Goal: Information Seeking & Learning: Compare options

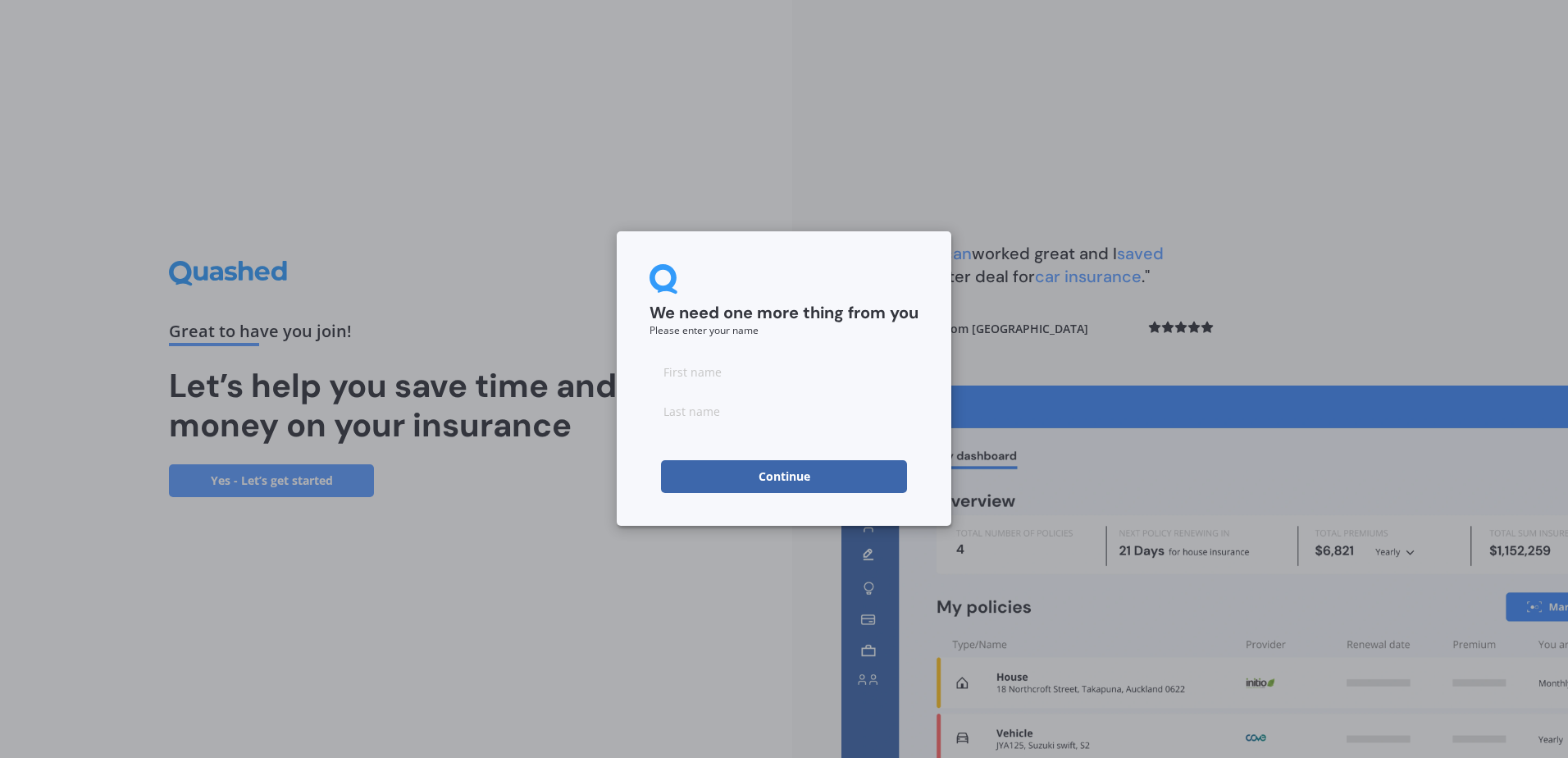
click at [699, 372] on input at bounding box center [784, 371] width 269 height 33
type input "Celicia"
type input "Wessels"
click at [790, 479] on button "Continue" at bounding box center [784, 476] width 246 height 33
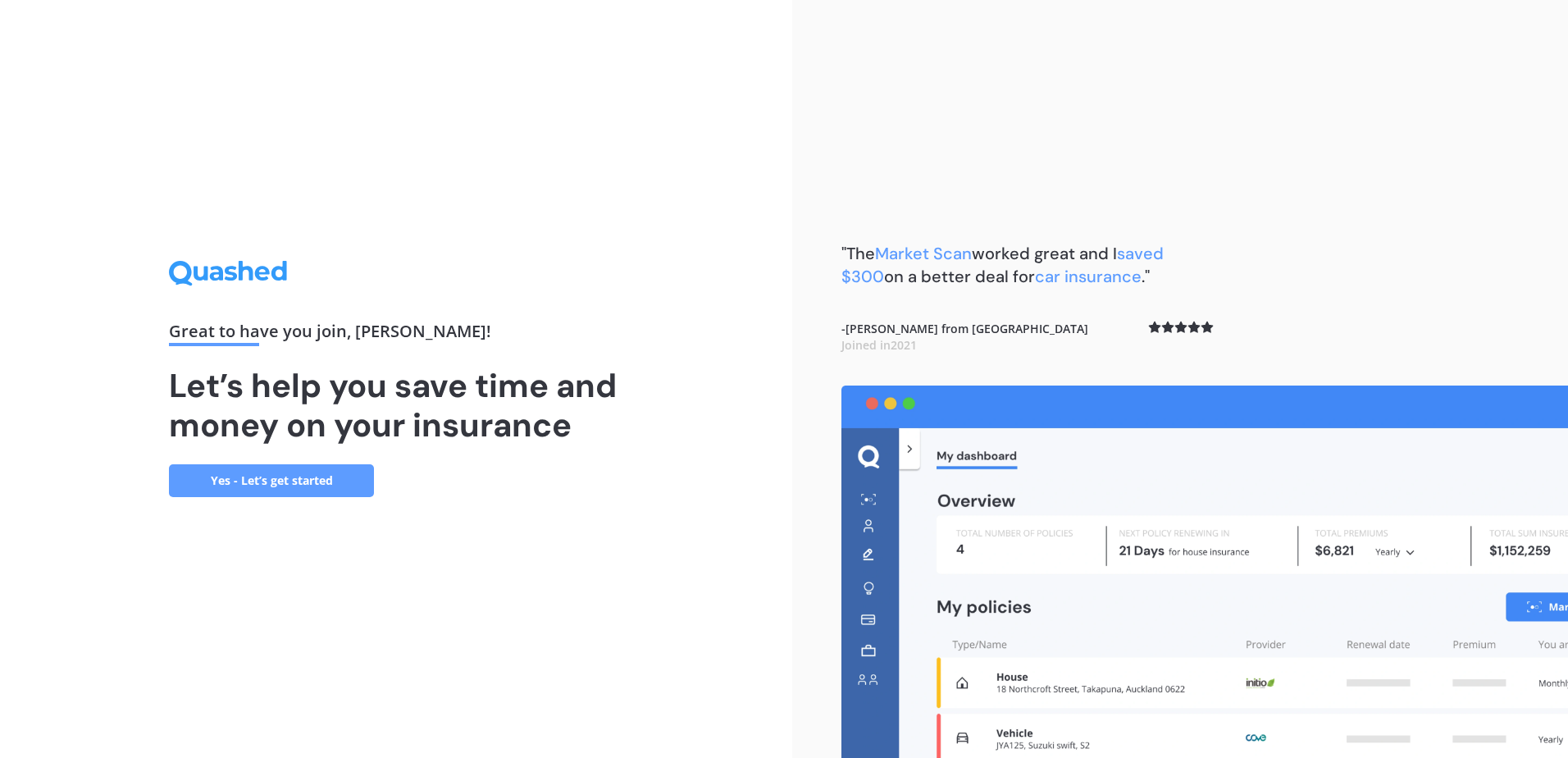
click at [313, 479] on link "Yes - Let’s get started" at bounding box center [271, 480] width 205 height 33
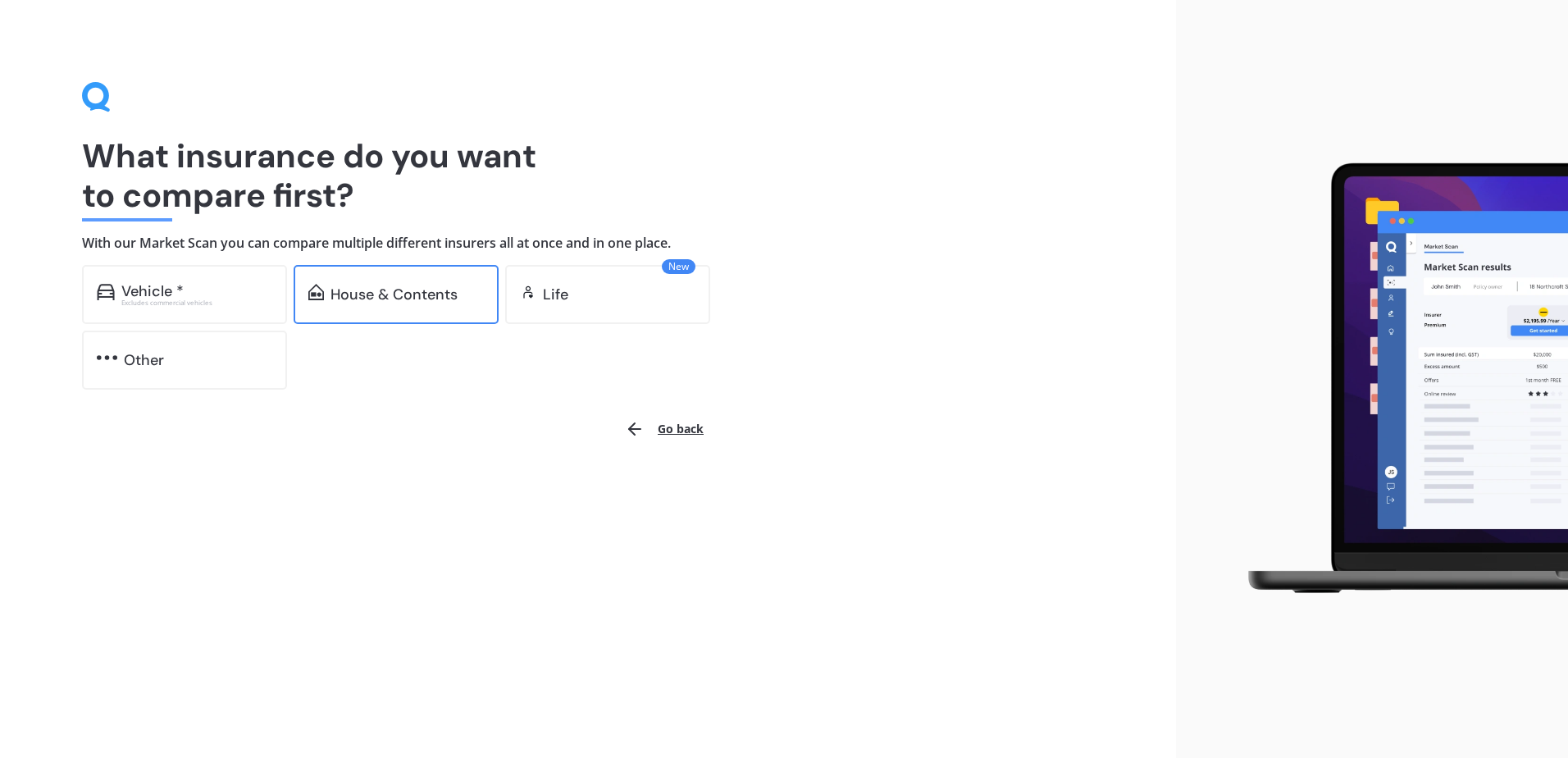
click at [412, 287] on div "House & Contents" at bounding box center [394, 294] width 127 height 17
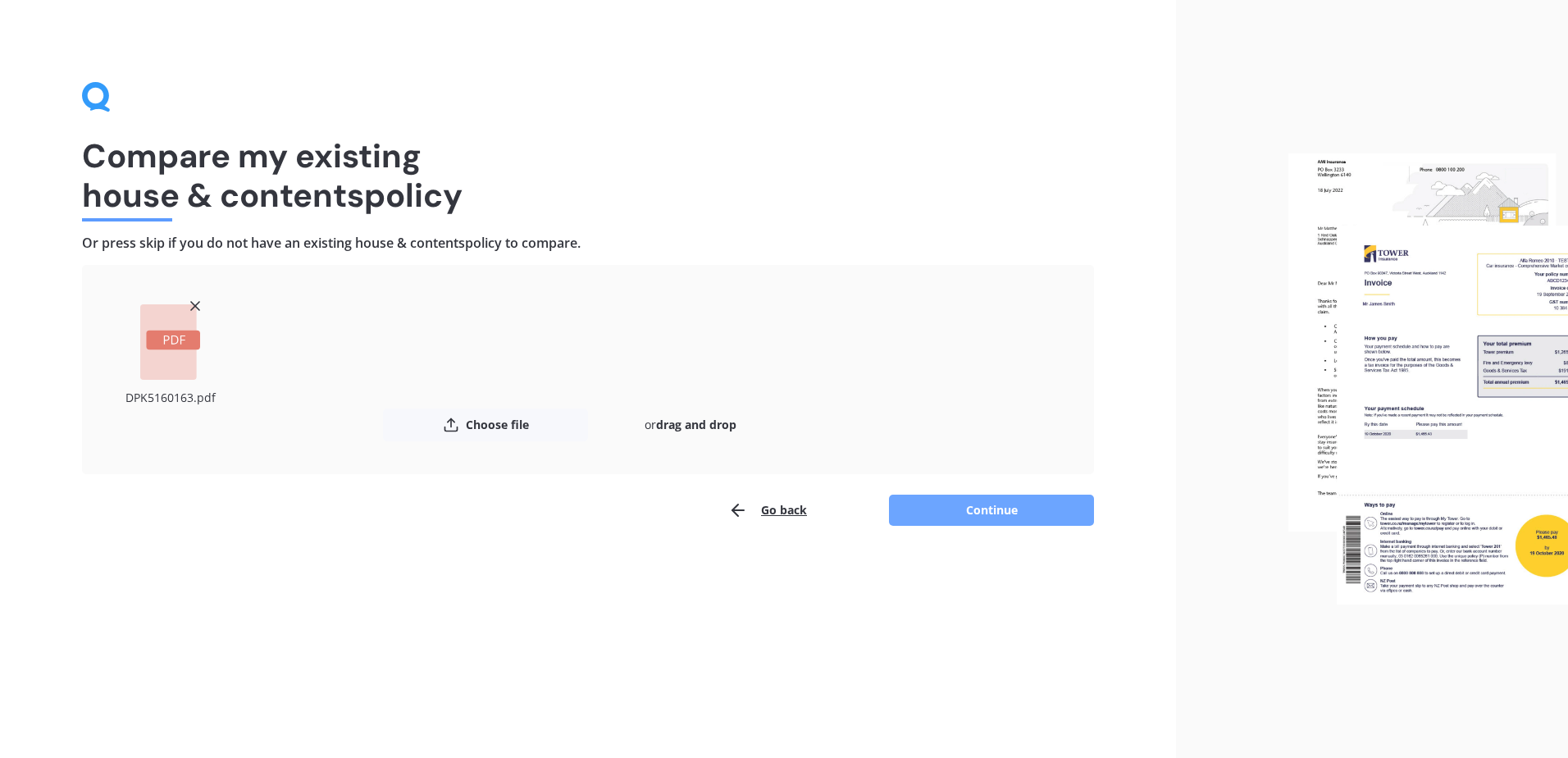
click at [1010, 507] on button "Continue" at bounding box center [992, 509] width 205 height 31
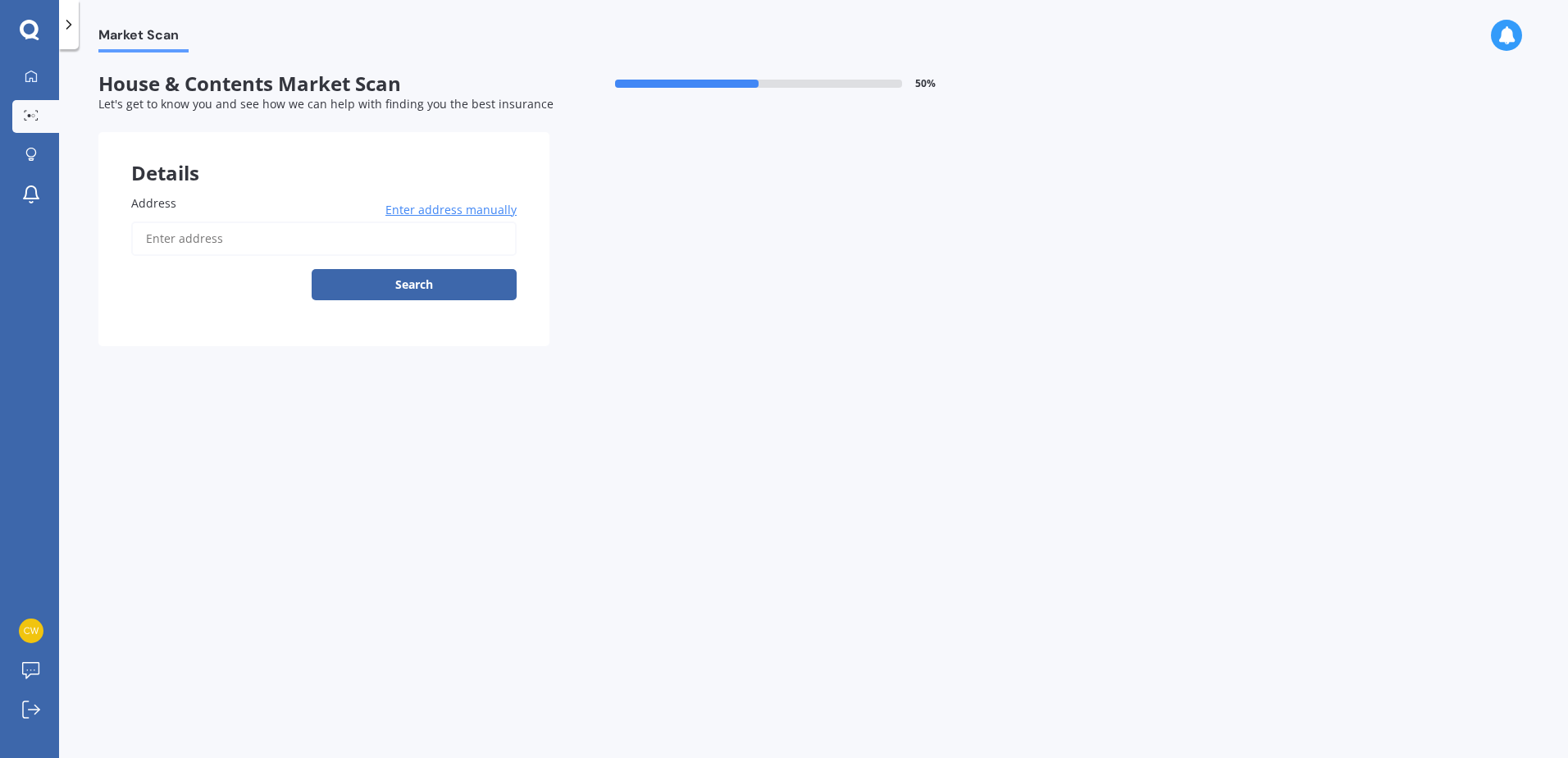
click at [195, 241] on input "Address" at bounding box center [323, 238] width 385 height 34
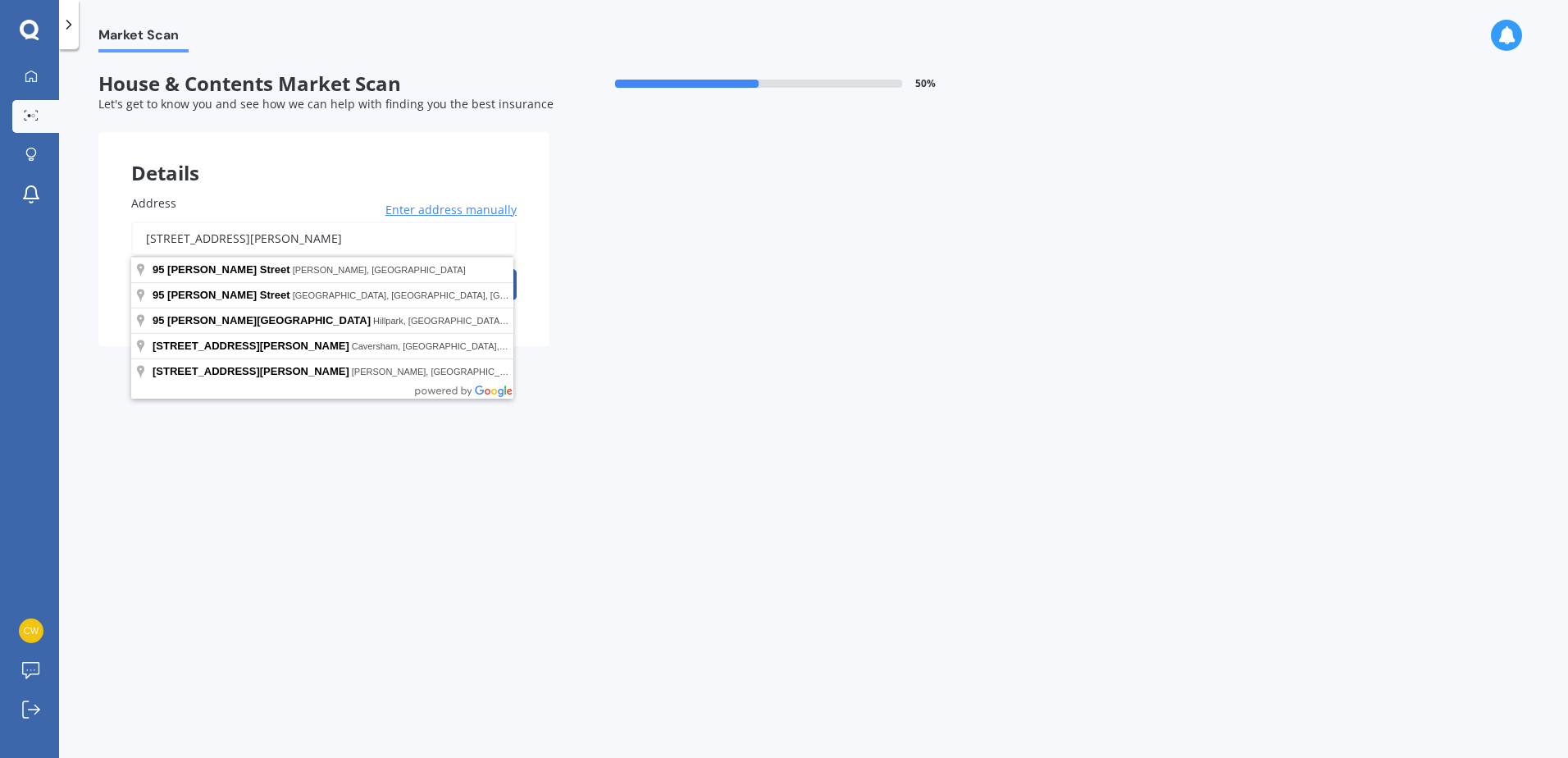
drag, startPoint x: 254, startPoint y: 239, endPoint x: 129, endPoint y: 235, distance: 125.1
click at [129, 235] on div "Address 95 David Street Enter address manually Search" at bounding box center [324, 253] width 451 height 184
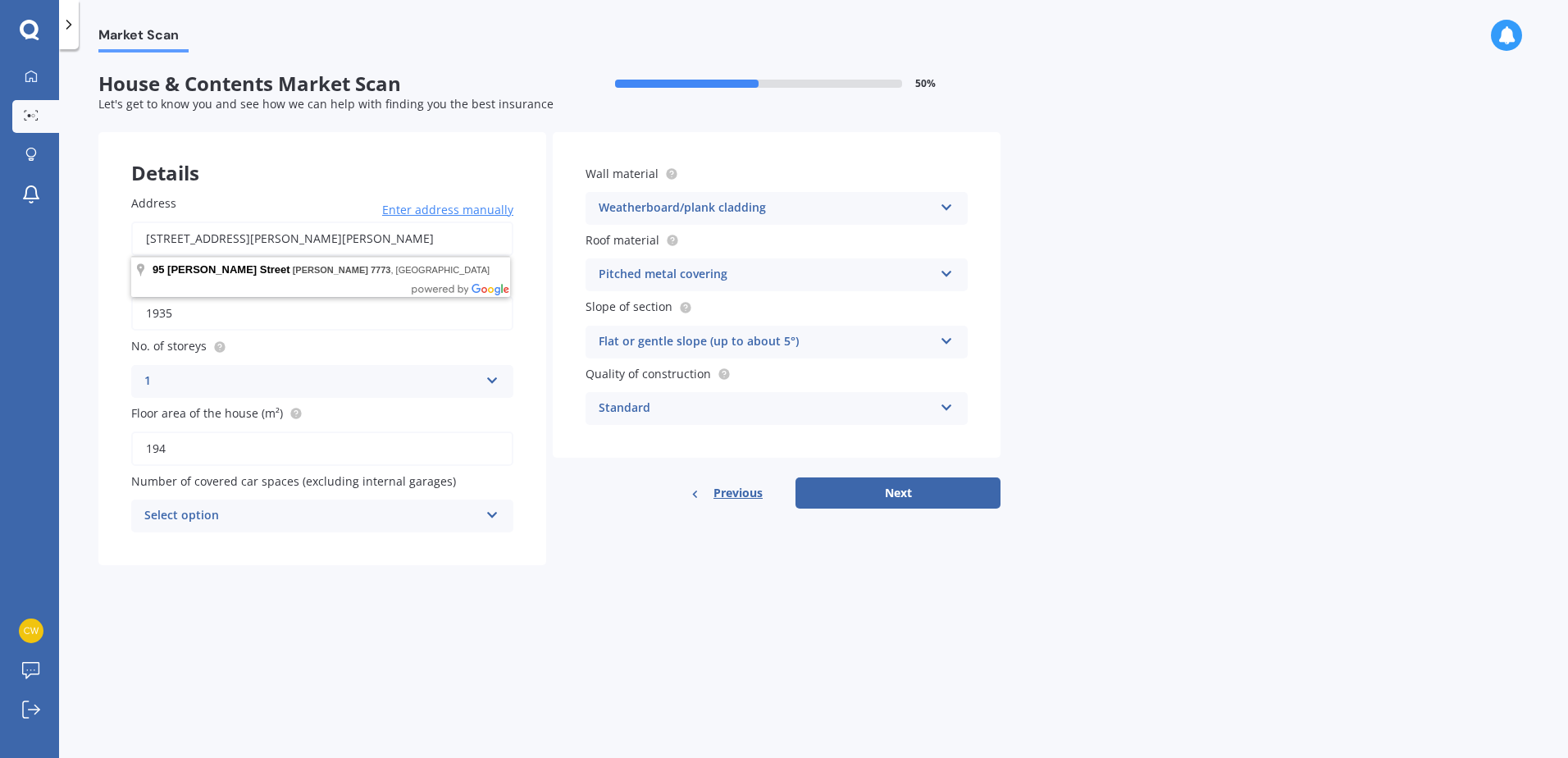
drag, startPoint x: 312, startPoint y: 237, endPoint x: 94, endPoint y: 241, distance: 218.0
click at [94, 241] on div "Market Scan House & Contents Market Scan 50 % Let's get to know you and see how…" at bounding box center [814, 407] width 1509 height 709
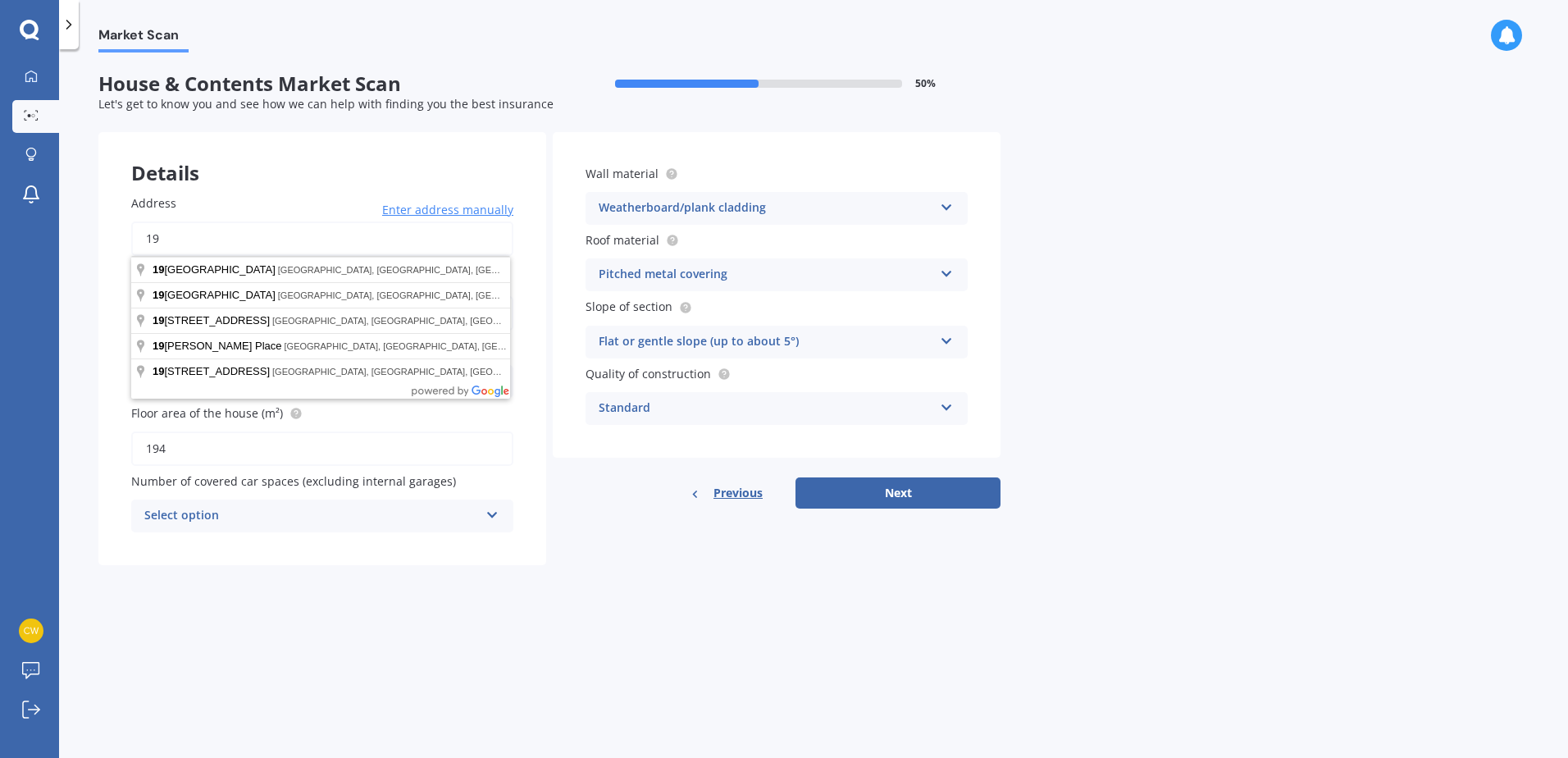
type input "1"
type input "185 Rolleston Drive, Rolleston 7614"
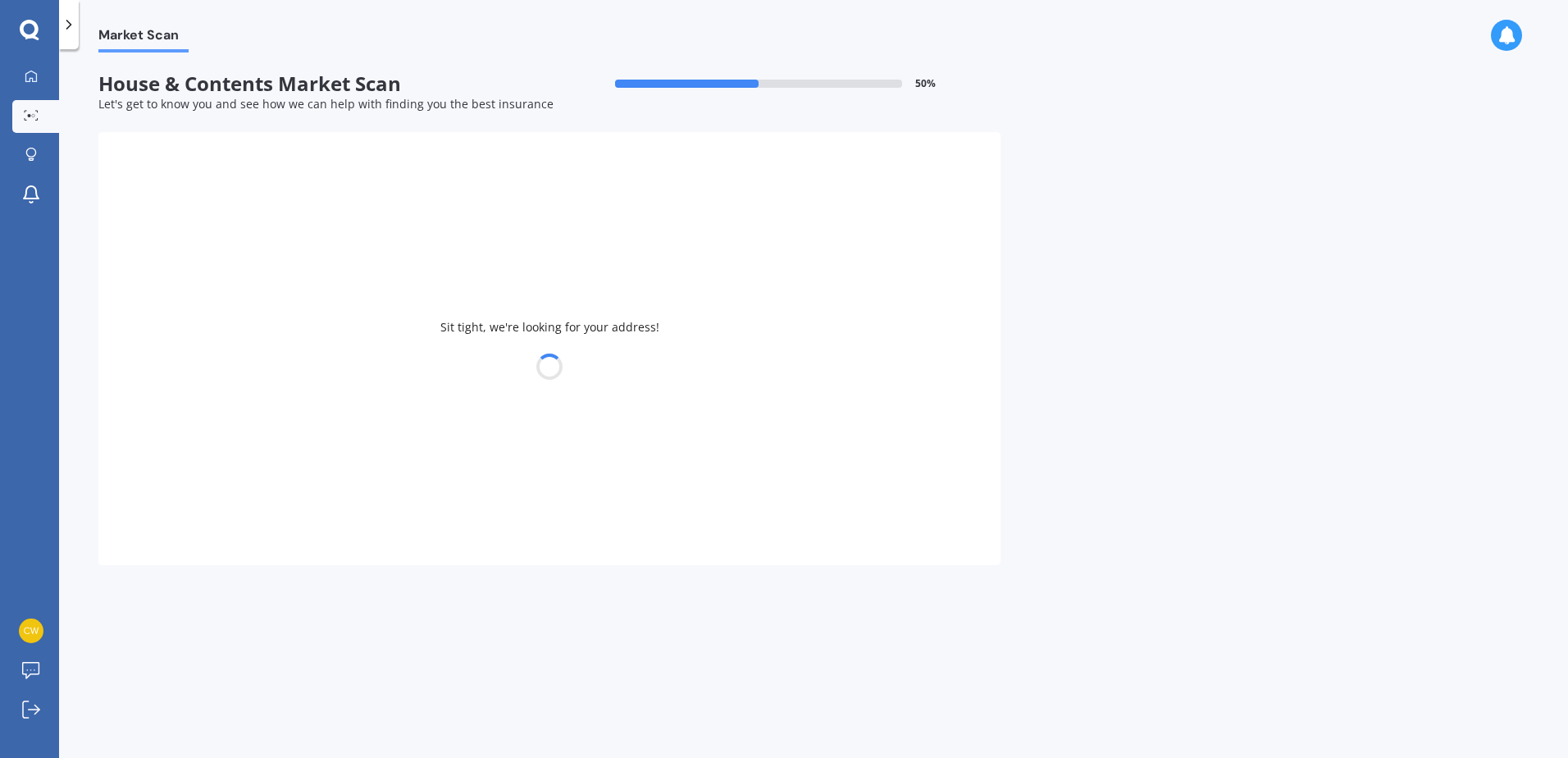
type input "2005"
type input "300"
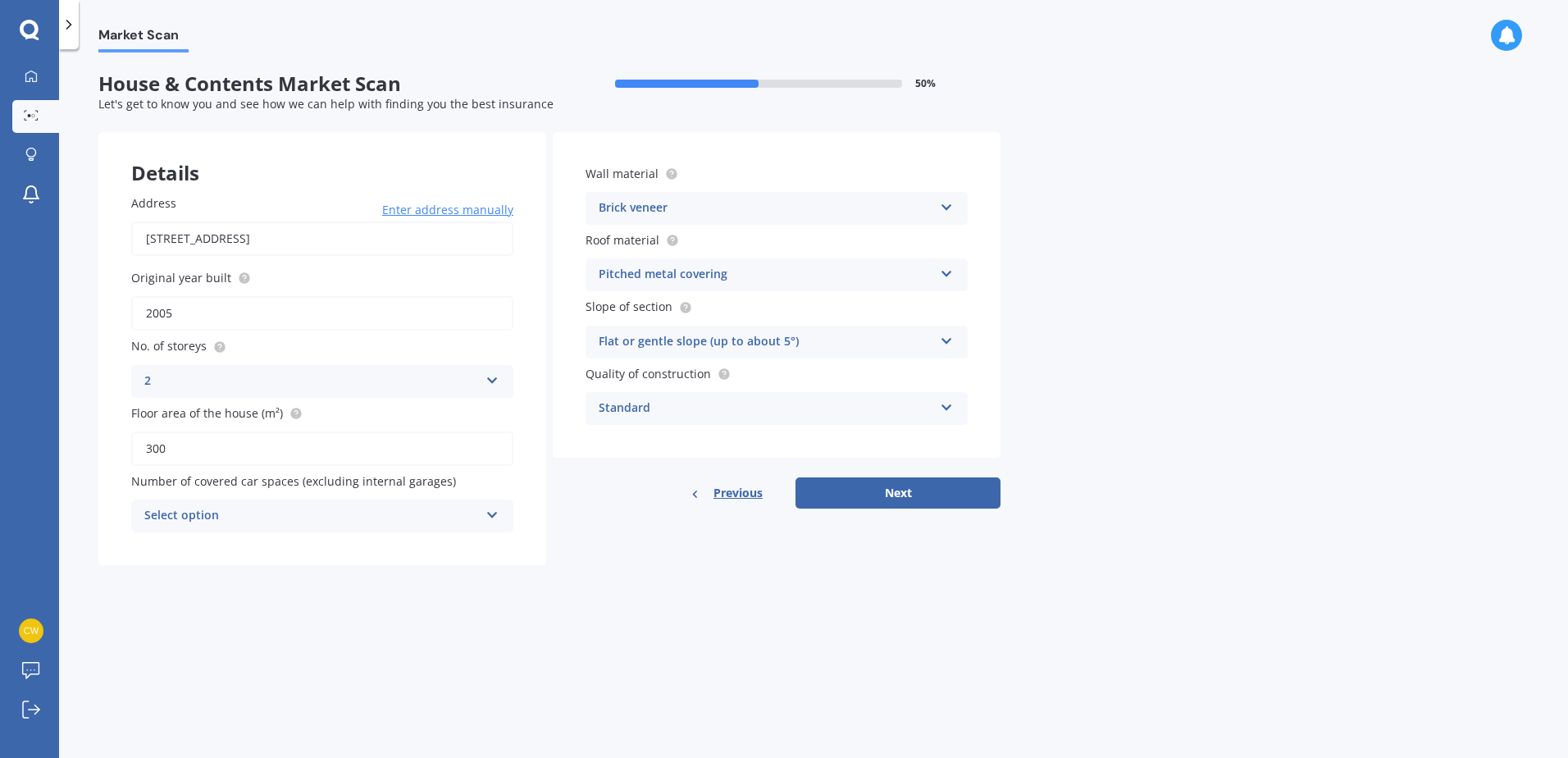
click at [249, 519] on div "Select option" at bounding box center [312, 516] width 335 height 19
click at [175, 607] on div "2" at bounding box center [323, 606] width 381 height 29
click at [934, 494] on button "Next" at bounding box center [898, 493] width 205 height 31
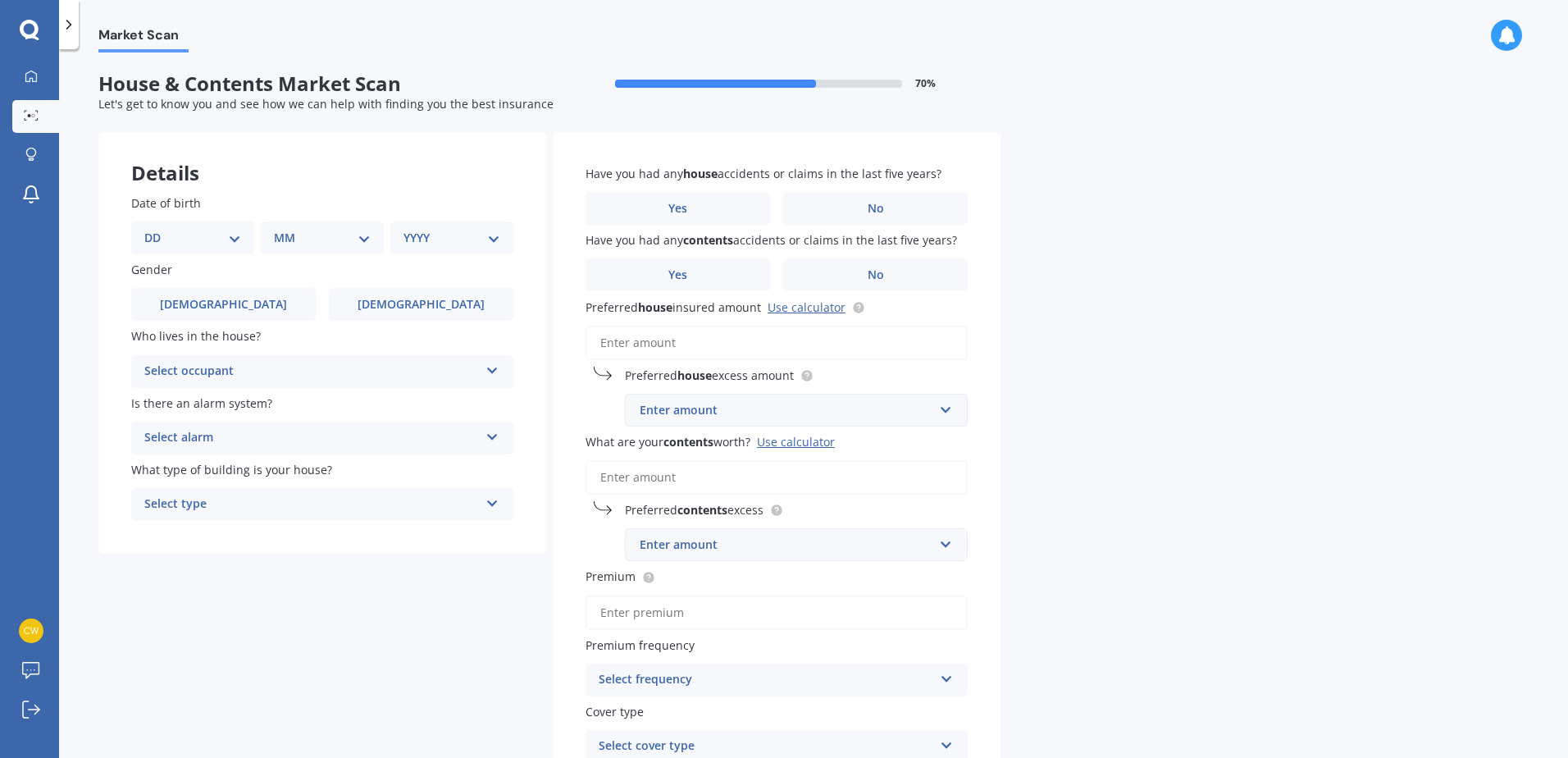
click at [235, 236] on select "DD 01 02 03 04 05 06 07 08 09 10 11 12 13 14 15 16 17 18 19 20 21 22 23 24 25 2…" at bounding box center [193, 238] width 97 height 18
select select "28"
click at [158, 229] on select "DD 01 02 03 04 05 06 07 08 09 10 11 12 13 14 15 16 17 18 19 20 21 22 23 24 25 2…" at bounding box center [193, 238] width 97 height 18
click at [321, 232] on select "MM 01 02 03 04 05 06 07 08 09 10 11 12" at bounding box center [325, 238] width 90 height 18
select select "03"
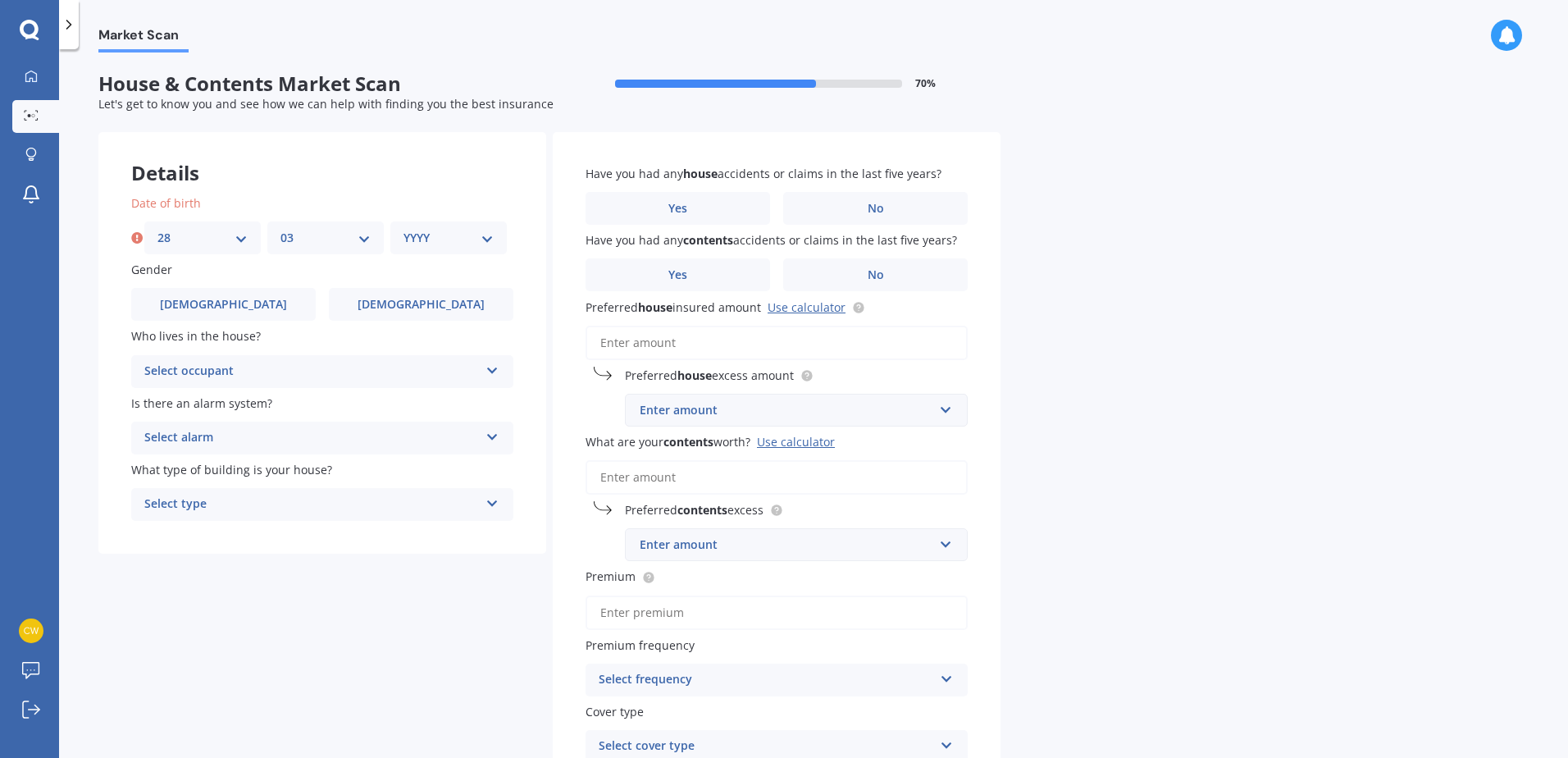
click at [280, 229] on select "MM 01 02 03 04 05 06 07 08 09 10 11 12" at bounding box center [325, 238] width 90 height 18
click at [457, 234] on select "YYYY 2009 2008 2007 2006 2005 2004 2003 2002 2001 2000 1999 1998 1997 1996 1995…" at bounding box center [449, 238] width 90 height 18
select select "1981"
click at [404, 229] on select "YYYY 2009 2008 2007 2006 2005 2004 2003 2002 2001 2000 1999 1998 1997 1996 1995…" at bounding box center [449, 238] width 90 height 18
click at [428, 300] on span "Female" at bounding box center [421, 305] width 130 height 14
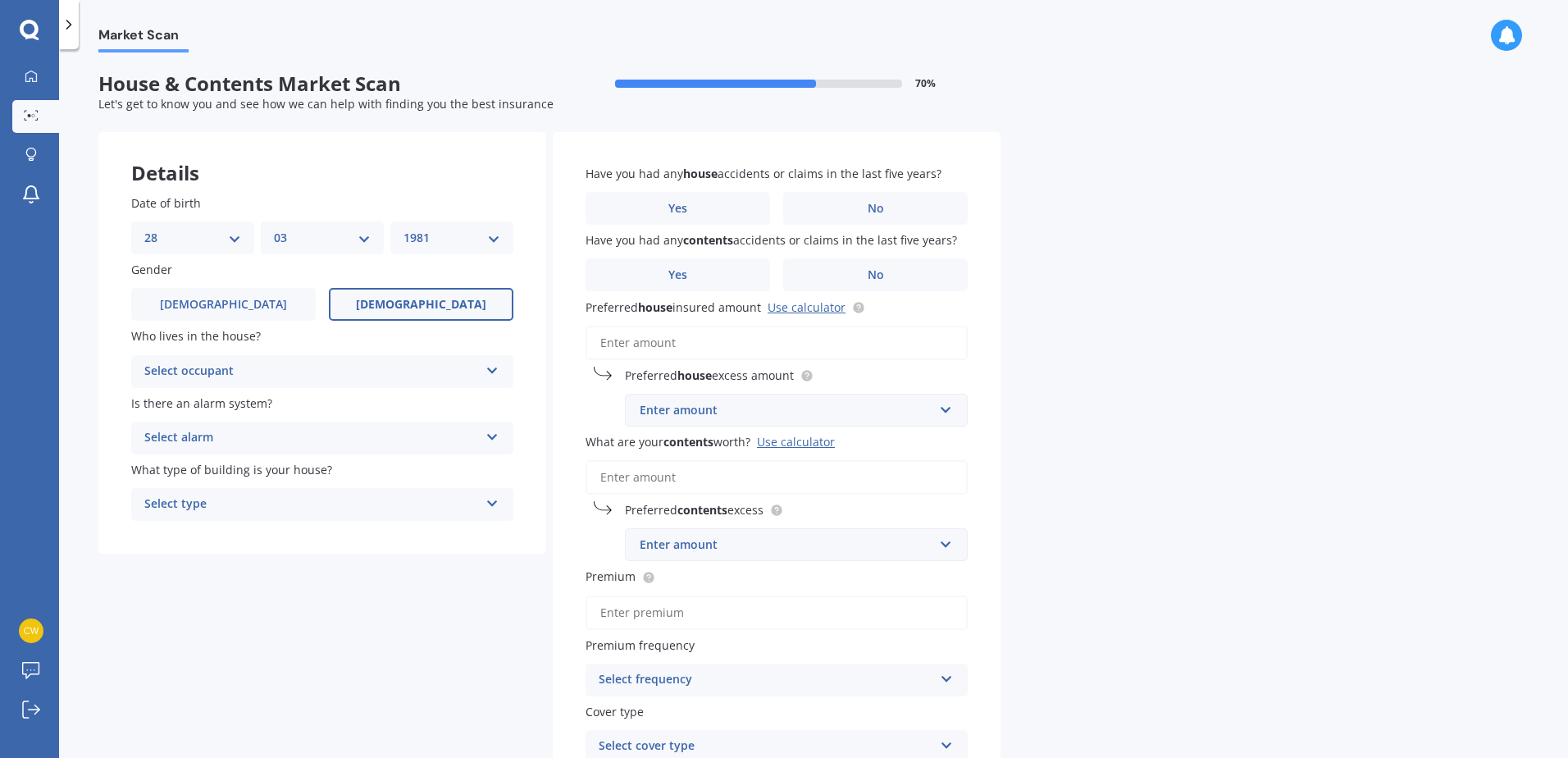
click at [0, 0] on input "Female" at bounding box center [0, 0] width 0 height 0
click at [326, 371] on div "Select occupant" at bounding box center [312, 371] width 335 height 19
click at [170, 404] on span "Owner" at bounding box center [164, 404] width 37 height 16
click at [293, 441] on div "Select alarm" at bounding box center [312, 438] width 335 height 19
click at [194, 466] on span "Yes, monitored" at bounding box center [188, 470] width 85 height 16
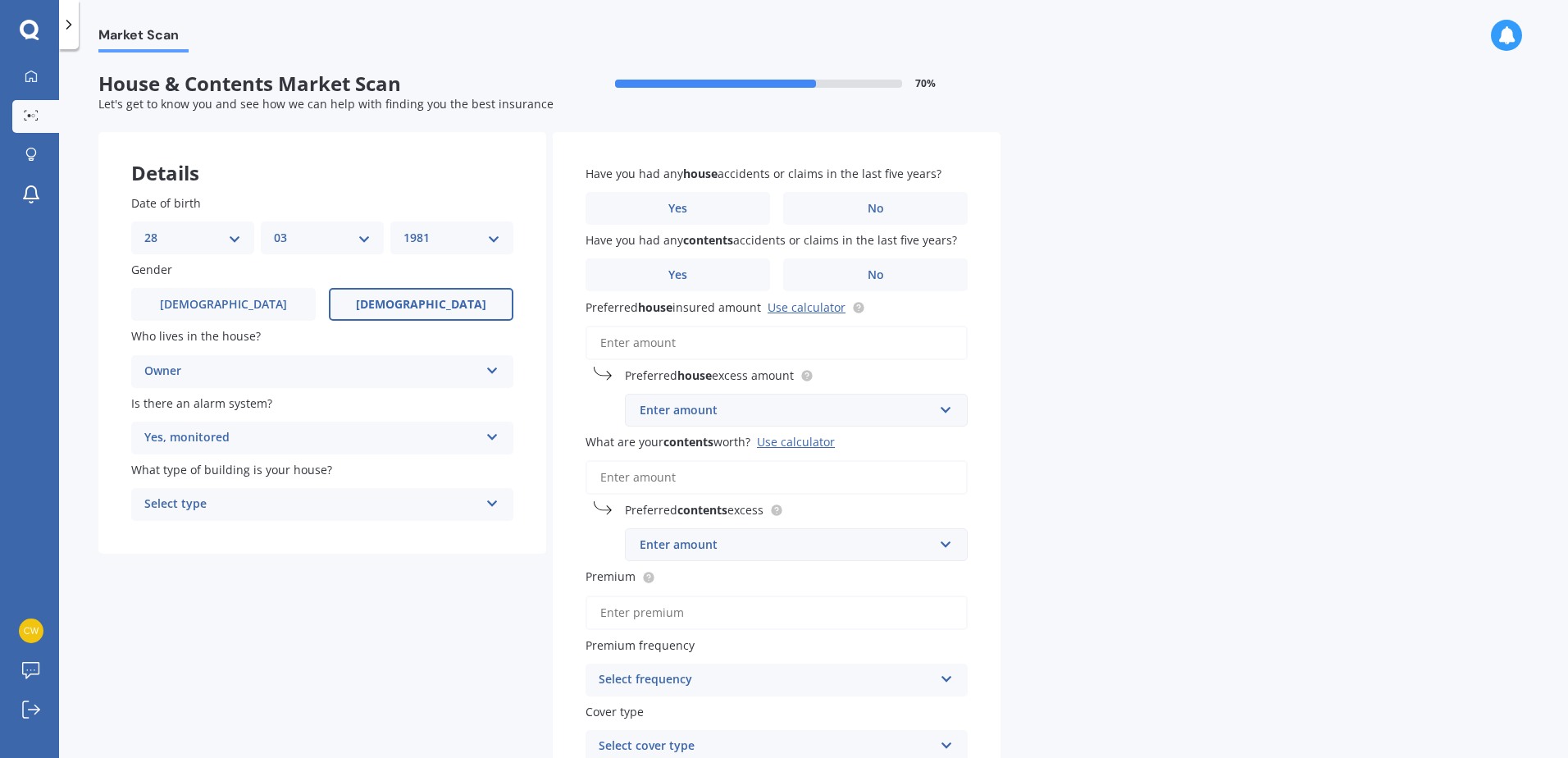
click at [277, 507] on div "Select type" at bounding box center [312, 504] width 335 height 19
click at [220, 538] on div "Freestanding" at bounding box center [323, 536] width 381 height 29
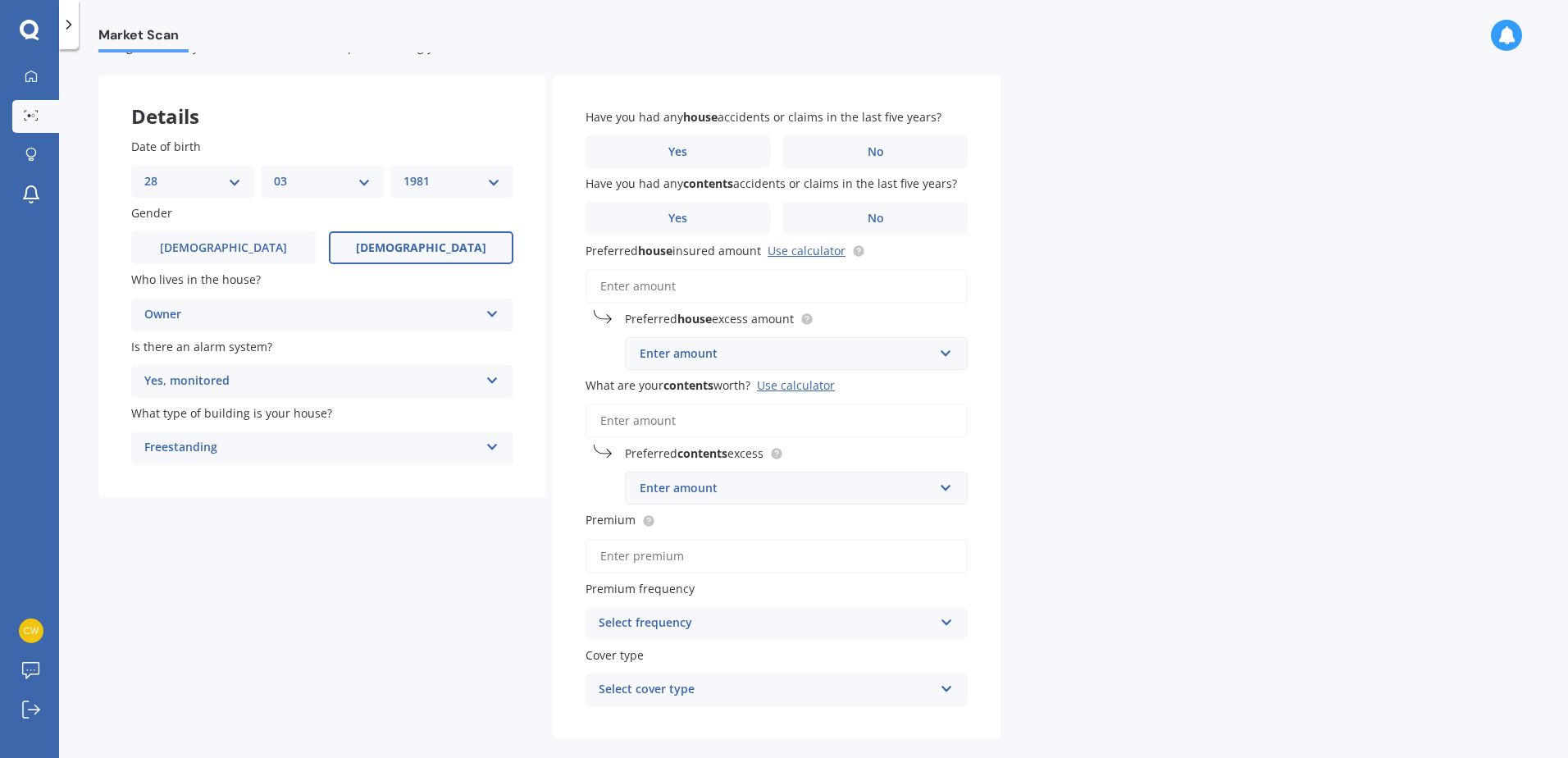
scroll to position [82, 0]
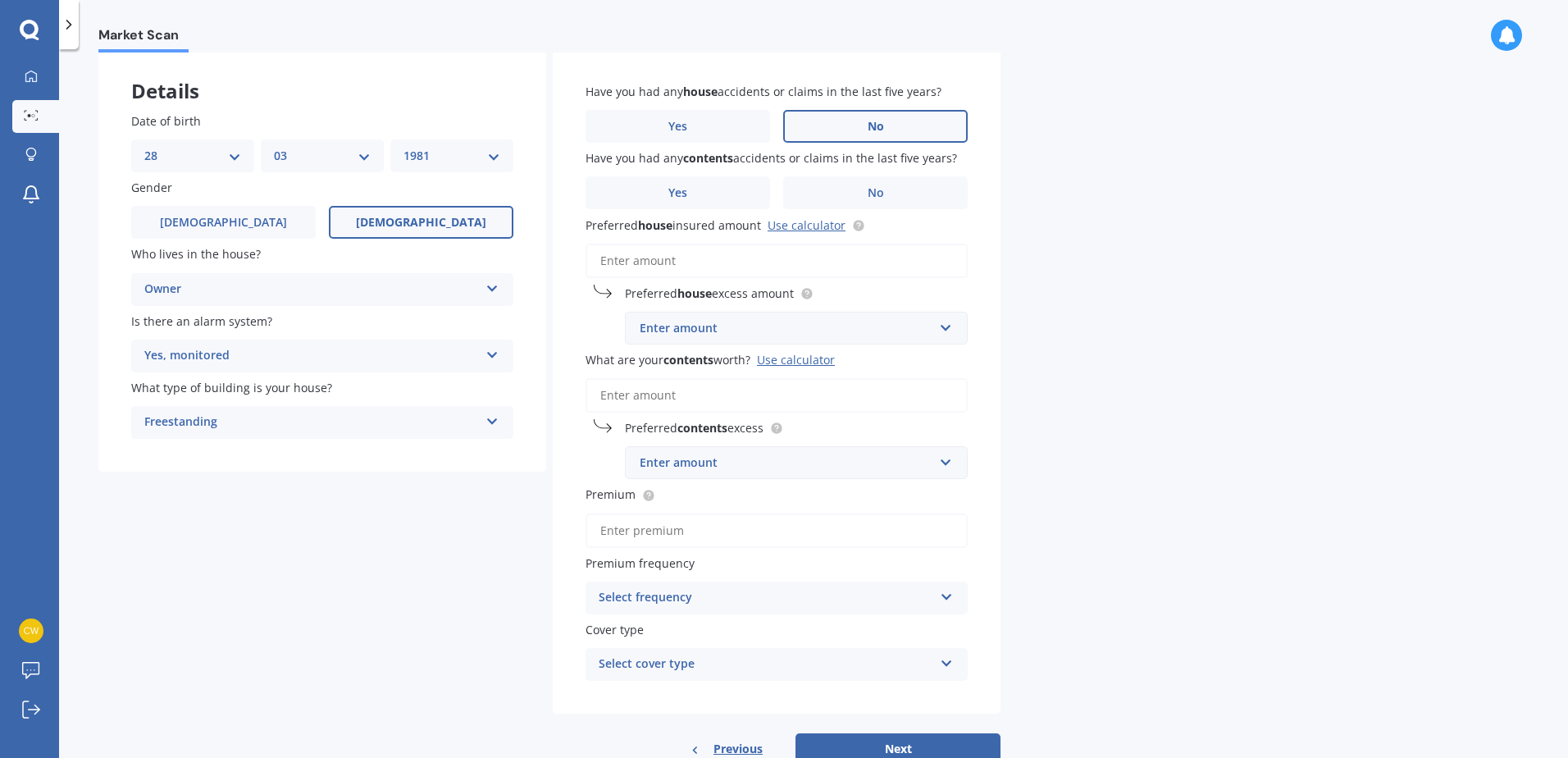
click at [853, 122] on label "No" at bounding box center [875, 126] width 184 height 33
click at [0, 0] on input "No" at bounding box center [0, 0] width 0 height 0
click at [888, 188] on label "No" at bounding box center [875, 192] width 184 height 33
click at [0, 0] on input "No" at bounding box center [0, 0] width 0 height 0
click at [654, 267] on input "Preferred house insured amount Use calculator" at bounding box center [777, 260] width 383 height 34
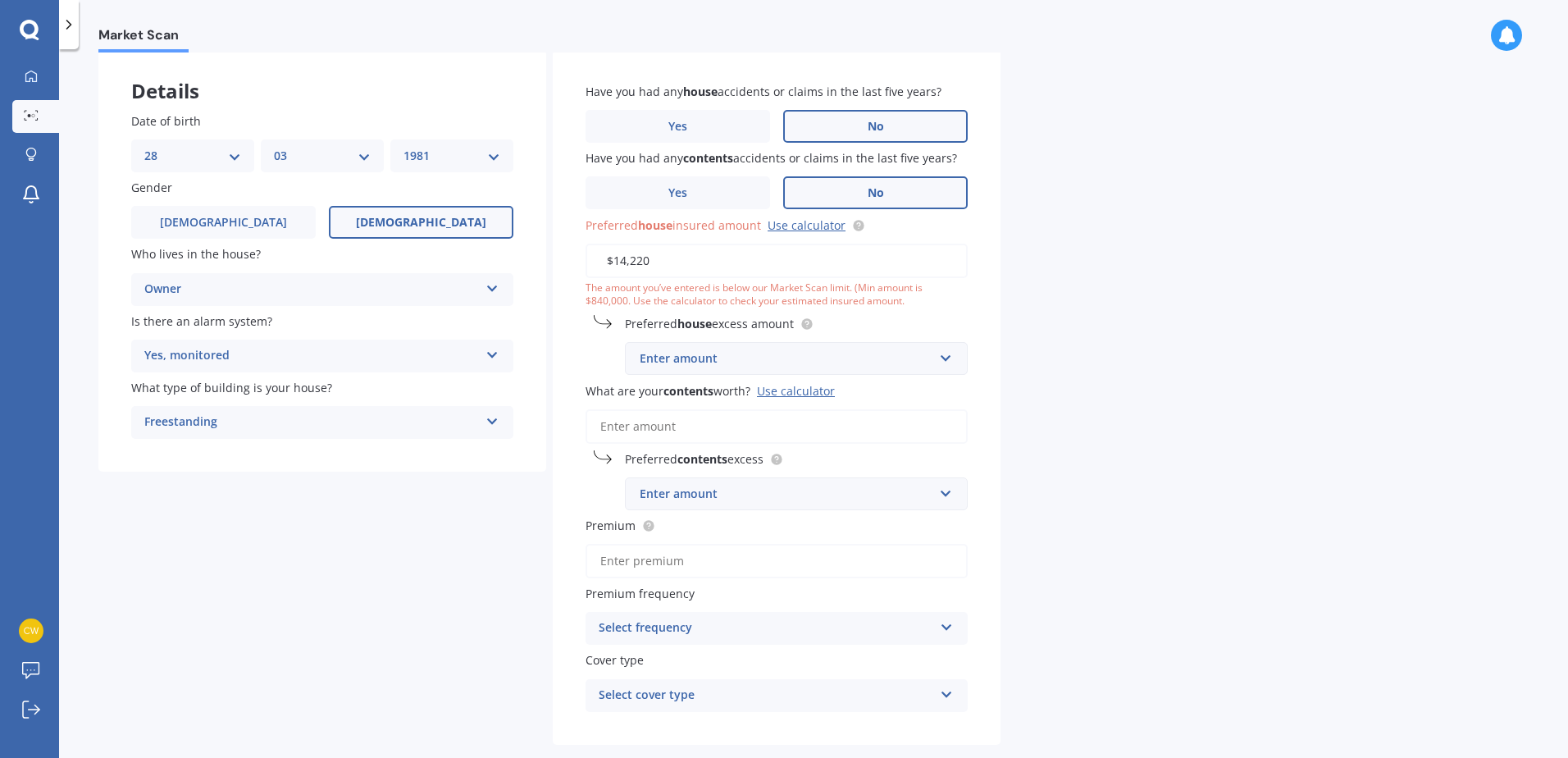
type input "$142,200"
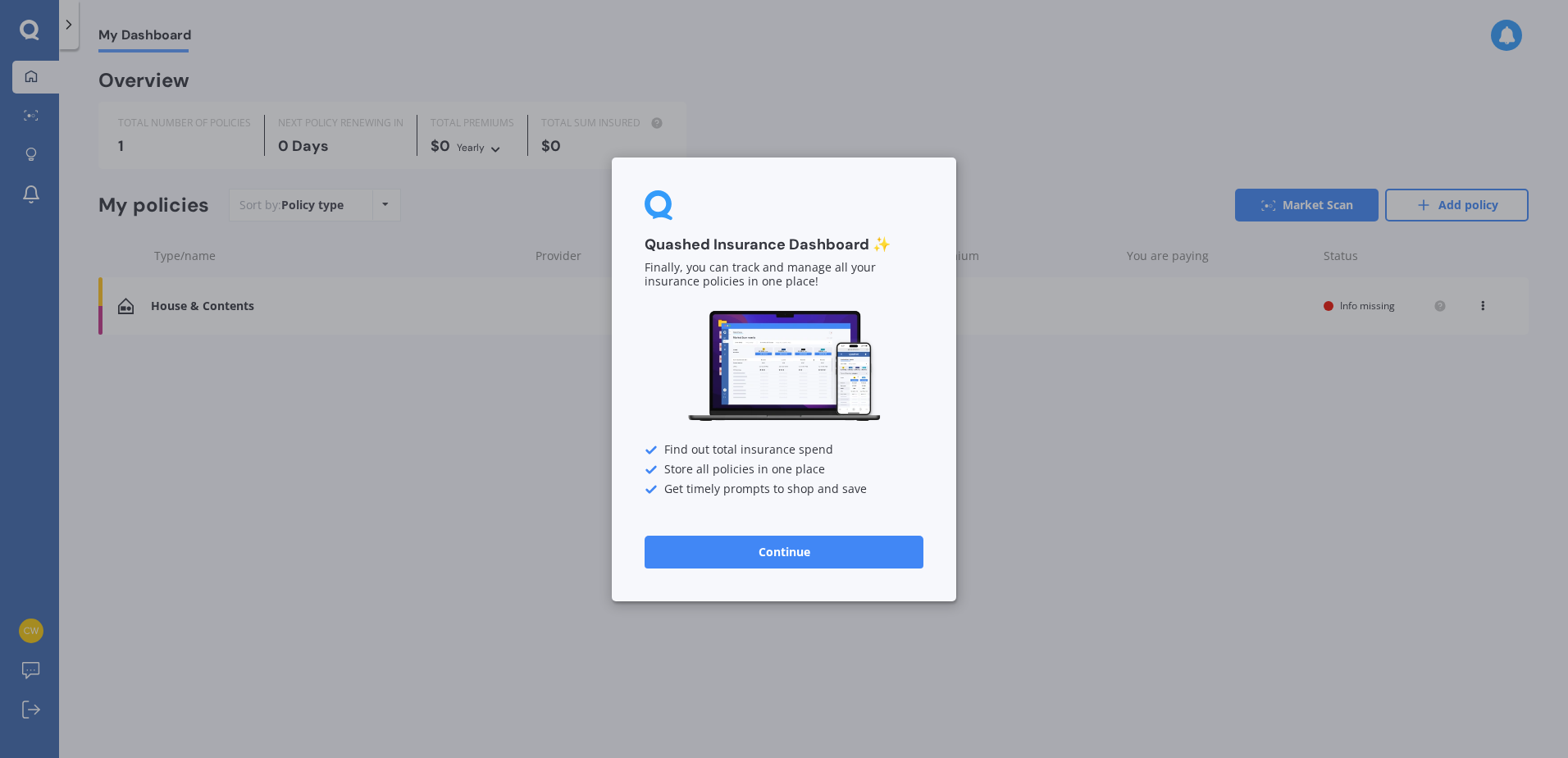
drag, startPoint x: 804, startPoint y: 553, endPoint x: 791, endPoint y: 553, distance: 13.0
click at [804, 553] on button "Continue" at bounding box center [784, 551] width 279 height 33
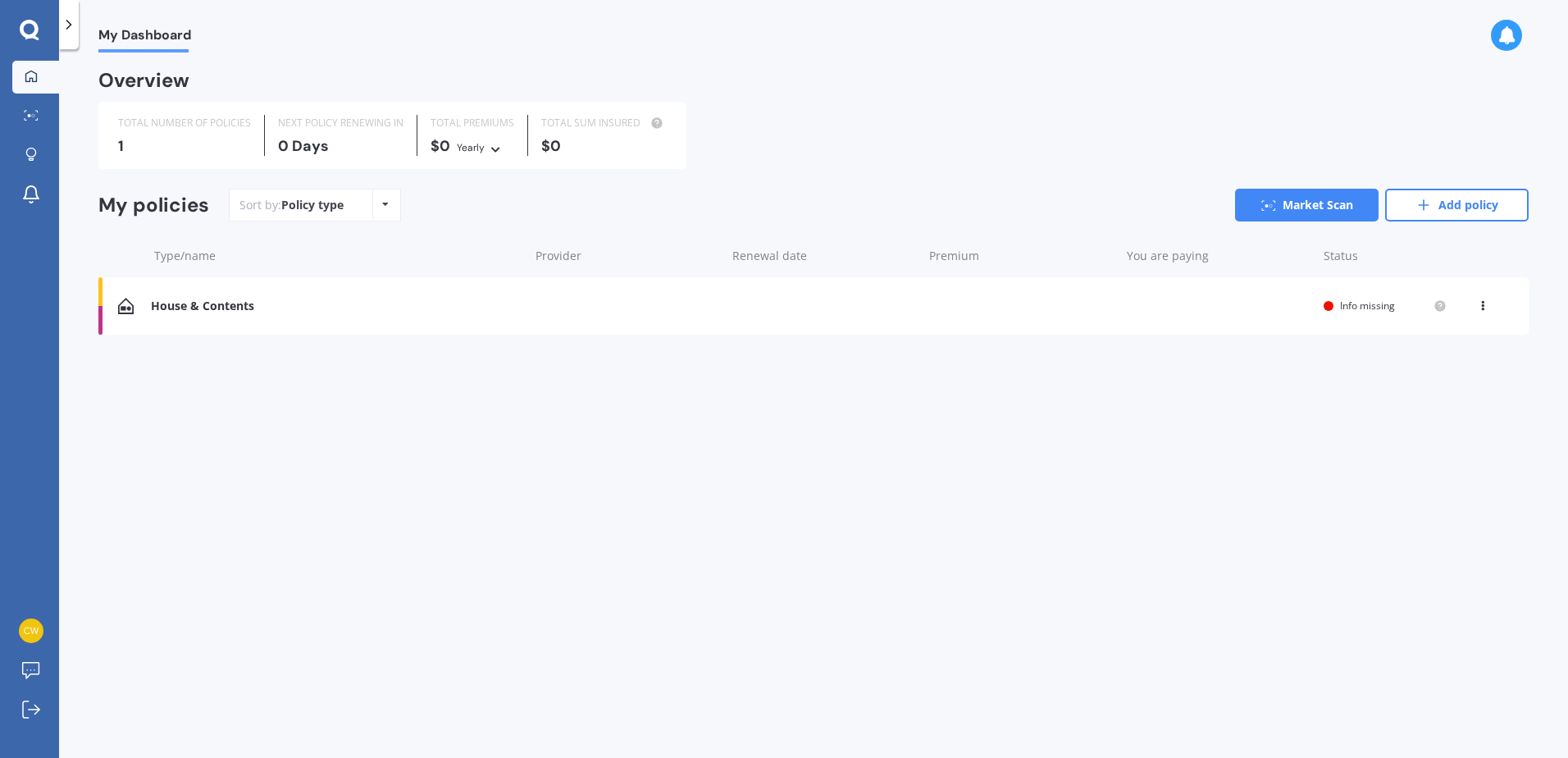
click at [239, 307] on div "House & Contents" at bounding box center [335, 307] width 369 height 14
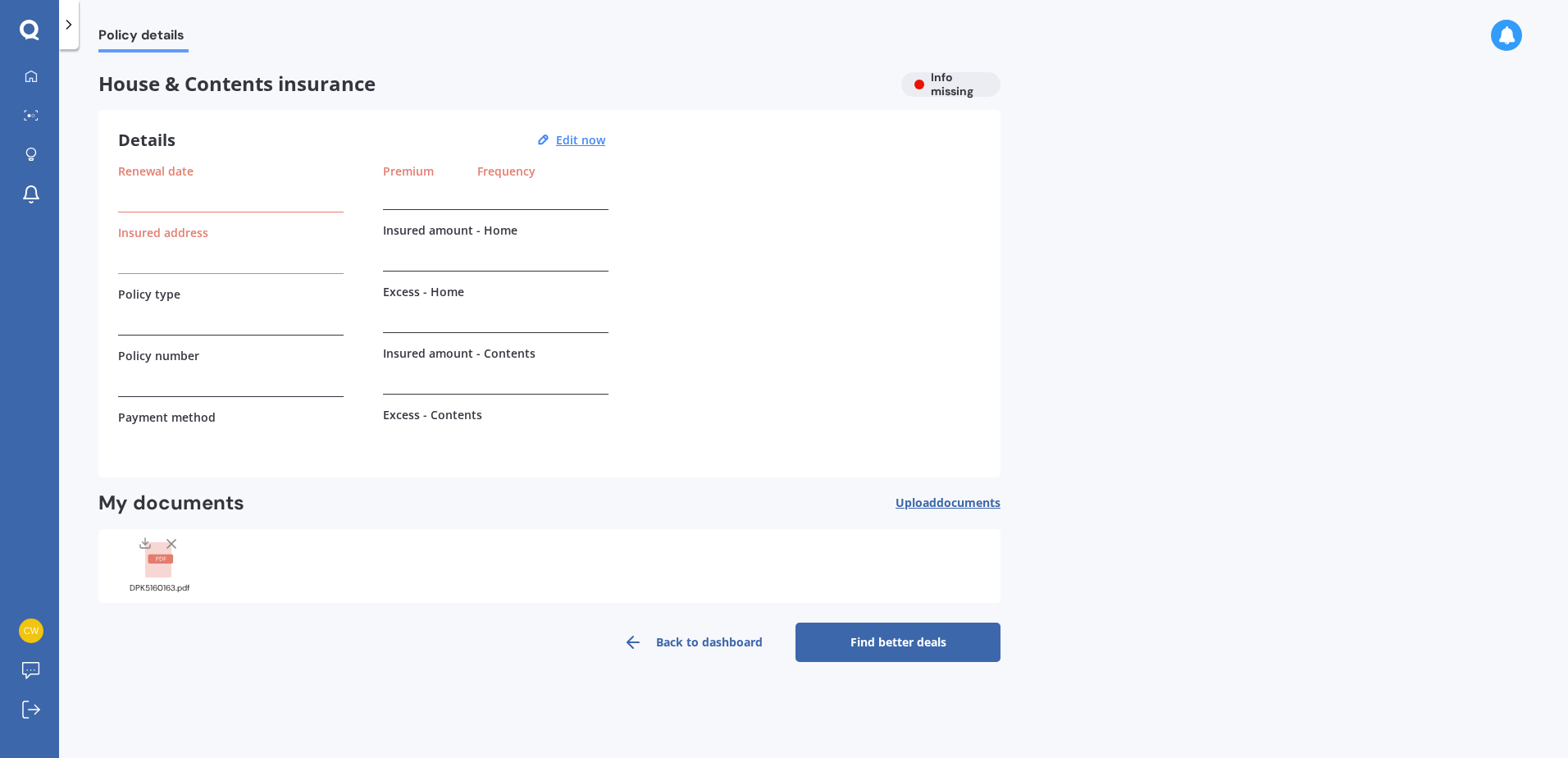
click at [170, 541] on line at bounding box center [171, 543] width 8 height 8
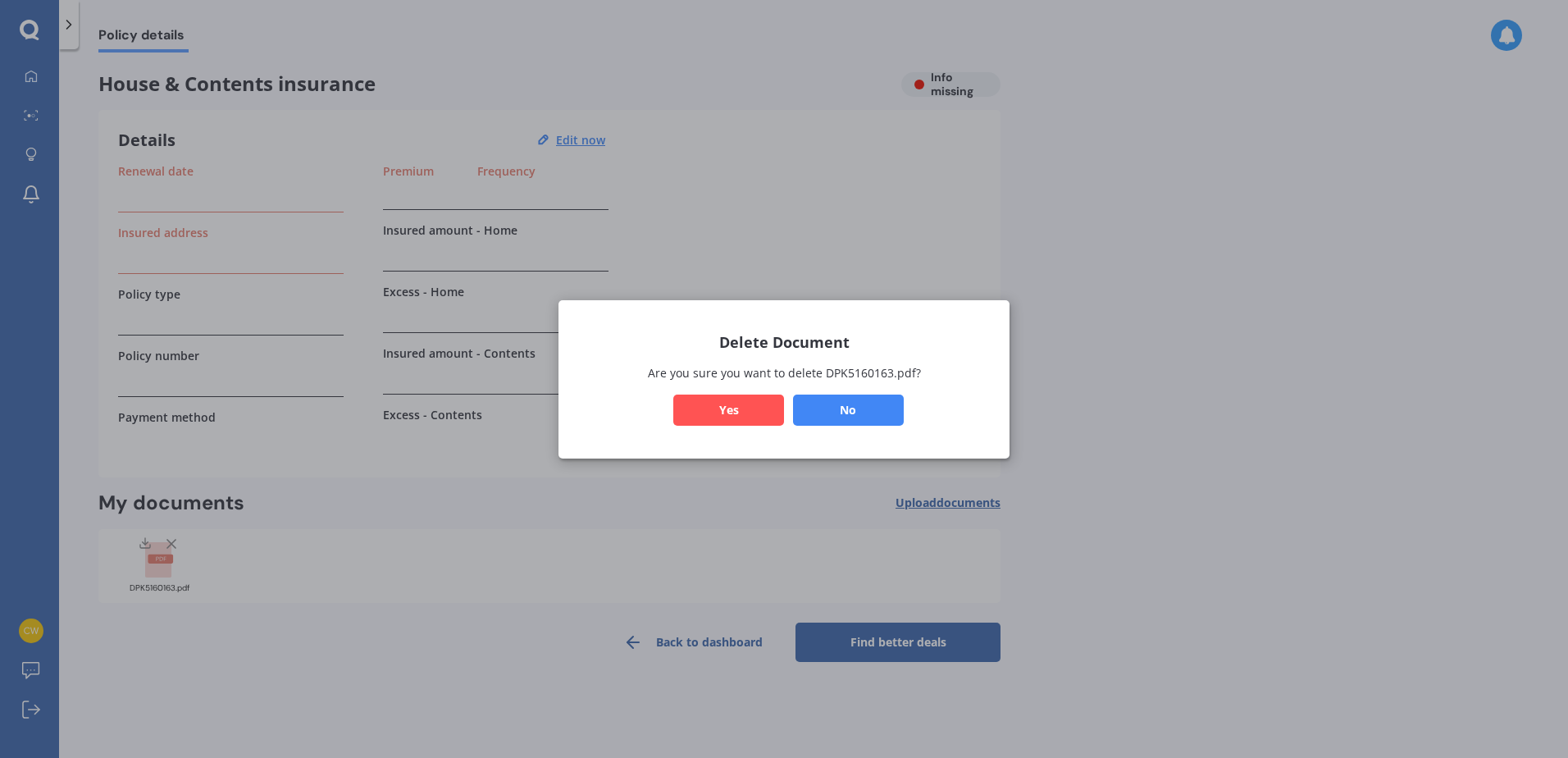
click at [740, 412] on button "Yes" at bounding box center [729, 409] width 111 height 31
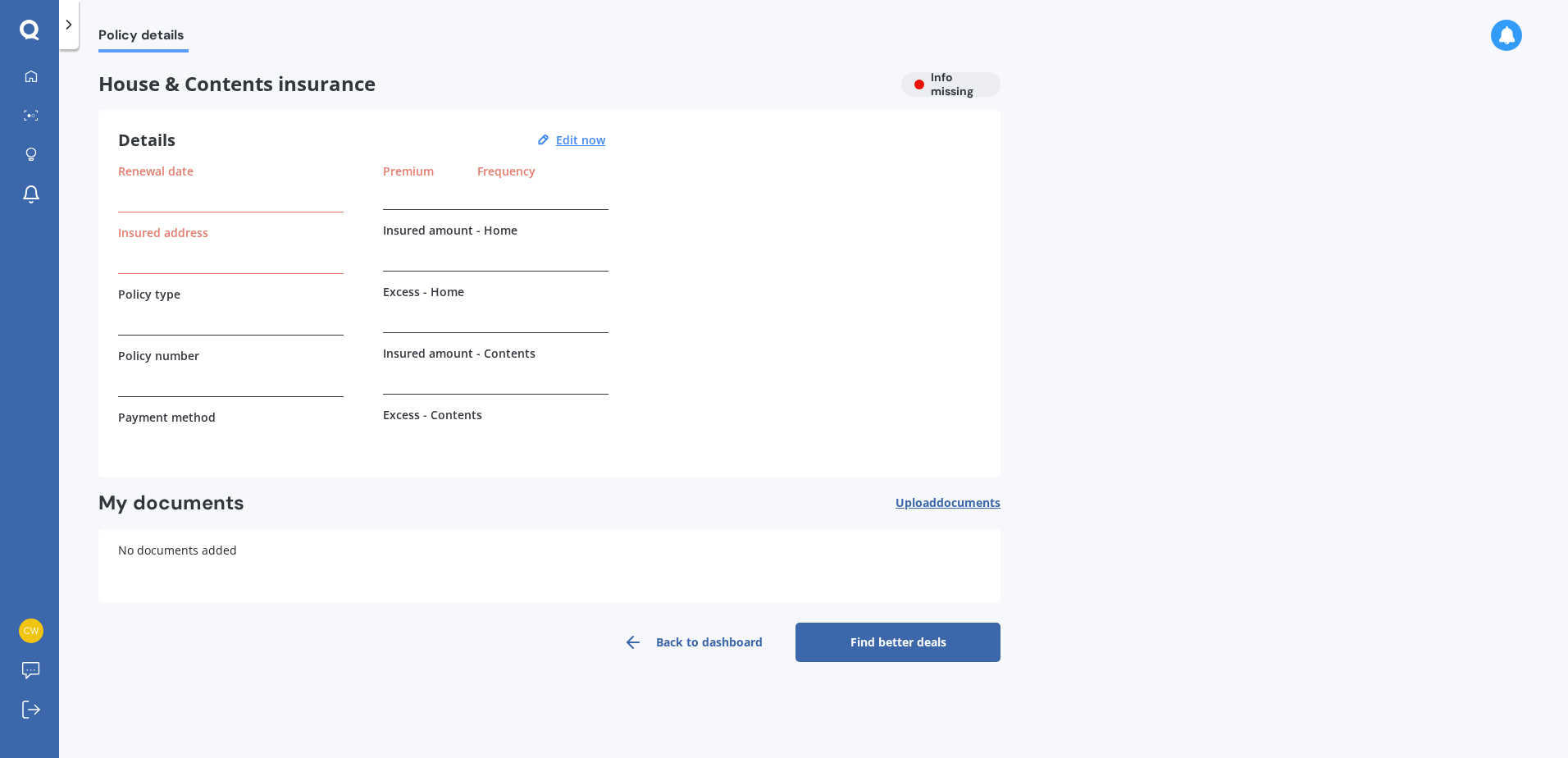
click at [1359, 239] on div "Policy details House & Contents insurance Info missing Details Edit now Renewal…" at bounding box center [814, 407] width 1509 height 709
click at [691, 639] on link "Back to dashboard" at bounding box center [693, 642] width 205 height 40
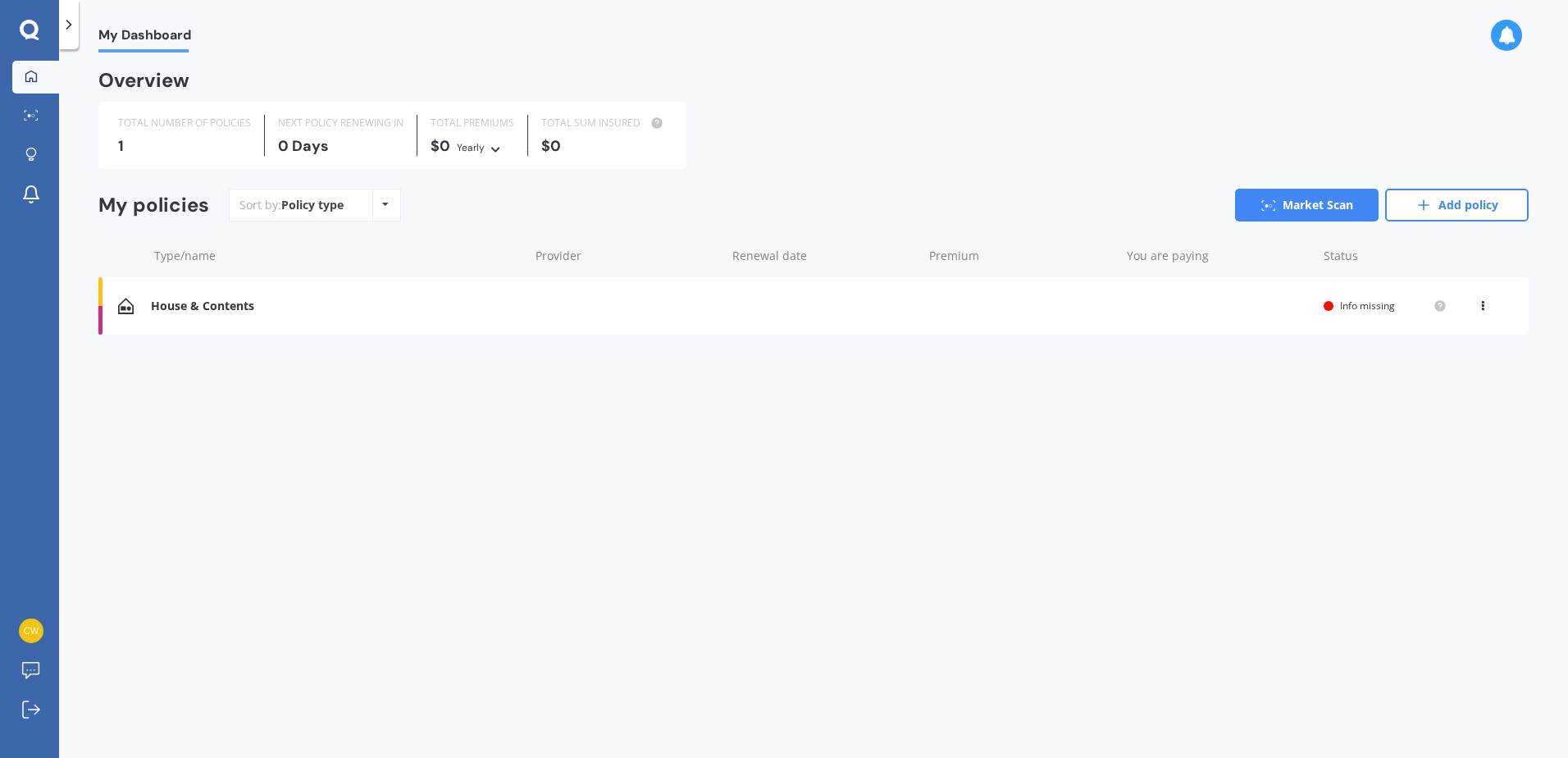
click at [1482, 304] on icon at bounding box center [1483, 302] width 11 height 10
click at [1440, 366] on div "Delete" at bounding box center [1446, 369] width 162 height 33
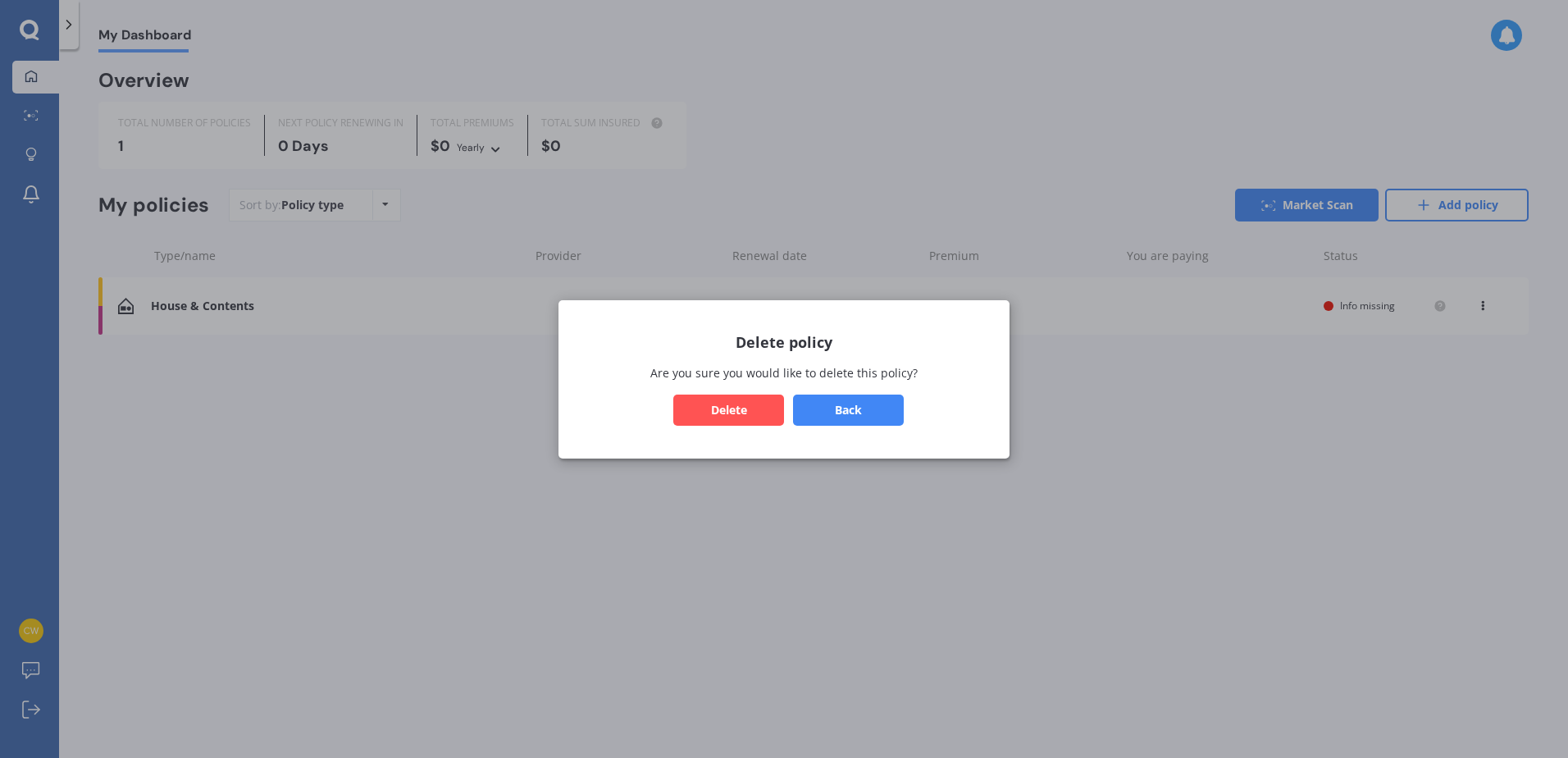
click at [742, 411] on button "Delete" at bounding box center [729, 409] width 111 height 31
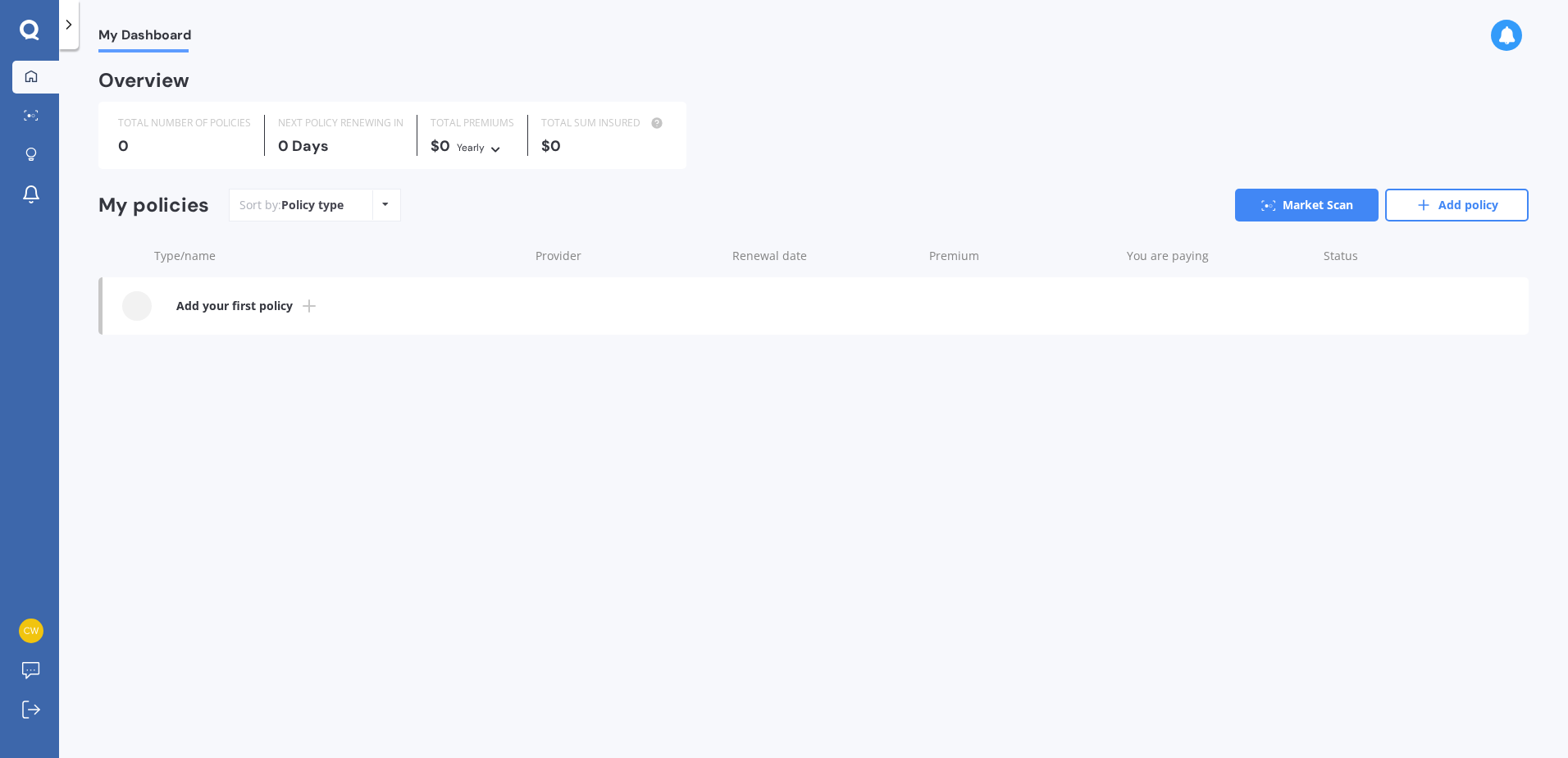
click at [240, 304] on b "Add your first policy" at bounding box center [234, 306] width 116 height 17
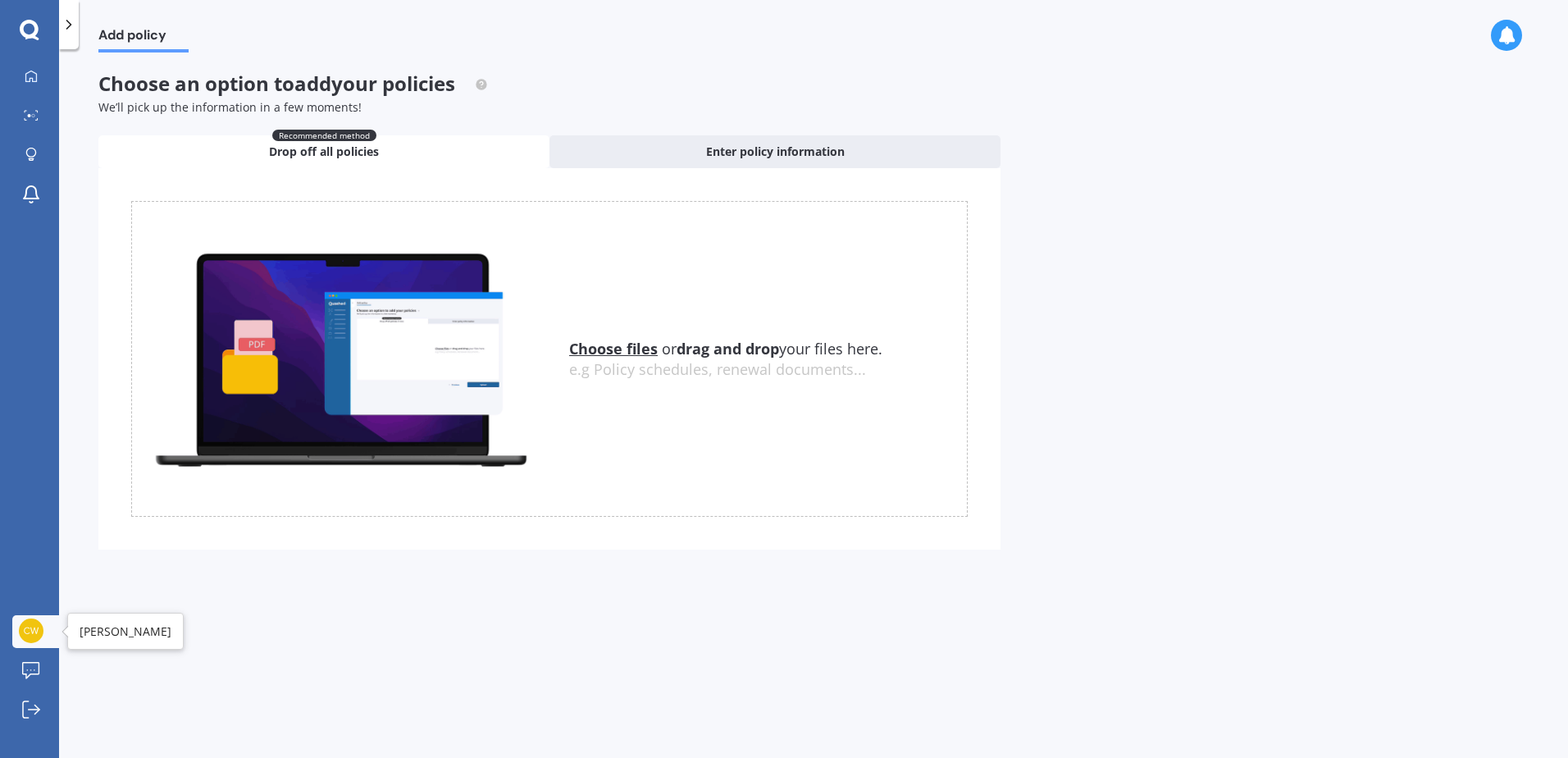
click at [32, 627] on img at bounding box center [31, 631] width 25 height 25
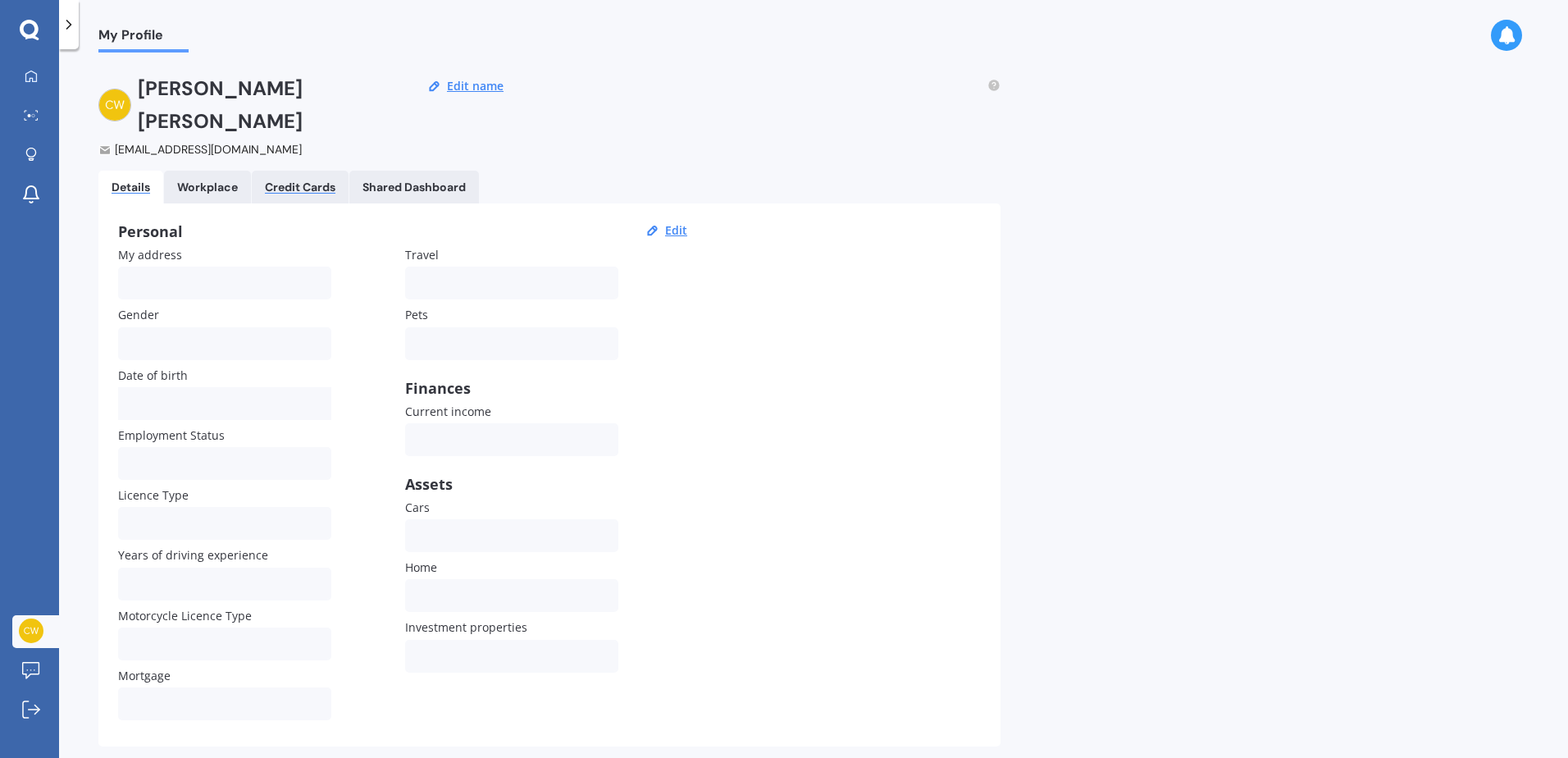
click at [301, 181] on div "Credit Cards" at bounding box center [301, 188] width 71 height 14
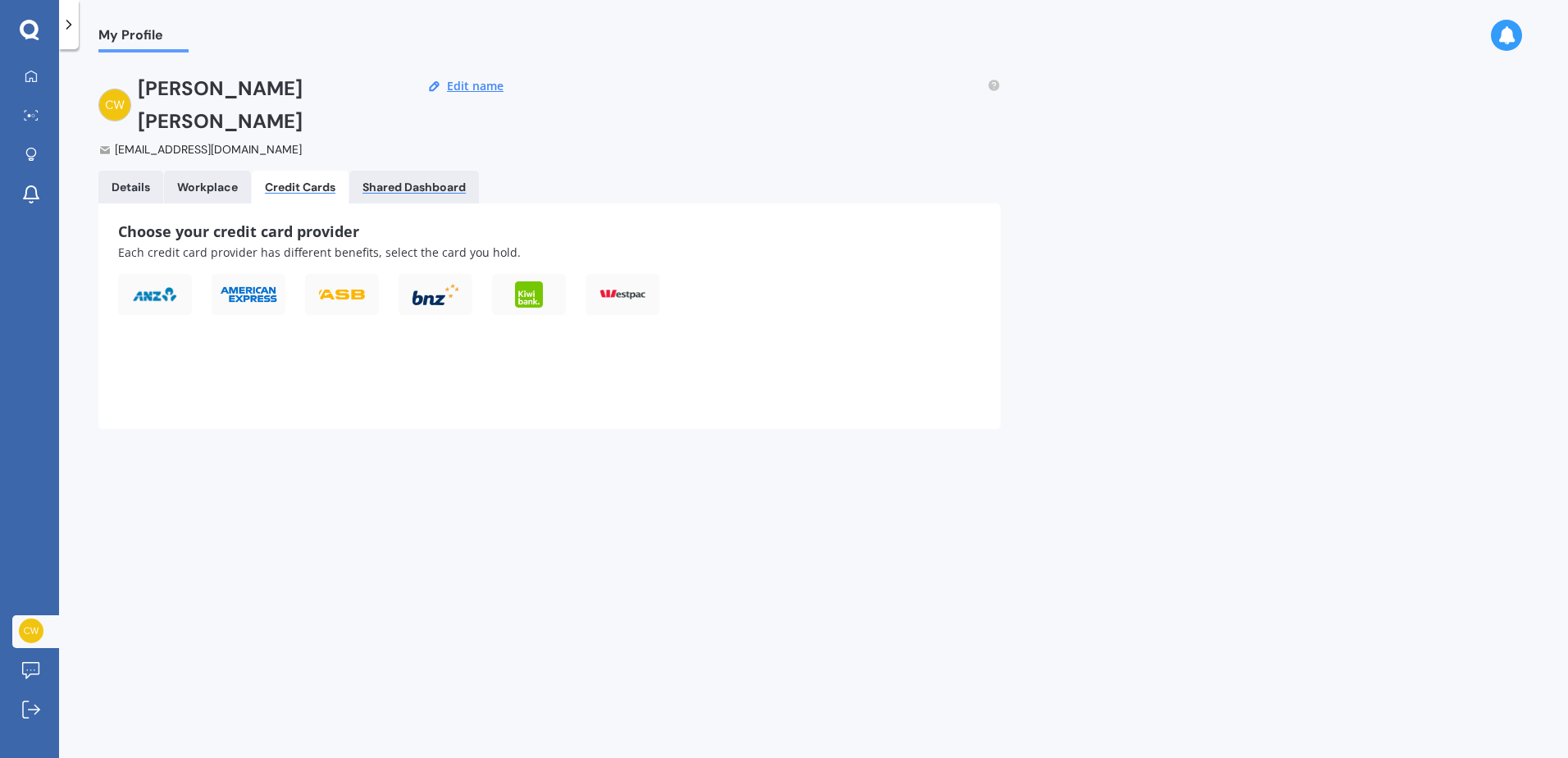
click at [427, 181] on div "Shared Dashboard" at bounding box center [413, 188] width 103 height 14
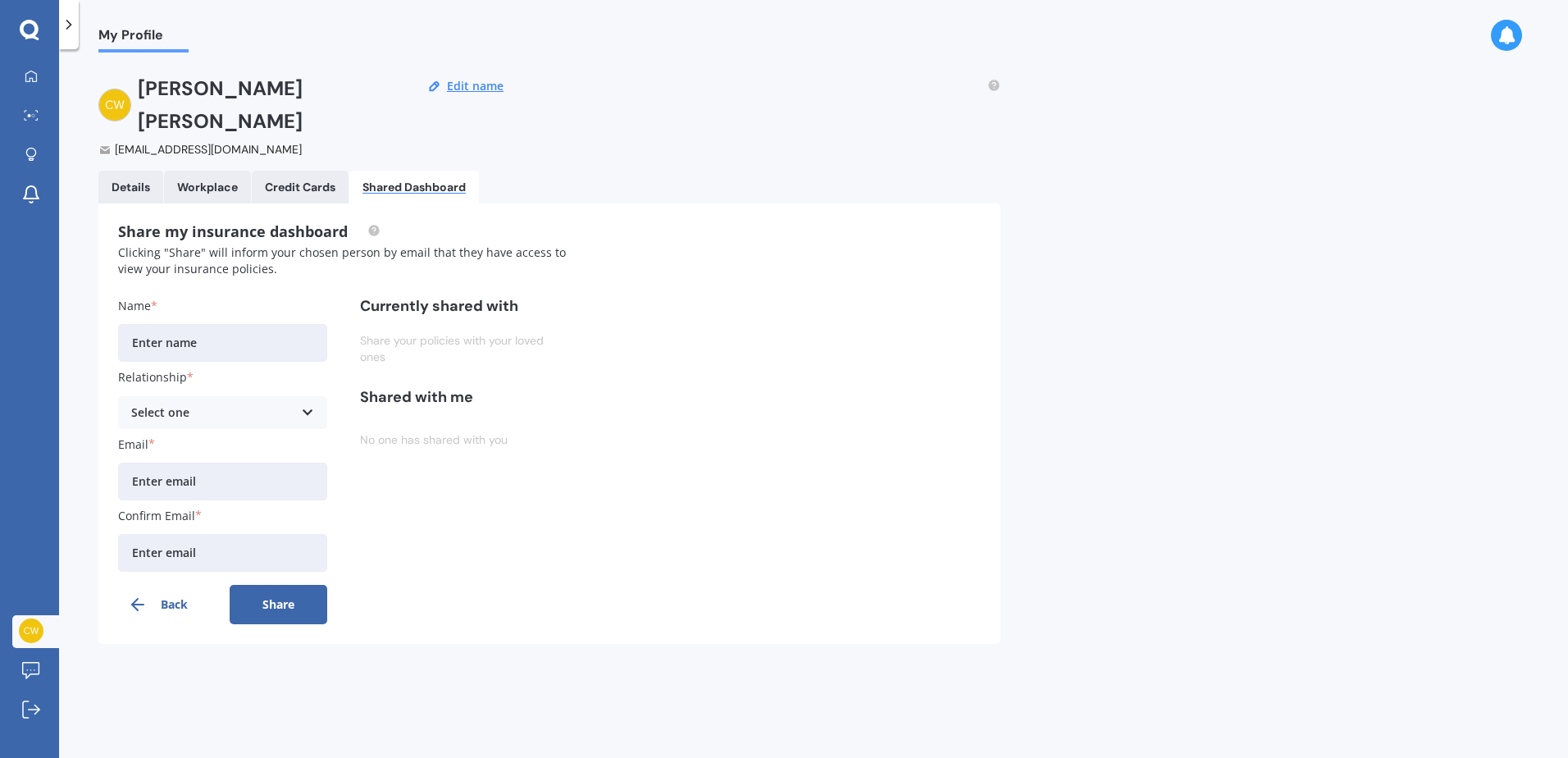
click at [1176, 145] on div "My Profile Celicia Wessels cwessels01@gmail.com Edit name Details Workplace Cre…" at bounding box center [814, 407] width 1509 height 709
click at [138, 181] on div "Details" at bounding box center [131, 188] width 39 height 14
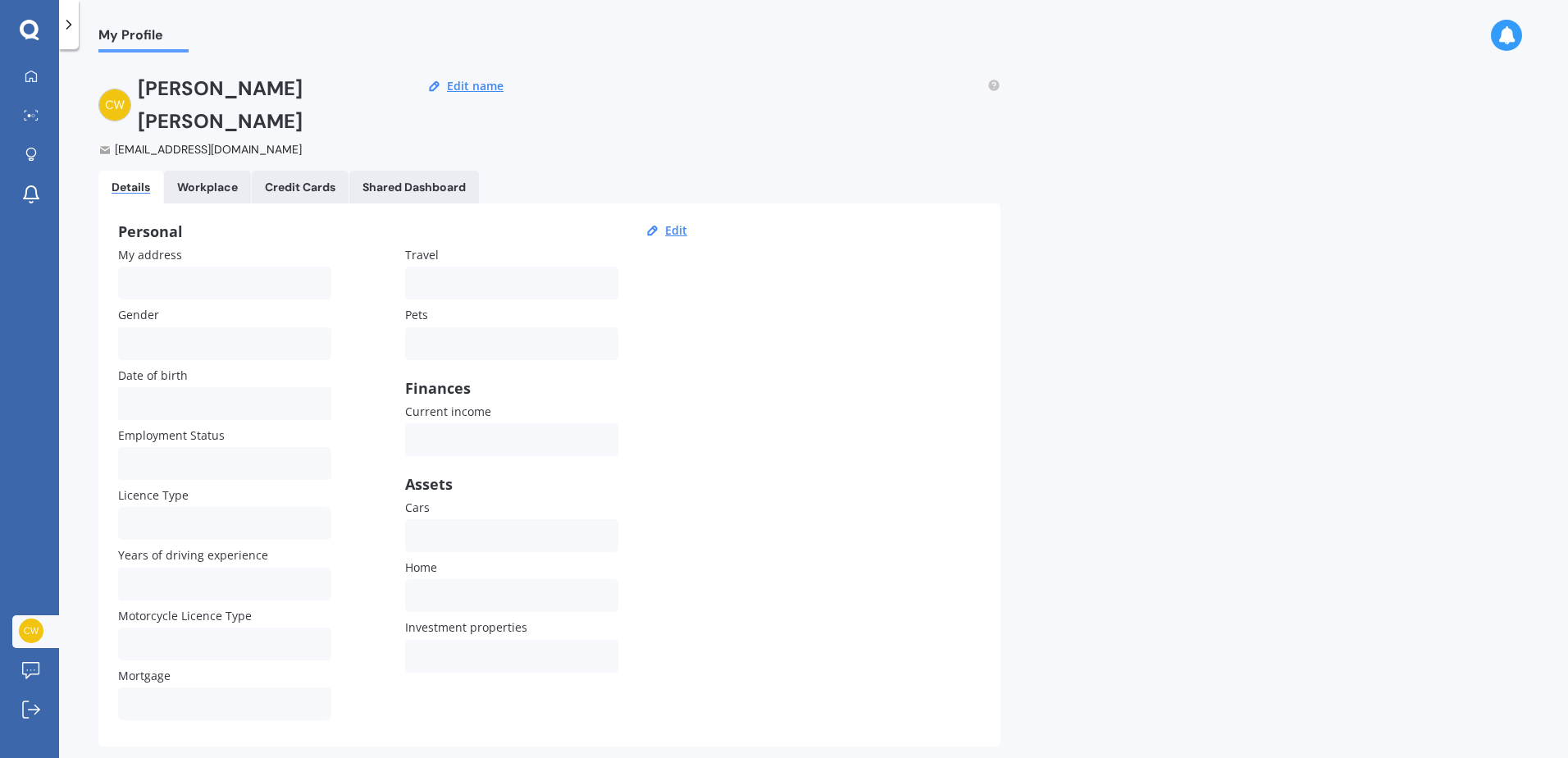
click at [77, 21] on div at bounding box center [69, 25] width 19 height 49
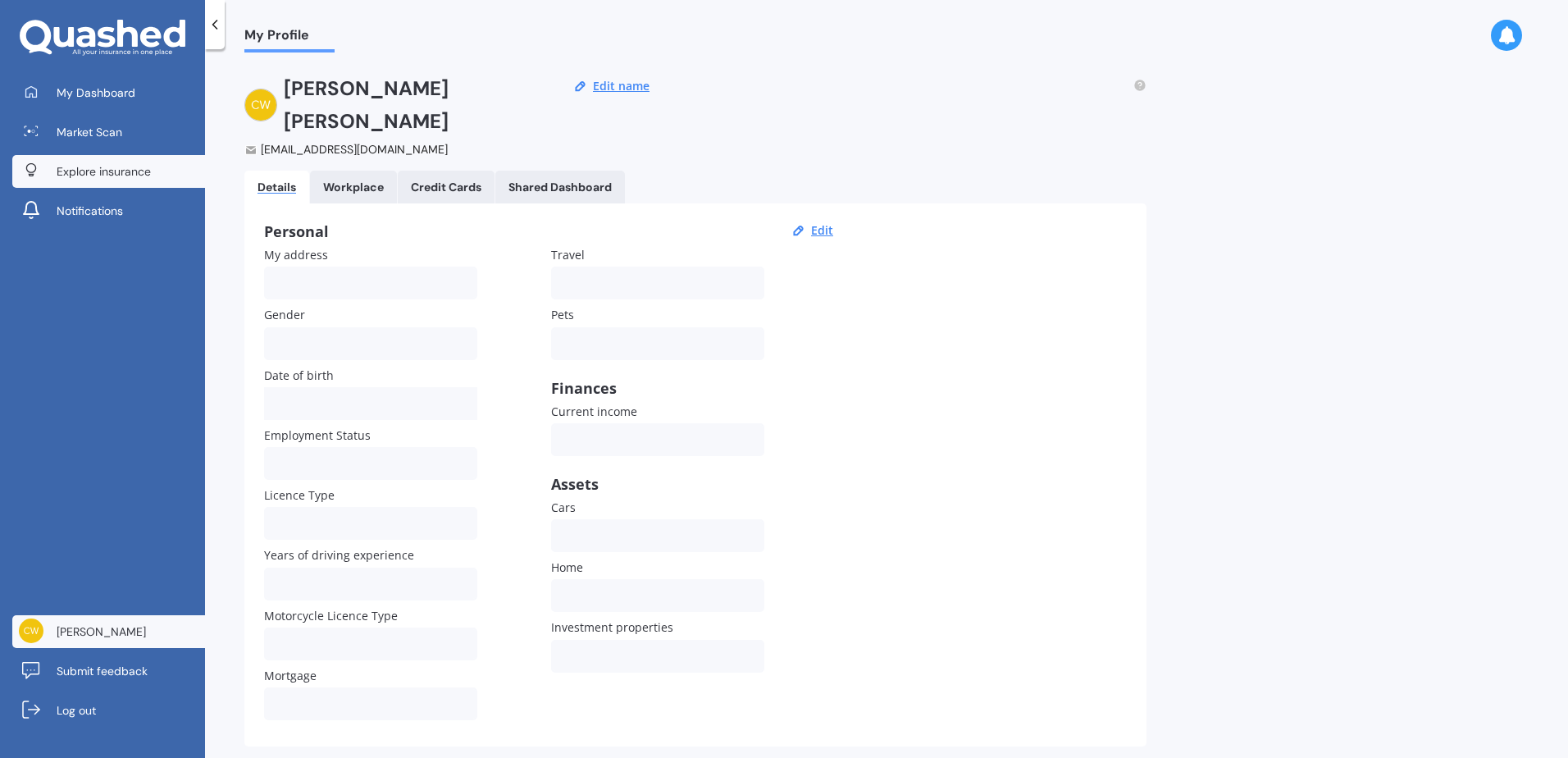
click at [103, 169] on span "Explore insurance" at bounding box center [103, 171] width 94 height 17
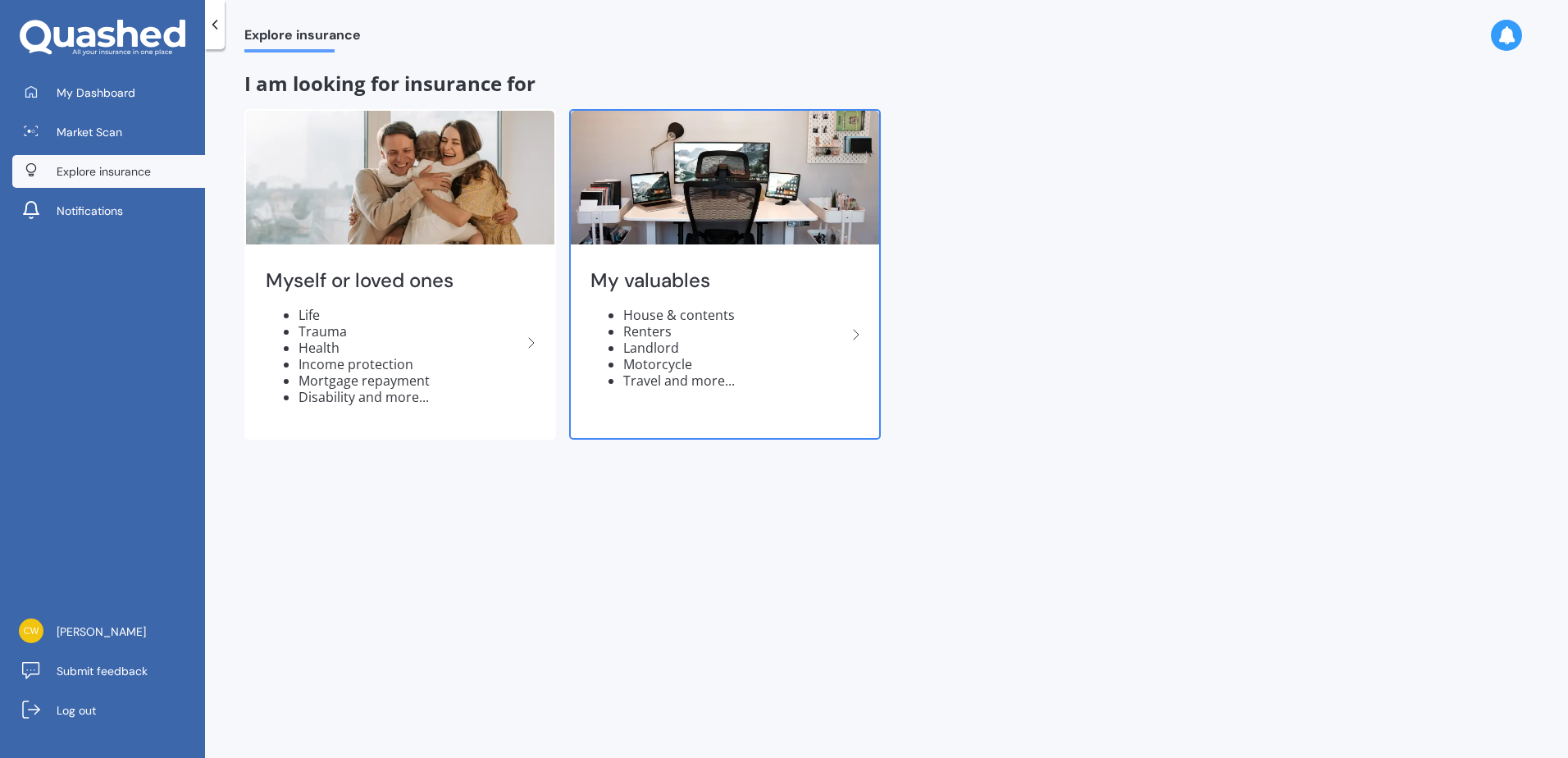
click at [760, 336] on li "Renters" at bounding box center [734, 331] width 223 height 17
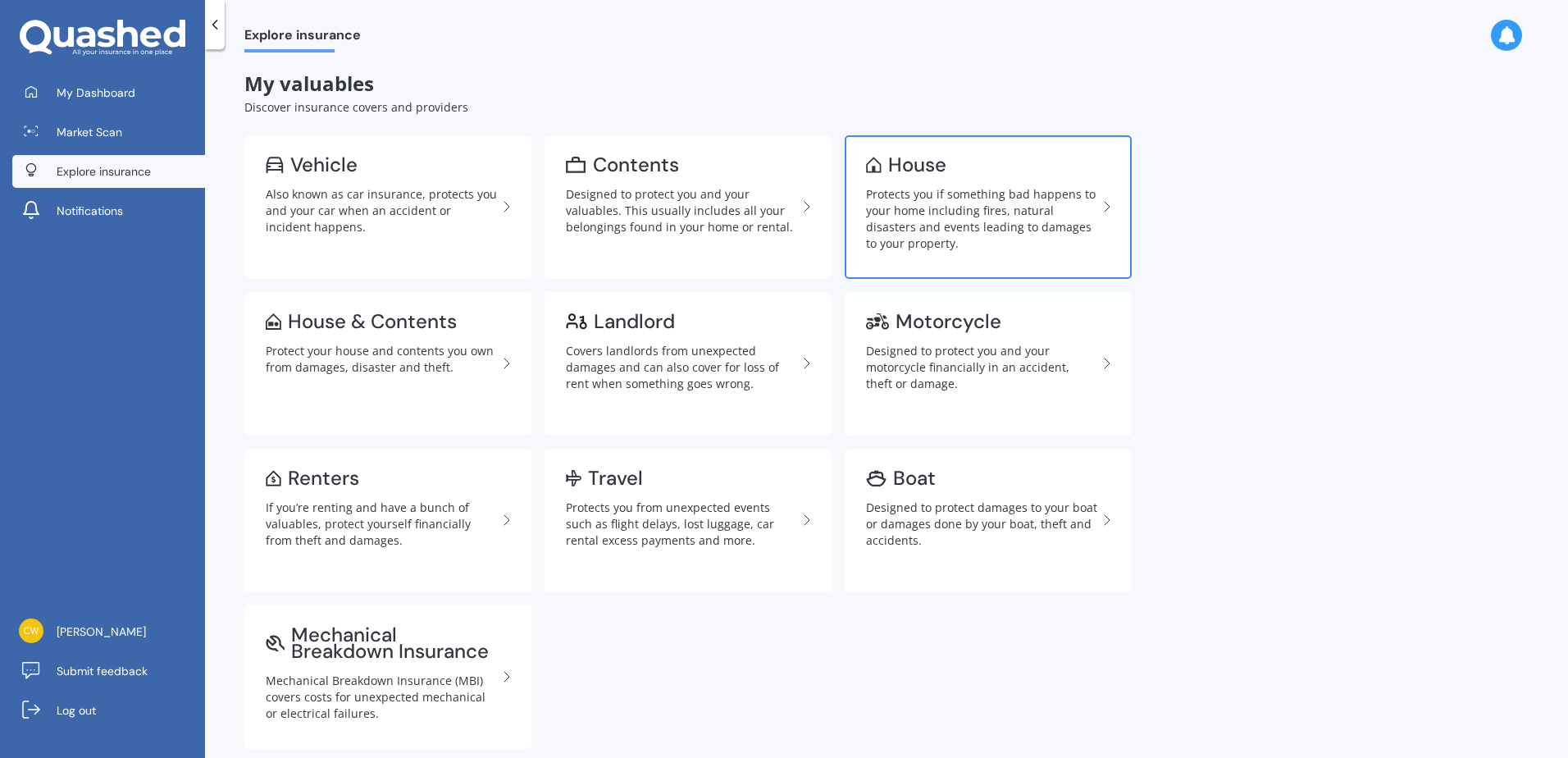
click at [962, 201] on div "Protects you if something bad happens to your home including fires, natural dis…" at bounding box center [982, 219] width 231 height 65
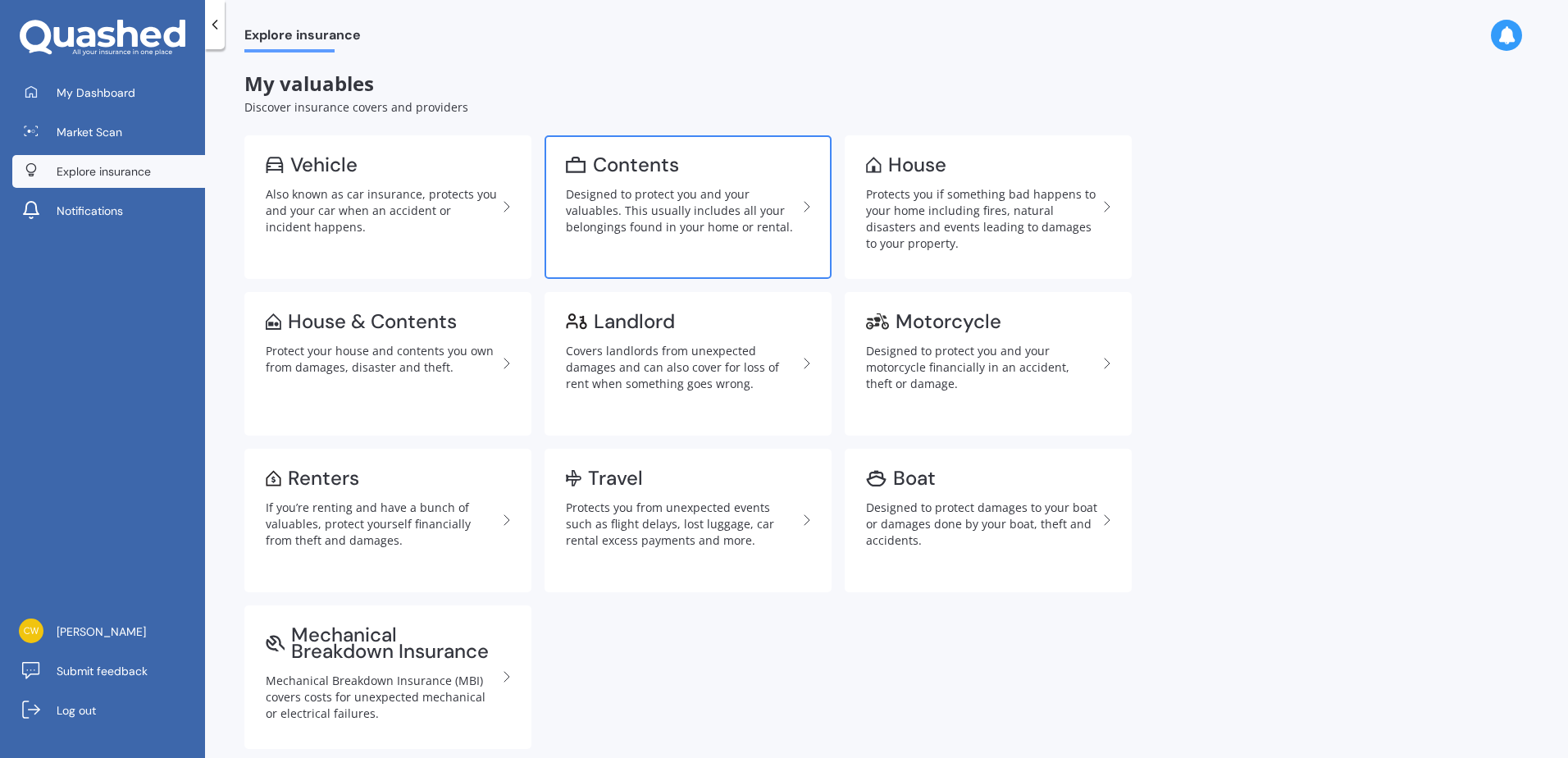
click at [737, 197] on div "Designed to protect you and your valuables. This usually includes all your belo…" at bounding box center [681, 211] width 231 height 49
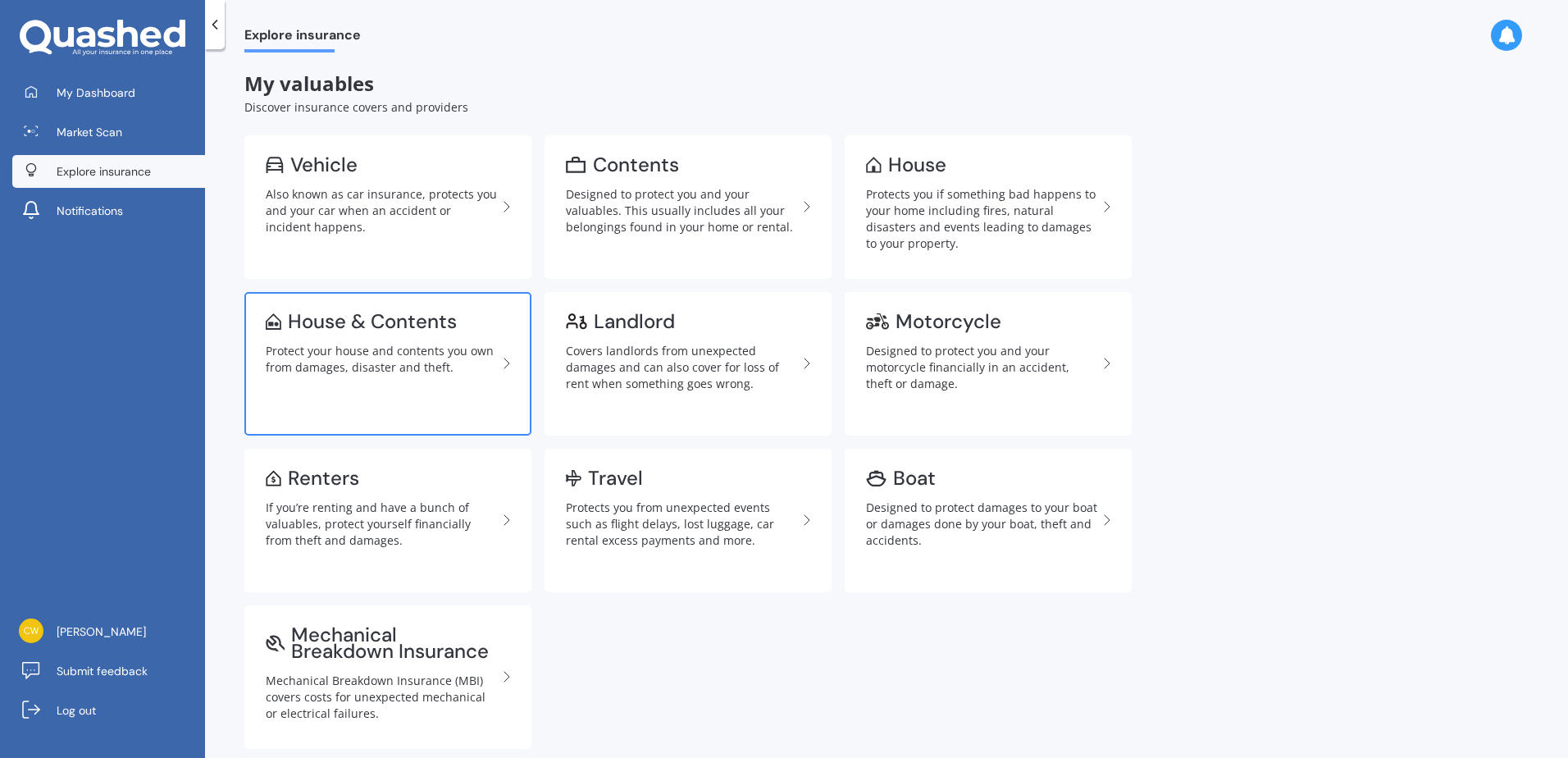
click at [372, 337] on link "House & Contents Protect your house and contents you own from damages, disaster…" at bounding box center [388, 363] width 287 height 144
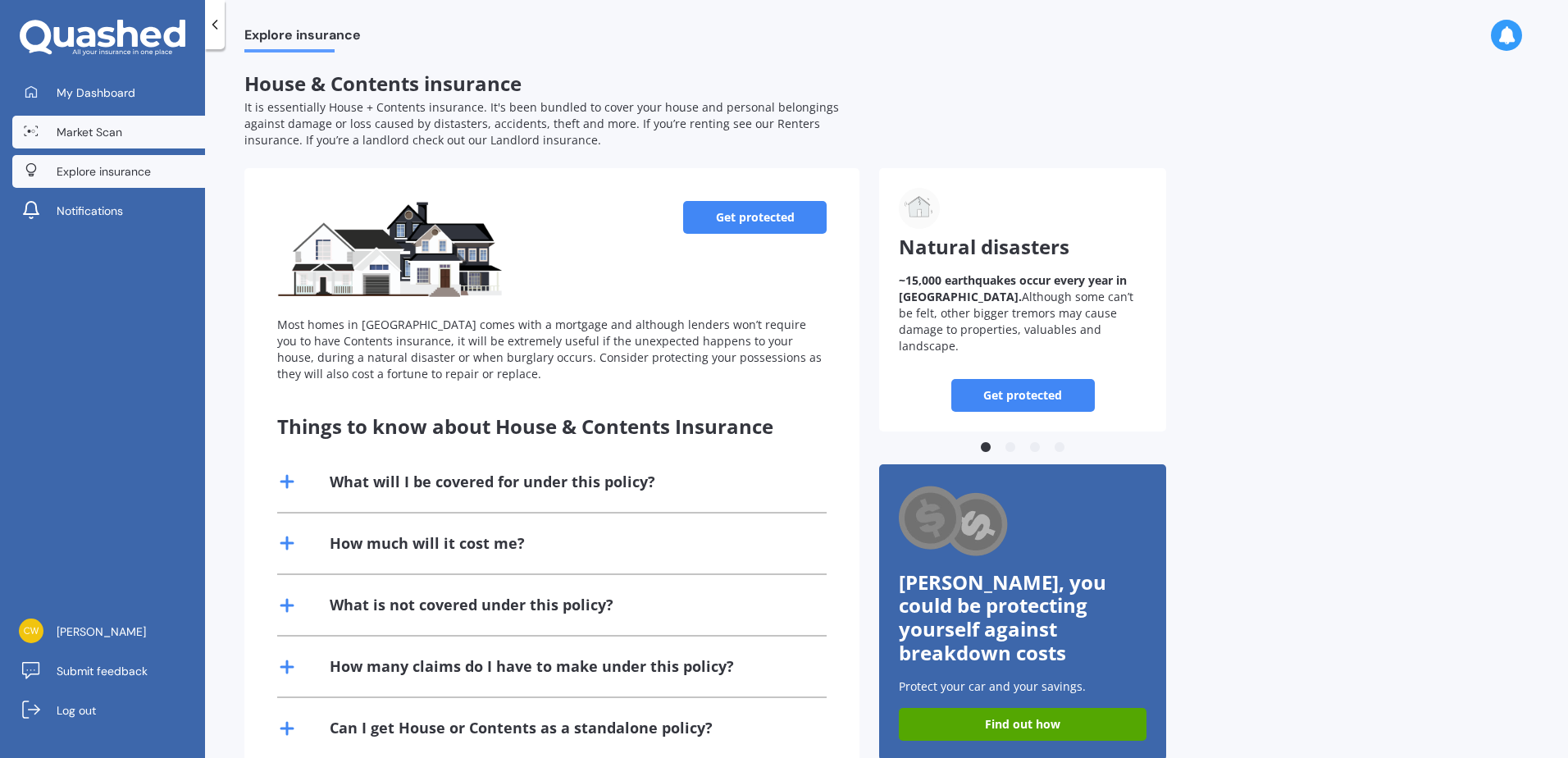
click at [86, 122] on link "Market Scan" at bounding box center [108, 131] width 193 height 33
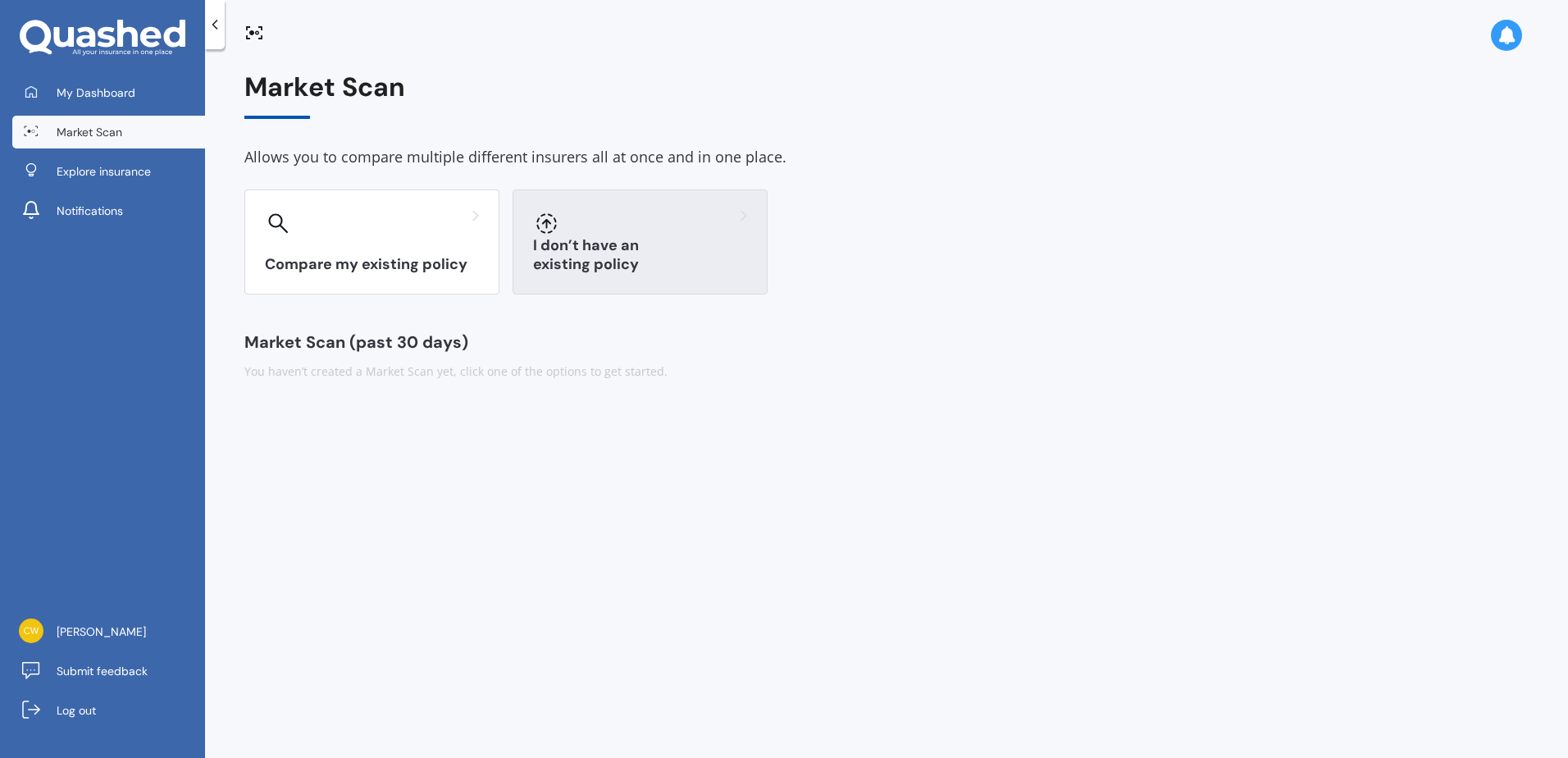
click at [627, 238] on div "I don’t have an existing policy" at bounding box center [640, 242] width 255 height 105
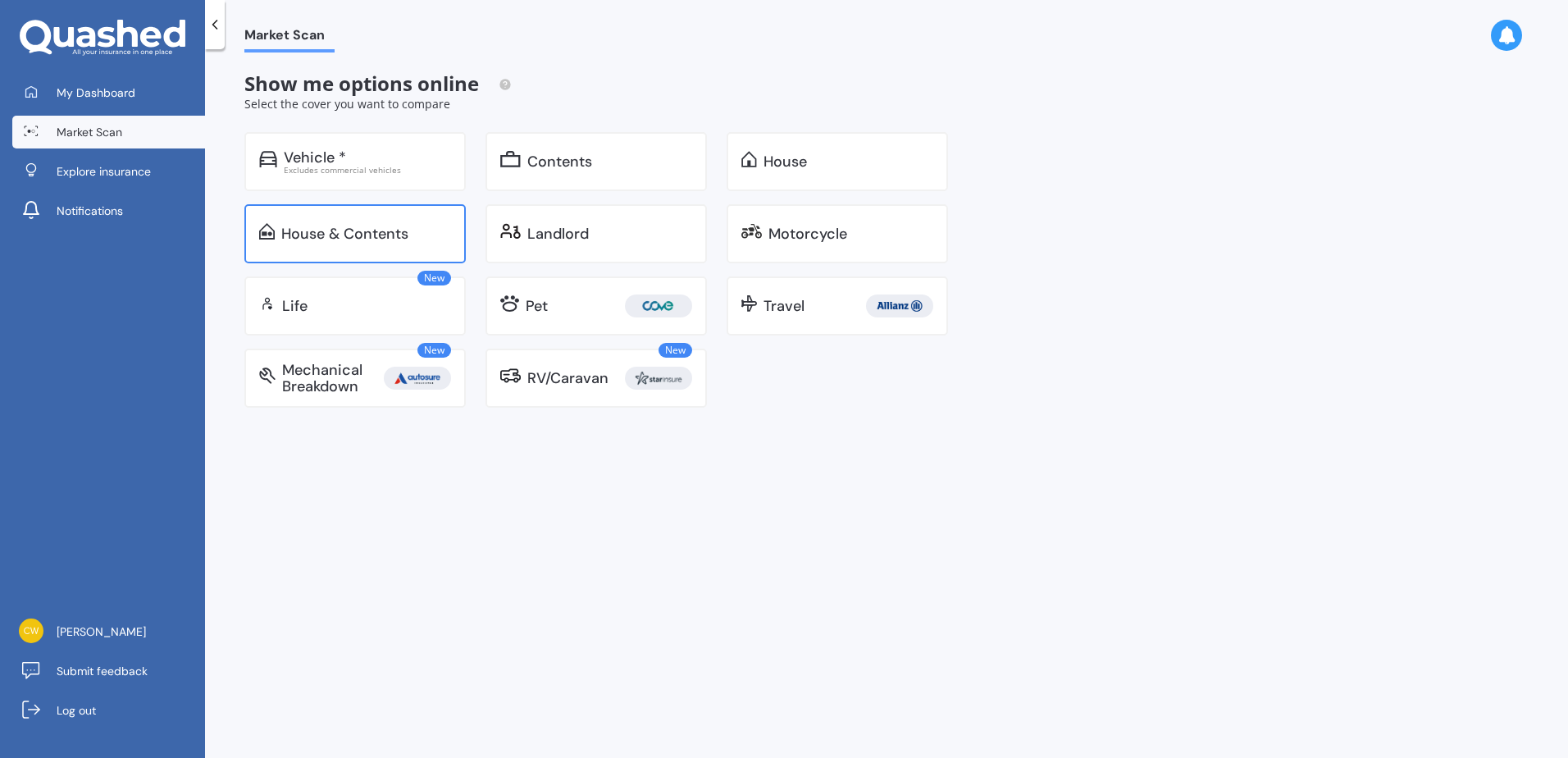
click at [338, 233] on div "House & Contents" at bounding box center [345, 234] width 127 height 17
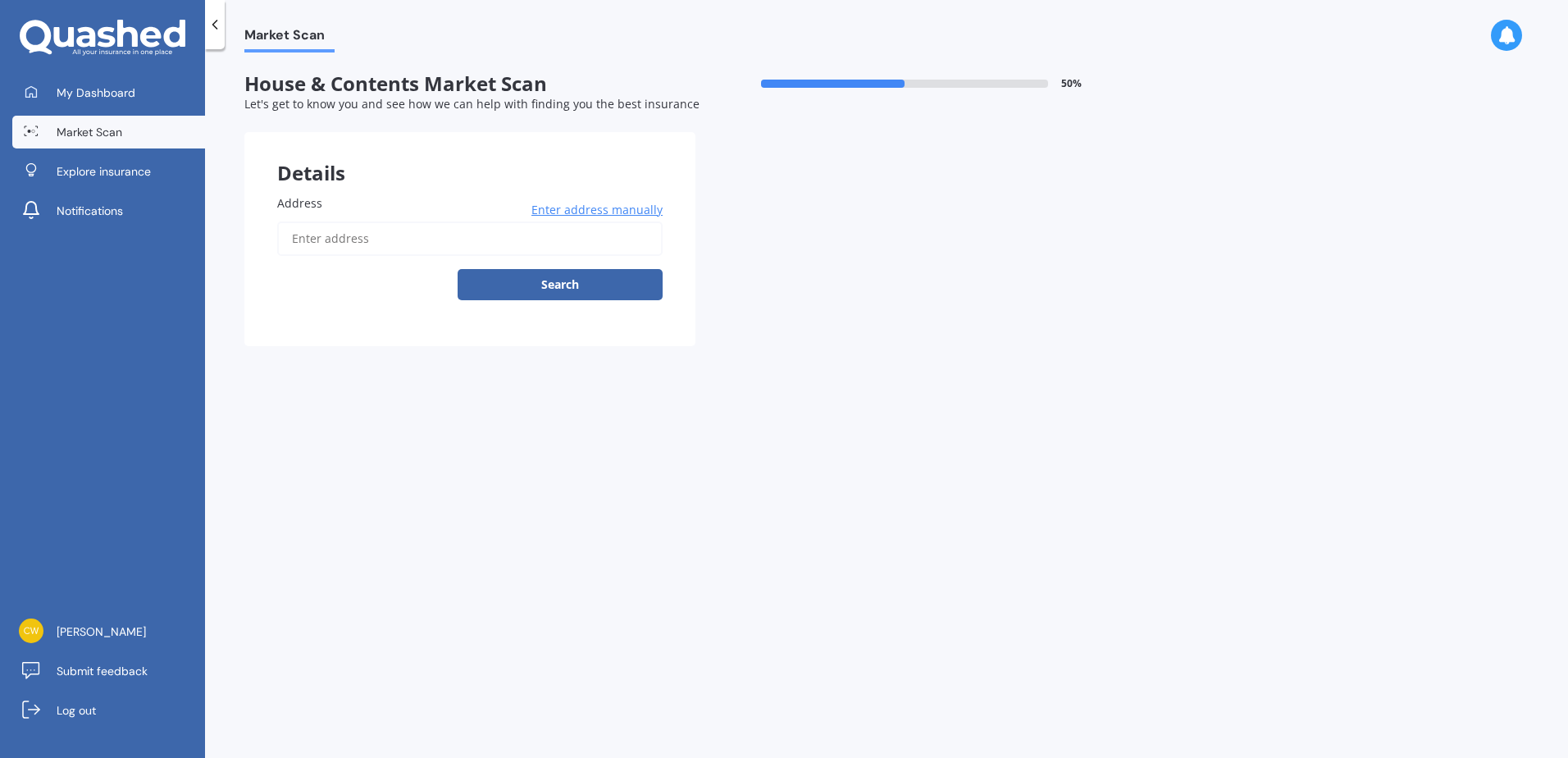
click at [329, 241] on input "Address" at bounding box center [470, 238] width 385 height 34
type input "185 Rolleston Drive, Rolleston 7614"
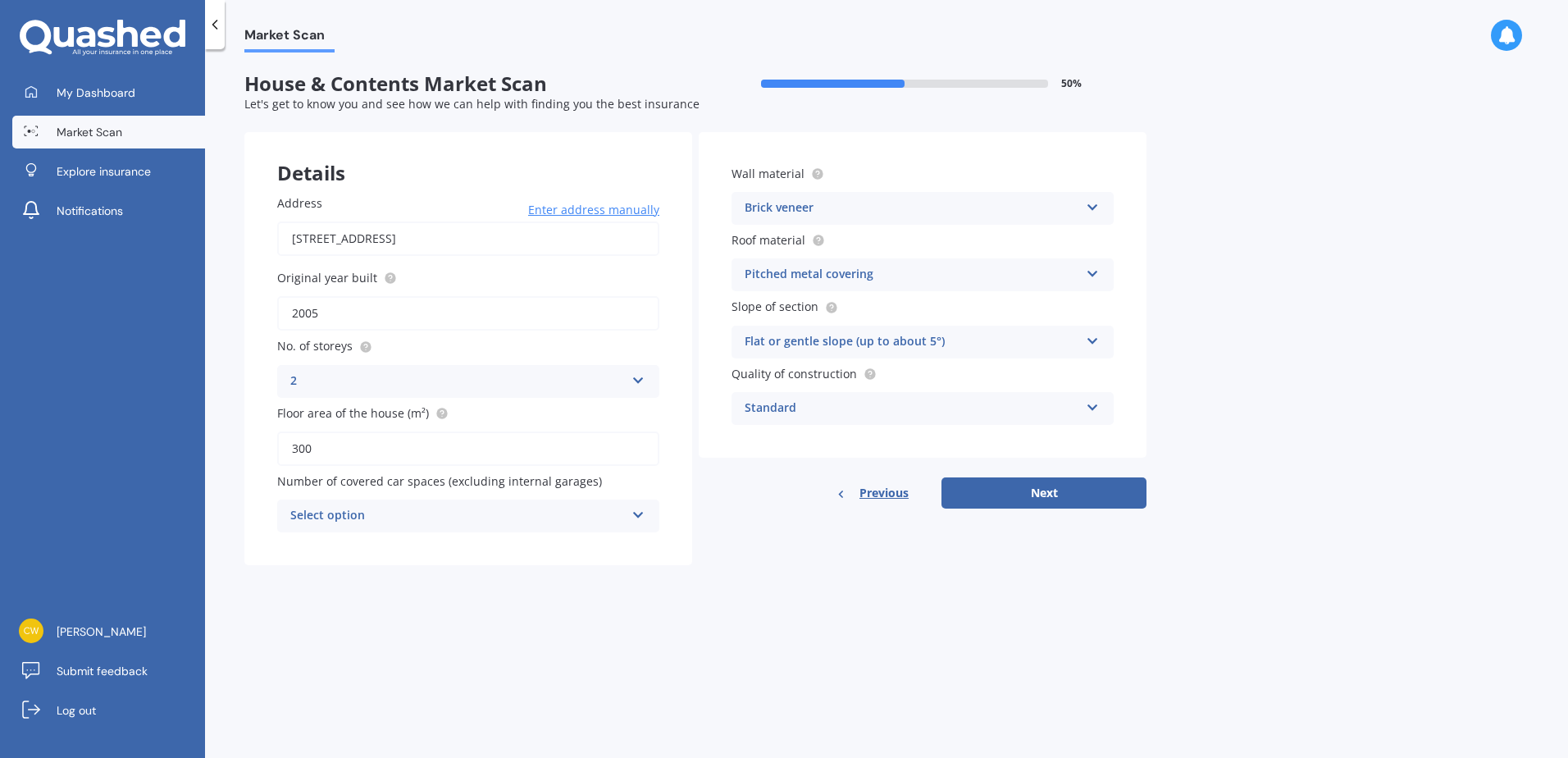
click at [496, 509] on div "Select option" at bounding box center [457, 516] width 335 height 19
click at [301, 606] on div "2" at bounding box center [468, 606] width 381 height 29
click at [1076, 490] on button "Next" at bounding box center [1044, 493] width 205 height 31
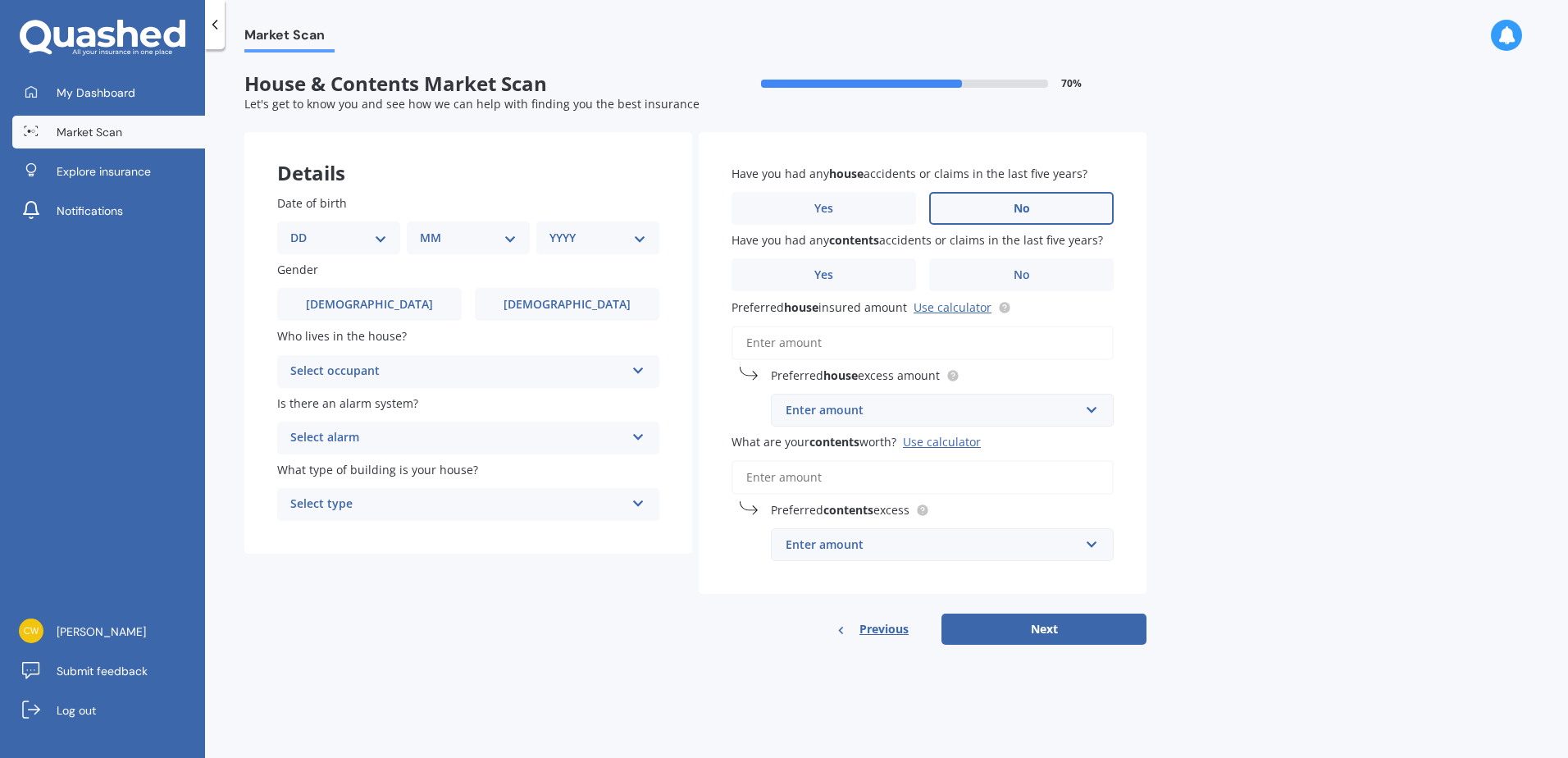
click at [1022, 202] on span "No" at bounding box center [1022, 209] width 17 height 14
click at [0, 0] on input "No" at bounding box center [0, 0] width 0 height 0
click at [1020, 271] on span "No" at bounding box center [1022, 275] width 17 height 14
click at [0, 0] on input "No" at bounding box center [0, 0] width 0 height 0
click at [970, 307] on link "Use calculator" at bounding box center [953, 308] width 78 height 16
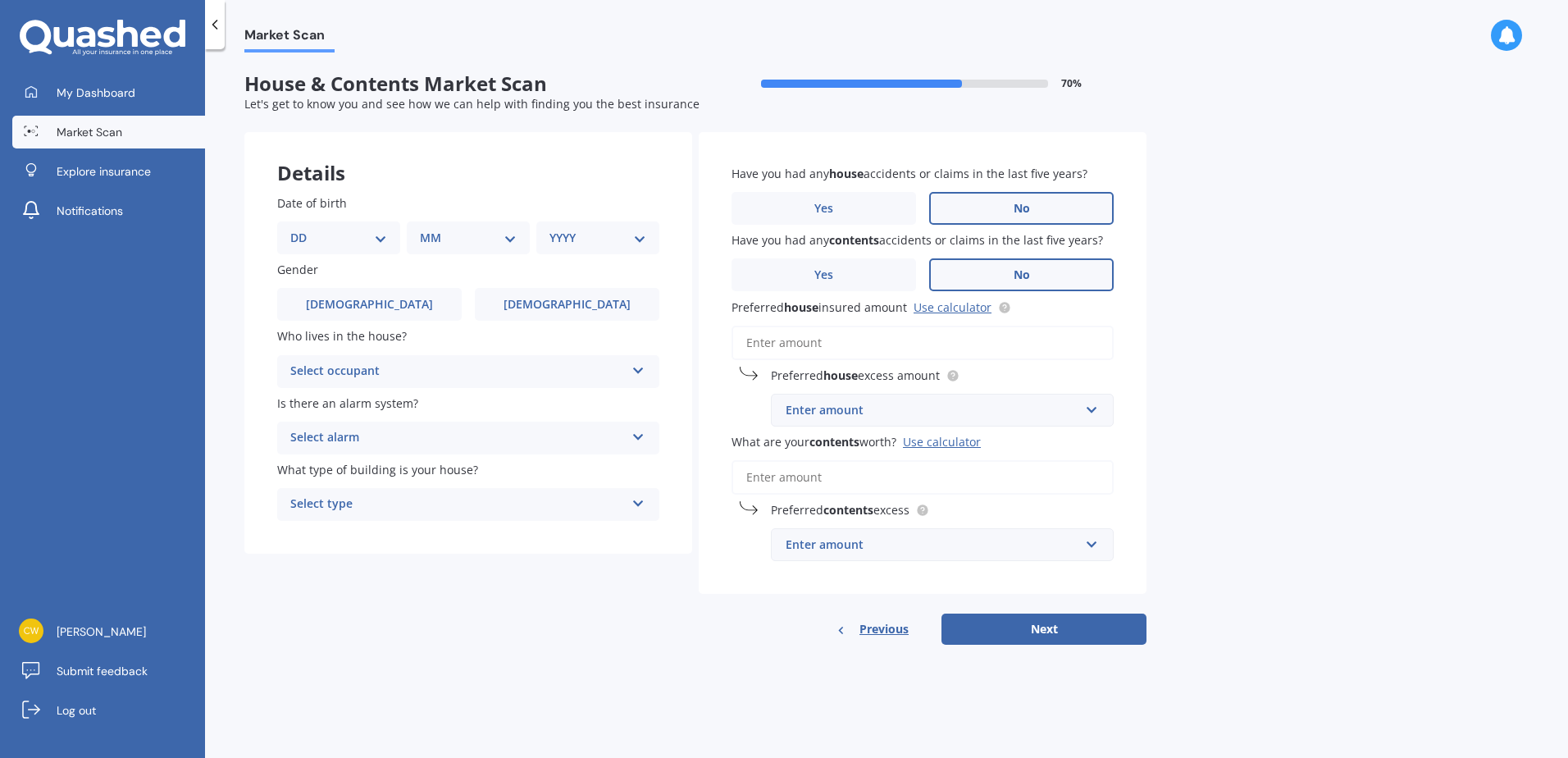
click at [855, 348] on input "Preferred house insured amount Use calculator" at bounding box center [923, 342] width 383 height 34
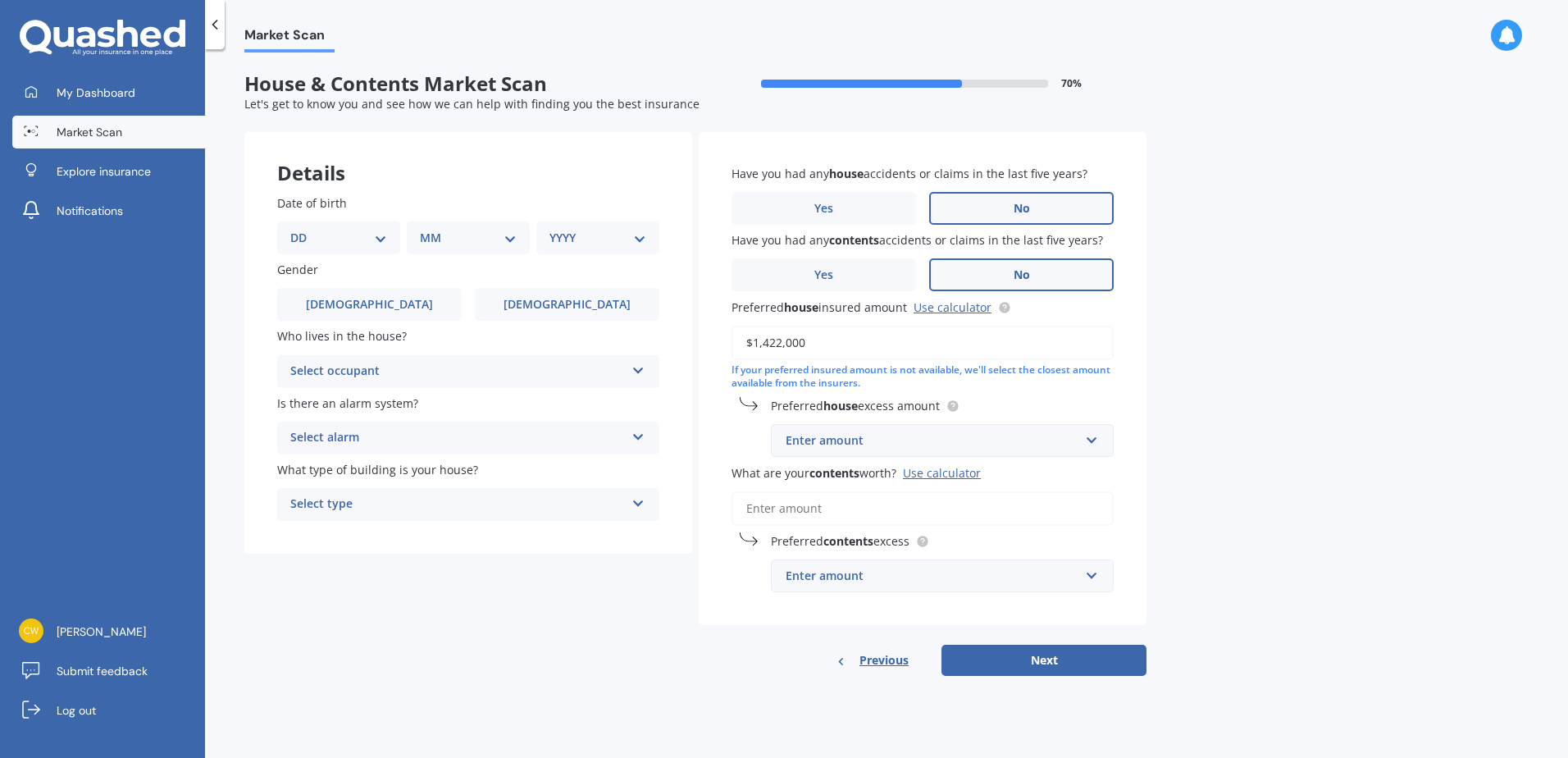
type input "$1,422,000"
click at [875, 442] on div "Enter amount" at bounding box center [932, 440] width 294 height 18
click at [836, 523] on div "$500" at bounding box center [942, 531] width 341 height 30
click at [825, 506] on input "What are your contents worth? Use calculator" at bounding box center [923, 508] width 383 height 34
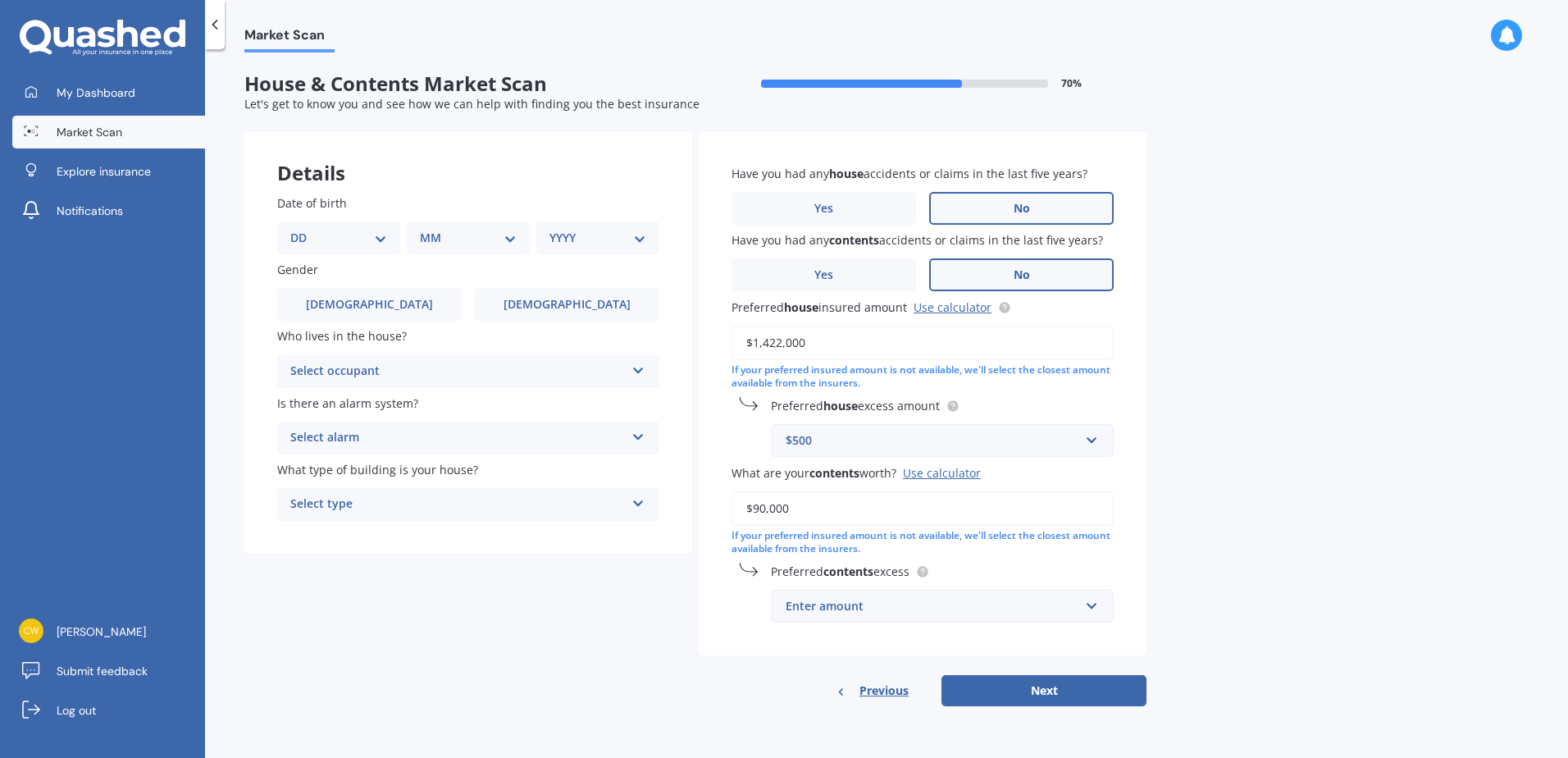
type input "$90,000"
click at [898, 610] on div "Enter amount" at bounding box center [932, 606] width 294 height 18
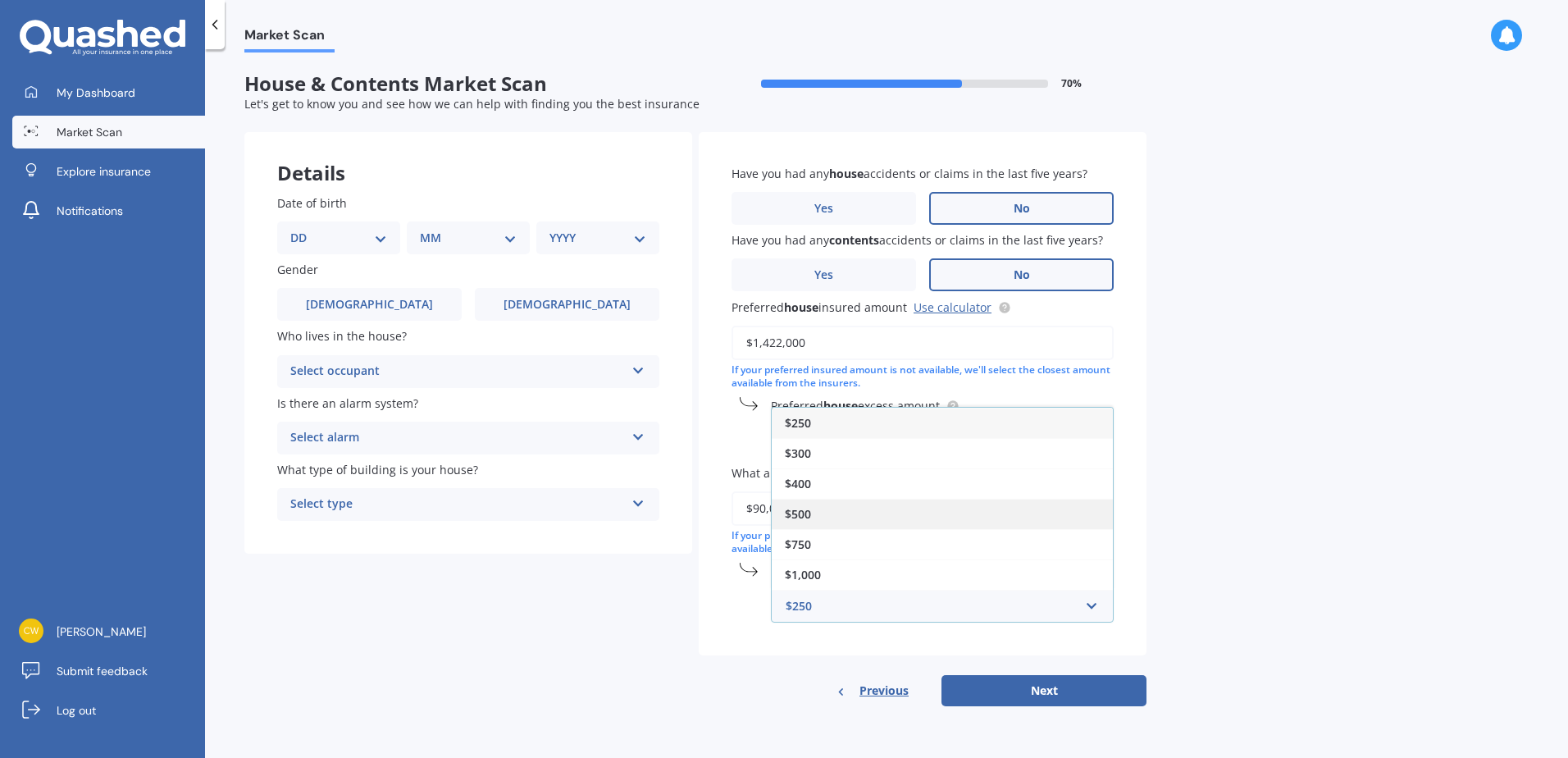
click at [821, 508] on div "$500" at bounding box center [942, 514] width 341 height 30
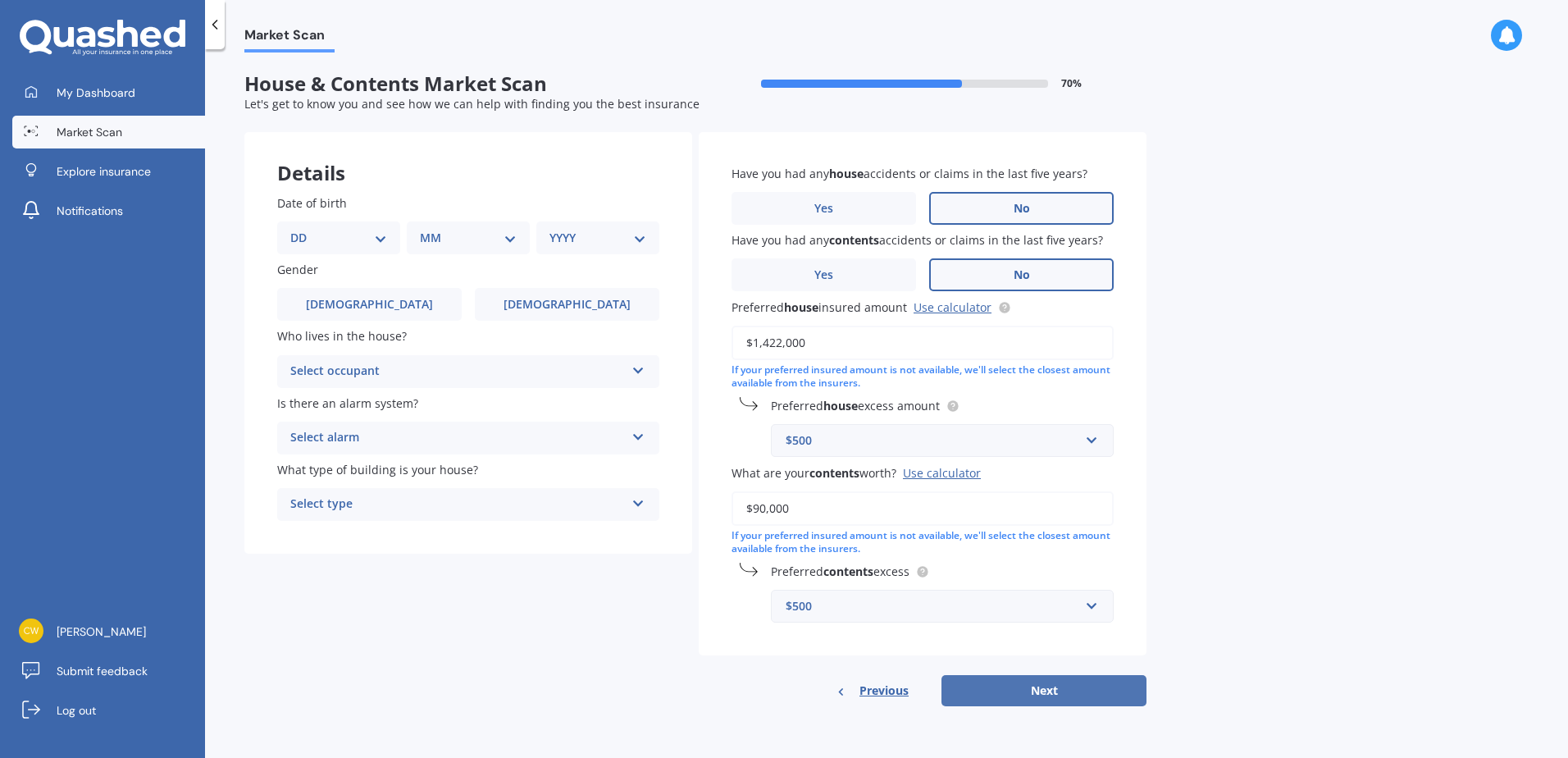
click at [1074, 687] on button "Next" at bounding box center [1044, 690] width 205 height 31
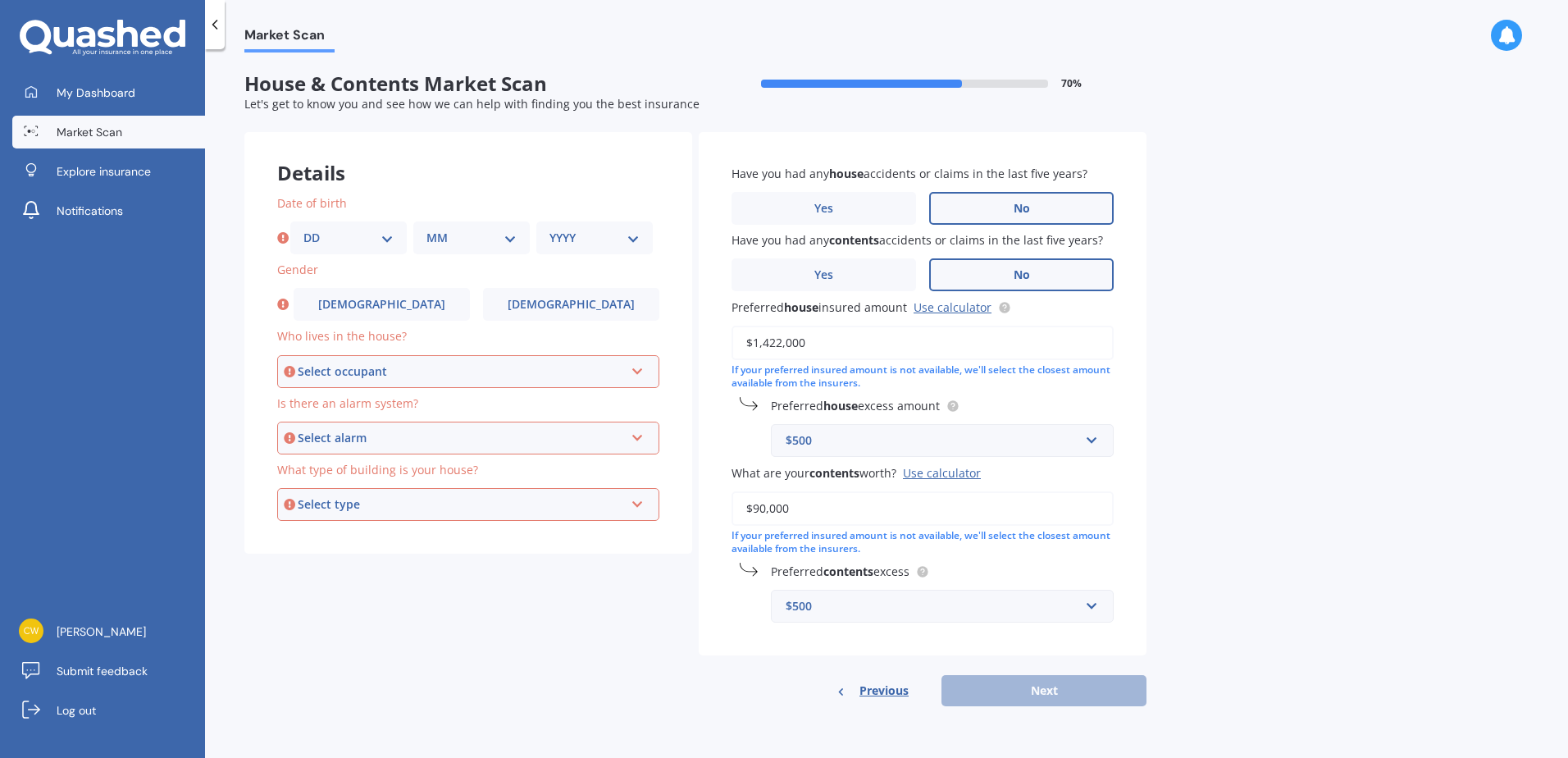
click at [346, 235] on select "DD 01 02 03 04 05 06 07 08 09 10 11 12 13 14 15 16 17 18 19 20 21 22 23 24 25 2…" at bounding box center [348, 238] width 90 height 18
select select "24"
click at [303, 229] on select "DD 01 02 03 04 05 06 07 08 09 10 11 12 13 14 15 16 17 18 19 20 21 22 23 24 25 2…" at bounding box center [348, 238] width 90 height 18
click at [465, 231] on select "MM 01 02 03 04 05 06 07 08 09 10 11 12" at bounding box center [472, 238] width 90 height 18
select select "04"
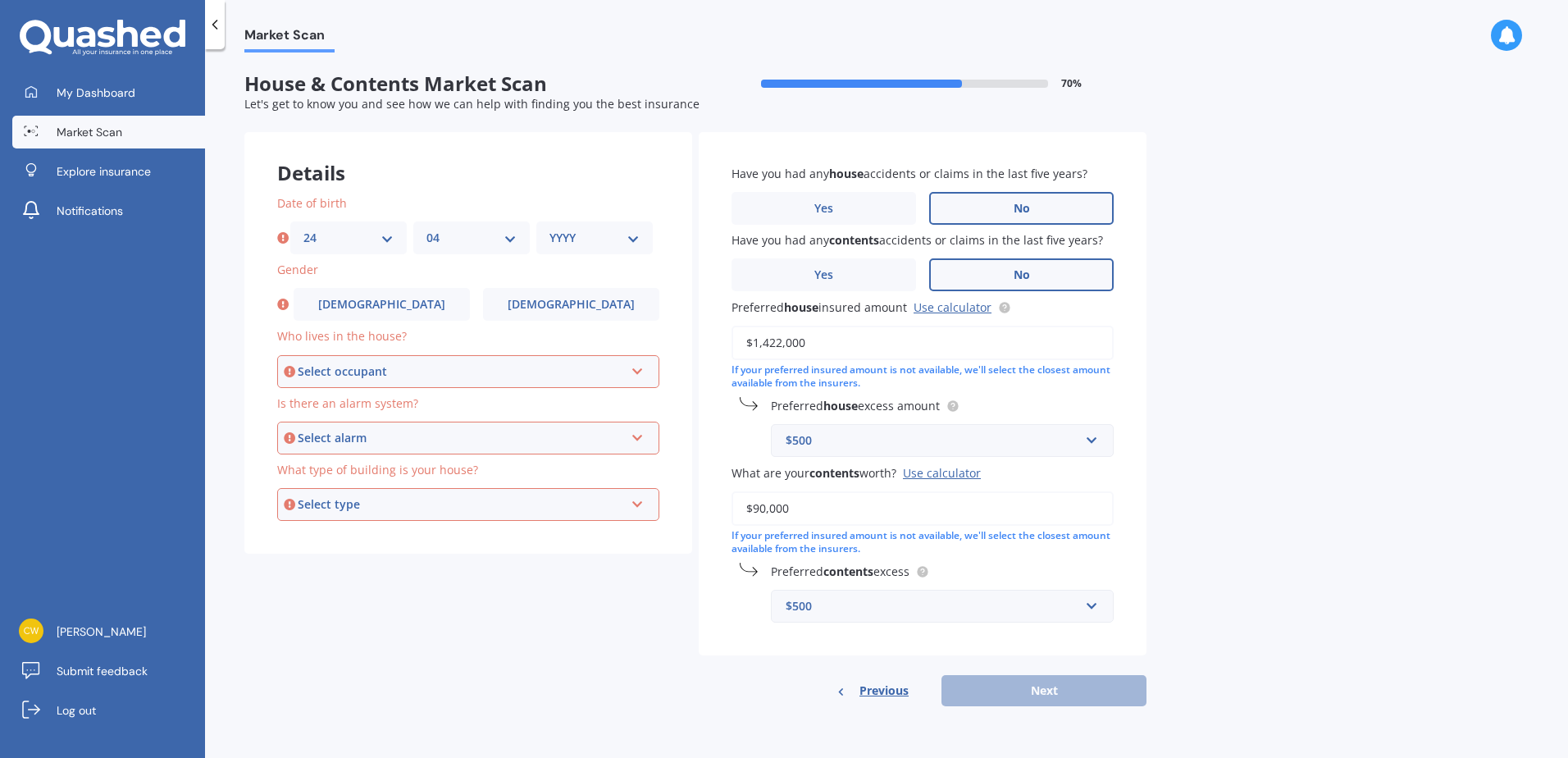
click at [427, 229] on select "MM 01 02 03 04 05 06 07 08 09 10 11 12" at bounding box center [472, 238] width 90 height 18
click at [605, 231] on select "YYYY 2009 2008 2007 2006 2005 2004 2003 2002 2001 2000 1999 1998 1997 1996 1995…" at bounding box center [594, 238] width 90 height 18
select select "1978"
click at [549, 229] on select "YYYY 2009 2008 2007 2006 2005 2004 2003 2002 2001 2000 1999 1998 1997 1996 1995…" at bounding box center [594, 238] width 90 height 18
click at [420, 370] on div "Select occupant" at bounding box center [461, 371] width 326 height 18
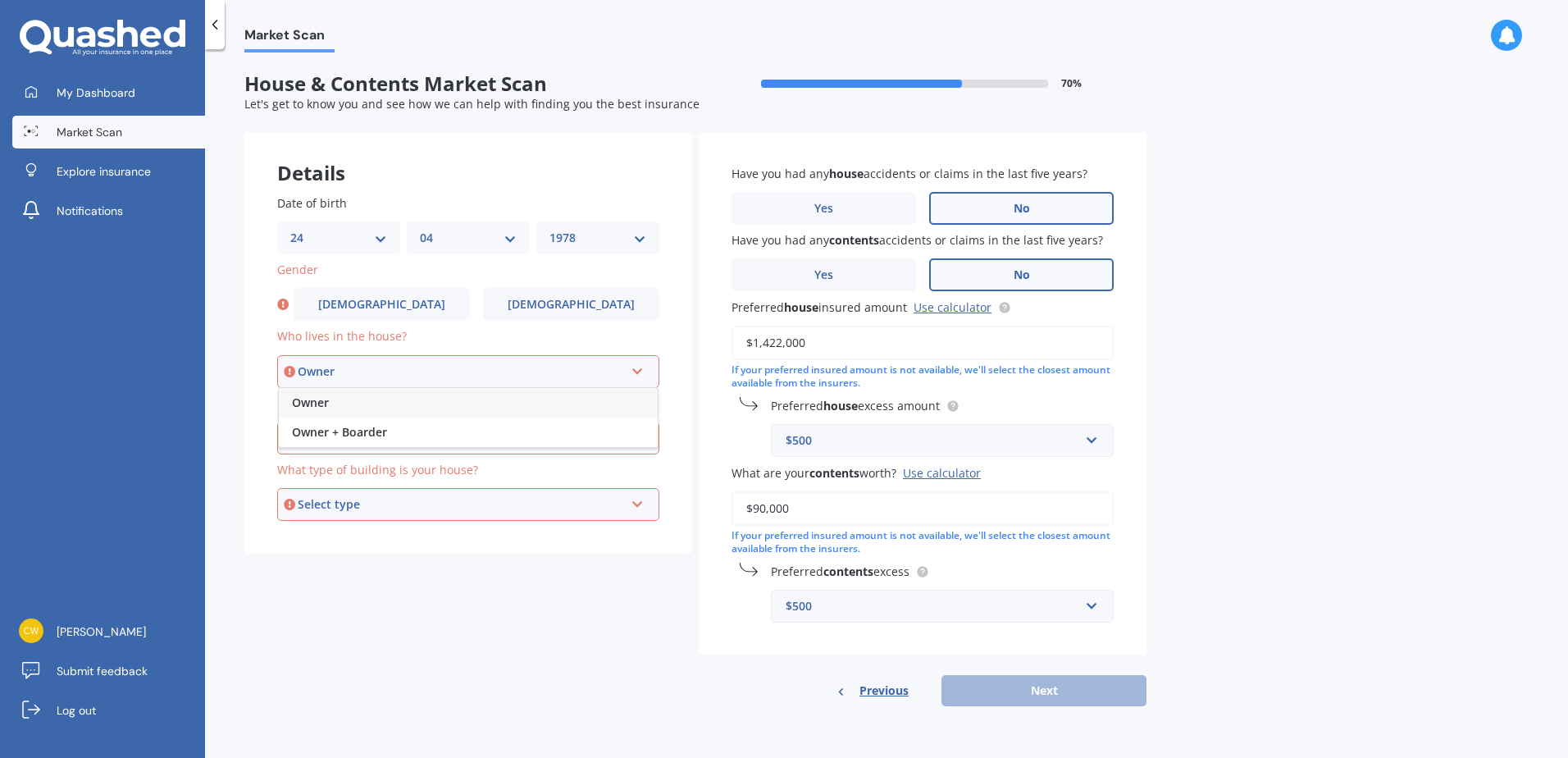
click at [327, 401] on span "Owner" at bounding box center [310, 403] width 37 height 16
click at [372, 438] on div "Select alarm" at bounding box center [461, 438] width 326 height 18
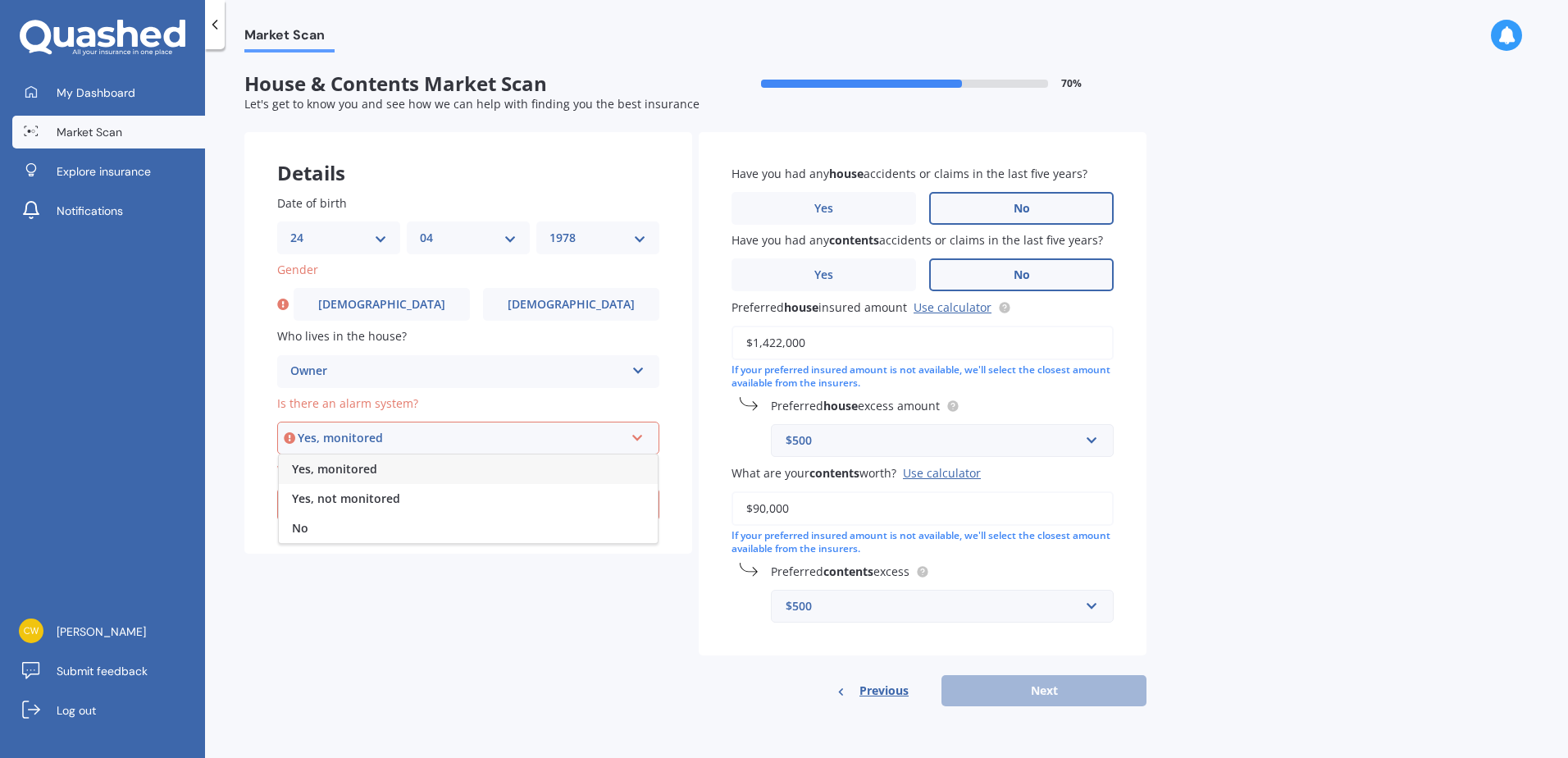
click at [355, 475] on span "Yes, monitored" at bounding box center [334, 469] width 85 height 16
click at [355, 509] on div "Select type" at bounding box center [461, 504] width 326 height 18
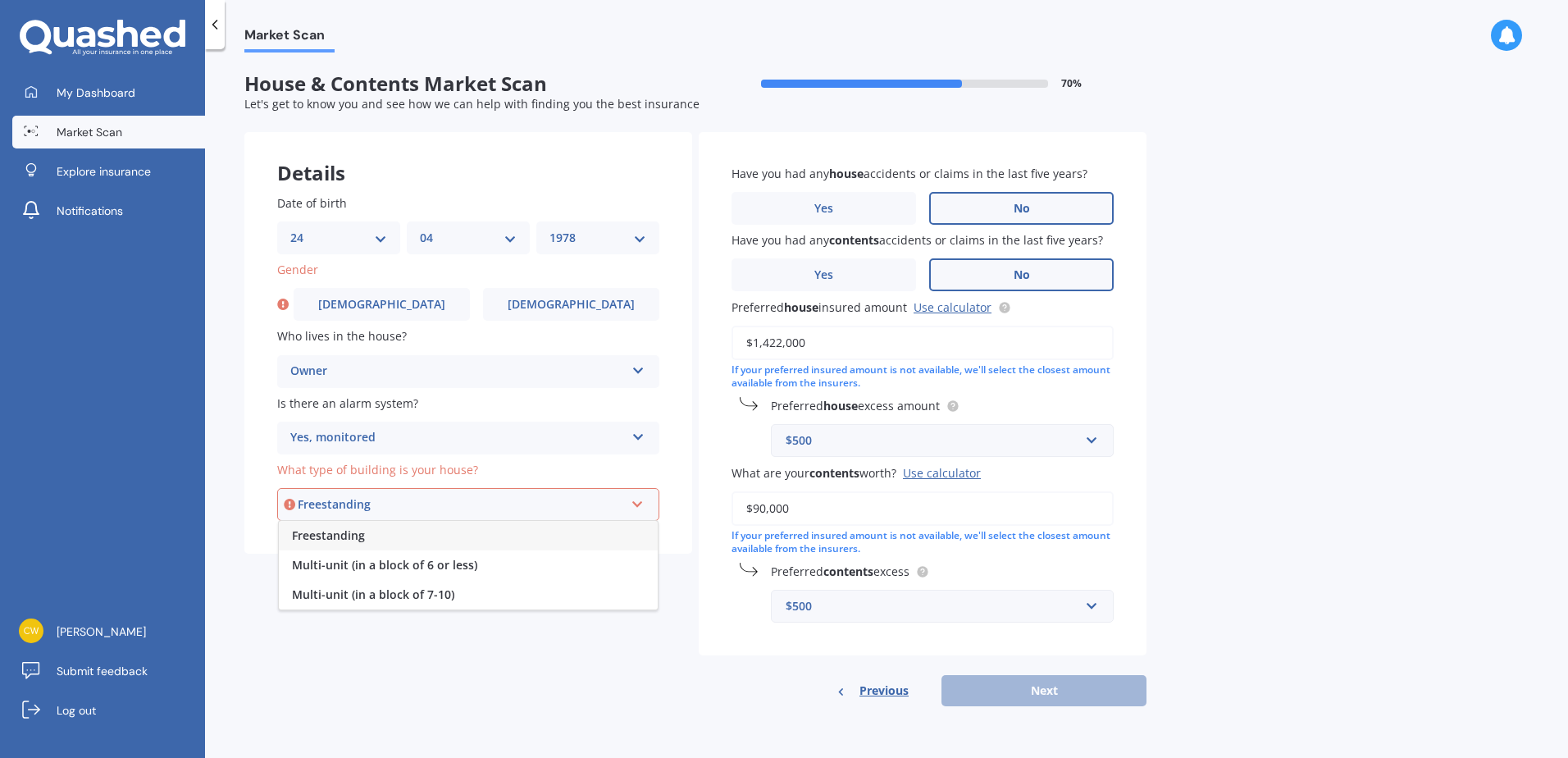
click at [346, 541] on span "Freestanding" at bounding box center [328, 535] width 73 height 16
click at [523, 634] on div "Details Date of birth DD 01 02 03 04 05 06 07 08 09 10 11 12 13 14 15 16 17 18 …" at bounding box center [695, 420] width 903 height 575
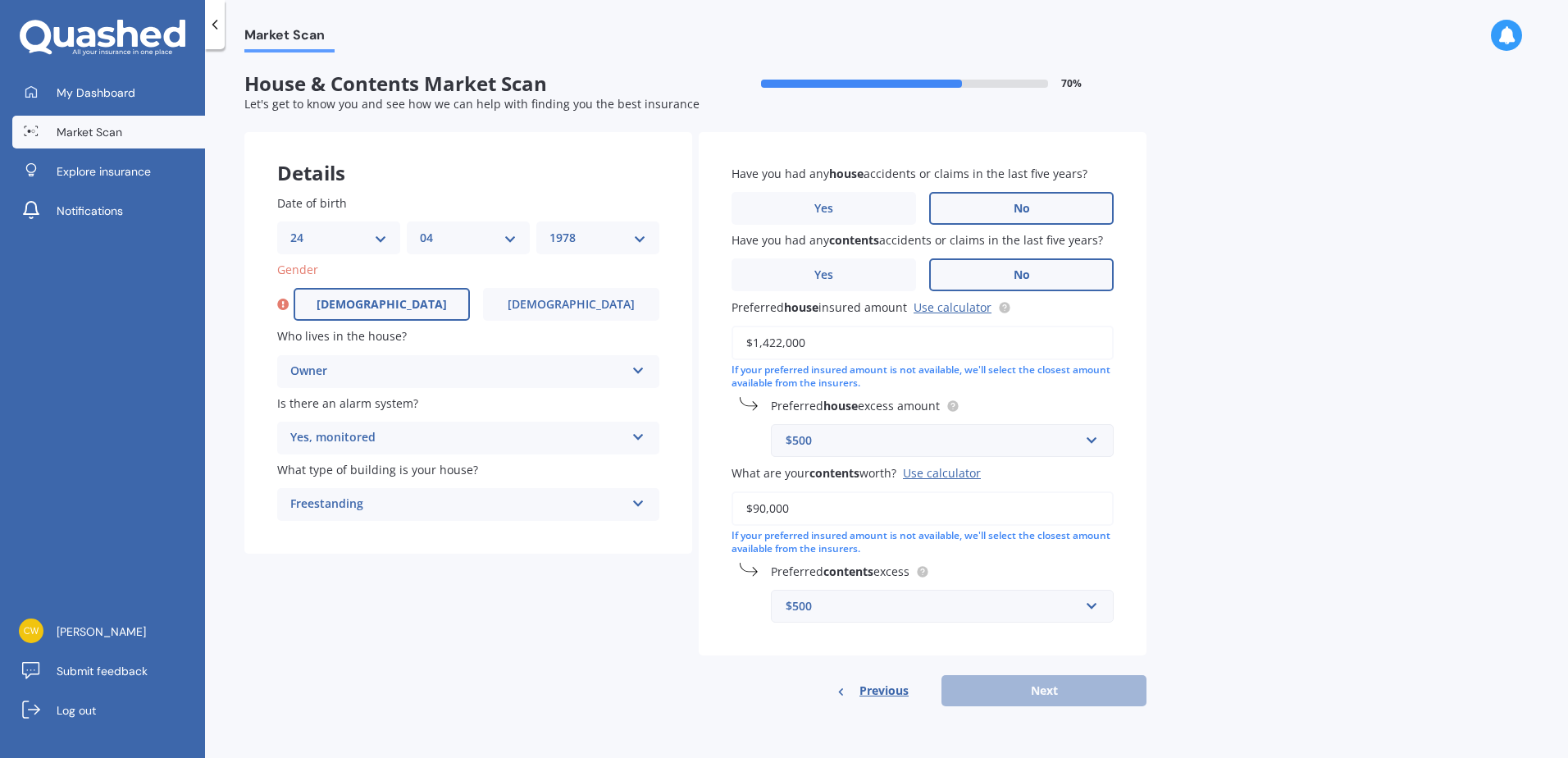
click at [388, 301] on span "Male" at bounding box center [382, 305] width 130 height 14
click at [0, 0] on input "Male" at bounding box center [0, 0] width 0 height 0
click at [1083, 691] on button "Next" at bounding box center [1044, 690] width 205 height 31
select select "24"
select select "04"
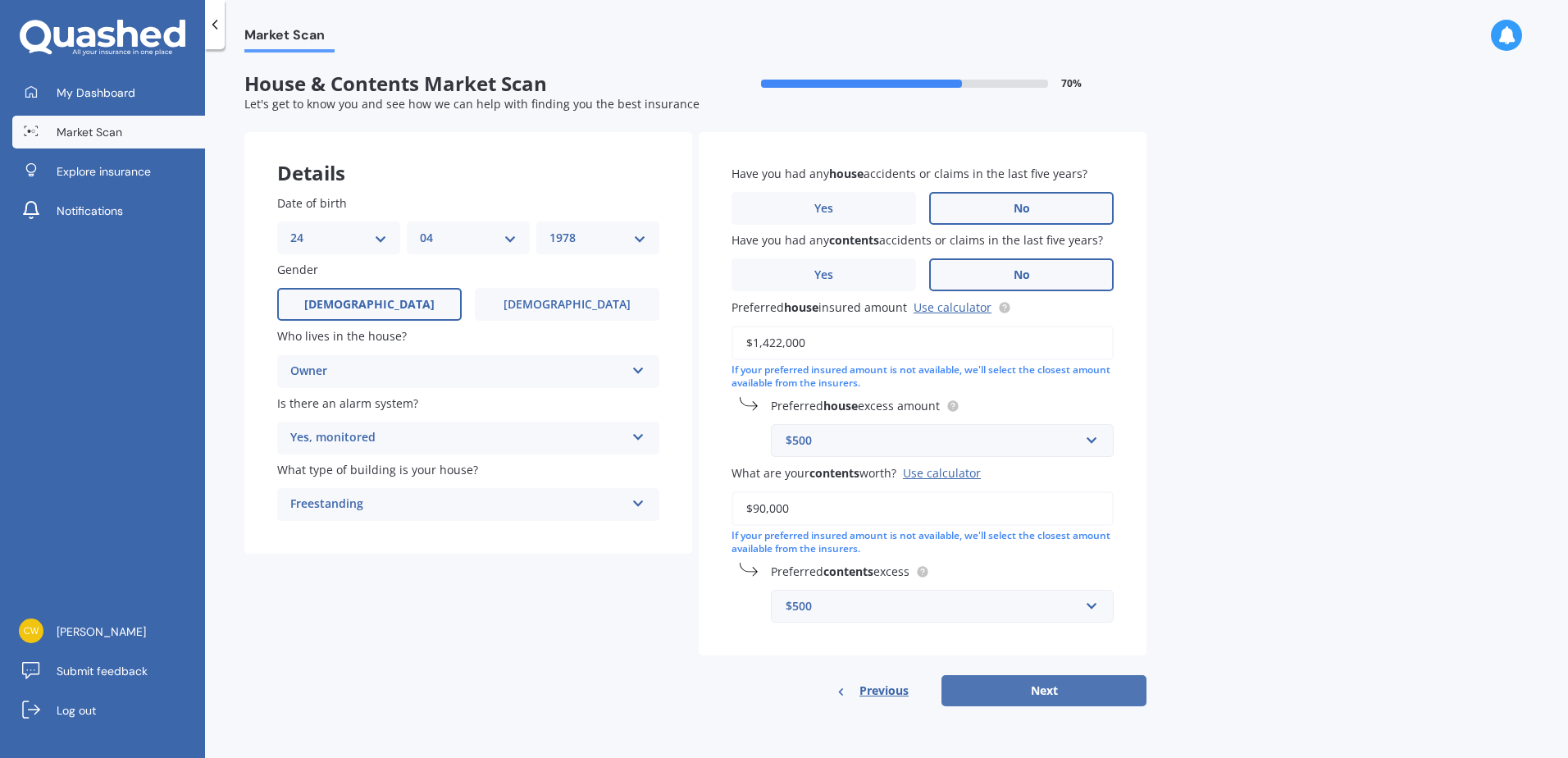
select select "1978"
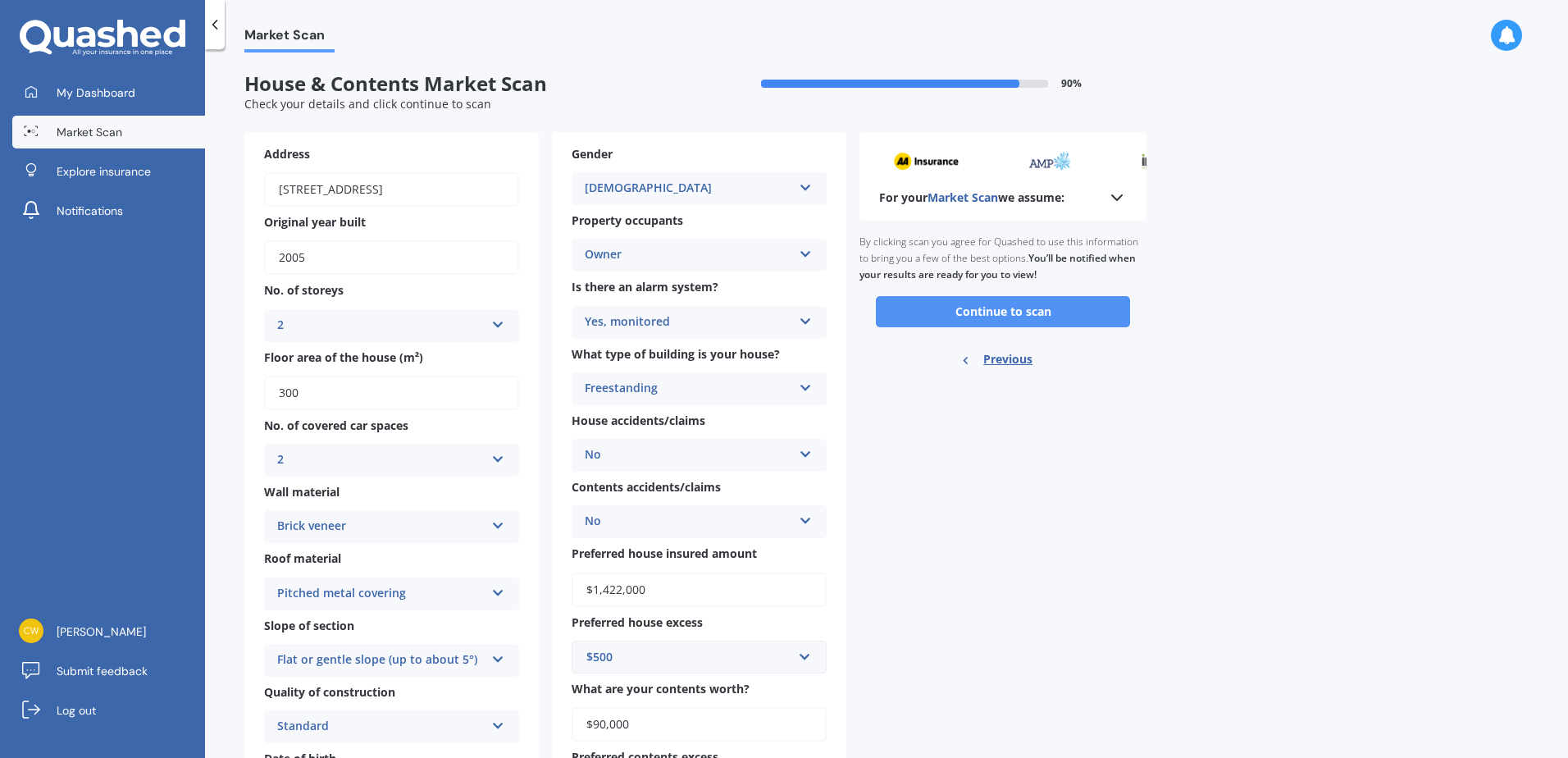
click at [1020, 308] on button "Continue to scan" at bounding box center [1003, 311] width 254 height 31
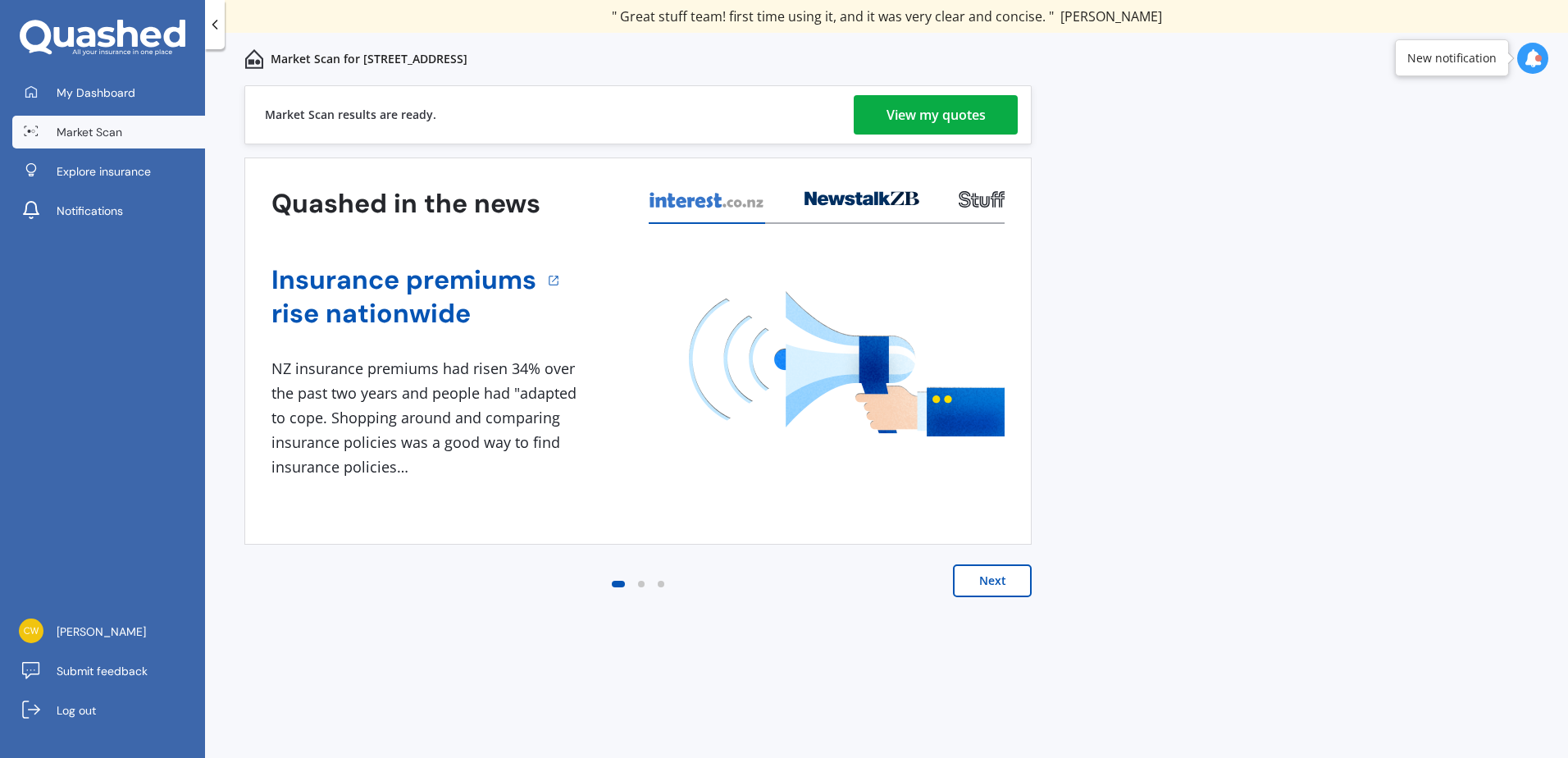
click at [944, 112] on div "View my quotes" at bounding box center [936, 115] width 100 height 40
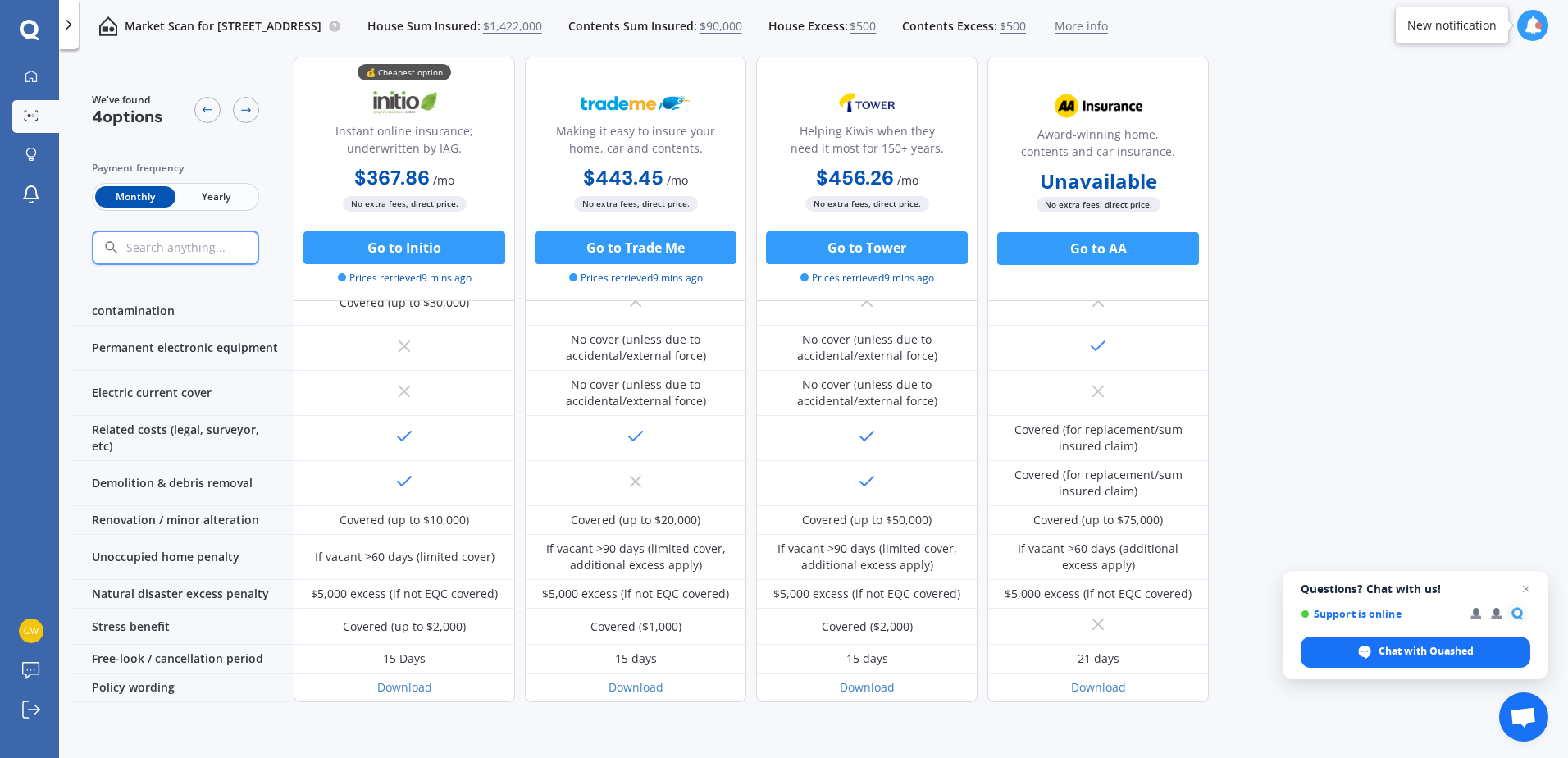
scroll to position [574, 0]
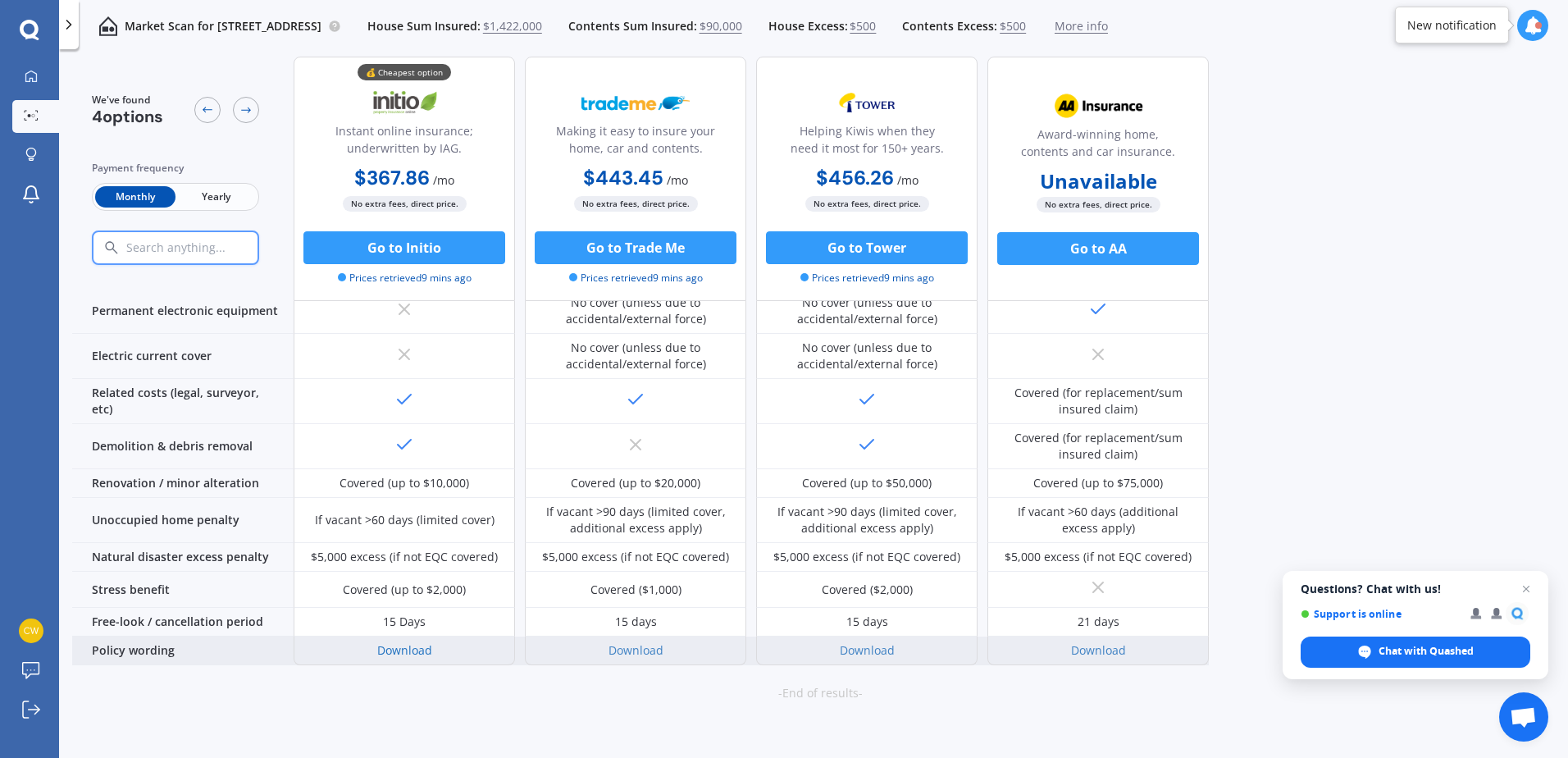
click at [405, 643] on link "Download" at bounding box center [405, 650] width 55 height 16
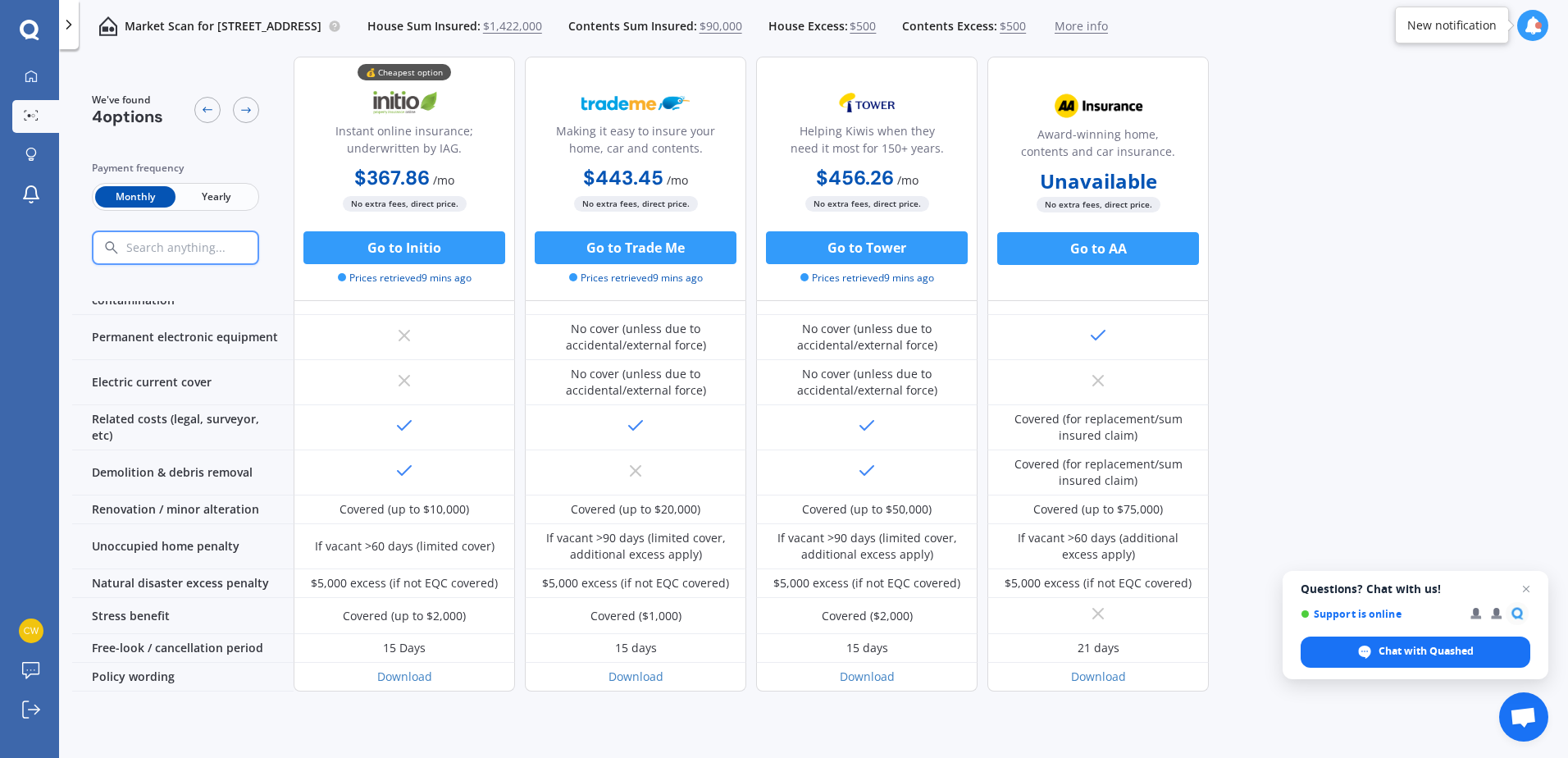
scroll to position [600, 0]
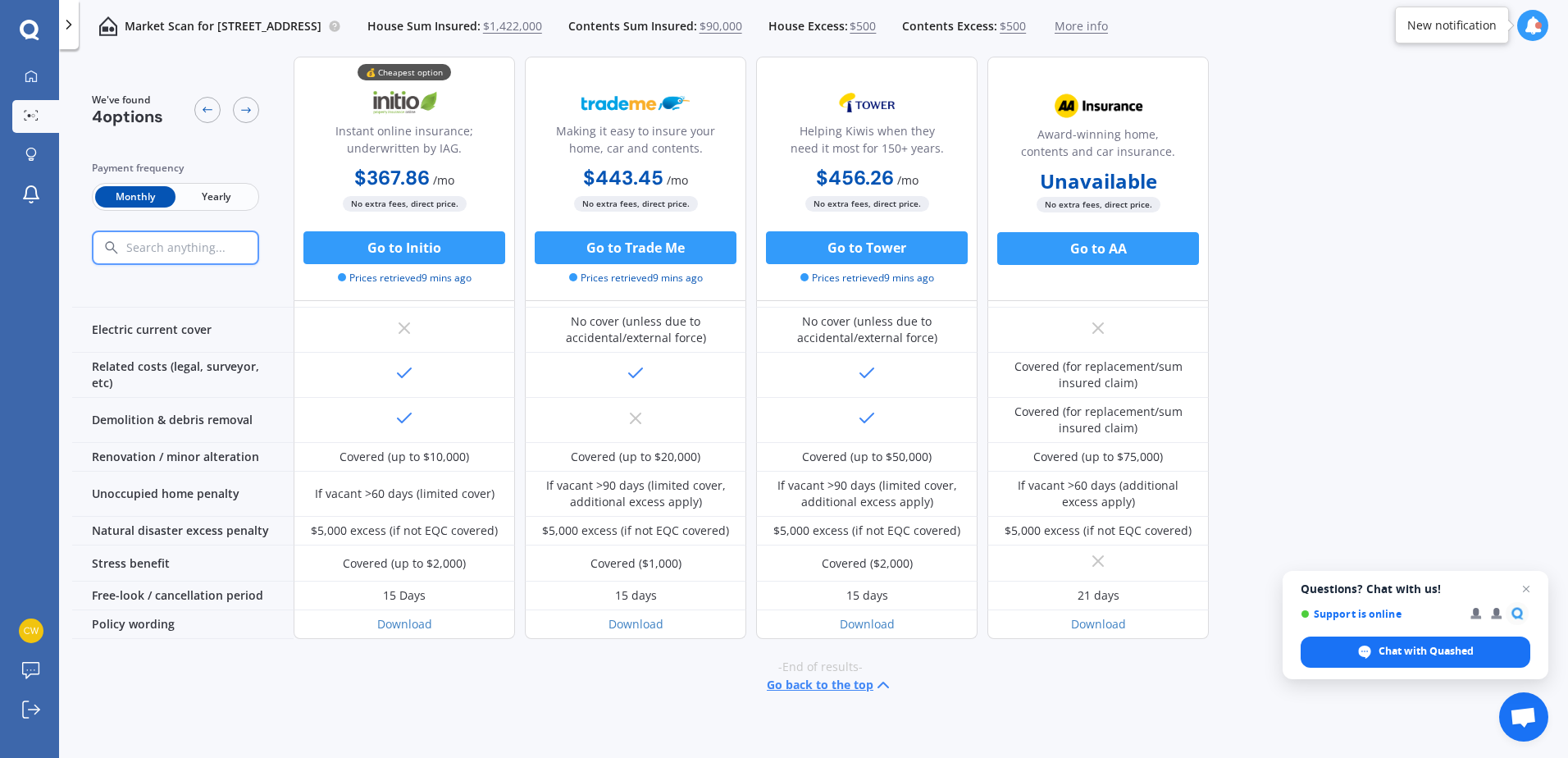
click at [836, 675] on button "Go back to the top" at bounding box center [829, 685] width 126 height 19
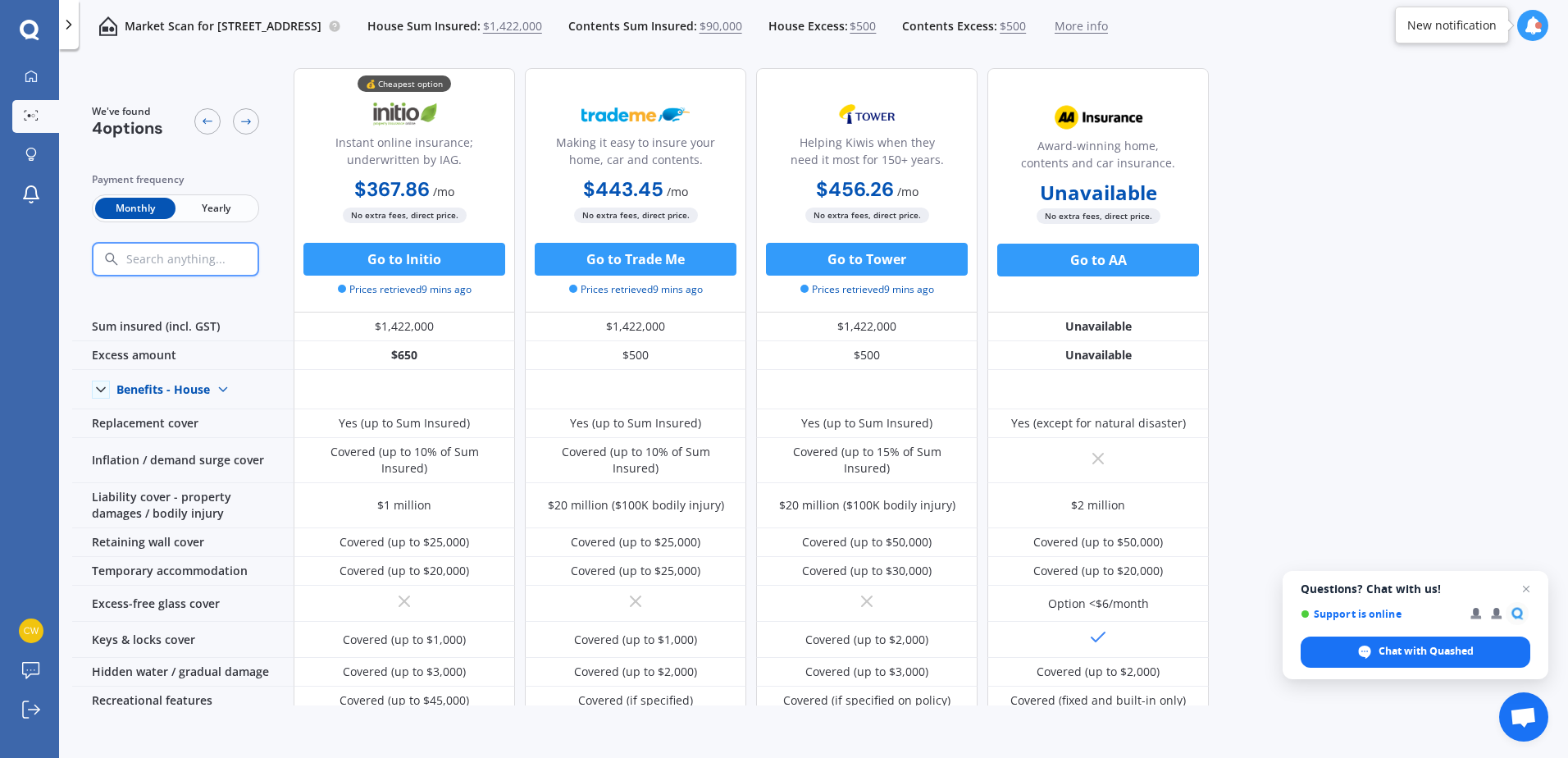
scroll to position [0, 0]
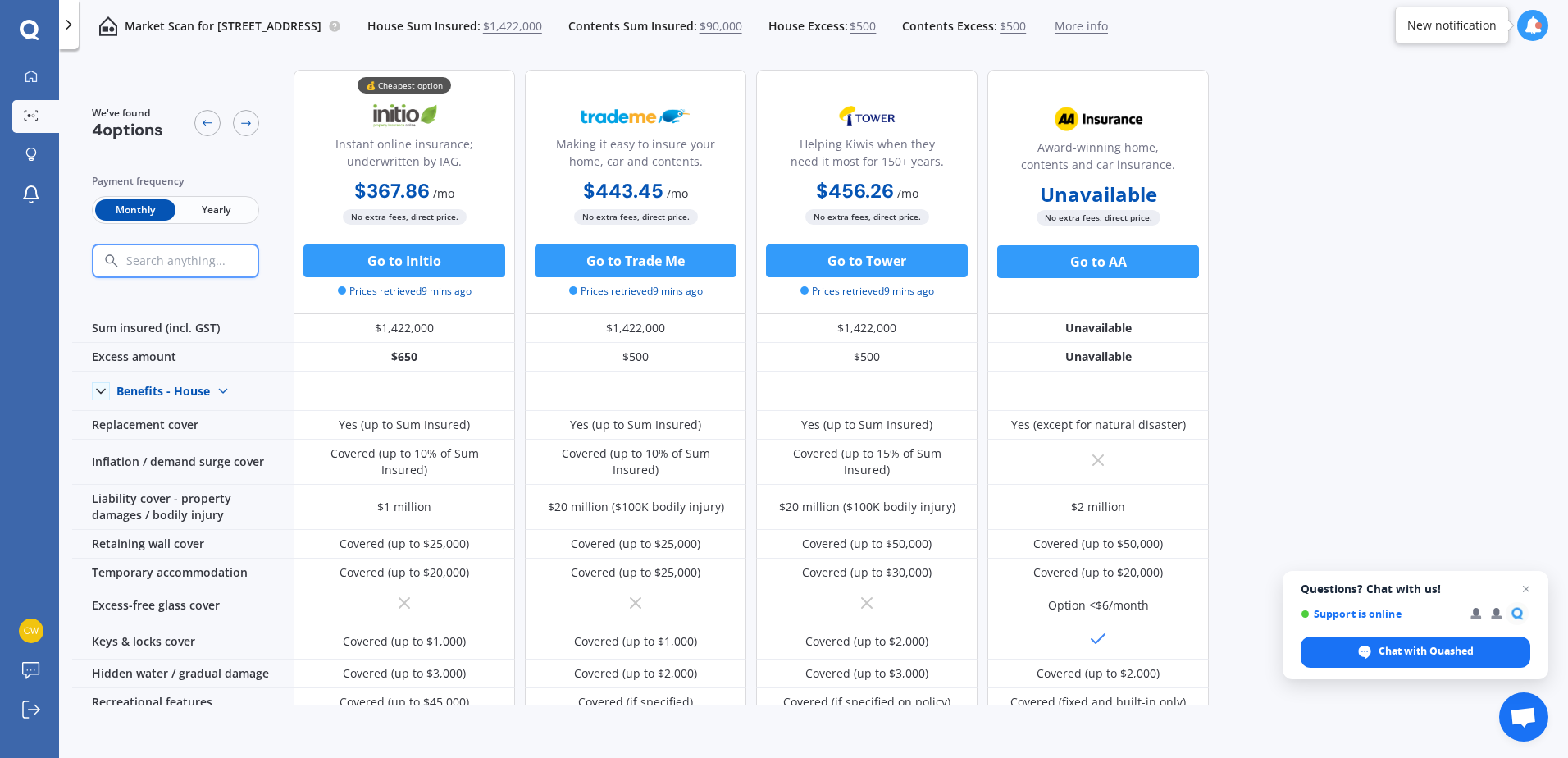
click at [168, 37] on div "Market Scan for 185 Rolleston Drive, Rolleston 7614 House Sum Insured: $1,422,0…" at bounding box center [593, 26] width 1029 height 53
click at [1315, 82] on div "We've found 4 options Payment frequency Monthly Yearly 💰 Cheapest option Instan…" at bounding box center [820, 381] width 1496 height 649
click at [72, 25] on icon at bounding box center [69, 25] width 17 height 17
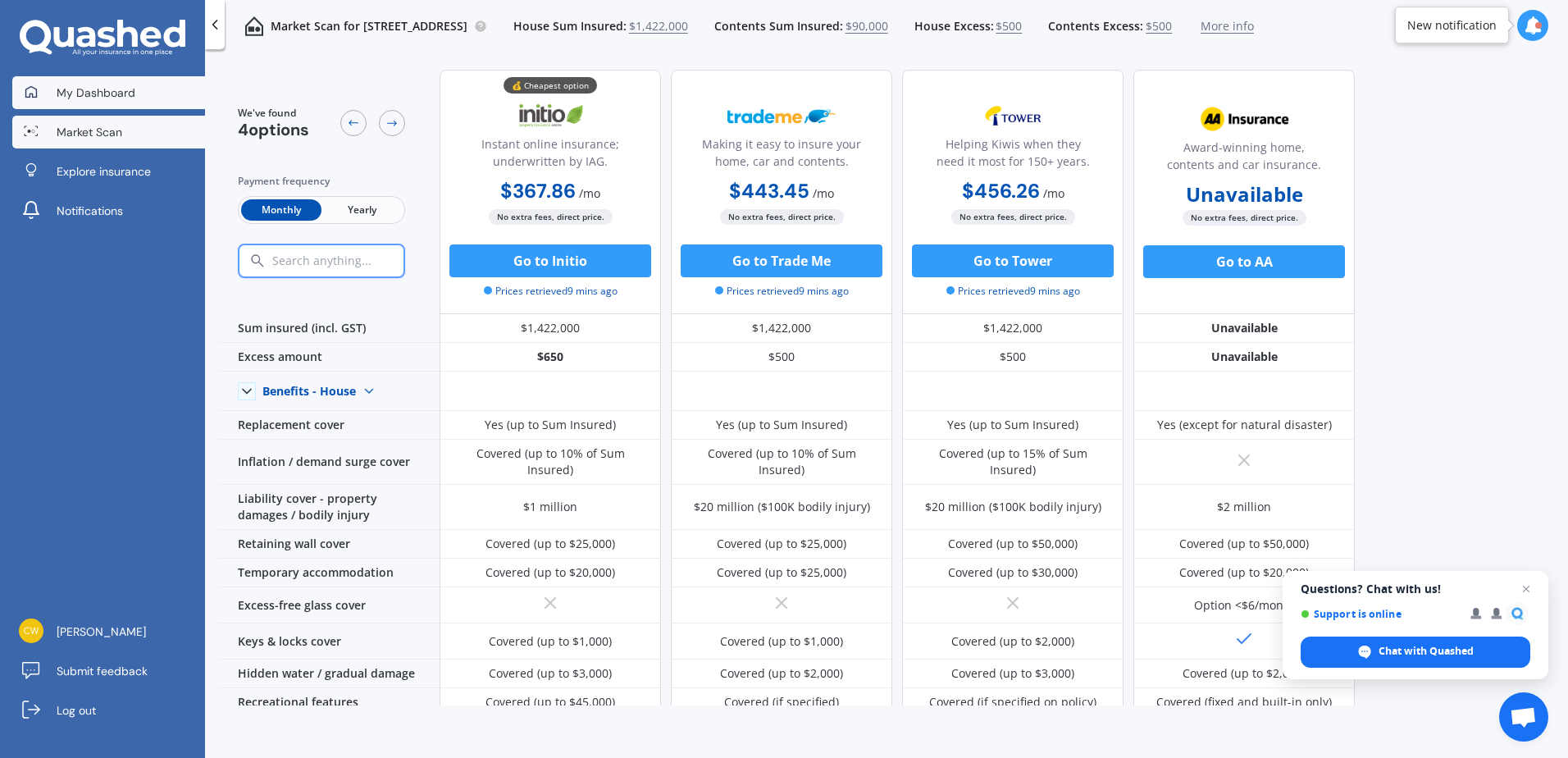
click at [100, 97] on span "My Dashboard" at bounding box center [95, 93] width 78 height 17
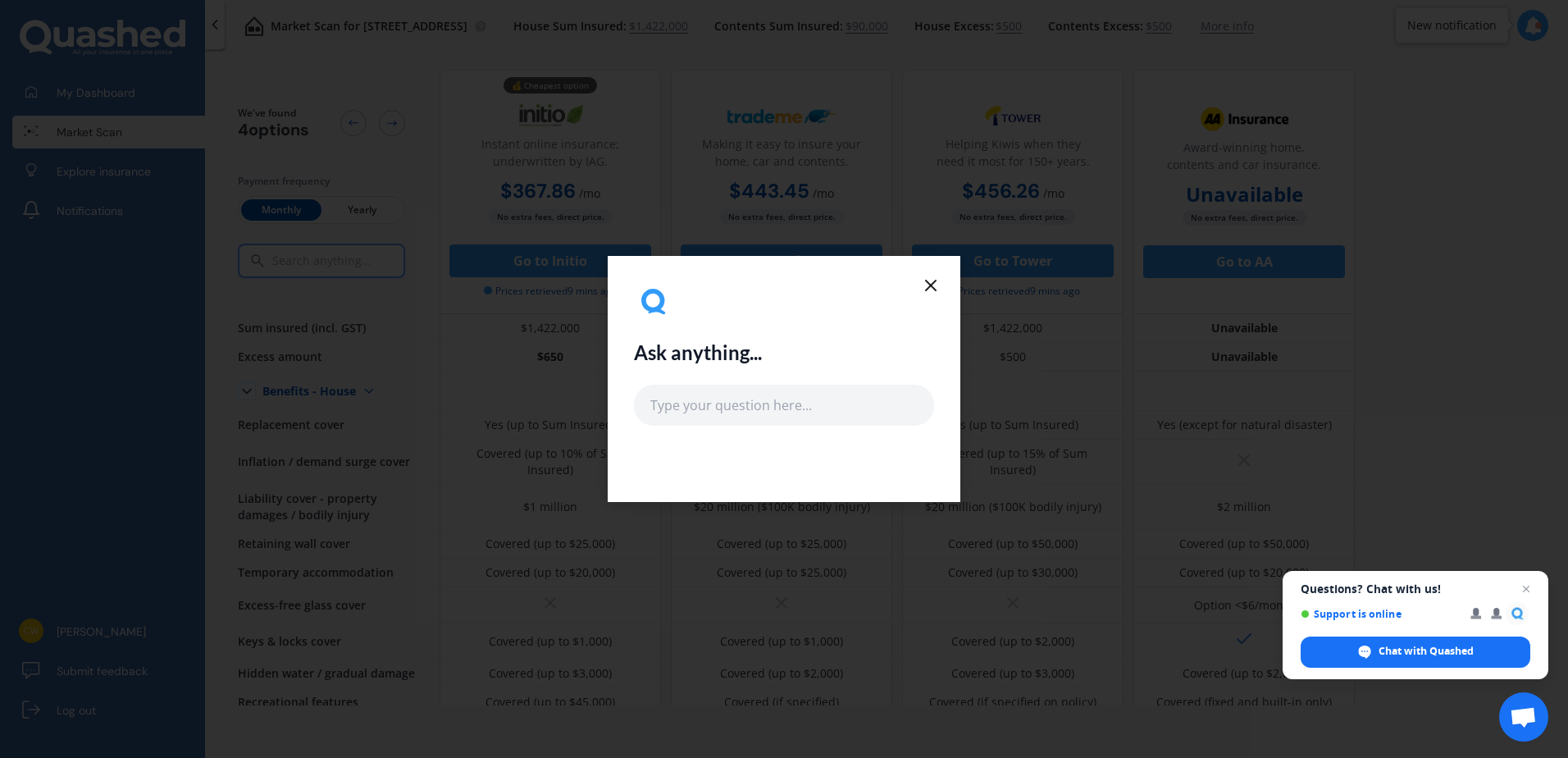
click at [928, 282] on line at bounding box center [931, 285] width 10 height 10
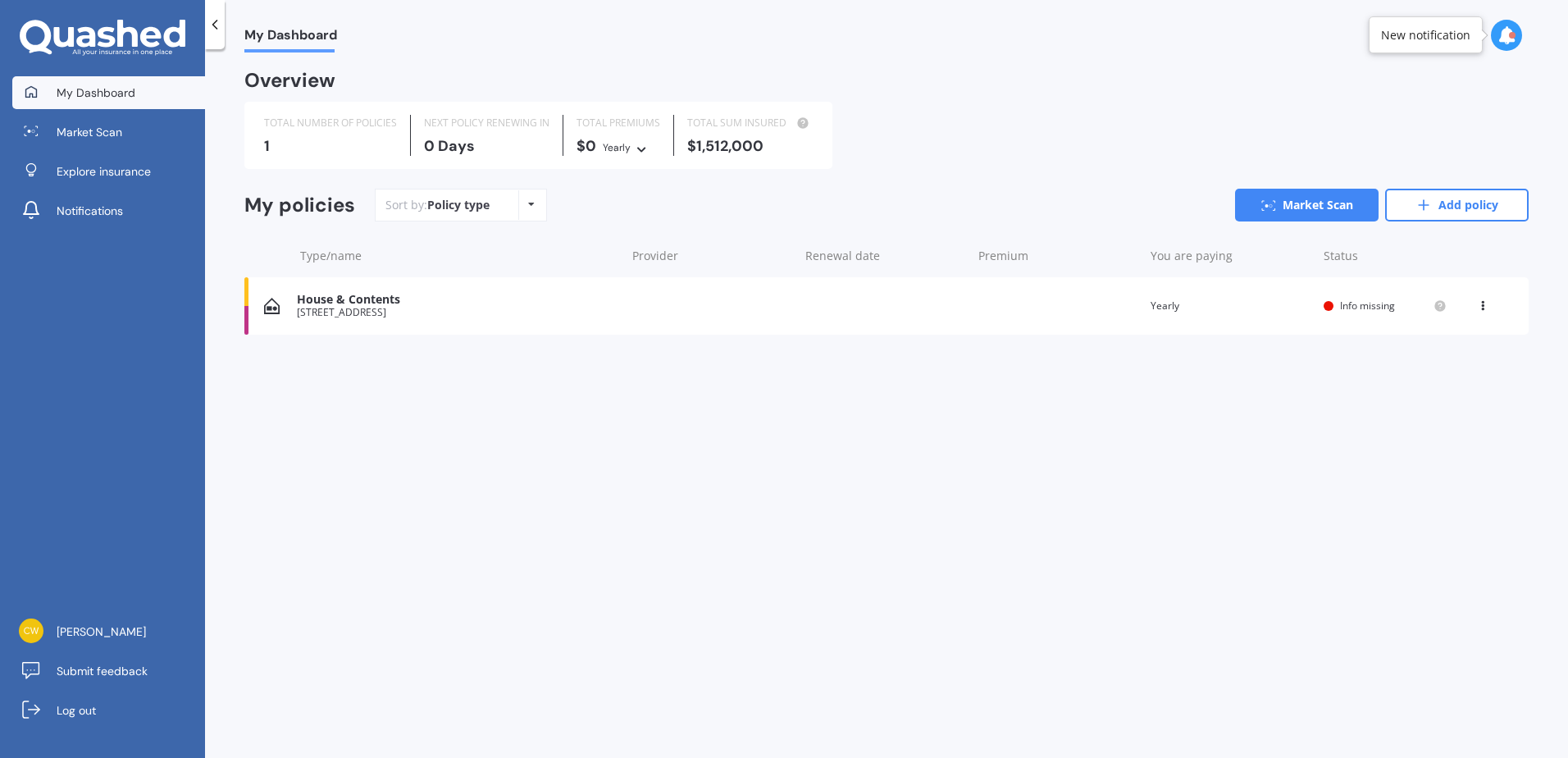
click at [1364, 302] on span "Info missing" at bounding box center [1367, 306] width 55 height 14
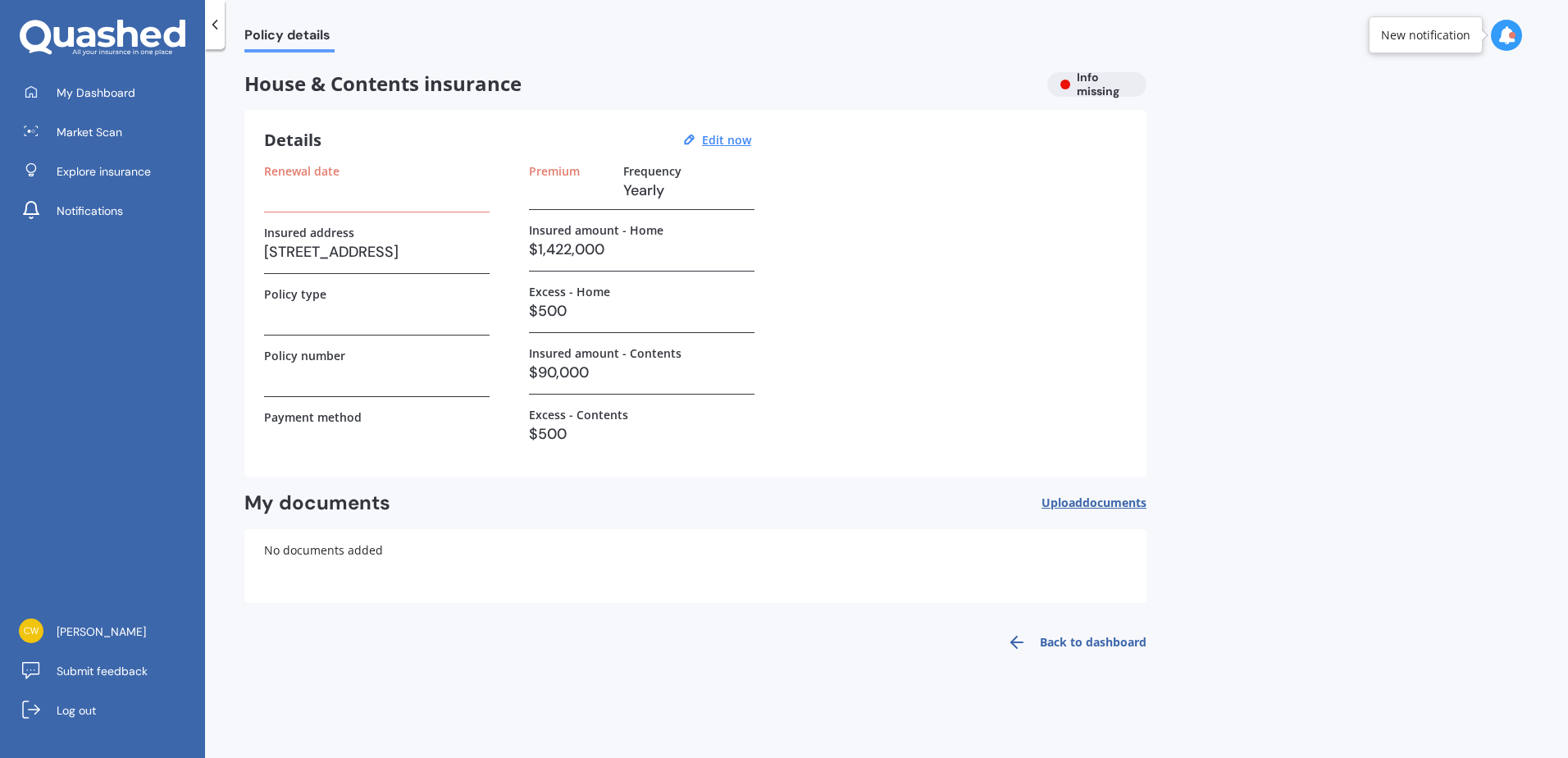
click at [1014, 634] on icon at bounding box center [1017, 642] width 19 height 19
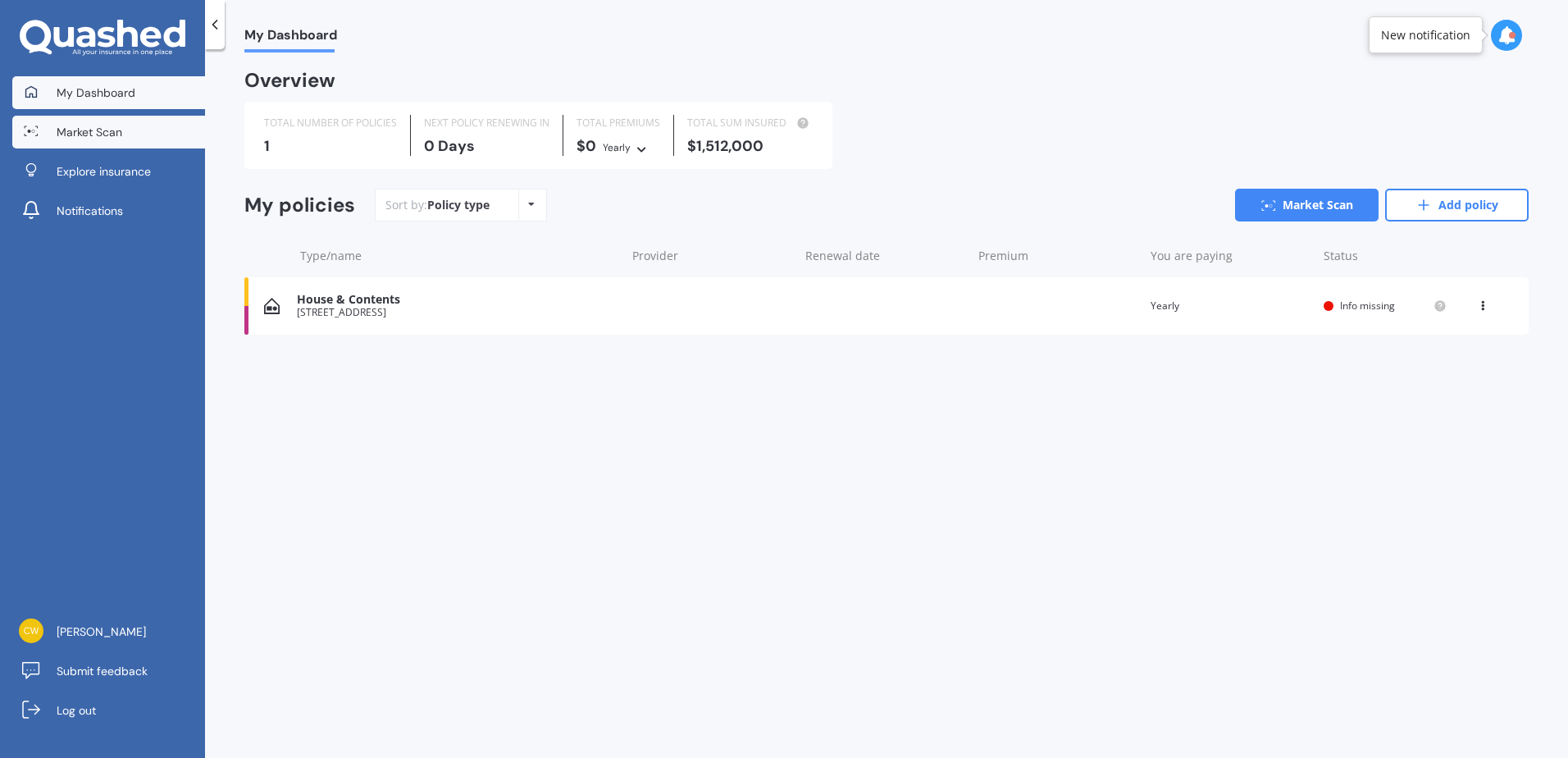
click at [108, 124] on span "Market Scan" at bounding box center [89, 132] width 65 height 17
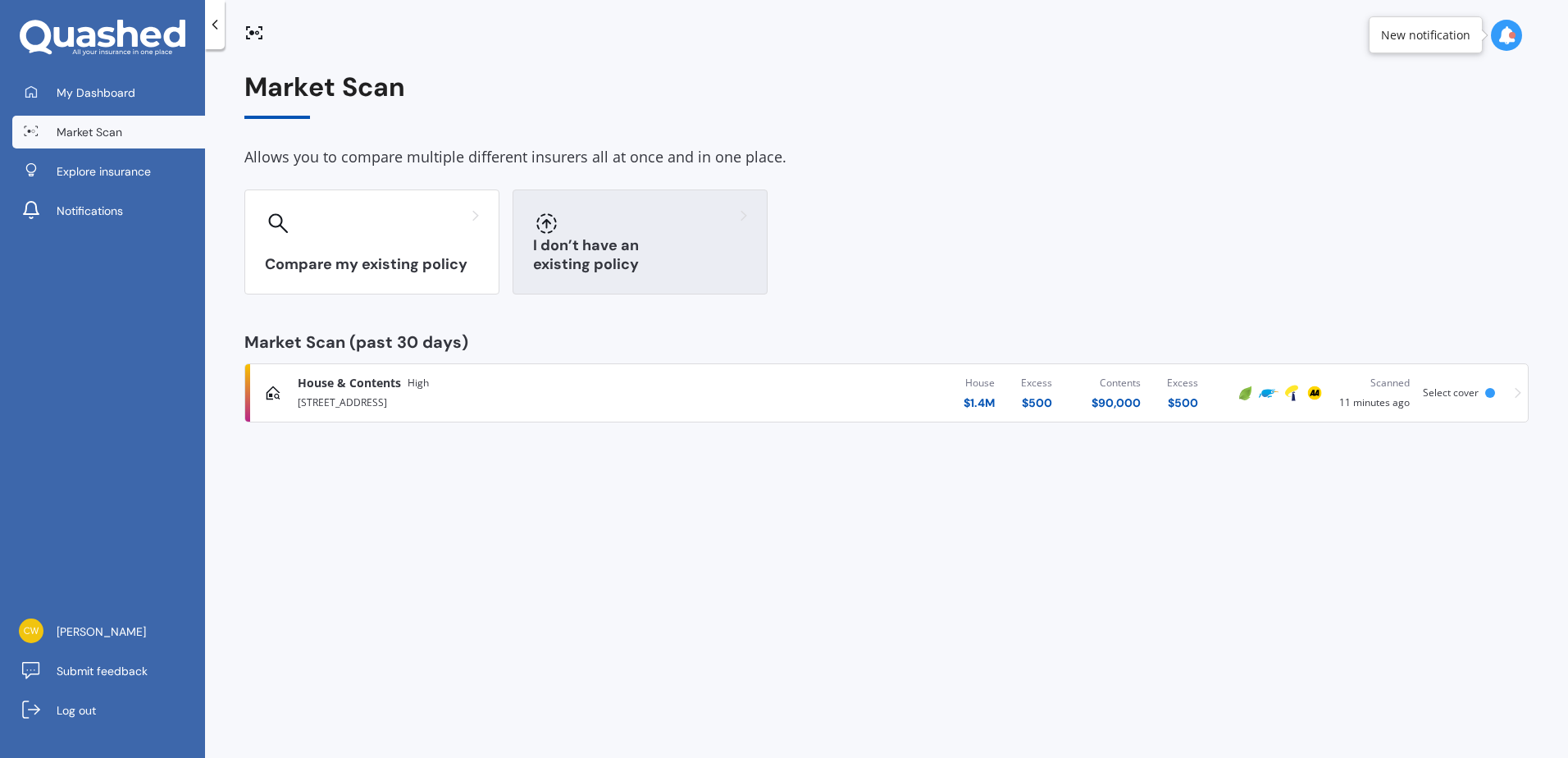
click at [714, 232] on div at bounding box center [640, 223] width 214 height 26
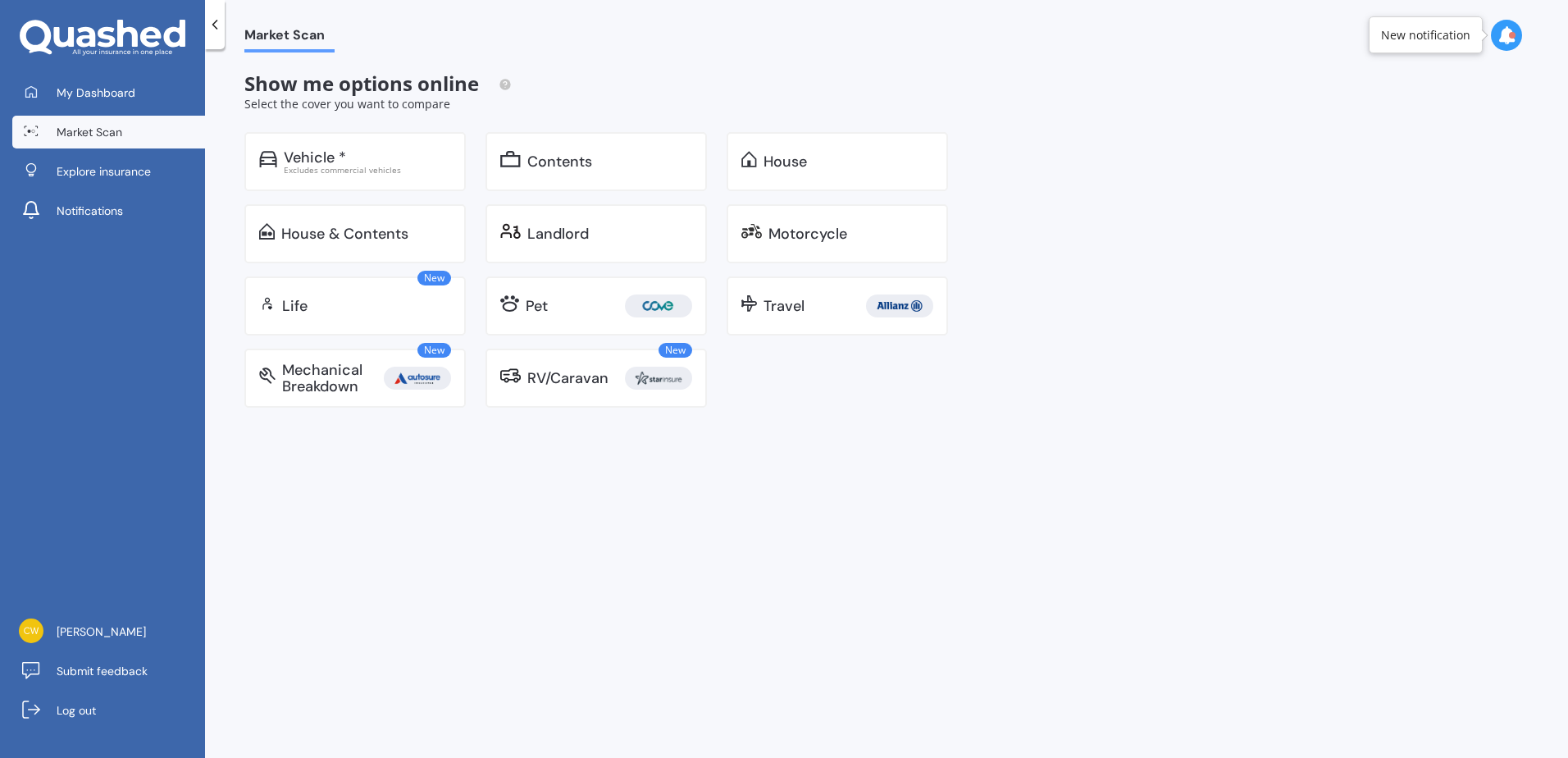
click at [95, 130] on span "Market Scan" at bounding box center [89, 132] width 65 height 17
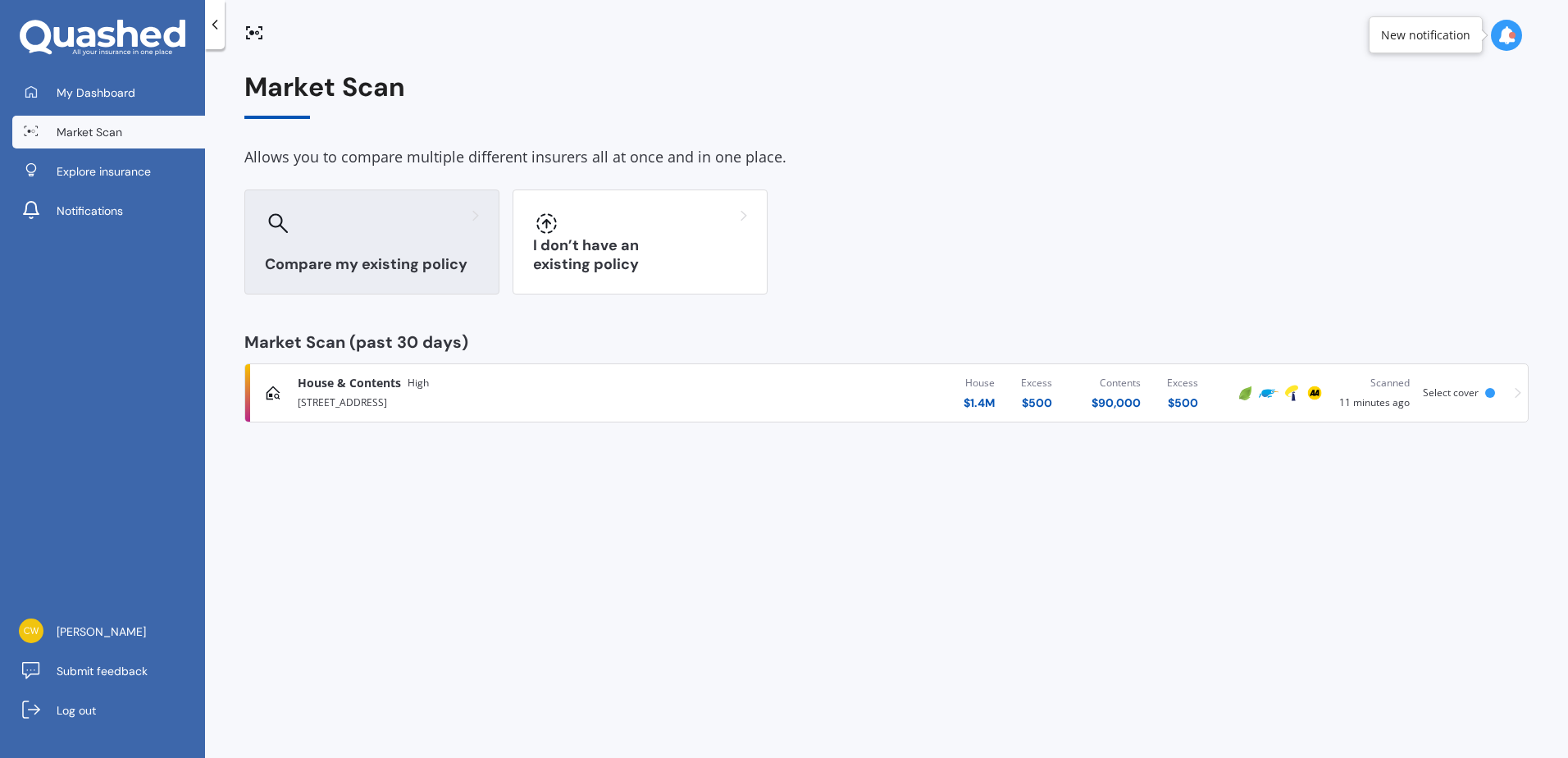
click at [410, 252] on div "Compare my existing policy" at bounding box center [371, 242] width 255 height 105
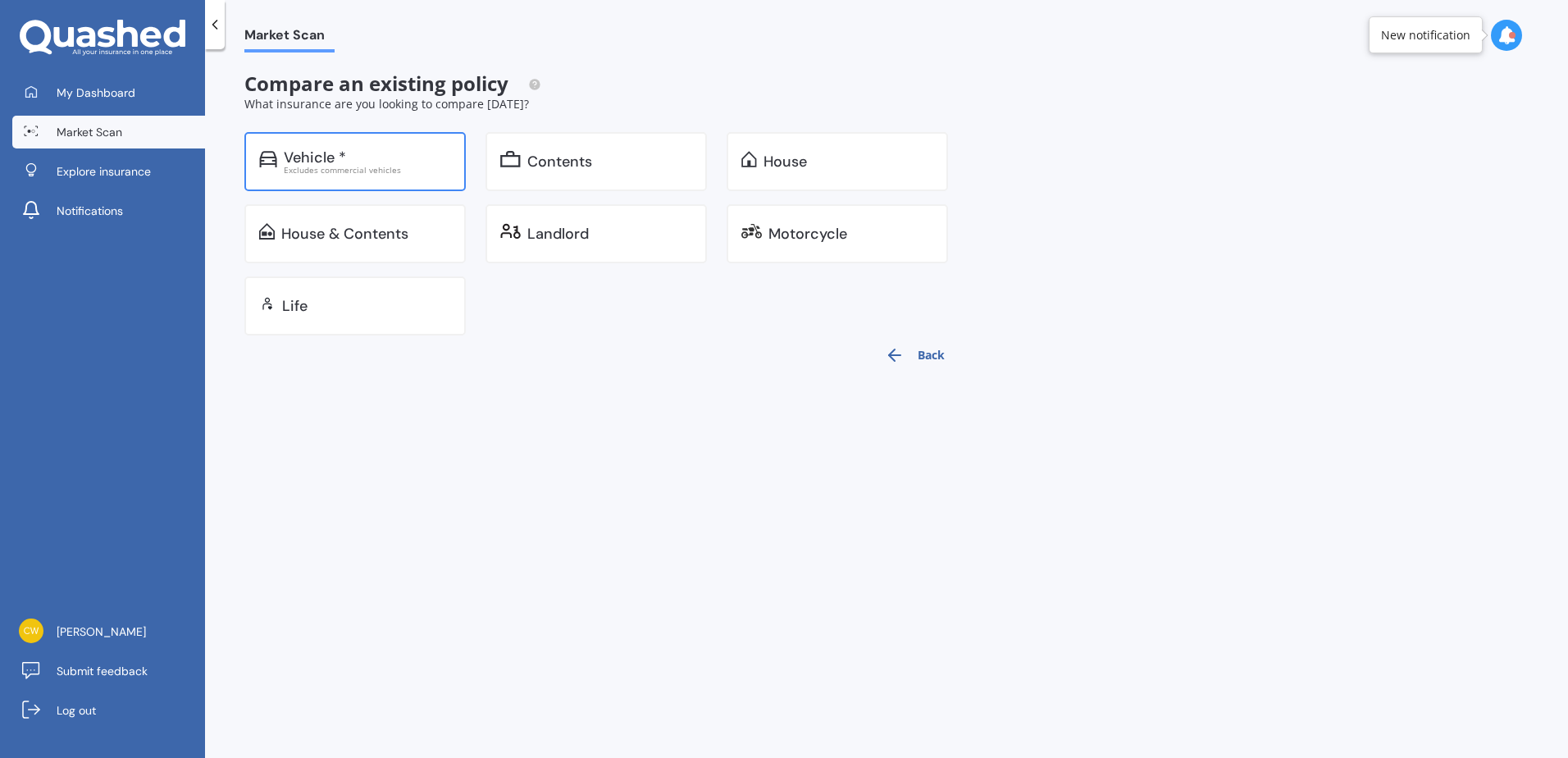
click at [340, 152] on div "Vehicle *" at bounding box center [315, 157] width 63 height 17
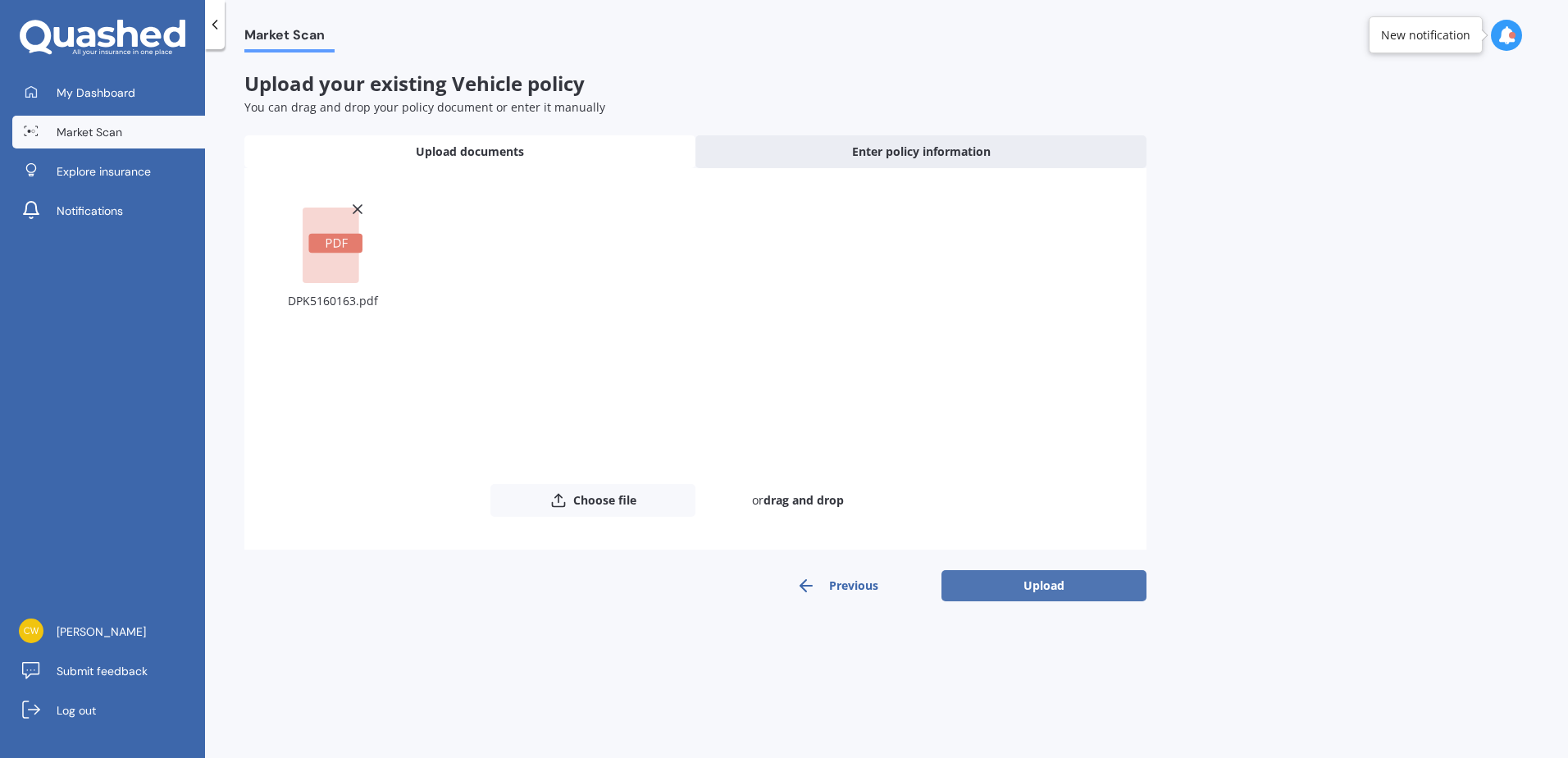
click at [1053, 590] on button "Upload" at bounding box center [1044, 585] width 205 height 31
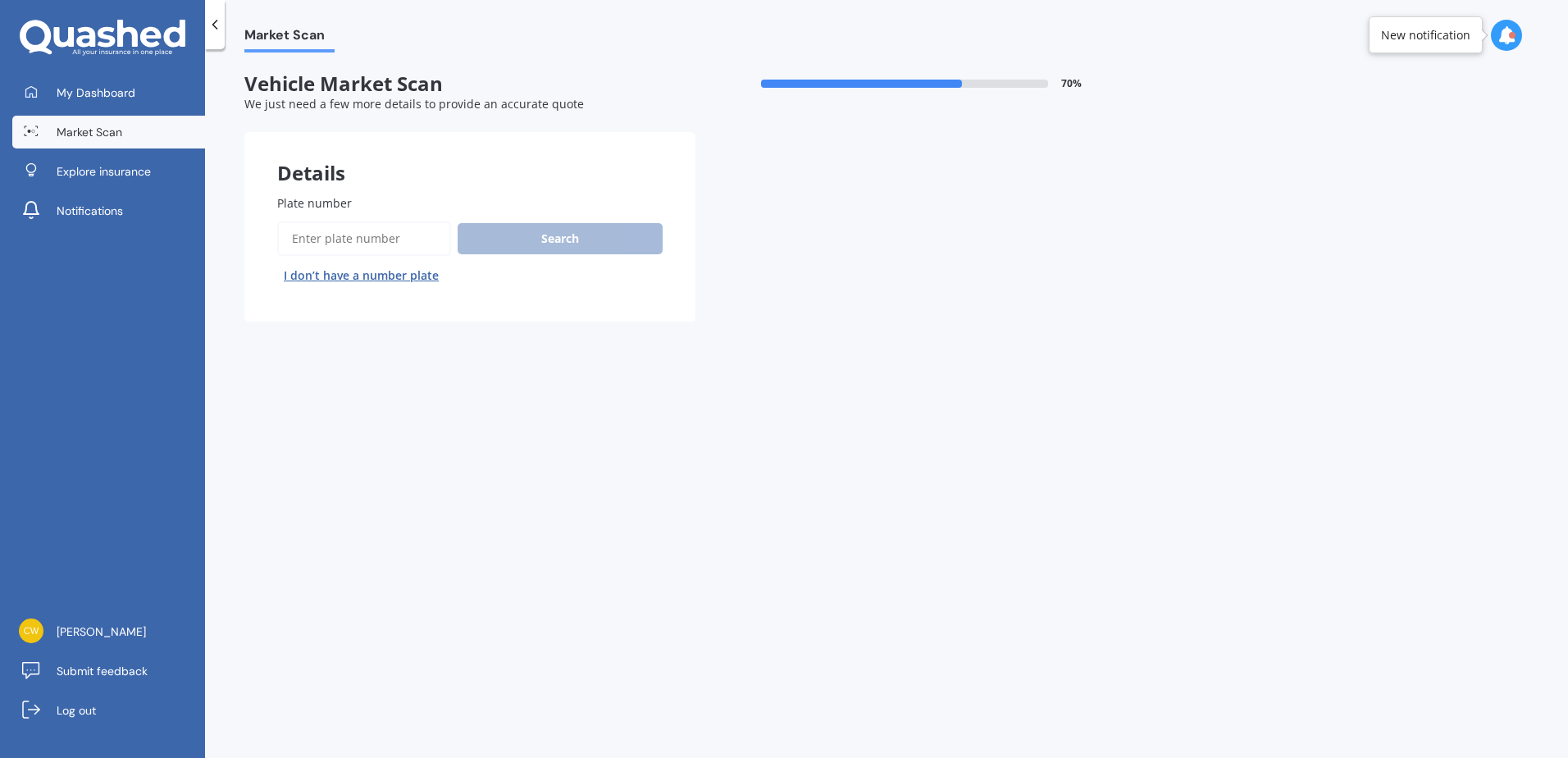
click at [374, 231] on input "Plate number" at bounding box center [364, 238] width 174 height 34
type input "R"
type input "PBD840"
click at [557, 234] on button "Search" at bounding box center [560, 238] width 205 height 31
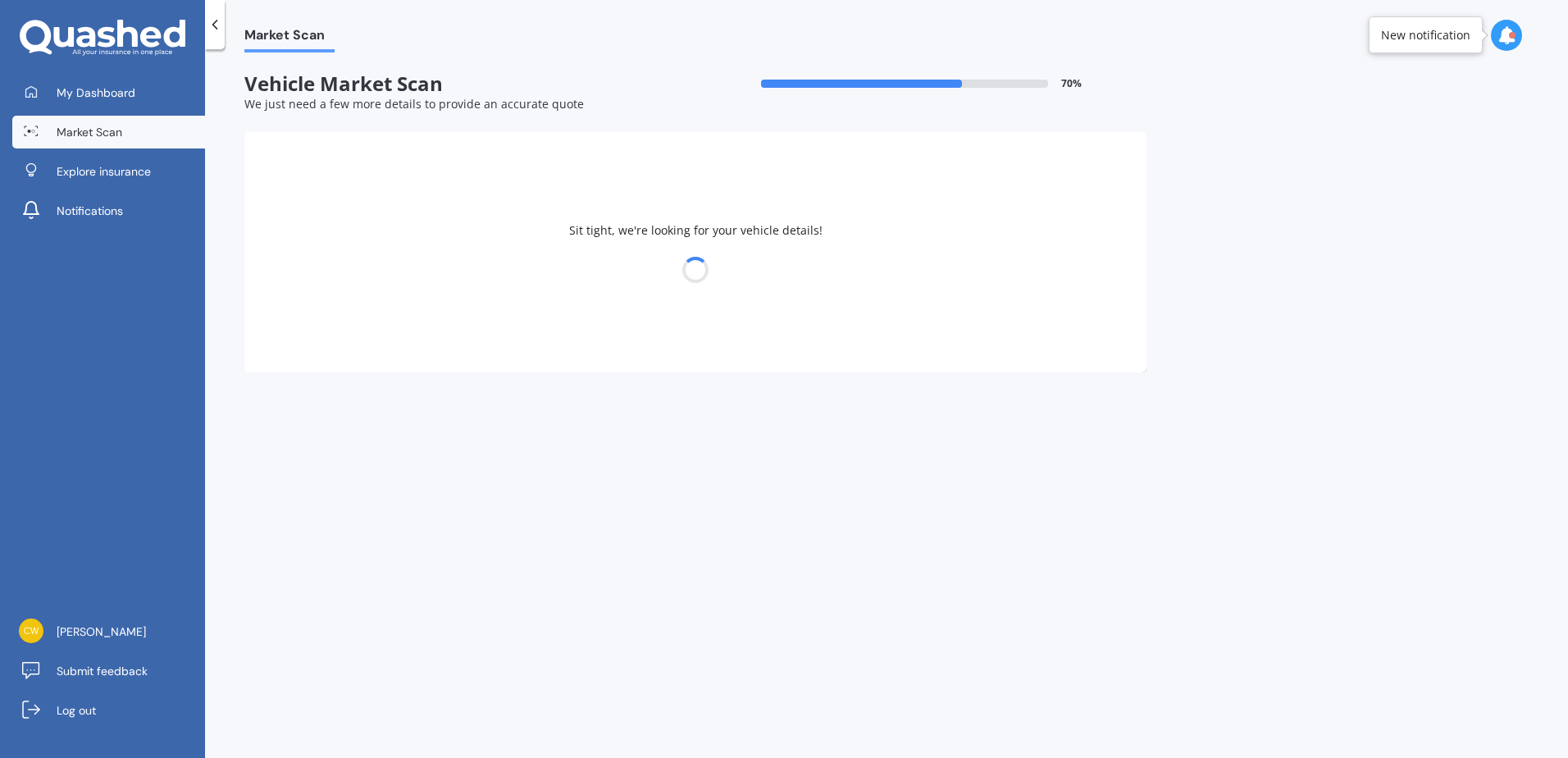
select select "HAVAL"
select select "H6"
select select "24"
select select "04"
select select "1978"
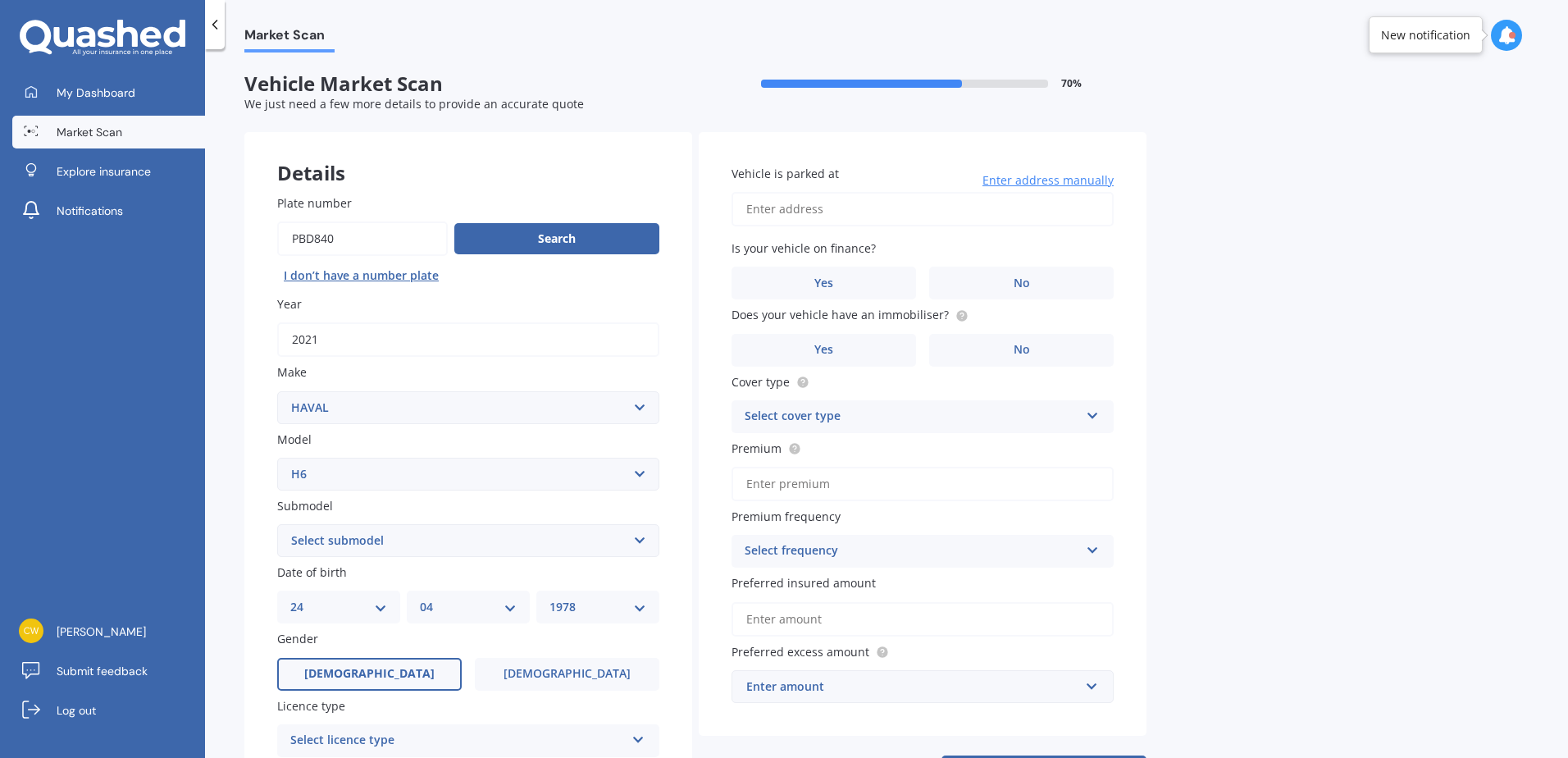
click at [382, 541] on select "Select submodel Lux Premium Ultra Ultra Hybrid 2WD" at bounding box center [469, 540] width 383 height 33
select select "ULTRA"
click at [278, 524] on select "Select submodel Lux Premium Ultra Ultra Hybrid 2WD" at bounding box center [469, 540] width 383 height 33
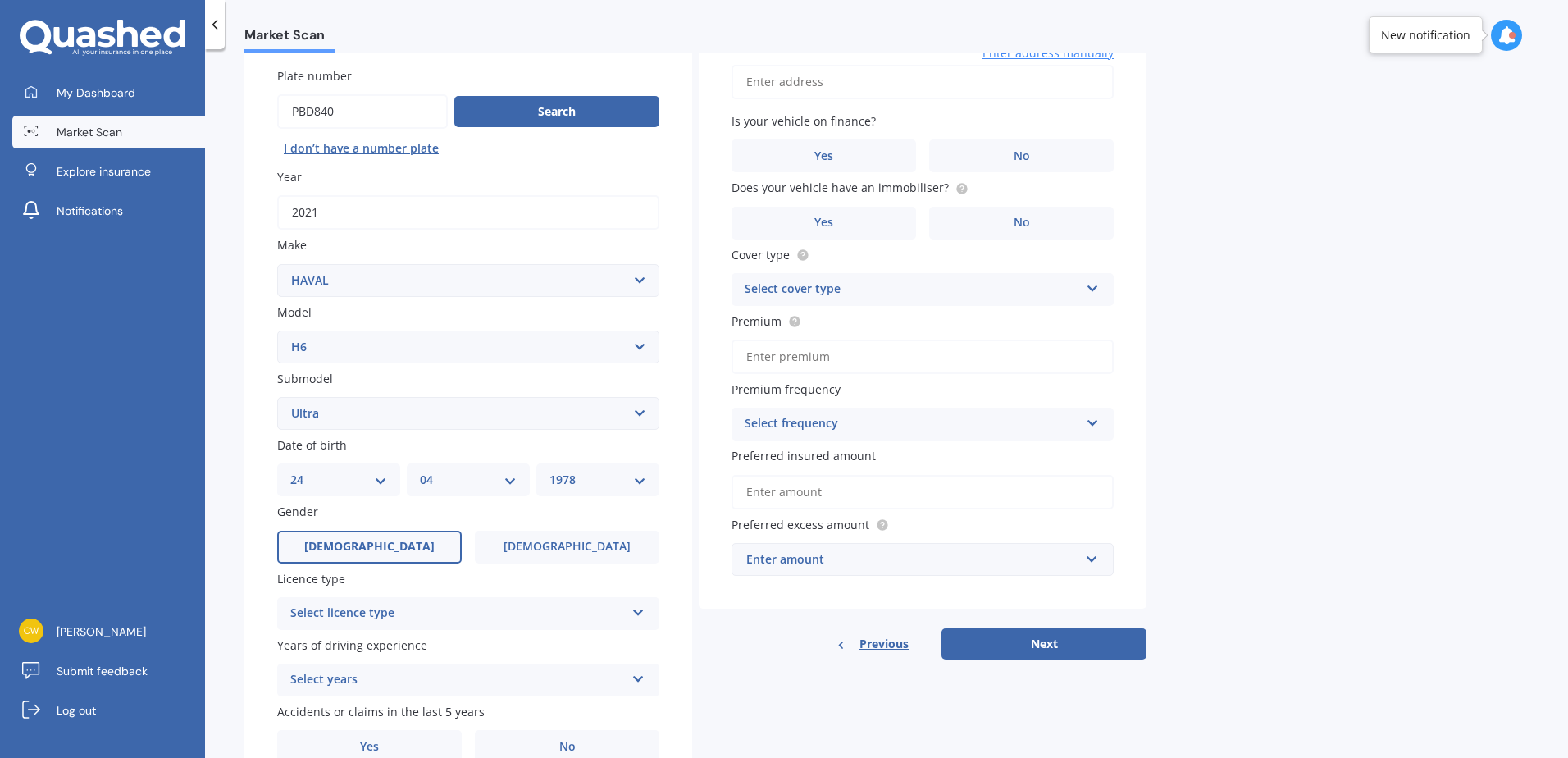
scroll to position [164, 0]
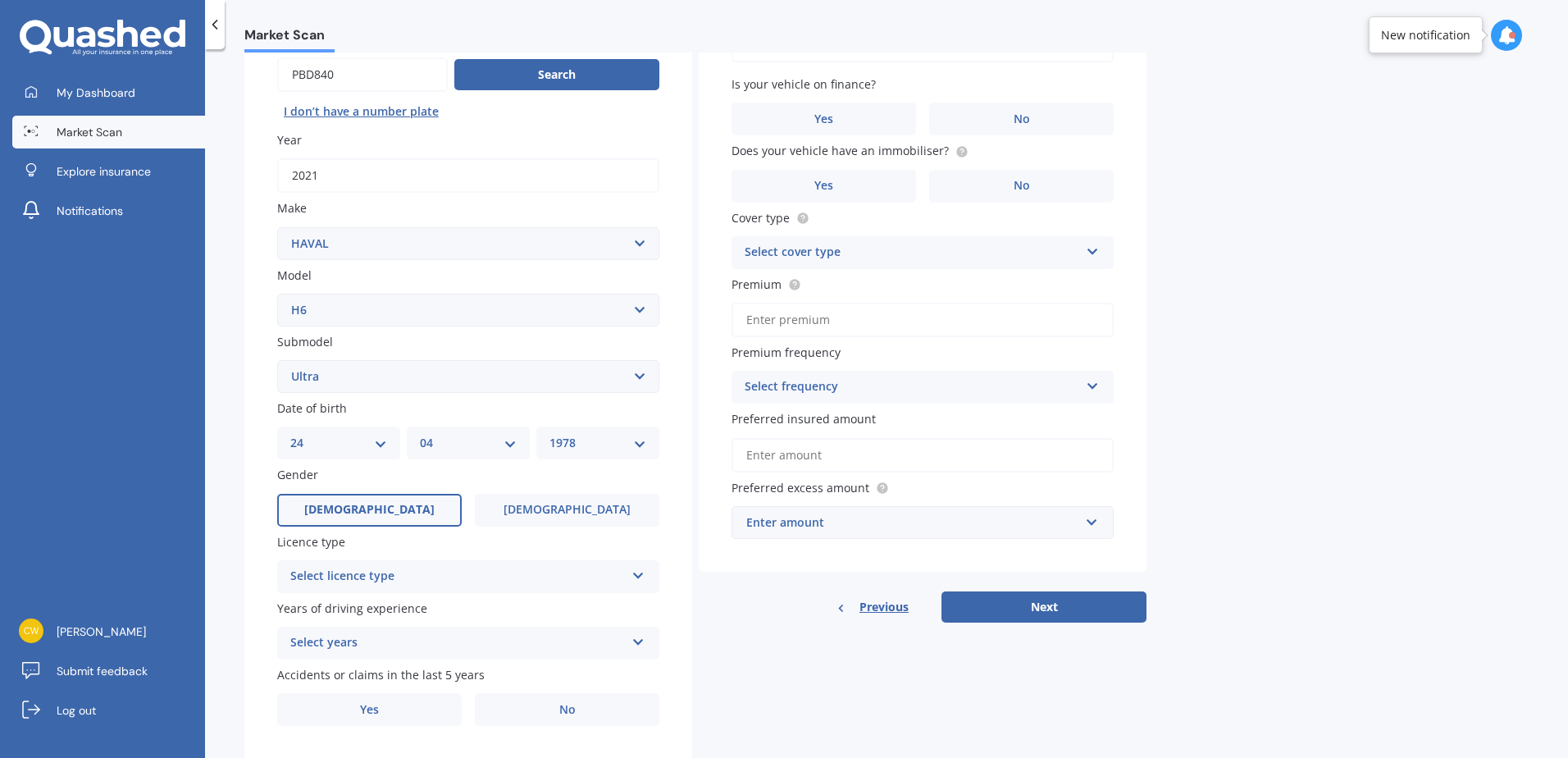
click at [377, 437] on select "DD 01 02 03 04 05 06 07 08 09 10 11 12 13 14 15 16 17 18 19 20 21 22 23 24 25 2…" at bounding box center [338, 442] width 97 height 18
select select "28"
click at [290, 434] on select "DD 01 02 03 04 05 06 07 08 09 10 11 12 13 14 15 16 17 18 19 20 21 22 23 24 25 2…" at bounding box center [338, 442] width 97 height 18
click at [456, 441] on select "MM 01 02 03 04 05 06 07 08 09 10 11 12" at bounding box center [468, 442] width 97 height 18
select select "03"
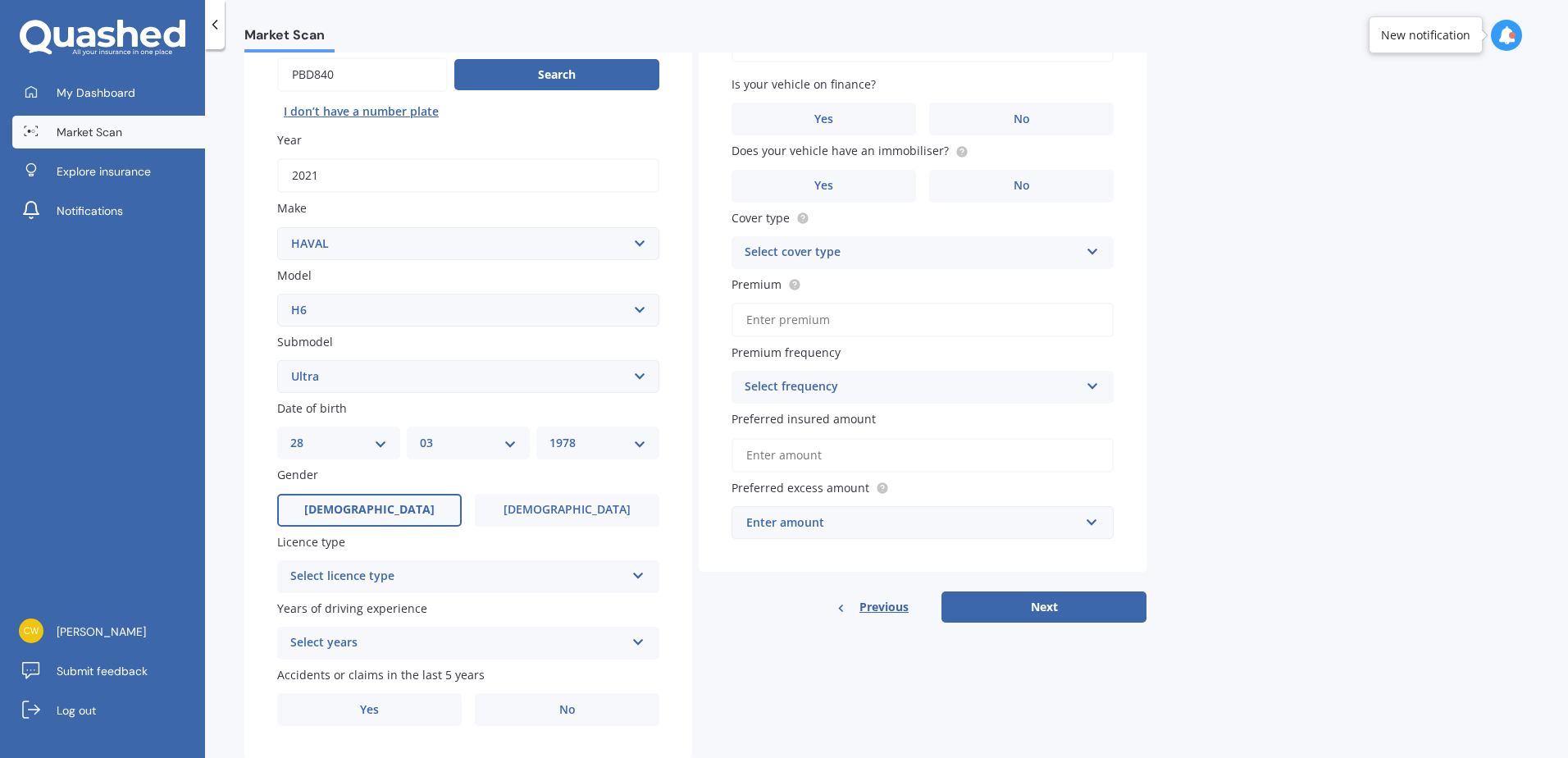
click at [420, 434] on select "MM 01 02 03 04 05 06 07 08 09 10 11 12" at bounding box center [468, 442] width 97 height 18
click at [582, 436] on select "YYYY 2025 2024 2023 2022 2021 2020 2019 2018 2017 2016 2015 2014 2013 2012 2011…" at bounding box center [598, 442] width 97 height 18
select select "1981"
click at [549, 434] on select "YYYY 2025 2024 2023 2022 2021 2020 2019 2018 2017 2016 2015 2014 2013 2012 2011…" at bounding box center [598, 442] width 97 height 18
click at [546, 505] on label "Female" at bounding box center [567, 509] width 184 height 33
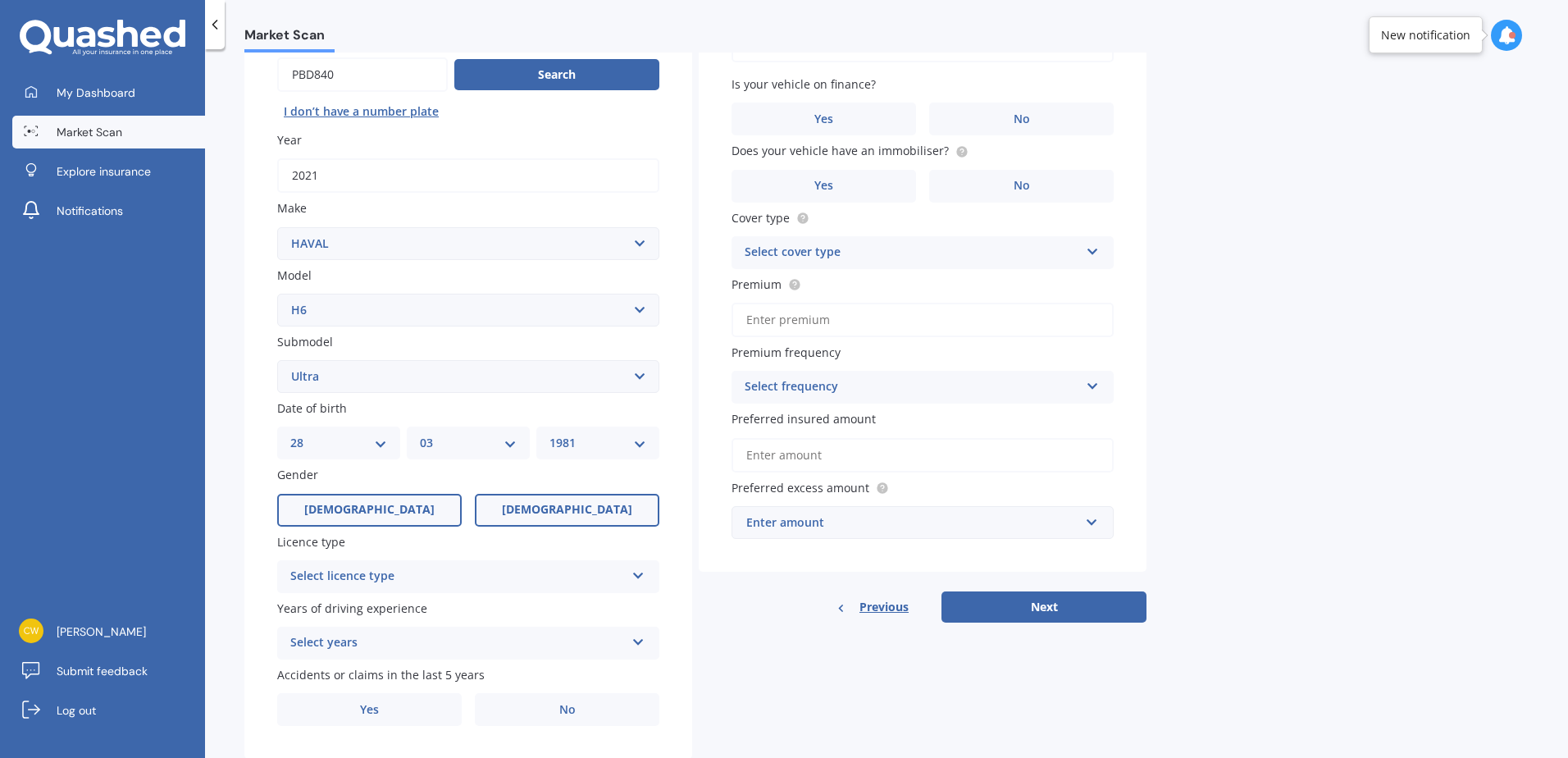
click at [0, 0] on input "Female" at bounding box center [0, 0] width 0 height 0
click at [390, 573] on div "Select licence type" at bounding box center [457, 576] width 335 height 19
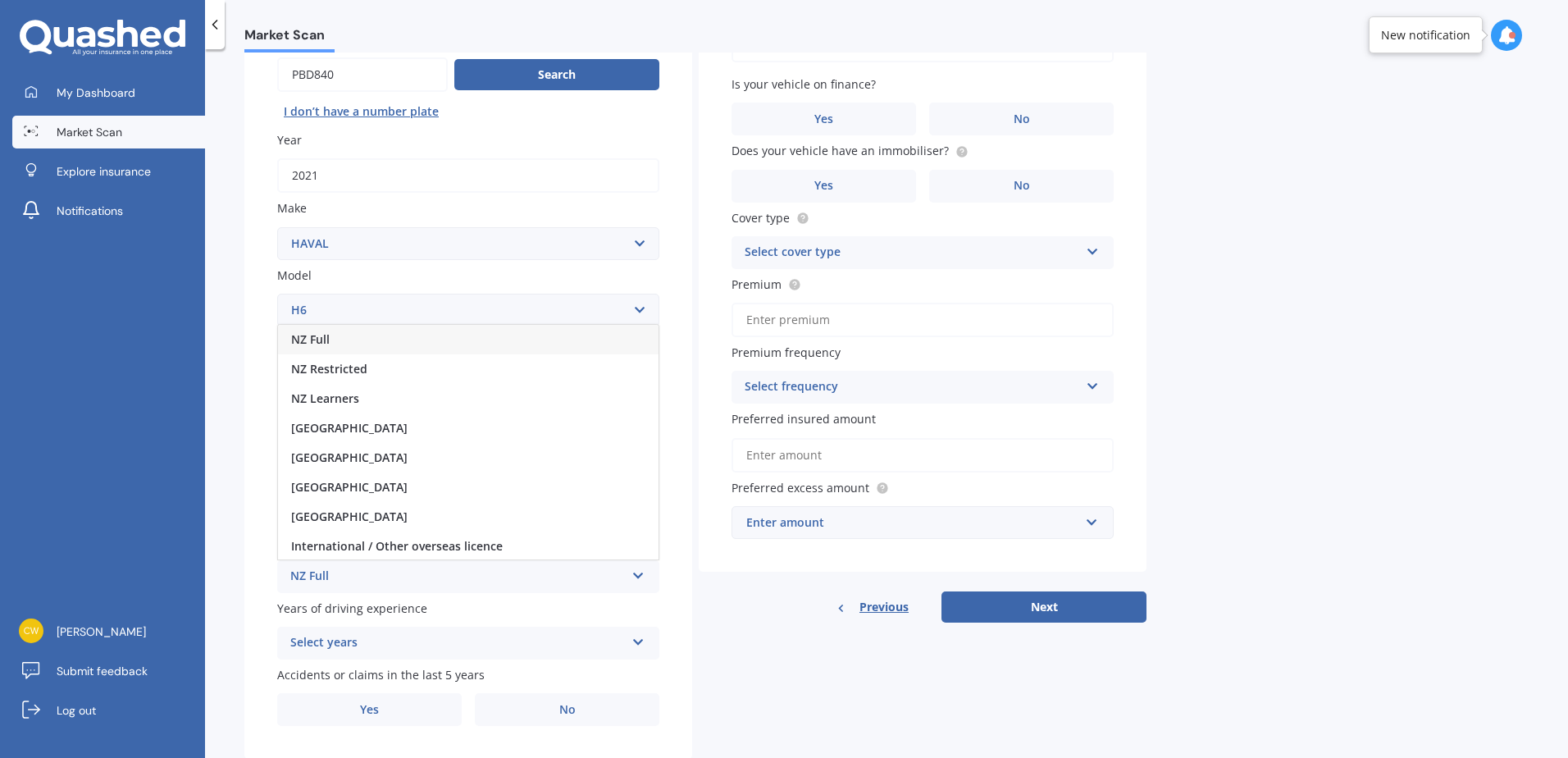
click at [308, 336] on span "NZ Full" at bounding box center [310, 339] width 39 height 16
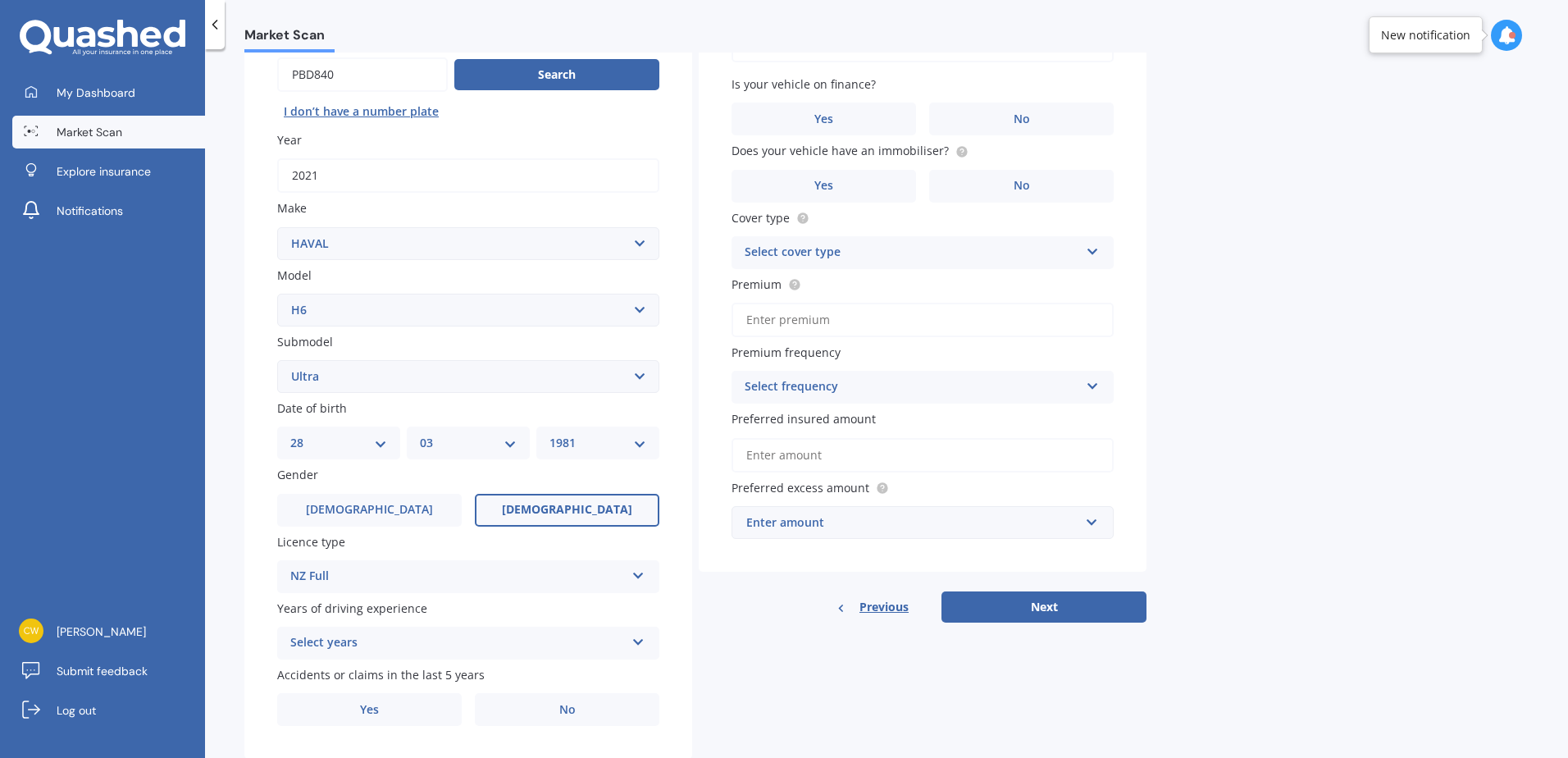
scroll to position [207, 0]
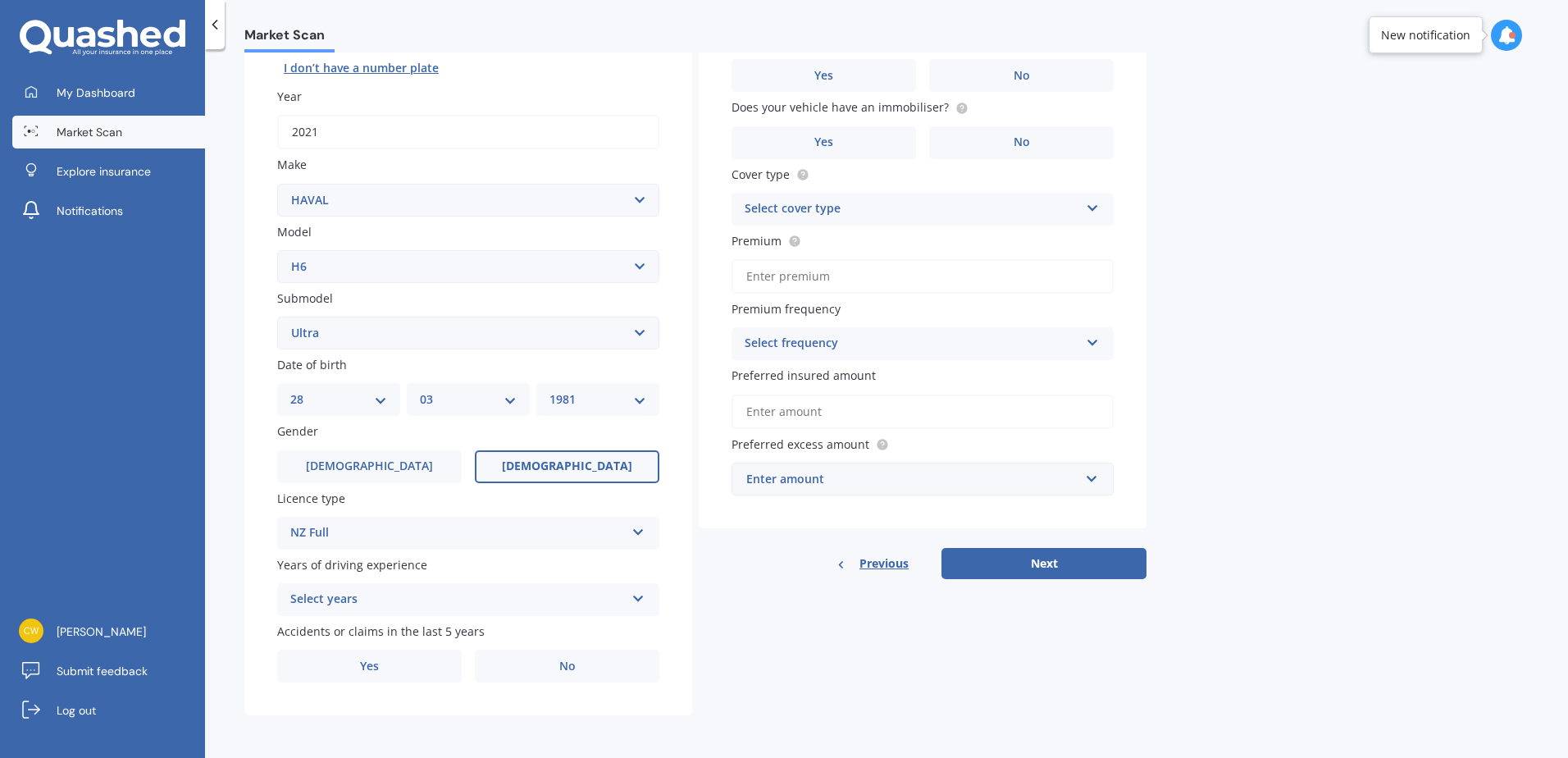
click at [395, 603] on div "Select years" at bounding box center [457, 599] width 335 height 19
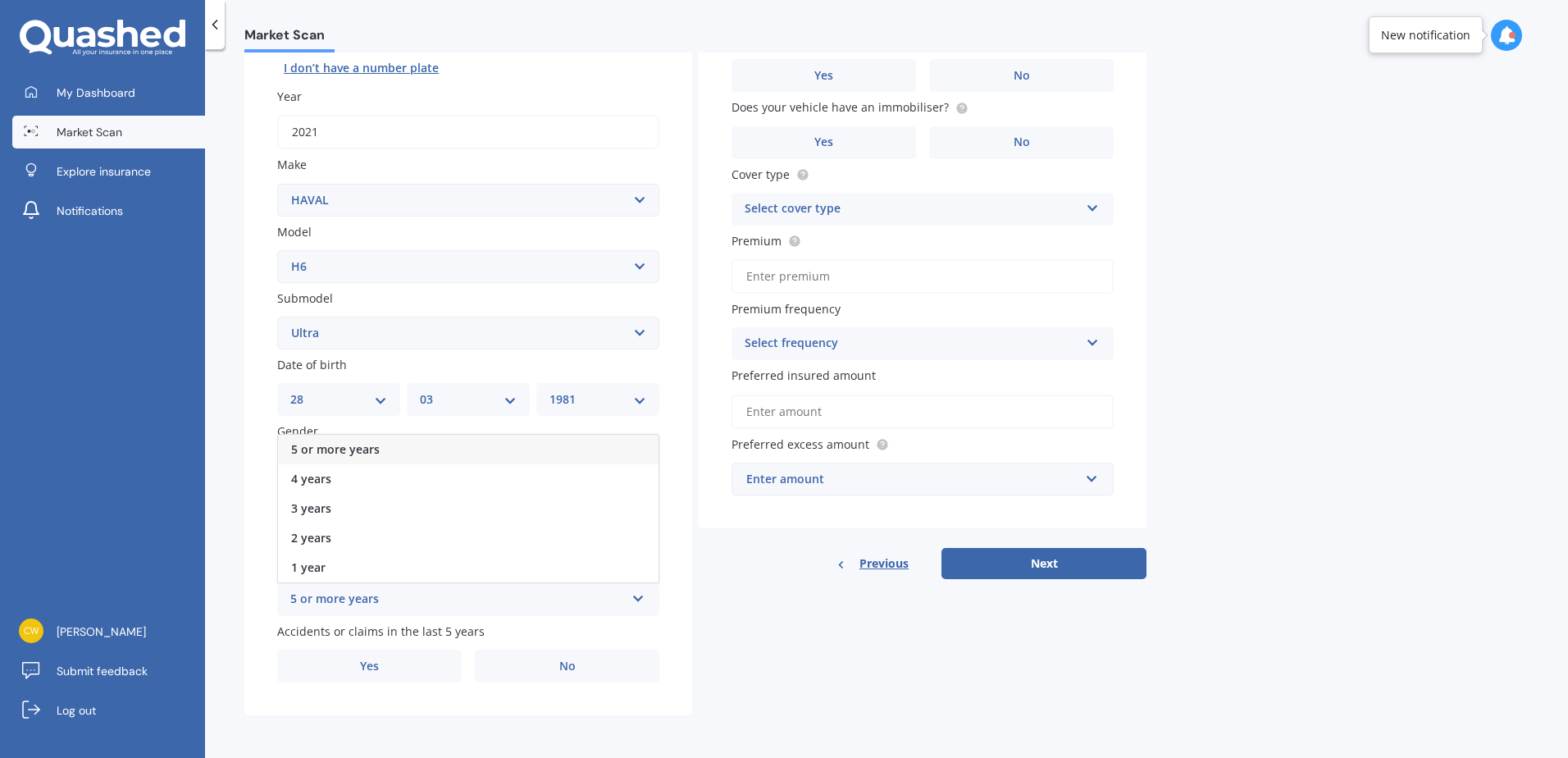
click at [389, 443] on div "5 or more years" at bounding box center [468, 449] width 381 height 29
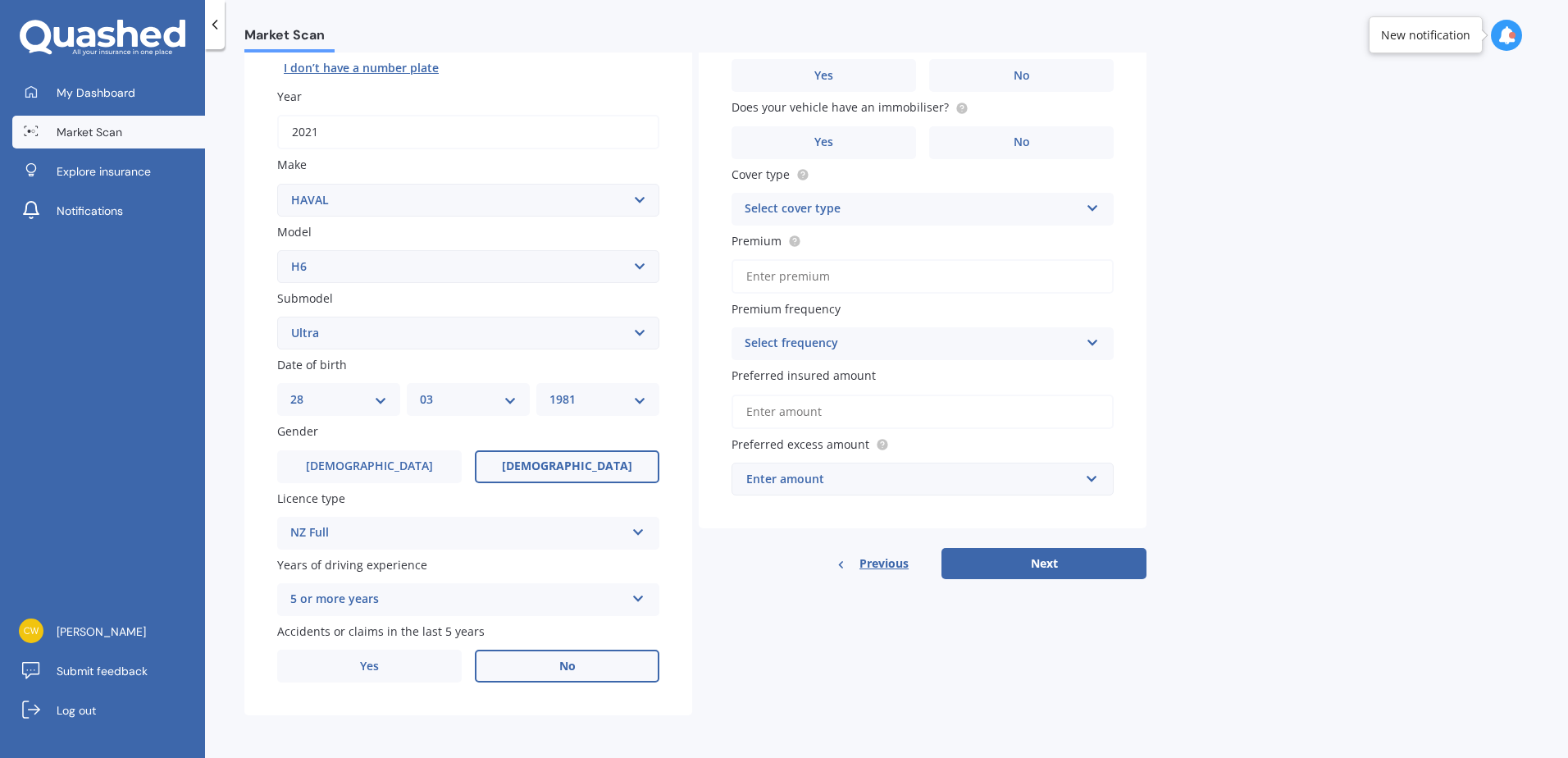
click at [587, 663] on label "No" at bounding box center [567, 665] width 184 height 33
click at [0, 0] on input "No" at bounding box center [0, 0] width 0 height 0
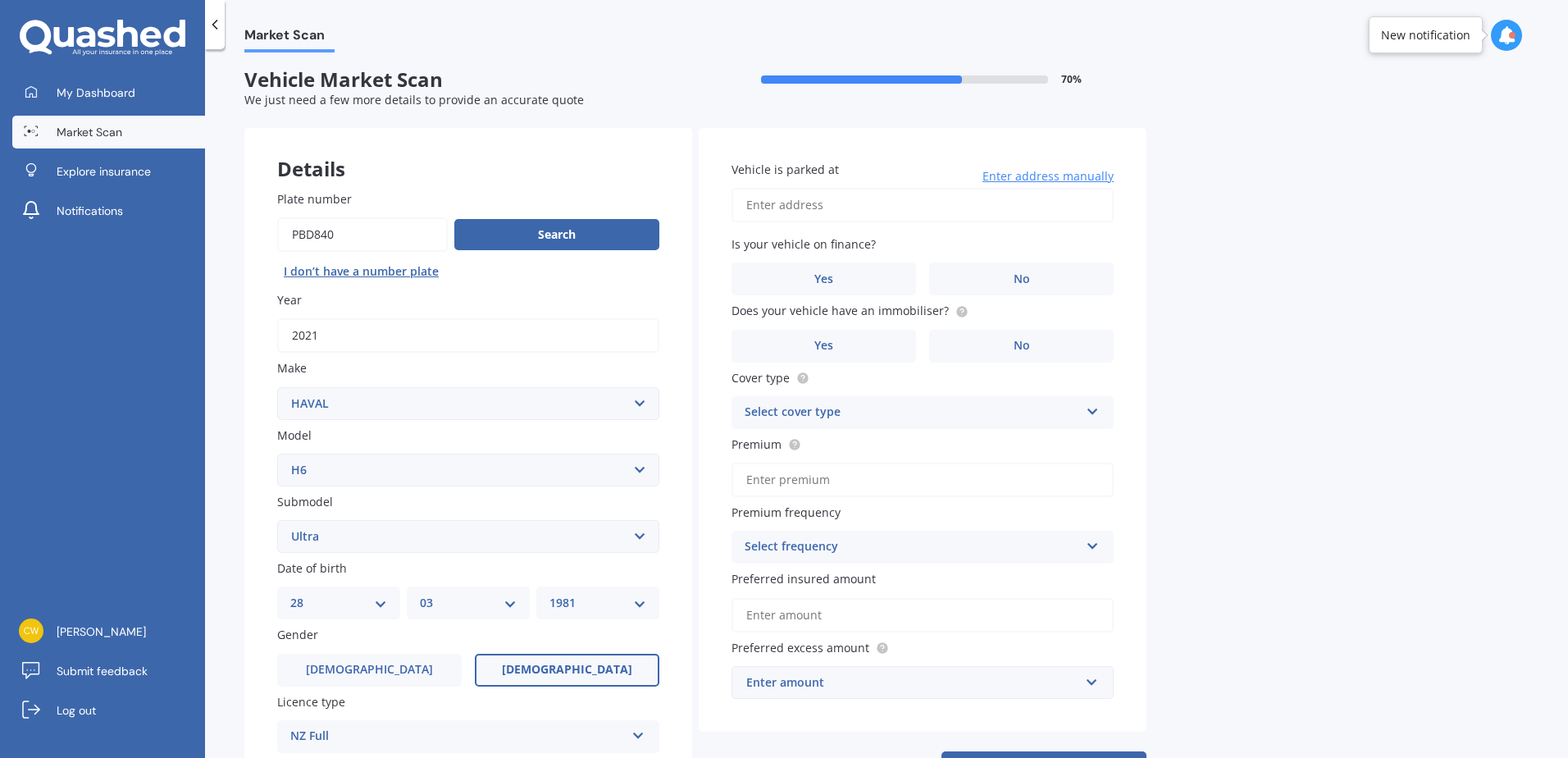
scroll to position [0, 0]
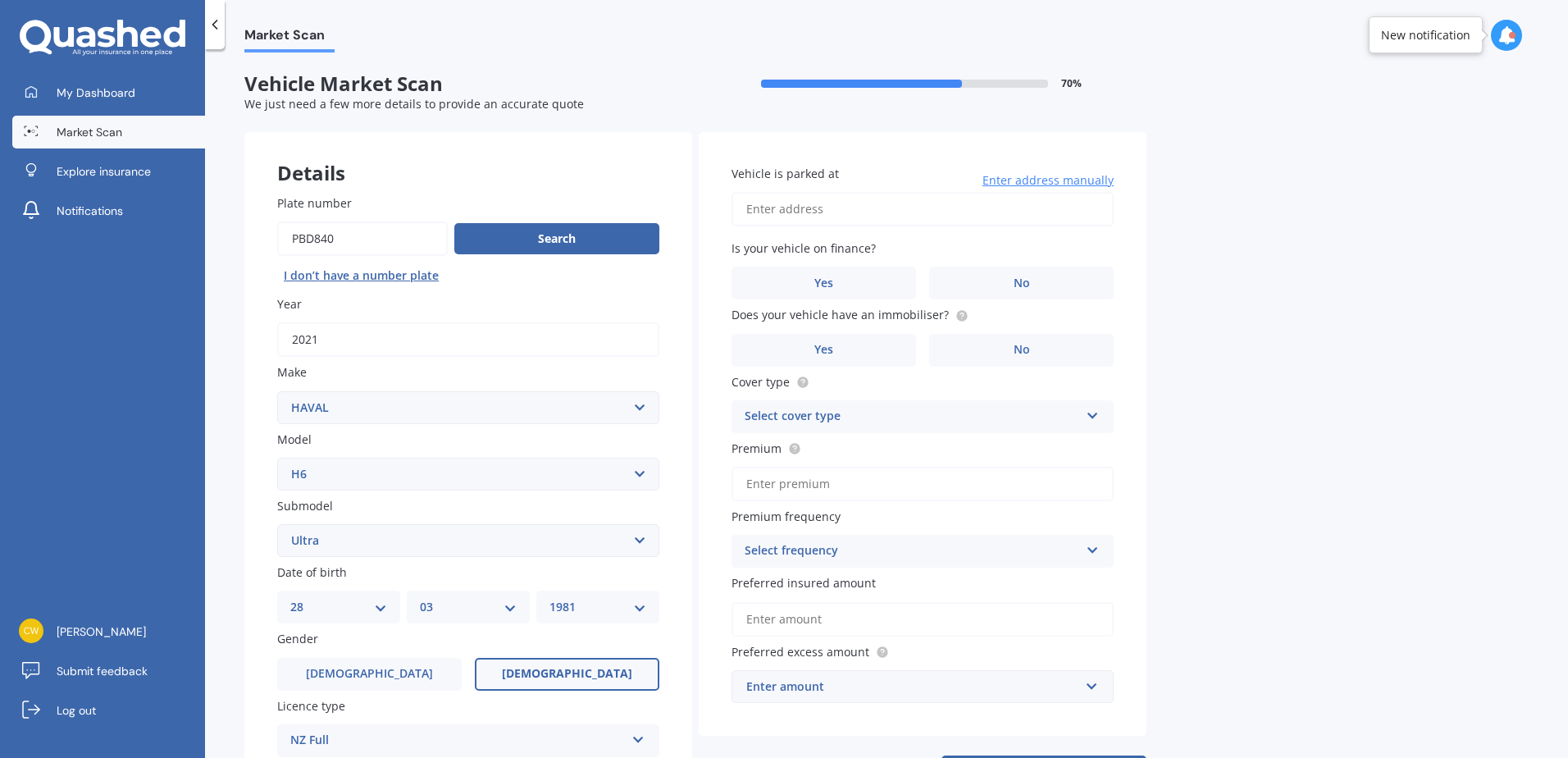
click at [829, 204] on input "Vehicle is parked at" at bounding box center [923, 209] width 383 height 34
type input "95 David Street"
click at [853, 282] on label "Yes" at bounding box center [823, 282] width 184 height 33
click at [0, 0] on input "Yes" at bounding box center [0, 0] width 0 height 0
click at [1026, 346] on span "No" at bounding box center [1022, 350] width 17 height 14
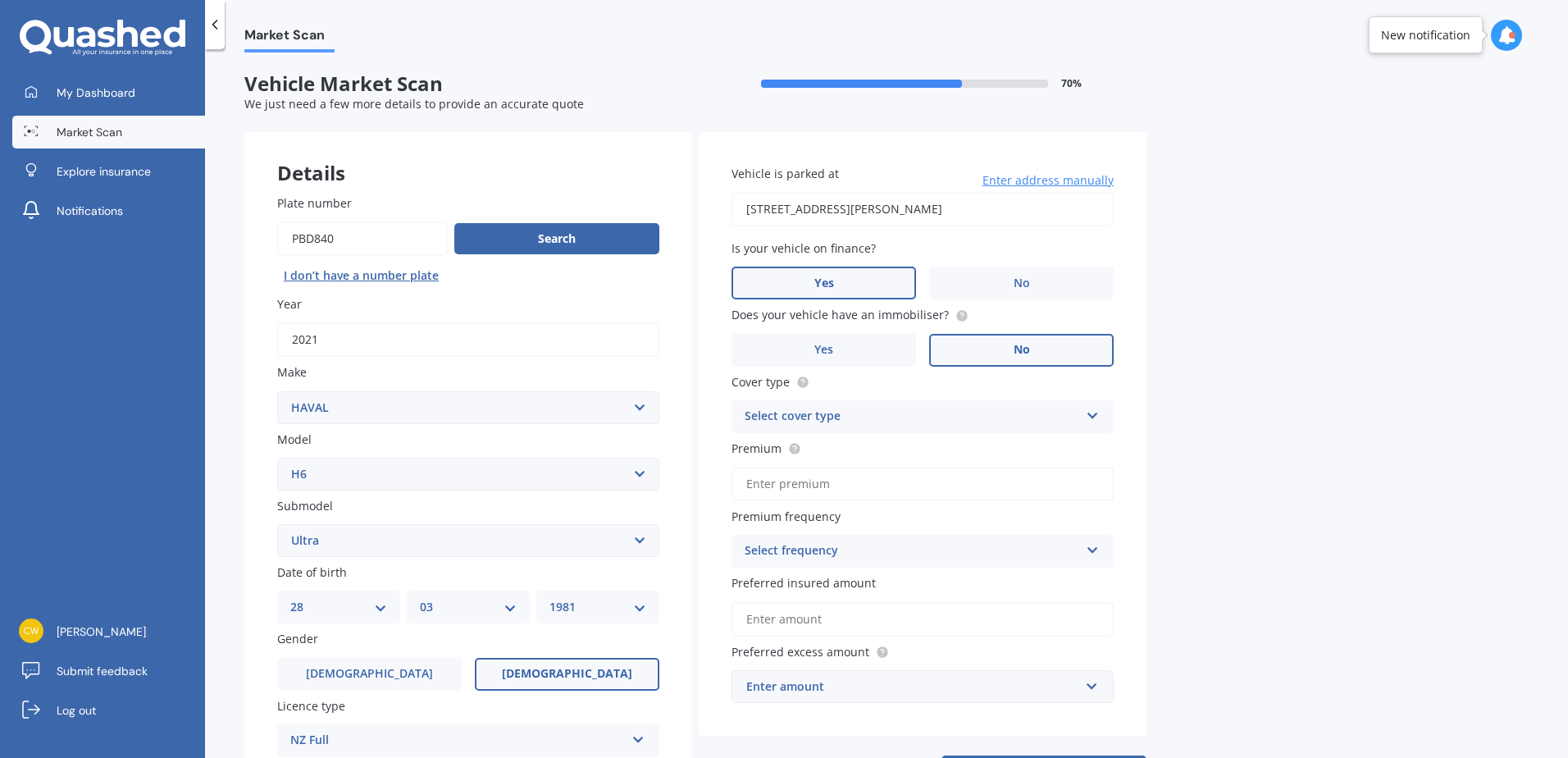
click at [0, 0] on input "No" at bounding box center [0, 0] width 0 height 0
click at [956, 416] on div "Select cover type" at bounding box center [912, 417] width 335 height 19
click at [842, 442] on div "Comprehensive" at bounding box center [923, 448] width 381 height 29
click at [836, 491] on input "Premium" at bounding box center [923, 483] width 383 height 34
click at [1126, 509] on div "Vehicle is parked at 95 David Street Enter address manually Is your vehicle on …" at bounding box center [923, 434] width 448 height 604
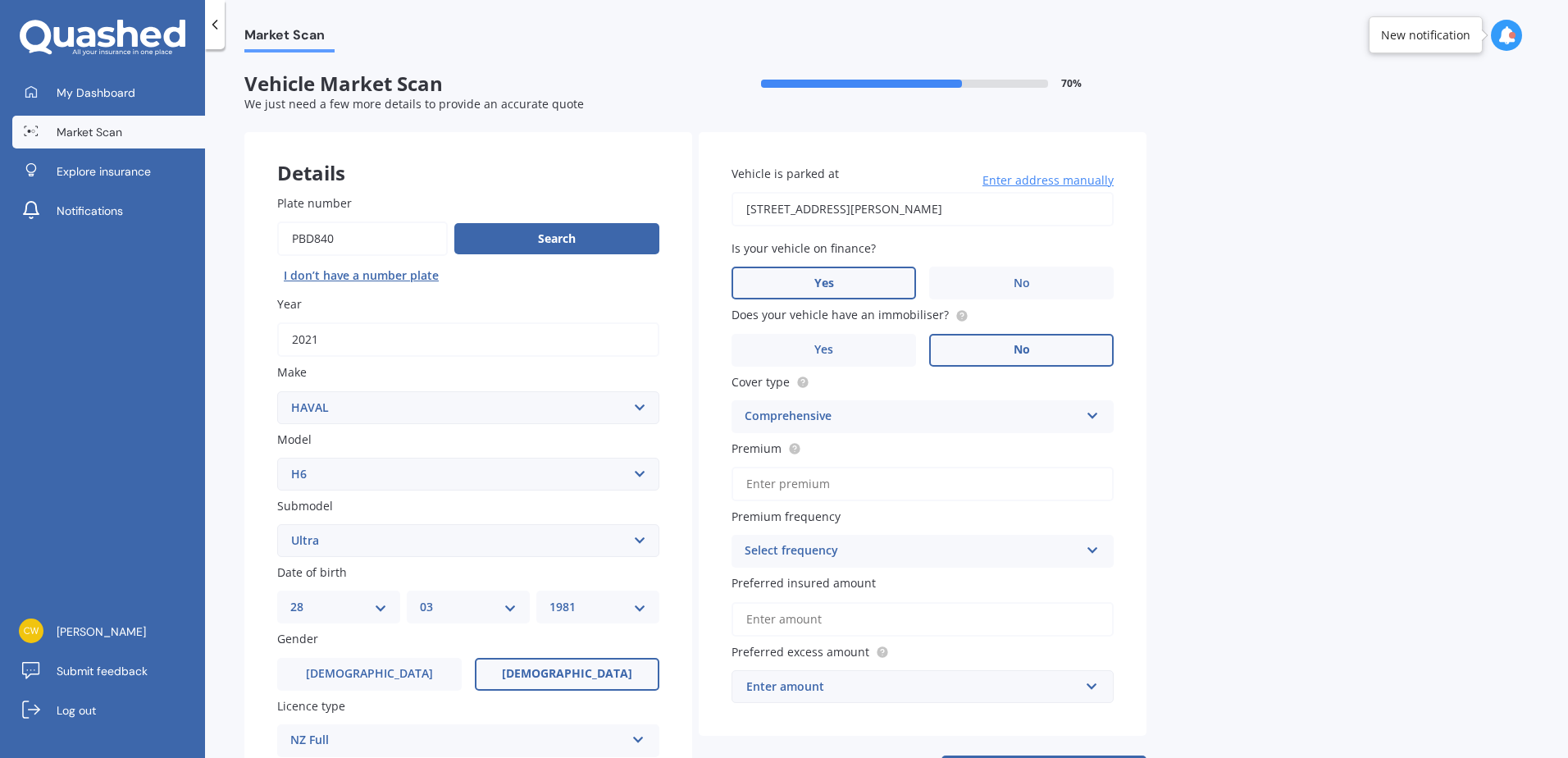
click at [797, 482] on input "Premium" at bounding box center [923, 483] width 383 height 34
type input "$1,378.46"
click at [890, 549] on div "Select frequency" at bounding box center [912, 551] width 335 height 19
click at [793, 582] on div "Yearly" at bounding box center [923, 583] width 381 height 29
click at [852, 623] on input "Preferred insured amount" at bounding box center [923, 619] width 383 height 34
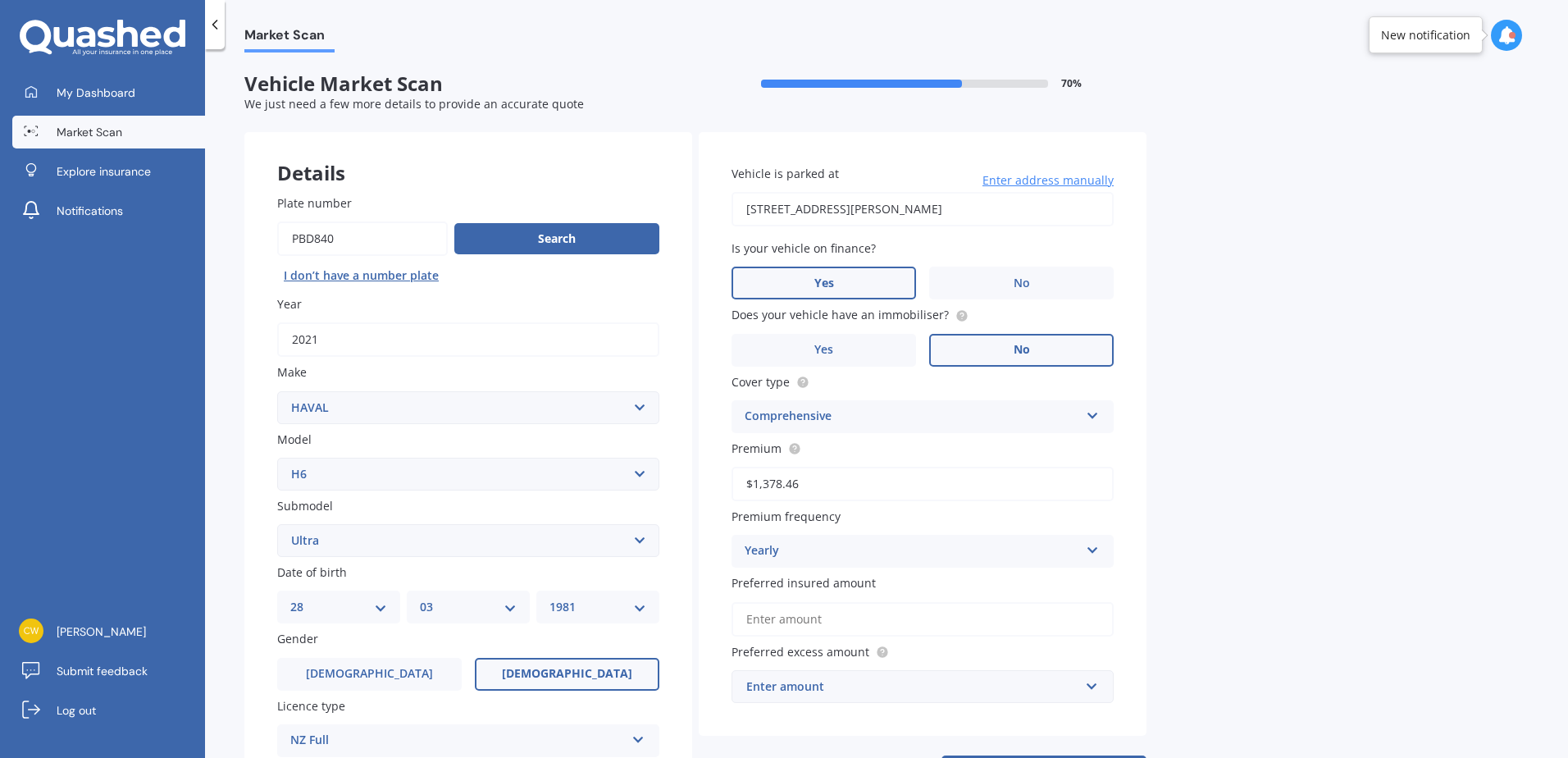
type input "$2"
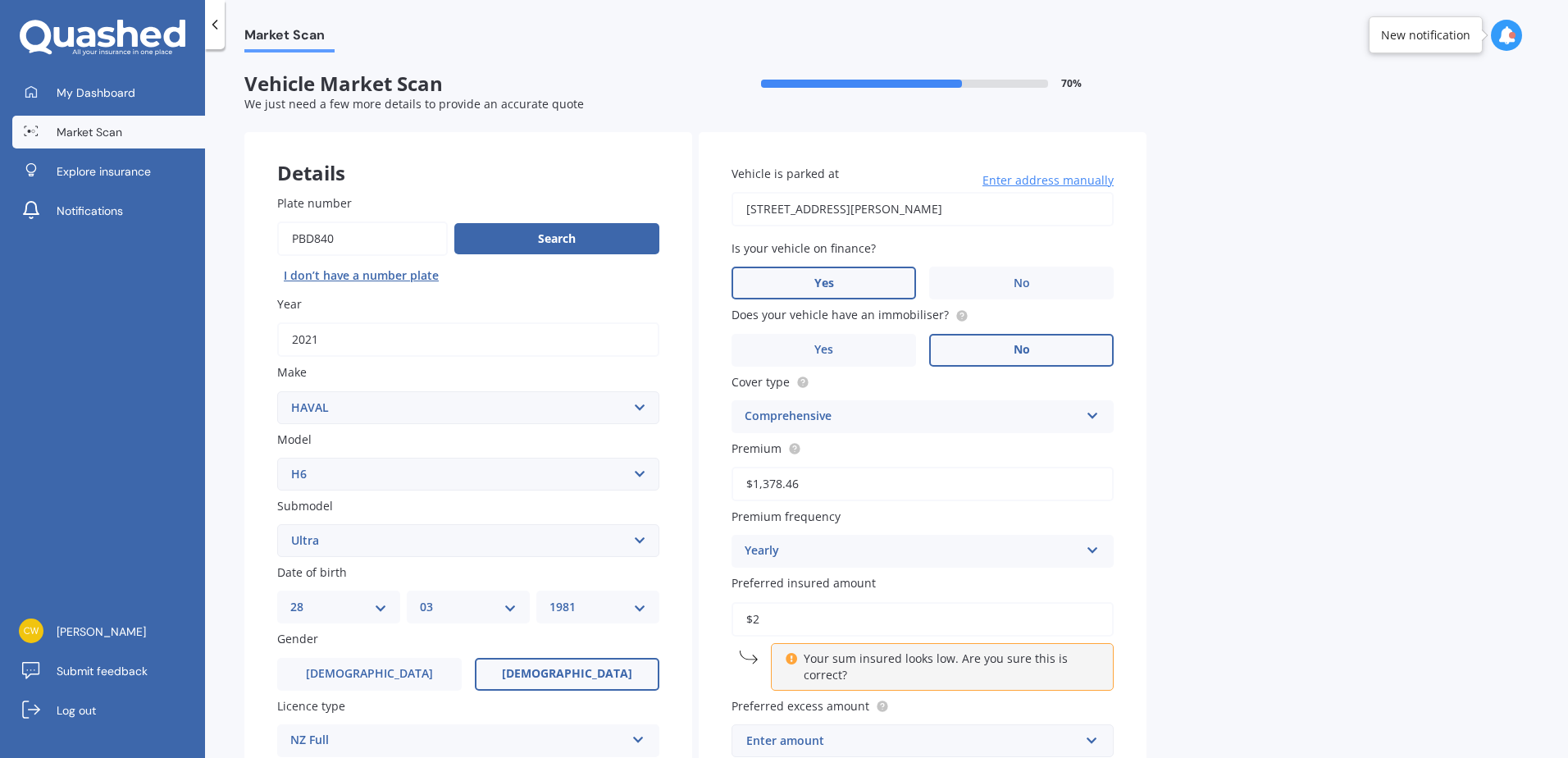
click at [784, 622] on input "$2" at bounding box center [923, 619] width 383 height 34
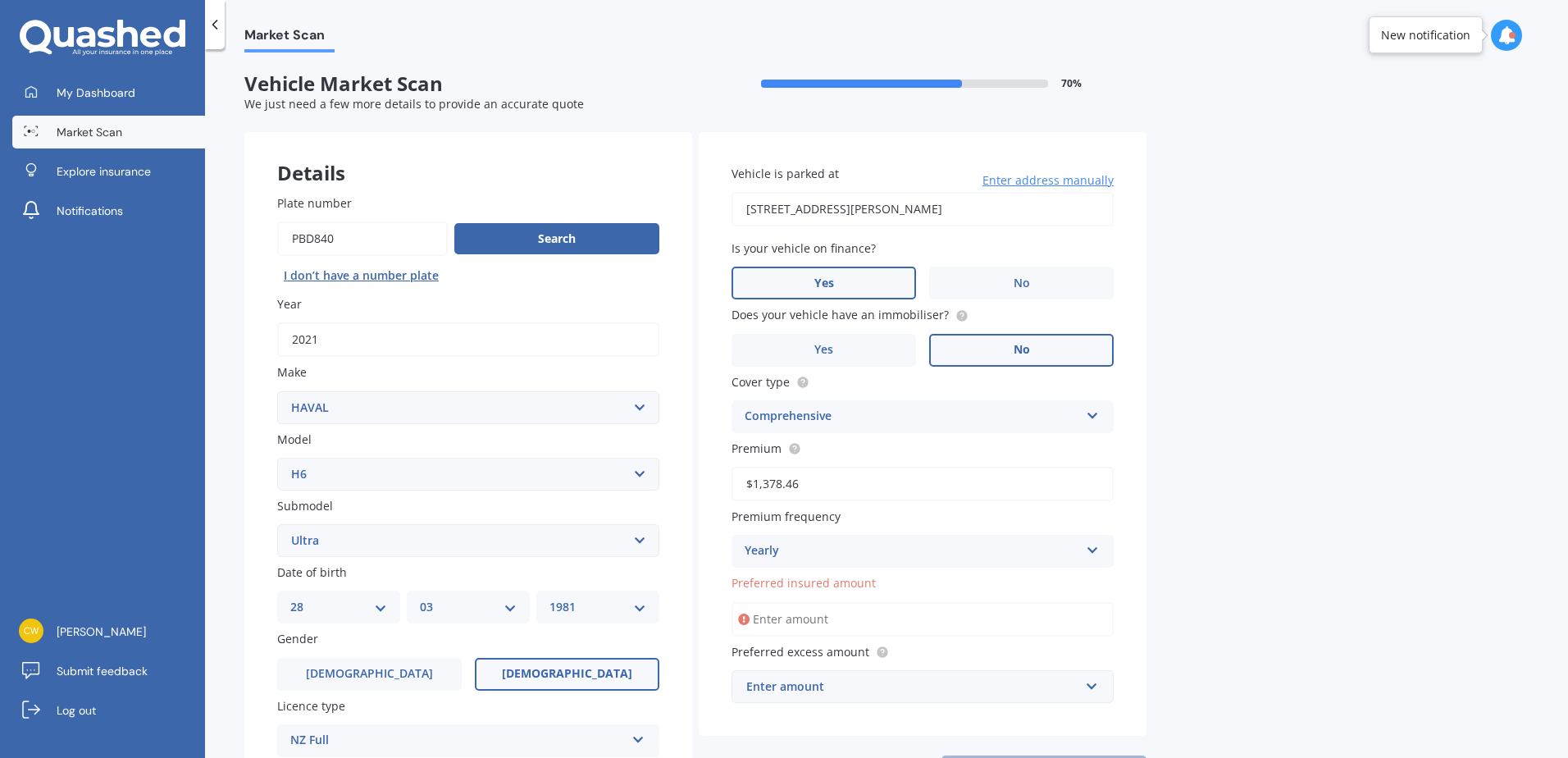
click at [816, 484] on input "$1,378.46" at bounding box center [923, 483] width 383 height 34
click at [802, 620] on input "Preferred insured amount" at bounding box center [923, 619] width 383 height 34
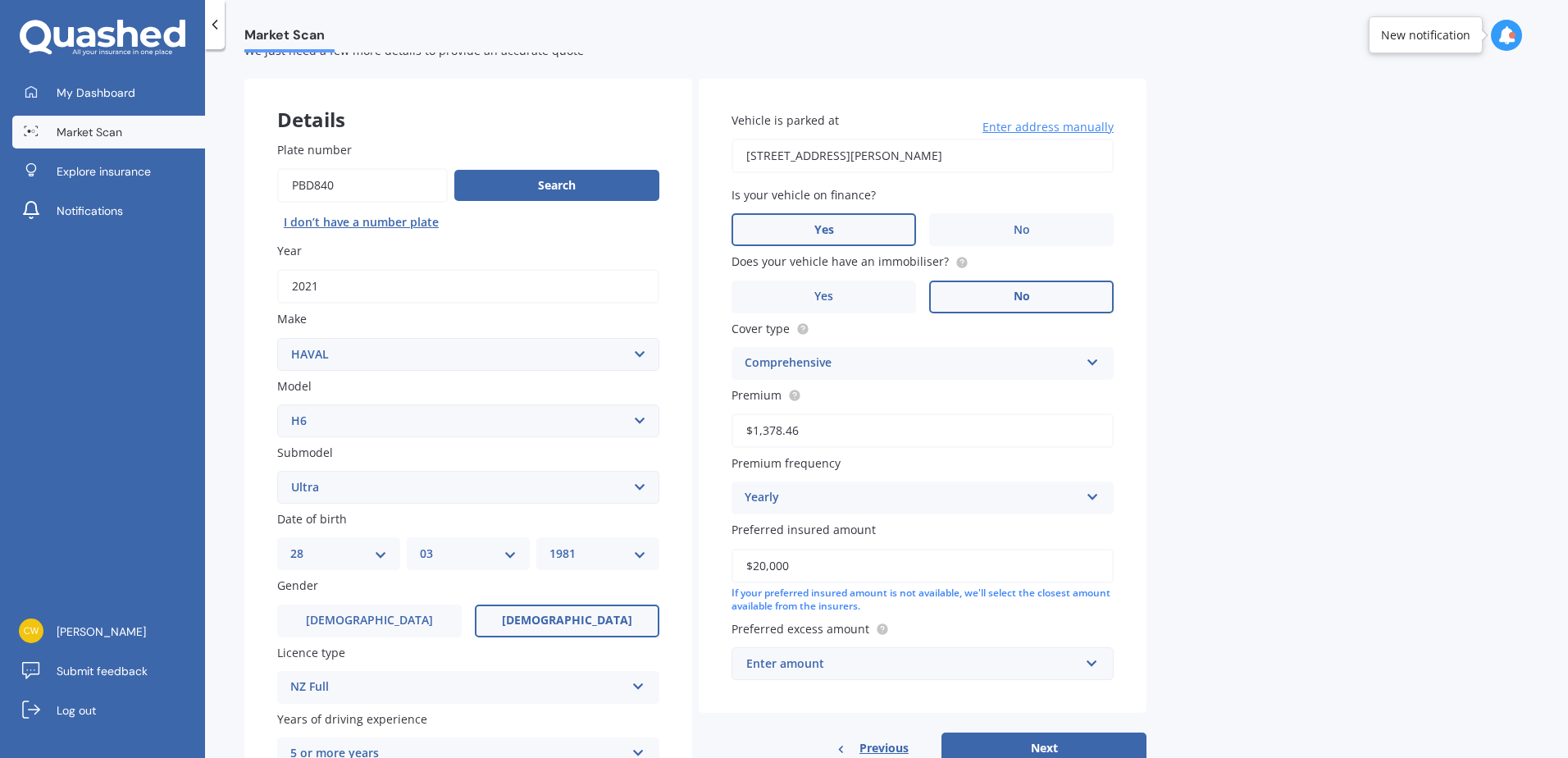
scroll to position [82, 0]
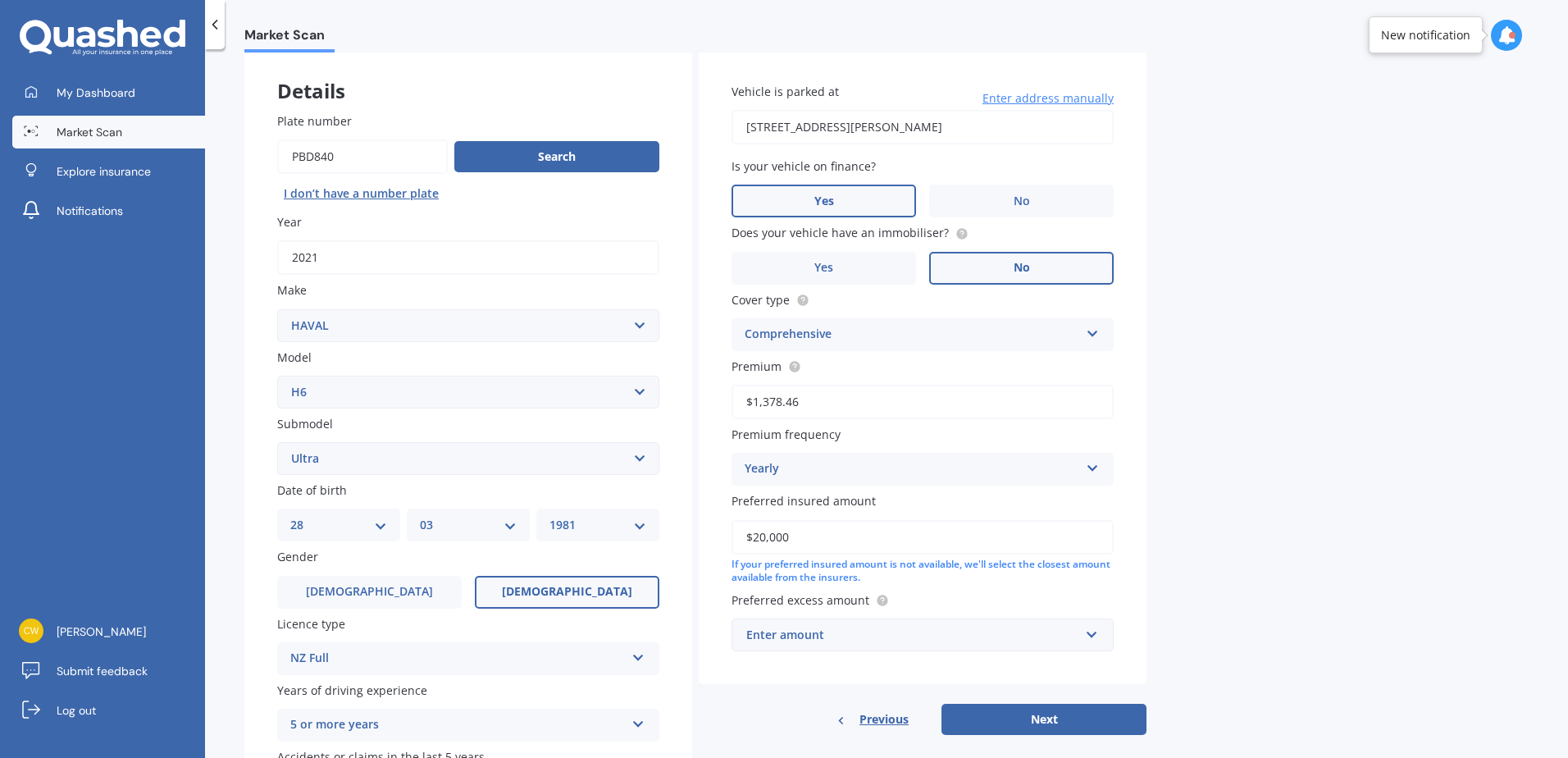
type input "$20,000"
click at [856, 642] on div "Enter amount" at bounding box center [913, 635] width 333 height 18
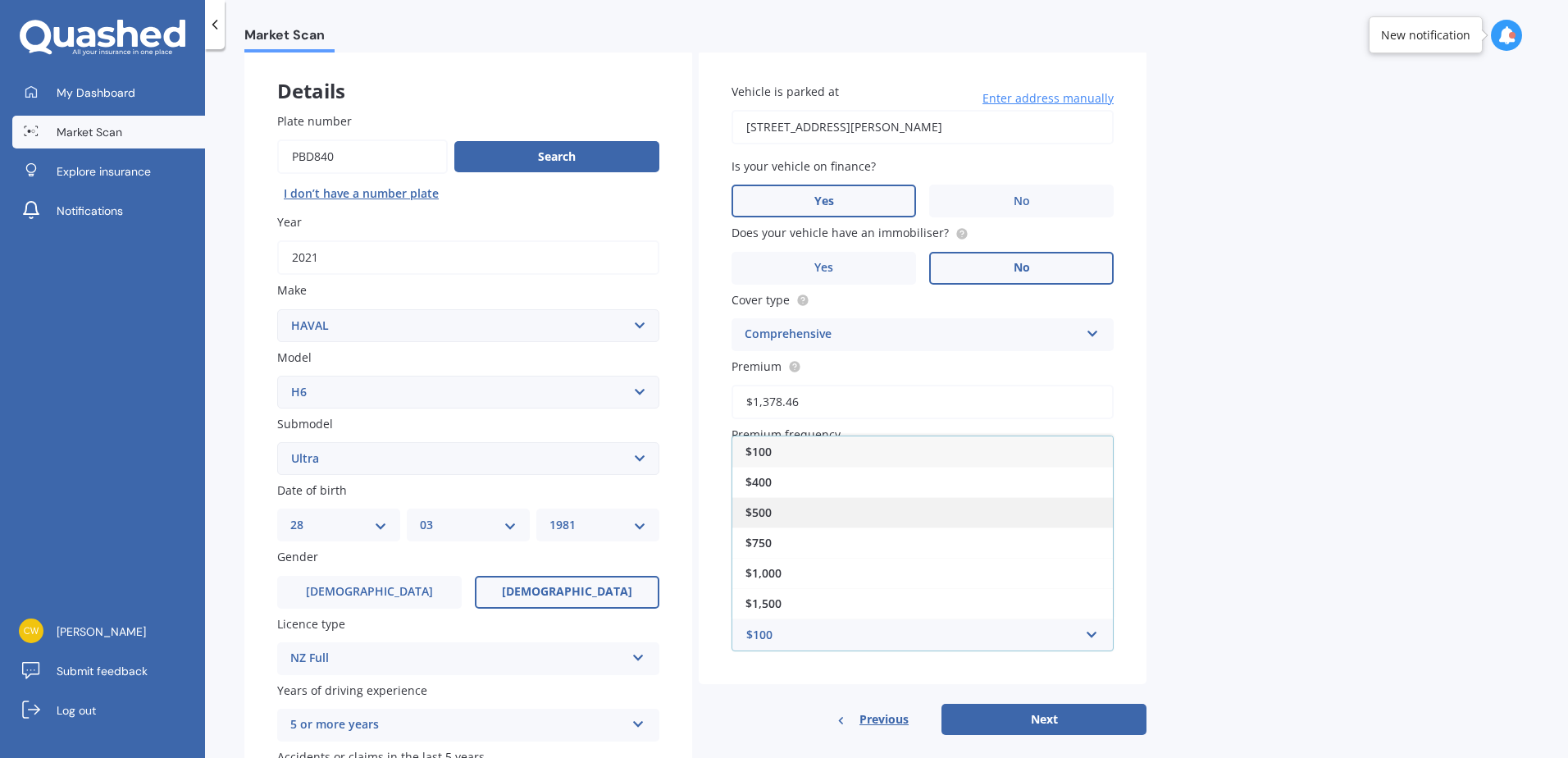
click at [778, 507] on div "$500" at bounding box center [923, 512] width 381 height 30
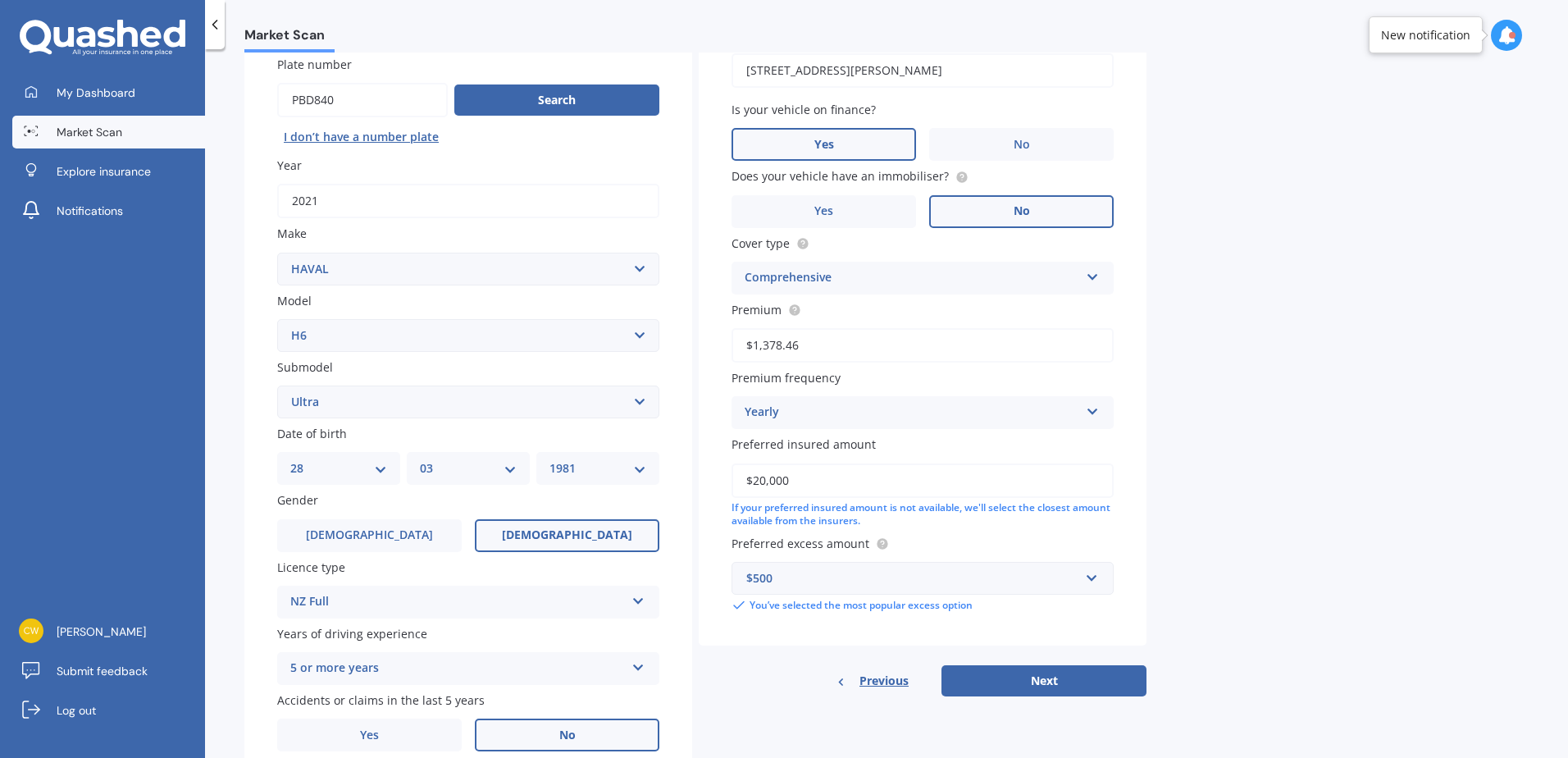
scroll to position [164, 0]
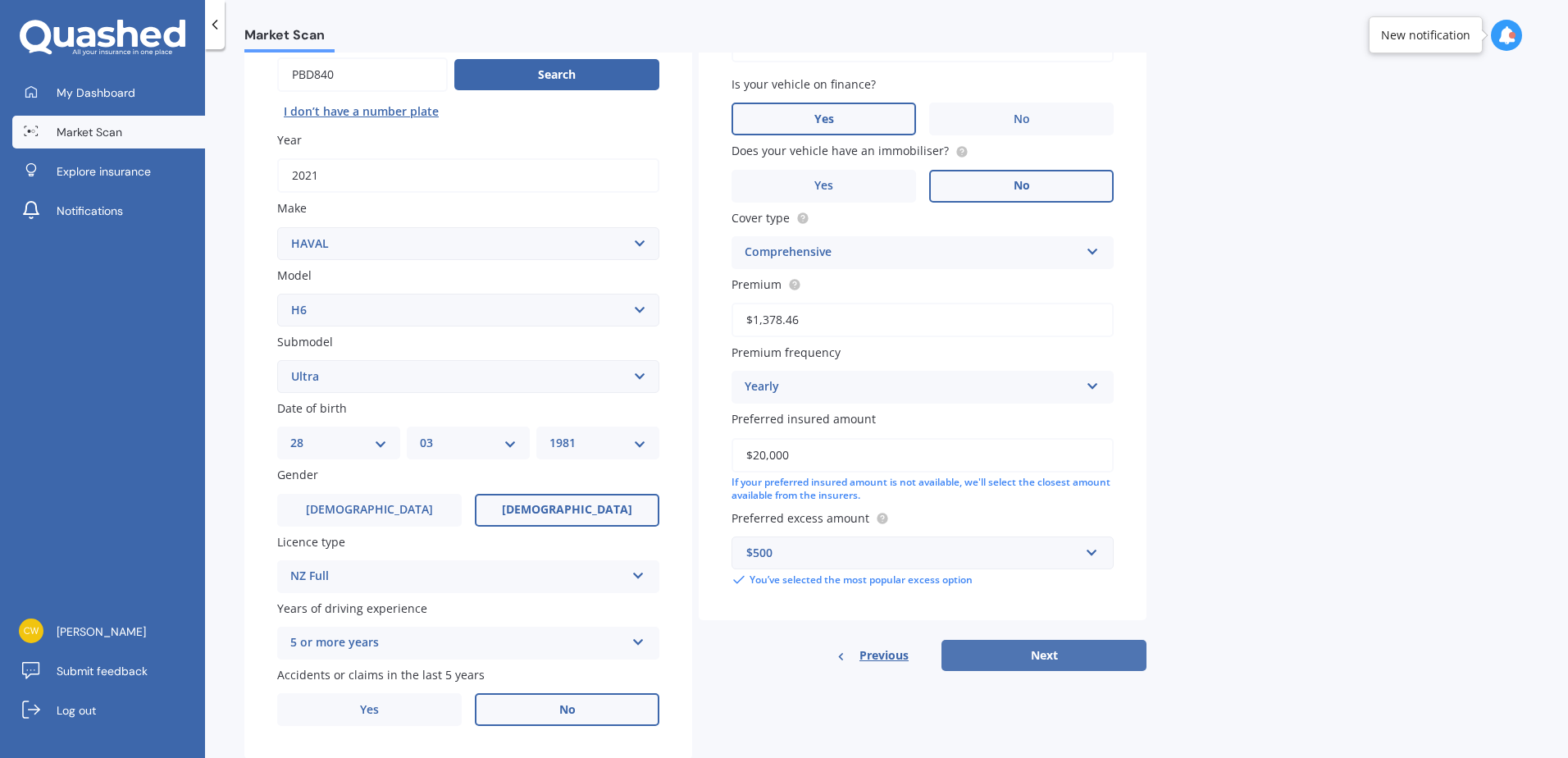
click at [1084, 656] on button "Next" at bounding box center [1044, 655] width 205 height 31
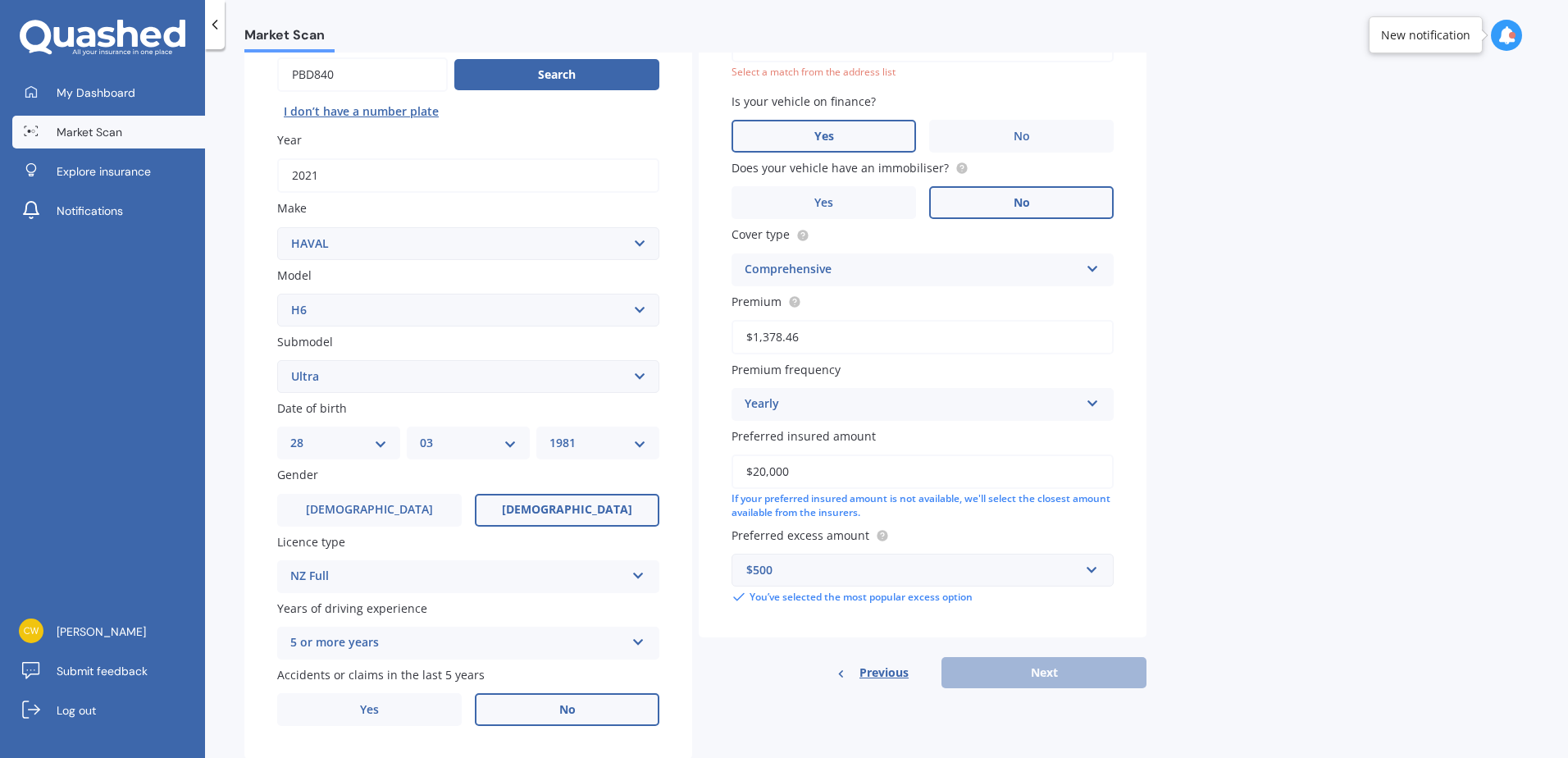
scroll to position [112, 0]
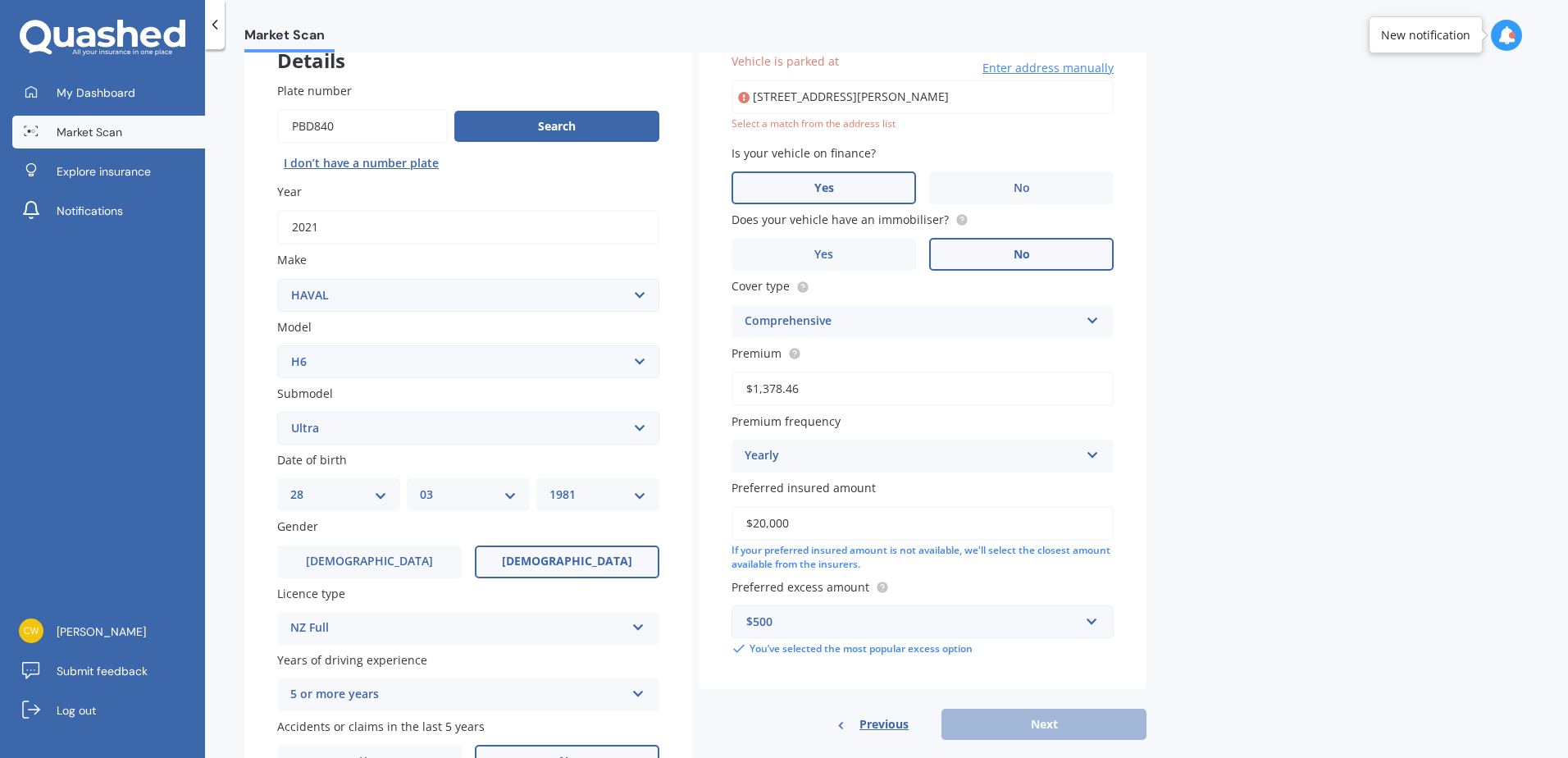
click at [860, 94] on input "95 David Street" at bounding box center [923, 96] width 383 height 34
click at [985, 107] on input "95 David Street, Hinds, Ashburton 7773" at bounding box center [923, 96] width 383 height 34
drag, startPoint x: 992, startPoint y: 99, endPoint x: 723, endPoint y: 101, distance: 269.0
click at [723, 101] on div "Vehicle is parked at 95 David Street, Hinds, Ashburton 7773 Enter address manua…" at bounding box center [923, 353] width 448 height 669
type input "95 David Street, Hinds 7773"
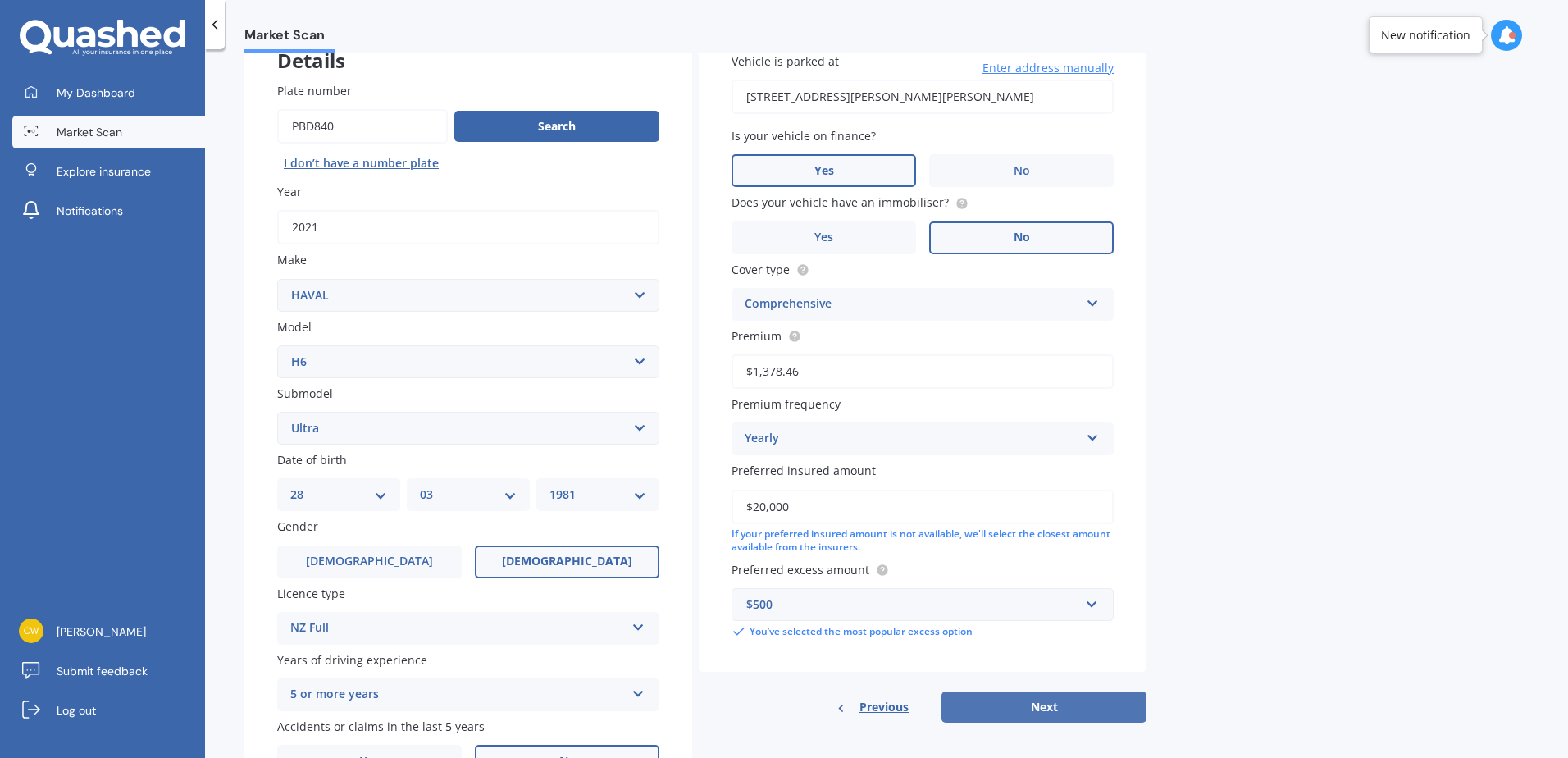
click at [1087, 709] on button "Next" at bounding box center [1044, 706] width 205 height 31
select select "28"
select select "03"
select select "1981"
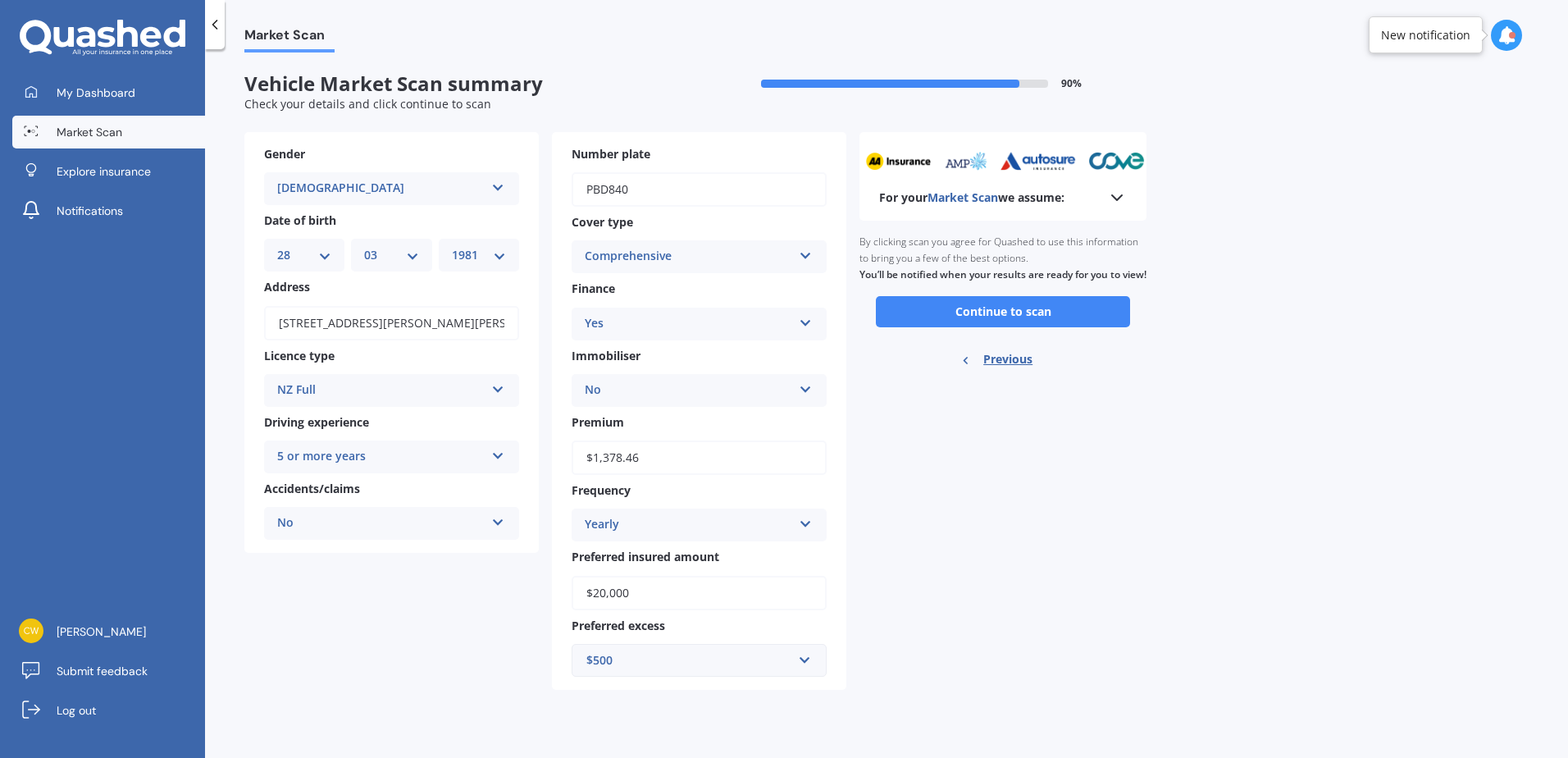
scroll to position [0, 0]
click at [1068, 327] on button "Continue to scan" at bounding box center [1003, 311] width 254 height 31
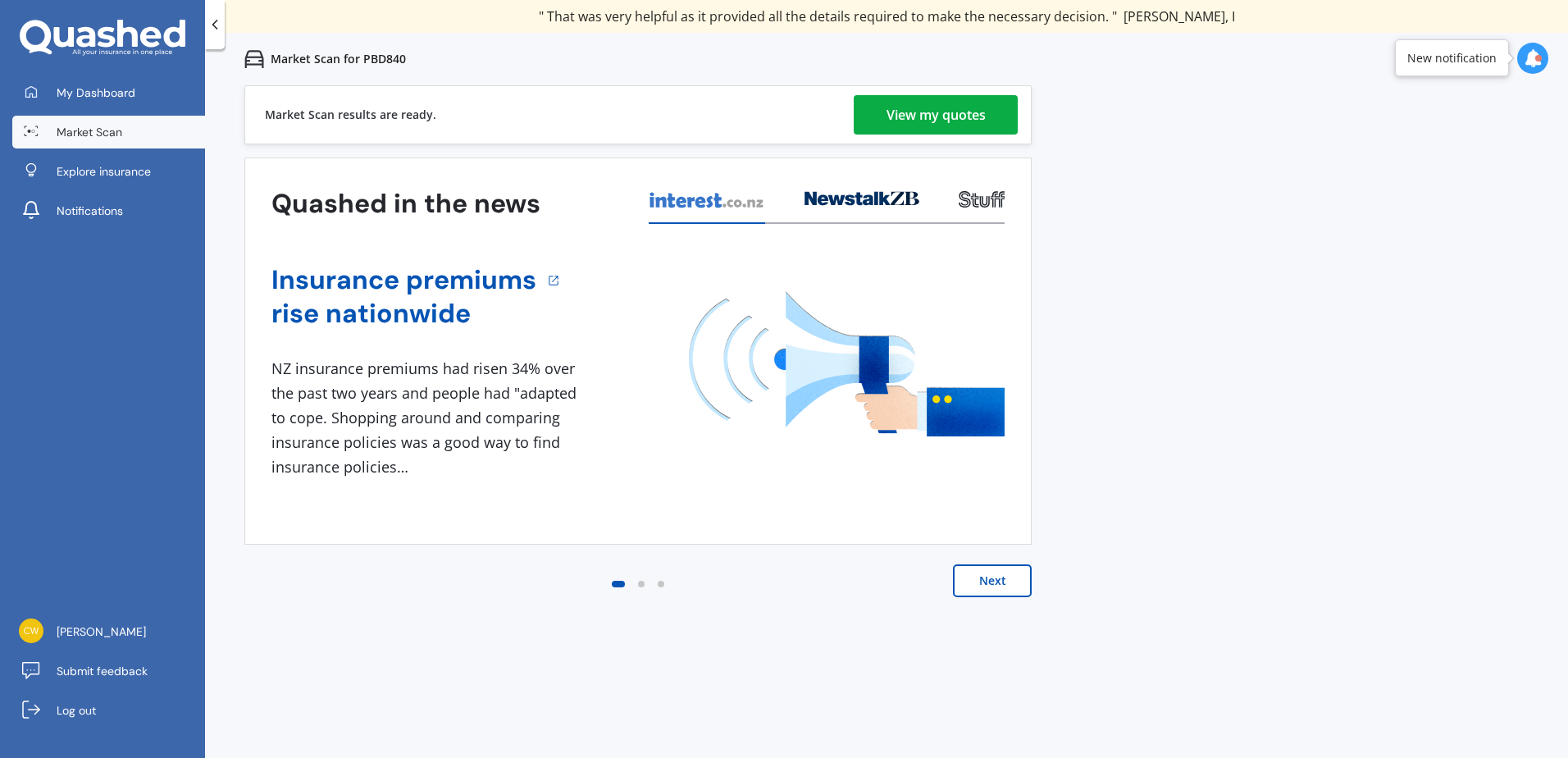
click at [979, 109] on div "View my quotes" at bounding box center [936, 115] width 100 height 40
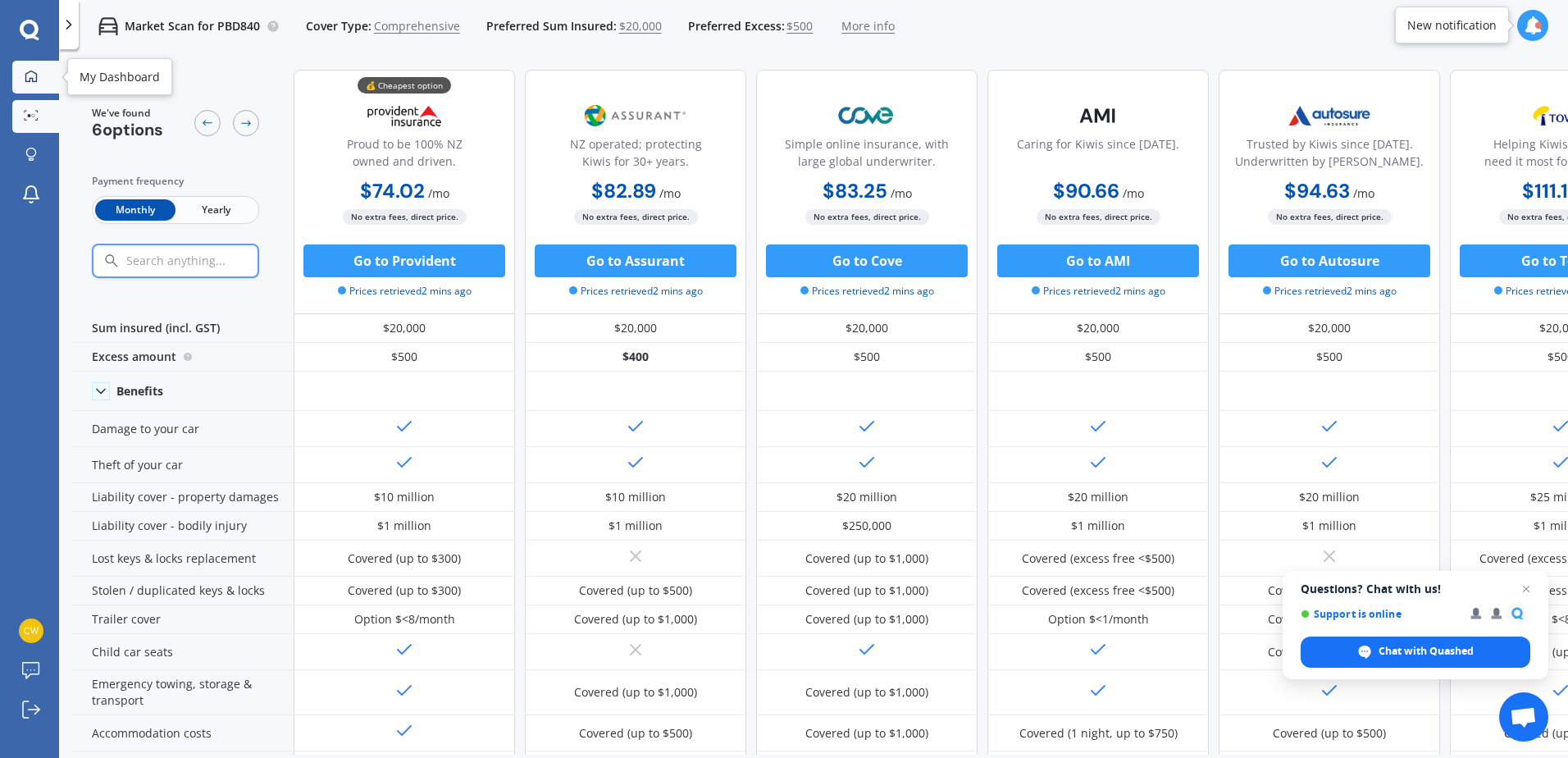
click at [31, 72] on icon at bounding box center [31, 76] width 13 height 13
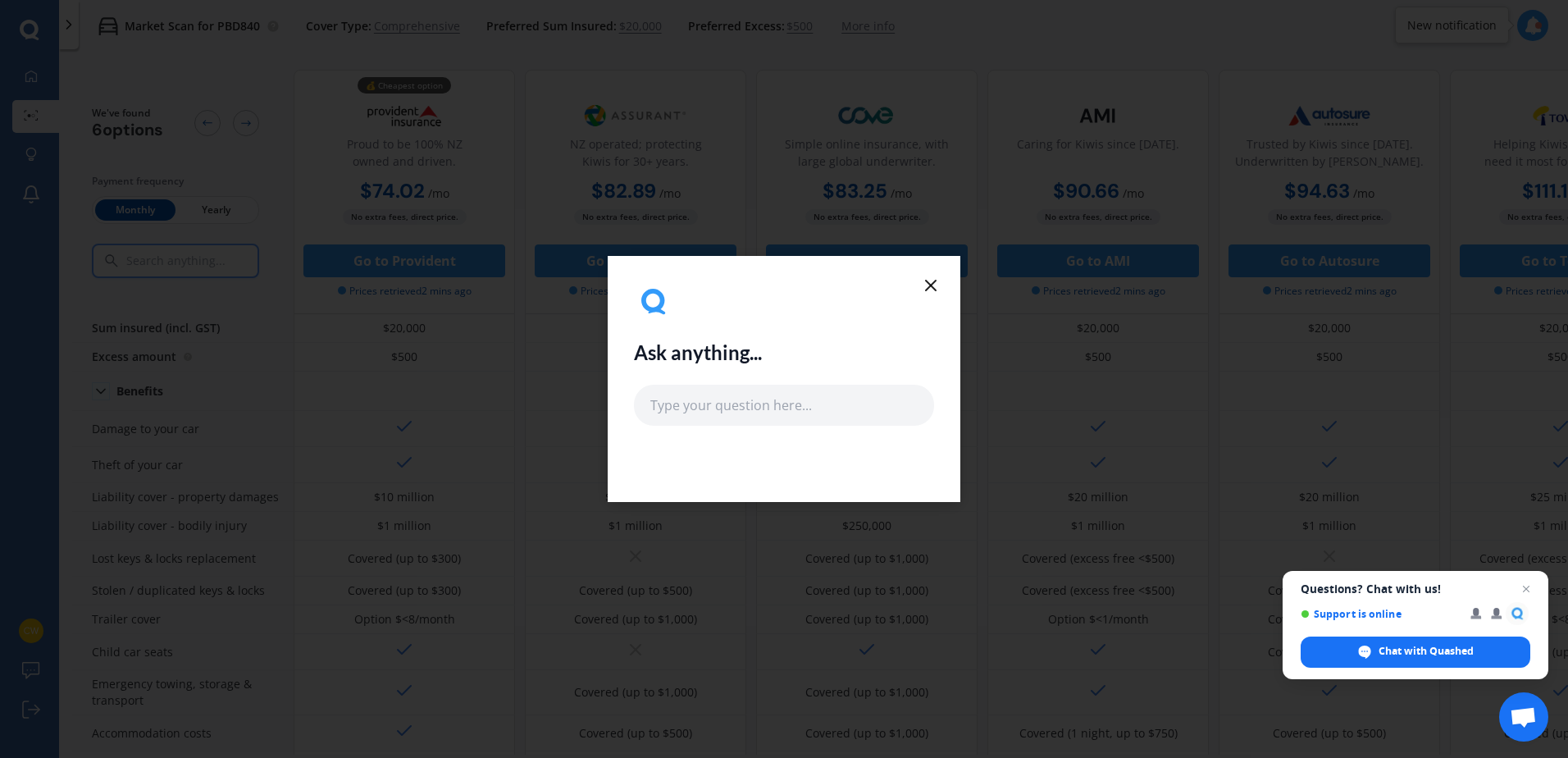
click at [931, 284] on icon at bounding box center [931, 286] width 19 height 19
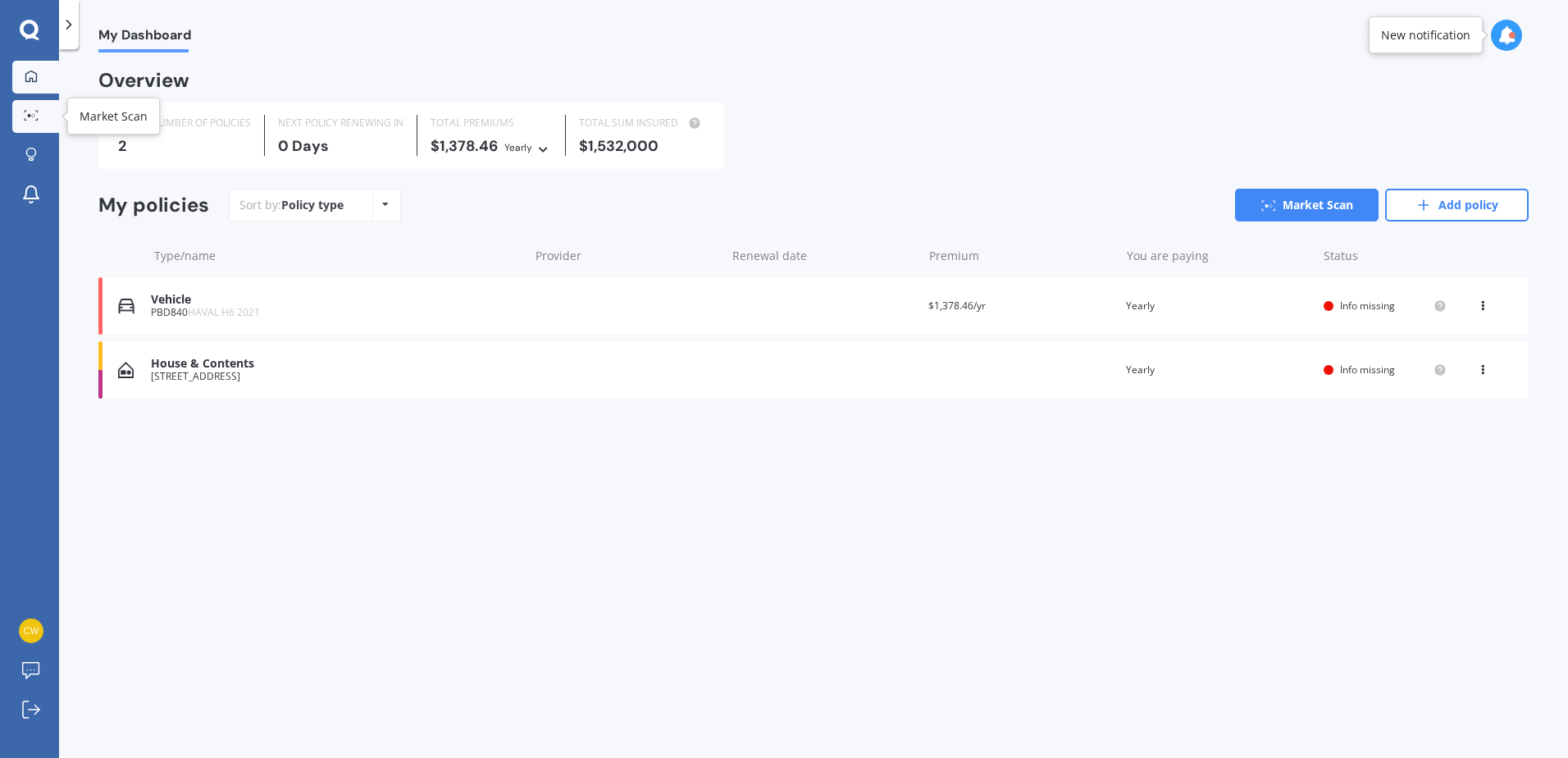
click at [29, 112] on icon at bounding box center [31, 115] width 15 height 11
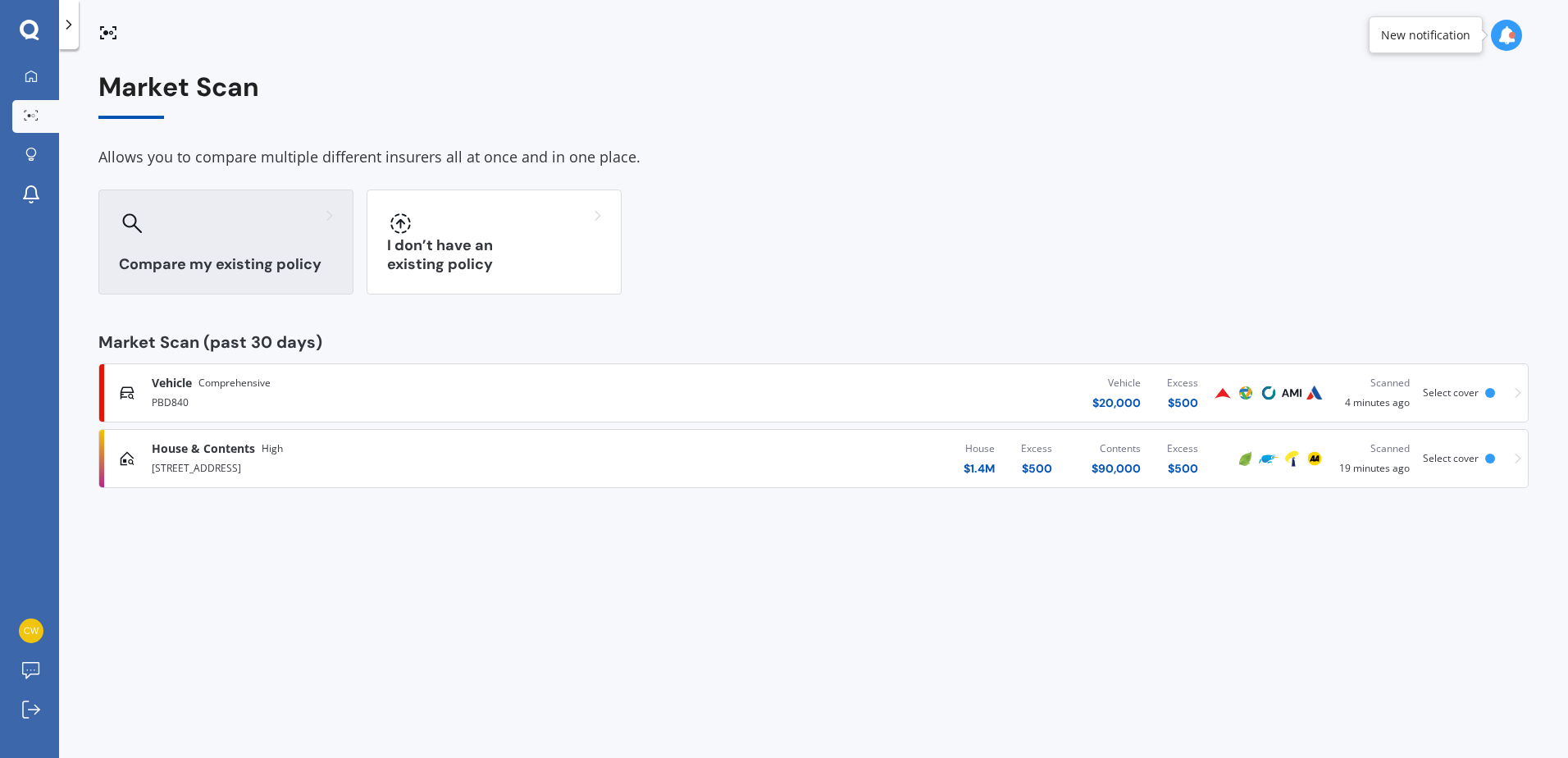
click at [248, 246] on div "Compare my existing policy" at bounding box center [226, 242] width 255 height 105
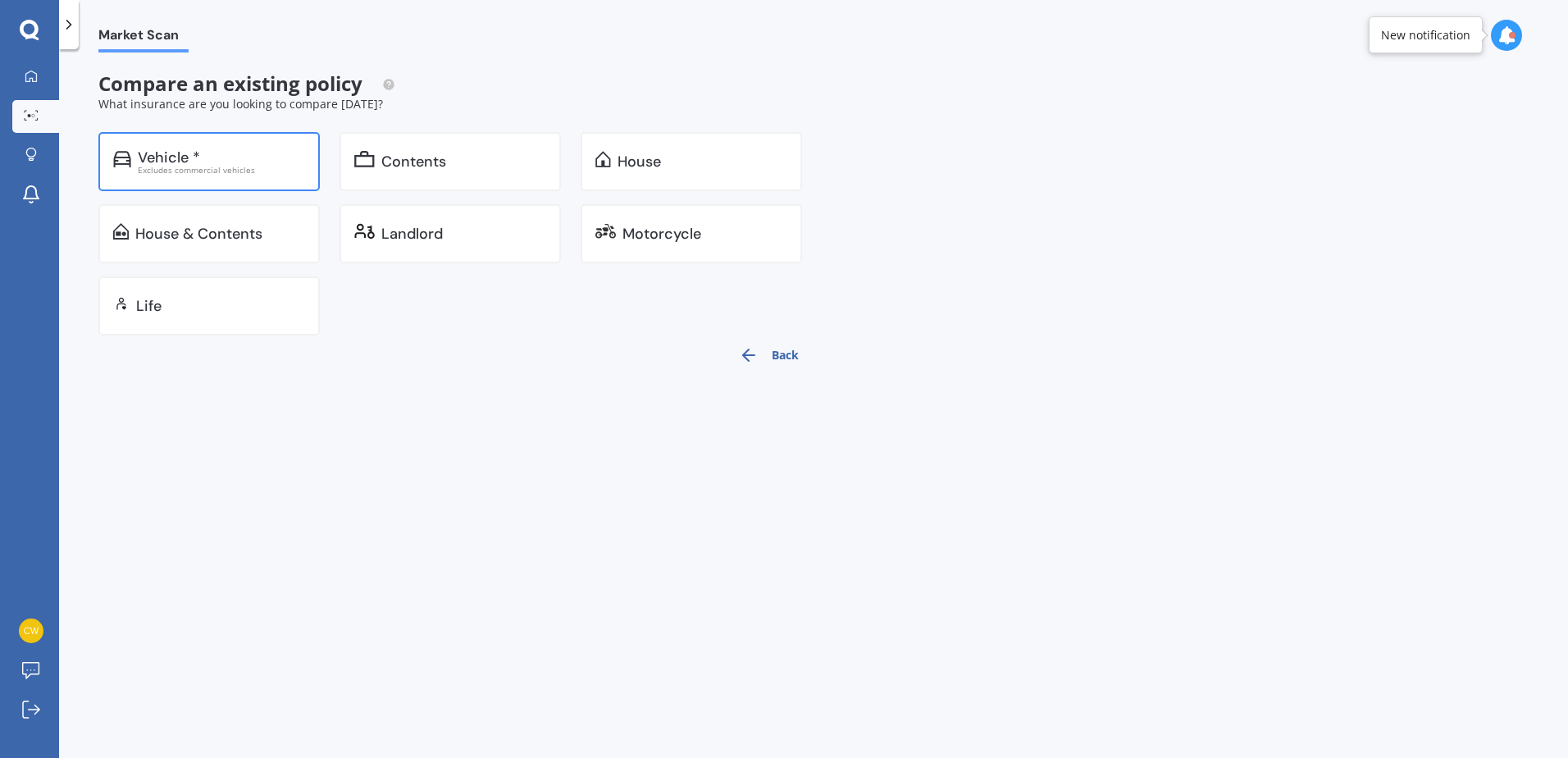
click at [242, 154] on div "Vehicle *" at bounding box center [221, 157] width 167 height 17
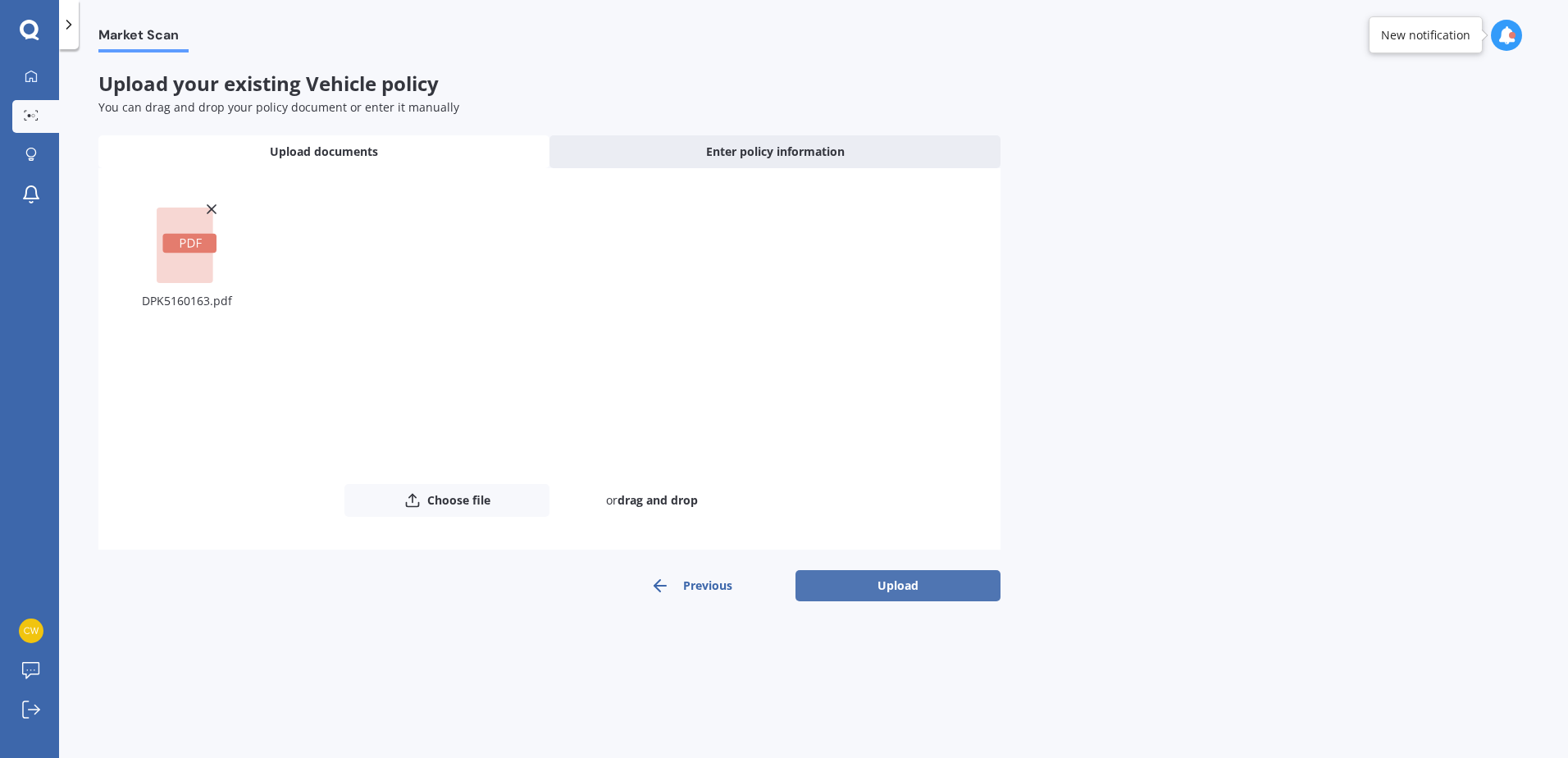
click at [903, 581] on button "Upload" at bounding box center [898, 585] width 205 height 31
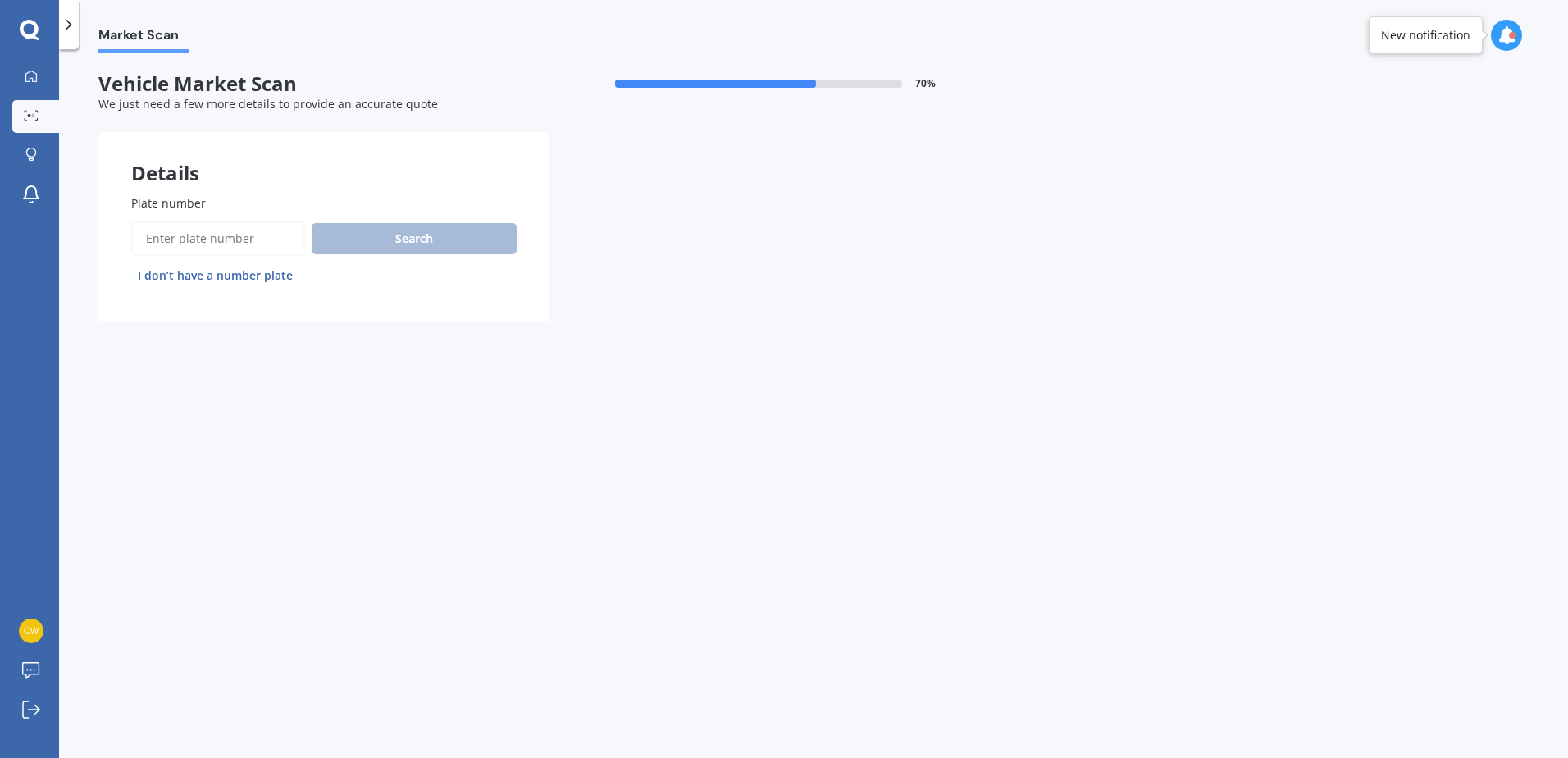
click at [240, 234] on input "Plate number" at bounding box center [218, 238] width 174 height 34
type input "CLT555"
click at [462, 237] on button "Search" at bounding box center [414, 238] width 205 height 31
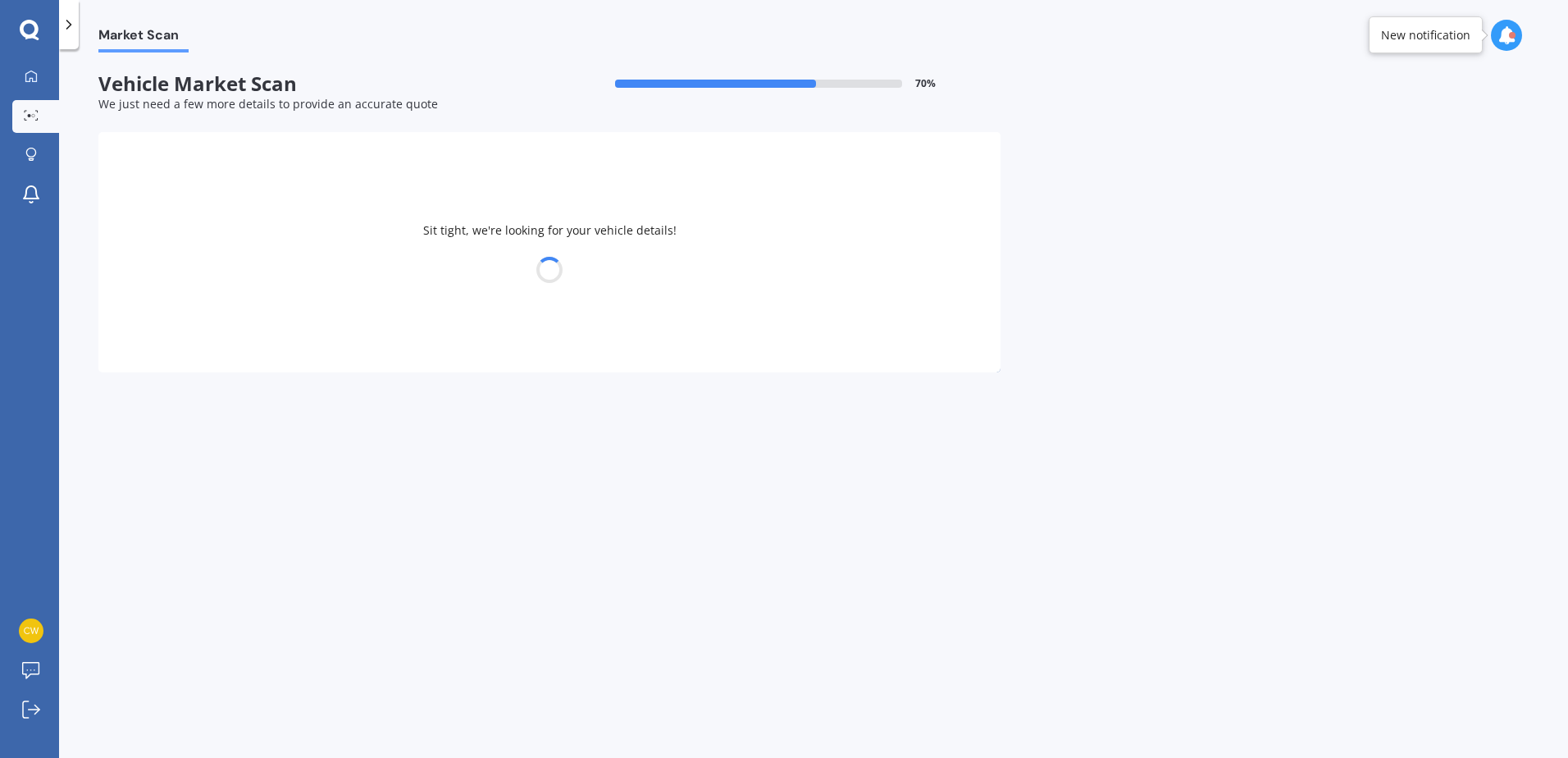
select select "TOYOTA"
select select "LANDCRUISER"
select select "28"
select select "03"
select select "1981"
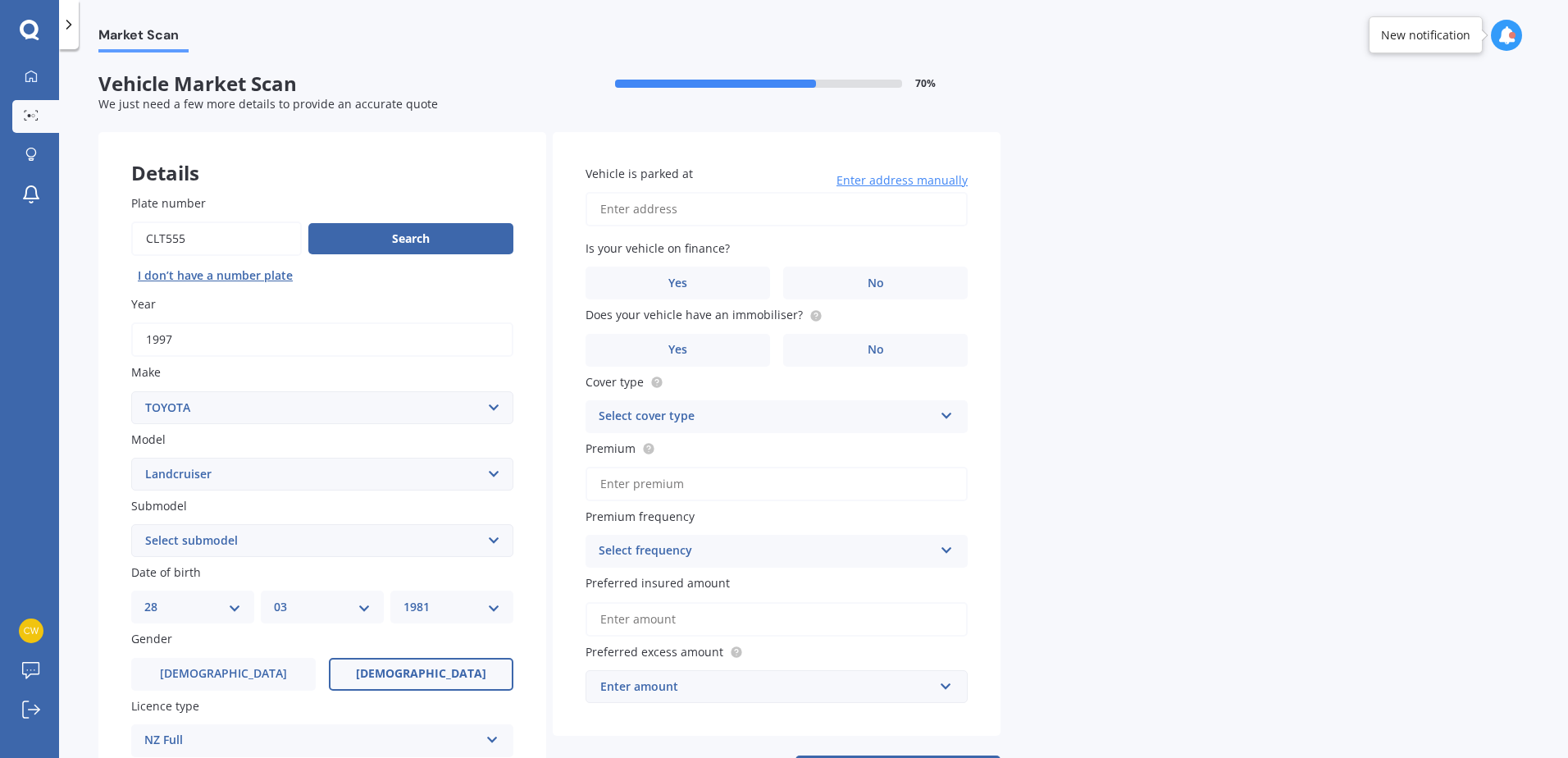
click at [261, 542] on select "Select submodel (All other) 4WD SWB Hard Top Diesel Diesel 4.2 4WD Diesel 4.5 4…" at bounding box center [323, 540] width 383 height 33
click at [492, 542] on select "Select submodel (All other) 4WD SWB Hard Top Diesel Diesel 4.2 4WD Diesel 4.5 4…" at bounding box center [323, 540] width 383 height 33
click at [1137, 416] on div "Market Scan Vehicle Market Scan 70 % We just need a few more details to provide…" at bounding box center [814, 407] width 1509 height 709
click at [245, 538] on select "Select submodel (All other) 4WD SWB Hard Top Diesel Diesel 4.2 4WD Diesel 4.5 4…" at bounding box center [323, 540] width 383 height 33
select select "PRADO 3.0 VX"
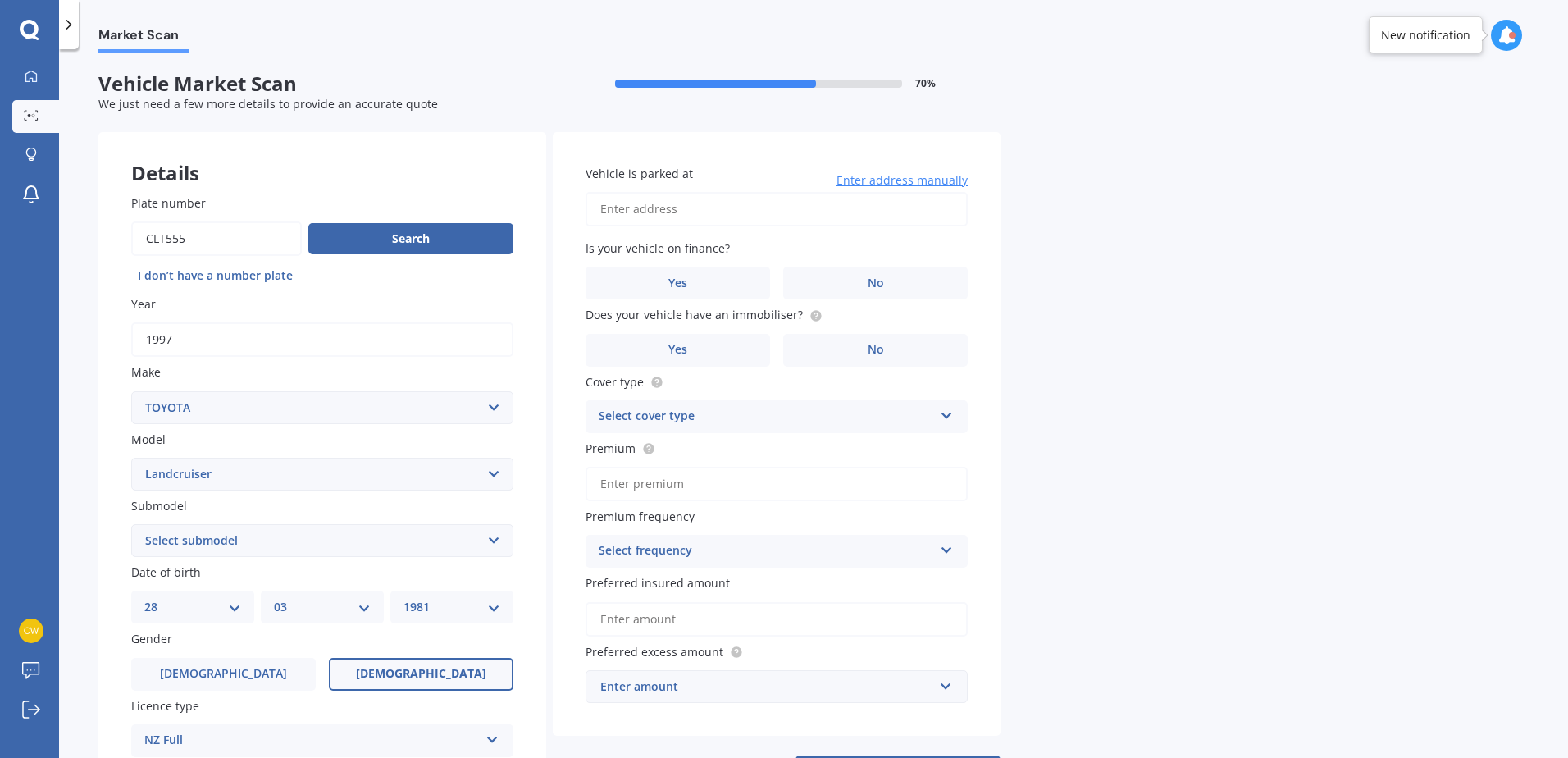
click at [131, 524] on select "Select submodel (All other) 4WD SWB Hard Top Diesel Diesel 4.2 4WD Diesel 4.5 4…" at bounding box center [323, 540] width 383 height 33
click at [240, 602] on select "DD 01 02 03 04 05 06 07 08 09 10 11 12 13 14 15 16 17 18 19 20 21 22 23 24 25 2…" at bounding box center [193, 606] width 97 height 18
select select "24"
click at [145, 598] on select "DD 01 02 03 04 05 06 07 08 09 10 11 12 13 14 15 16 17 18 19 20 21 22 23 24 25 2…" at bounding box center [193, 606] width 97 height 18
click at [308, 605] on select "MM 01 02 03 04 05 06 07 08 09 10 11 12" at bounding box center [323, 606] width 97 height 18
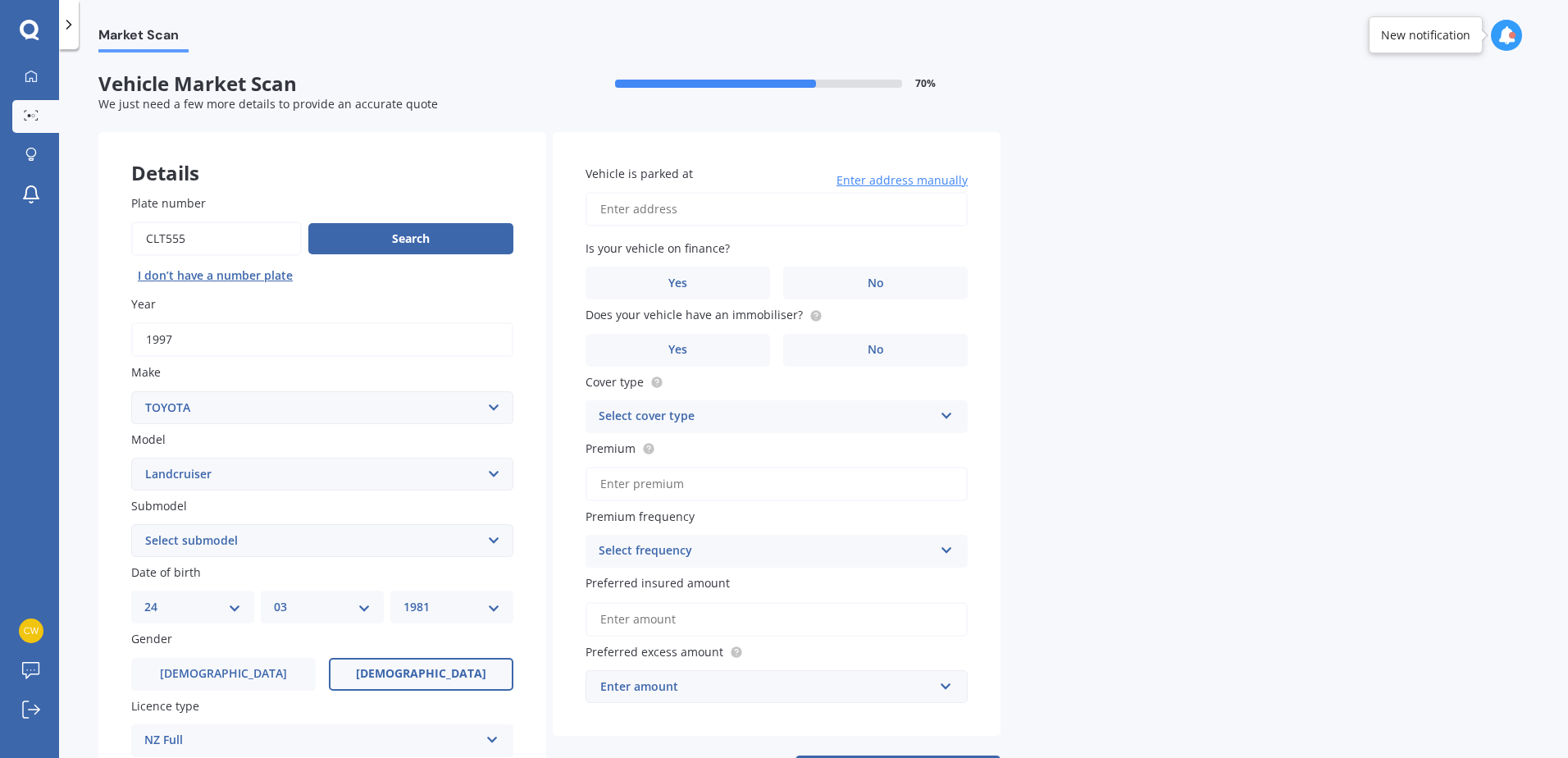
select select "04"
click at [274, 598] on select "MM 01 02 03 04 05 06 07 08 09 10 11 12" at bounding box center [323, 606] width 97 height 18
click at [448, 596] on div "YYYY 2025 2024 2023 2022 2021 2020 2019 2018 2017 2016 2015 2014 2013 2012 2011…" at bounding box center [452, 606] width 123 height 33
click at [494, 604] on select "YYYY 2025 2024 2023 2022 2021 2020 2019 2018 2017 2016 2015 2014 2013 2012 2011…" at bounding box center [452, 606] width 97 height 18
select select "1978"
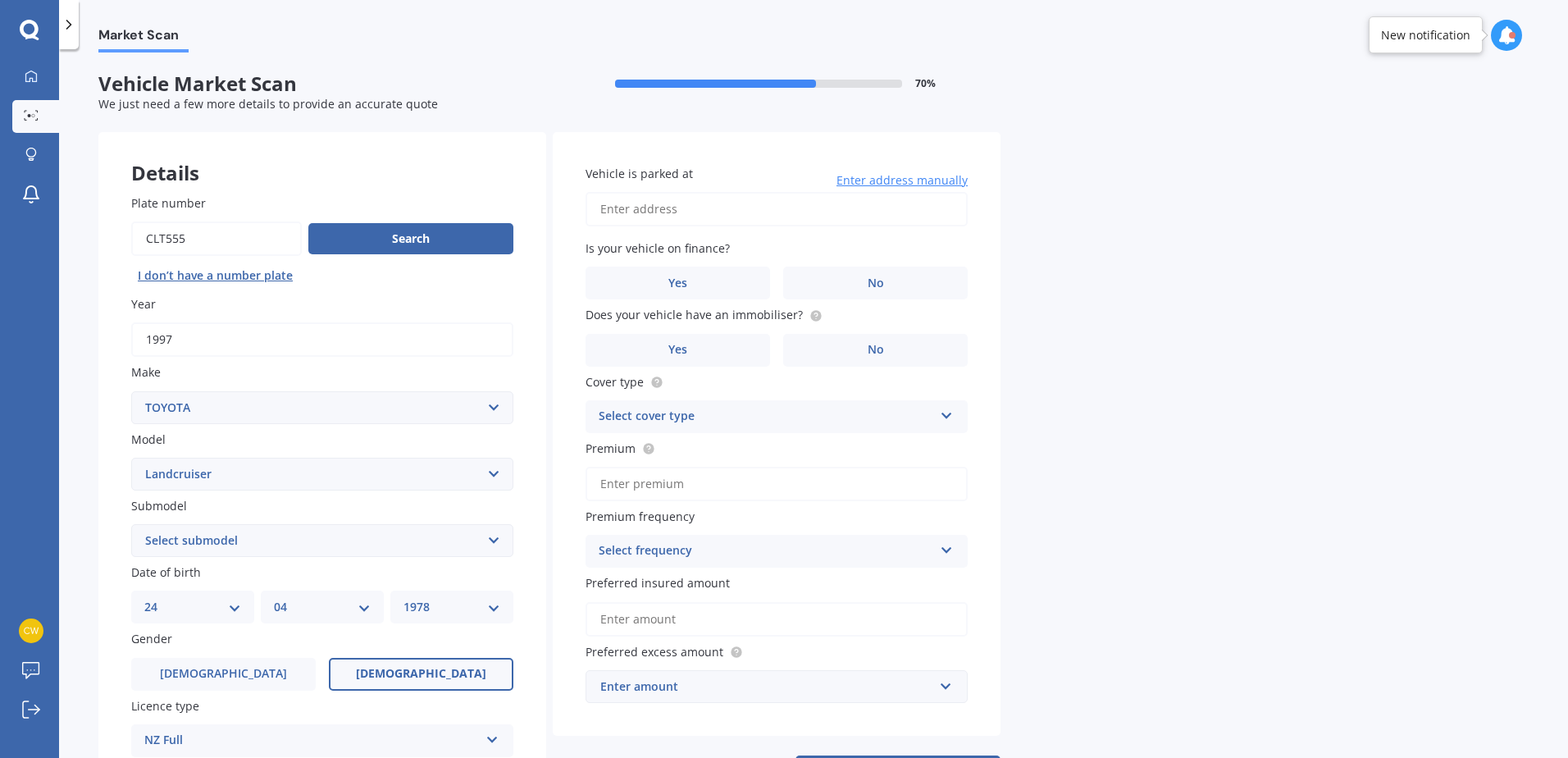
click at [404, 598] on select "YYYY 2025 2024 2023 2022 2021 2020 2019 2018 2017 2016 2015 2014 2013 2012 2011…" at bounding box center [452, 606] width 97 height 18
click at [278, 682] on label "Male" at bounding box center [223, 673] width 184 height 33
click at [0, 0] on input "Male" at bounding box center [0, 0] width 0 height 0
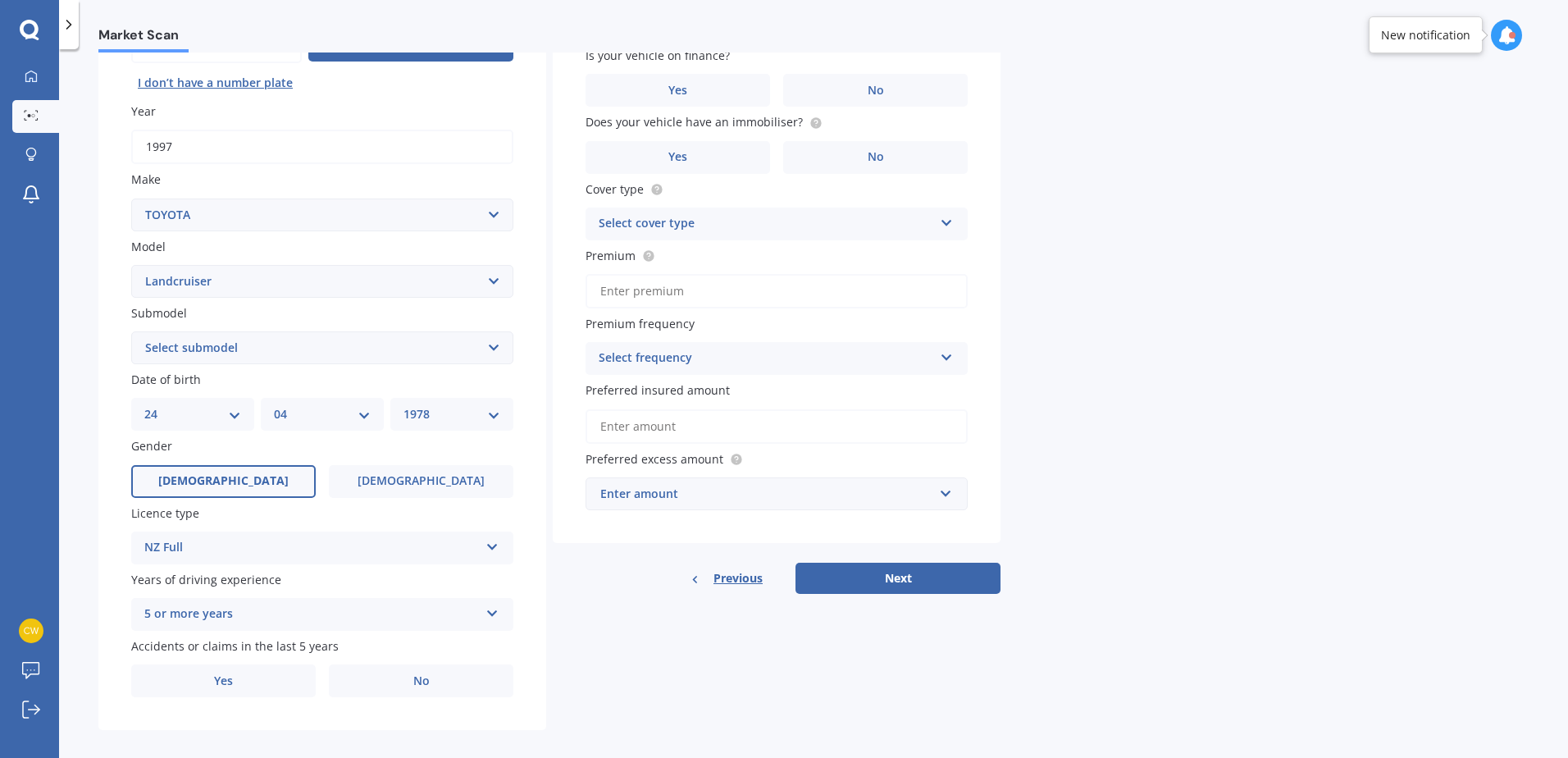
scroll to position [207, 0]
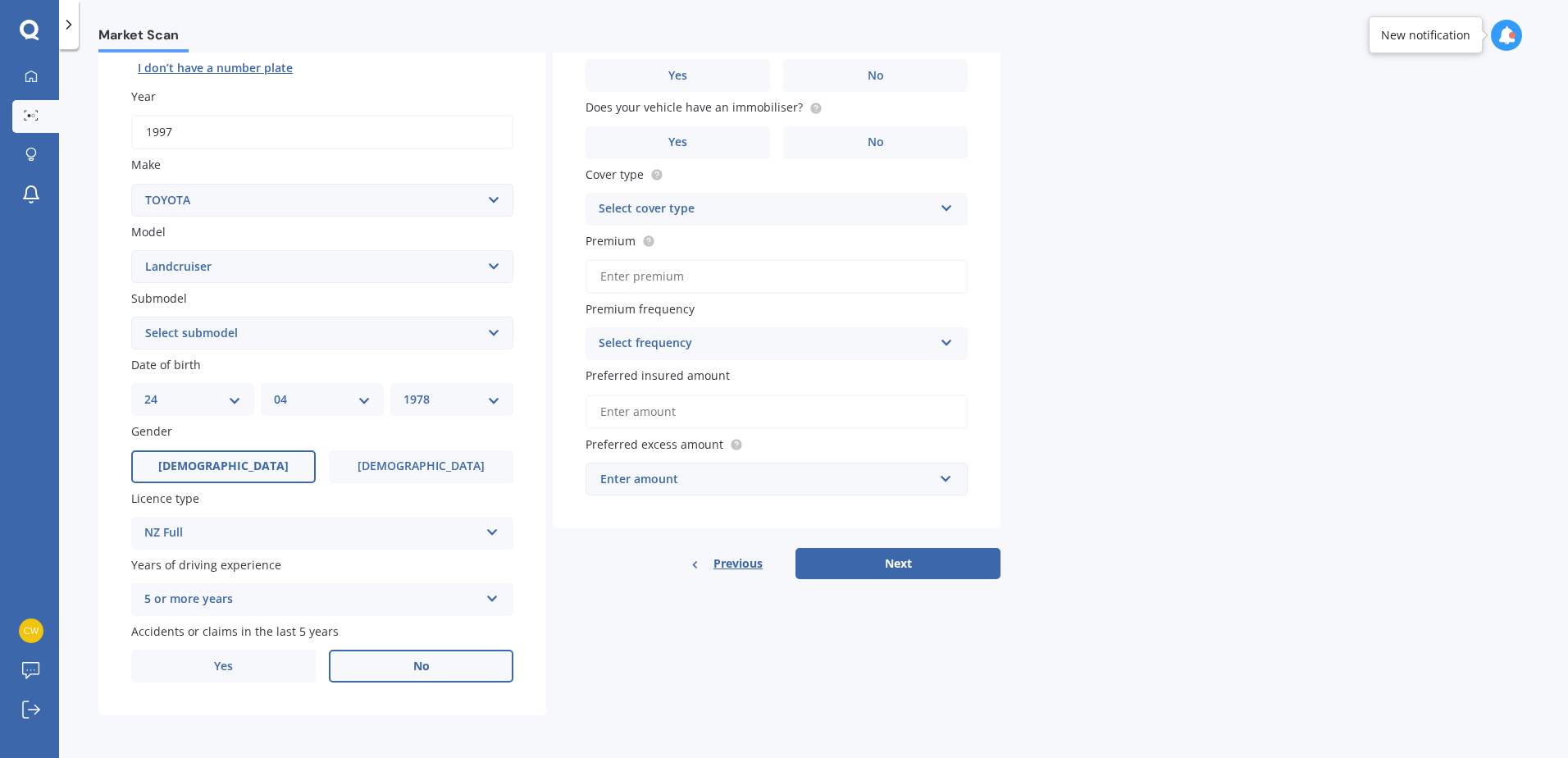
click at [425, 659] on span "No" at bounding box center [421, 666] width 17 height 14
click at [0, 0] on input "No" at bounding box center [0, 0] width 0 height 0
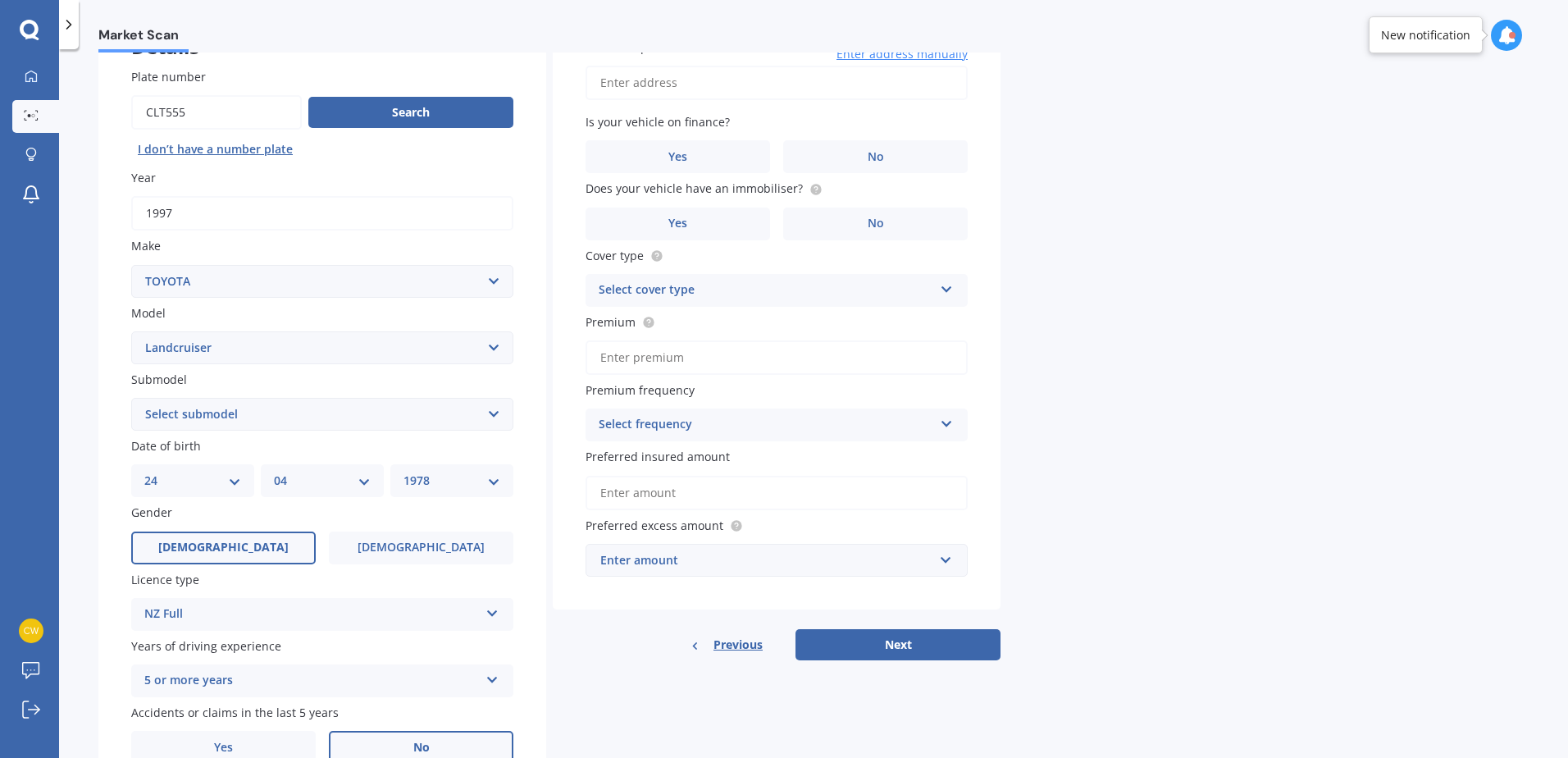
scroll to position [0, 0]
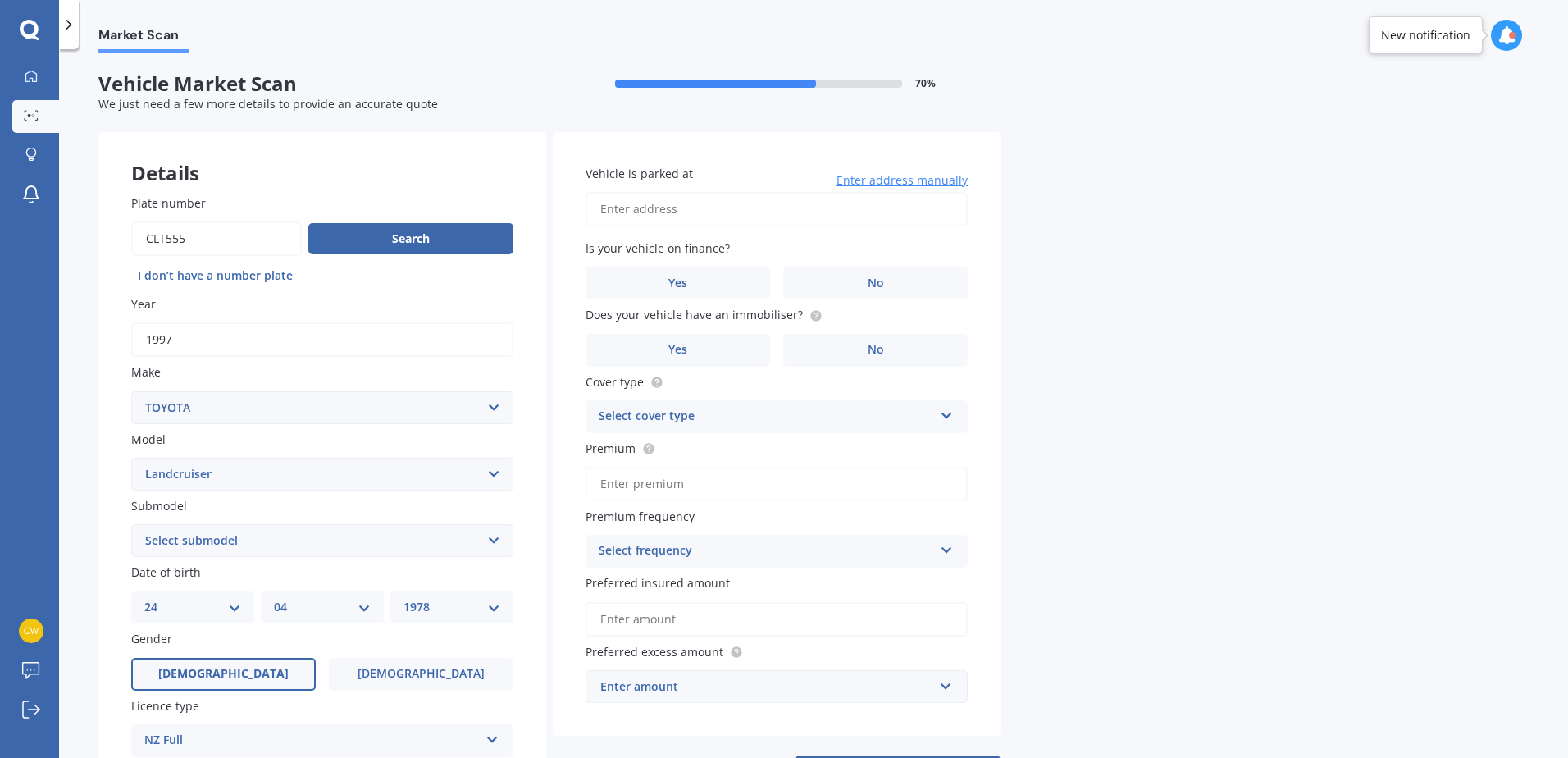
click at [711, 204] on input "Vehicle is parked at" at bounding box center [777, 209] width 383 height 34
type input "95 David Street, Hinds 7773"
click at [843, 279] on label "No" at bounding box center [875, 282] width 184 height 33
click at [0, 0] on input "No" at bounding box center [0, 0] width 0 height 0
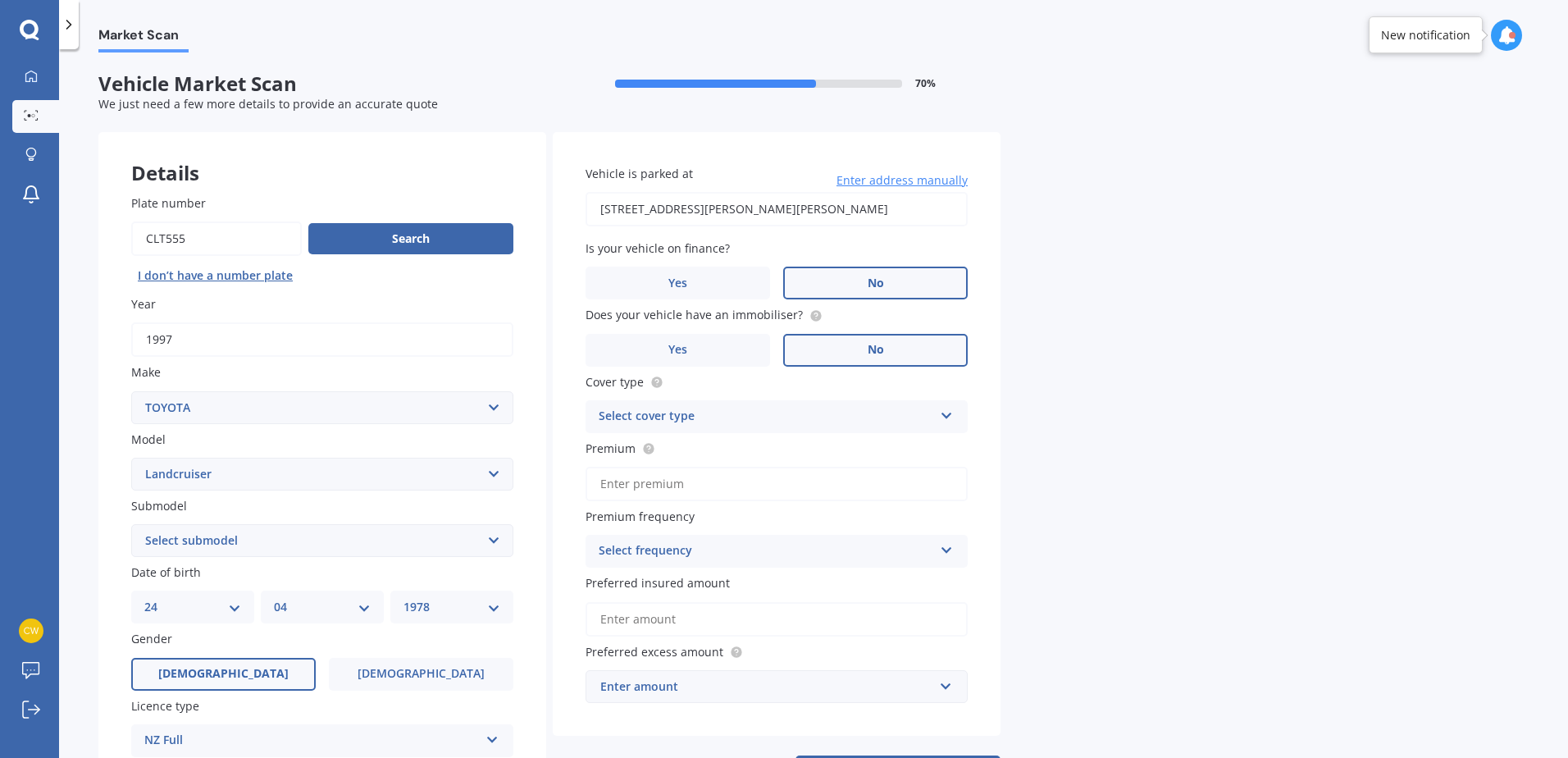
click at [897, 348] on label "No" at bounding box center [875, 350] width 184 height 33
click at [0, 0] on input "No" at bounding box center [0, 0] width 0 height 0
click at [829, 415] on div "Select cover type" at bounding box center [766, 417] width 335 height 19
click at [706, 454] on div "Comprehensive" at bounding box center [777, 448] width 381 height 29
click at [690, 479] on input "Premium" at bounding box center [777, 483] width 383 height 34
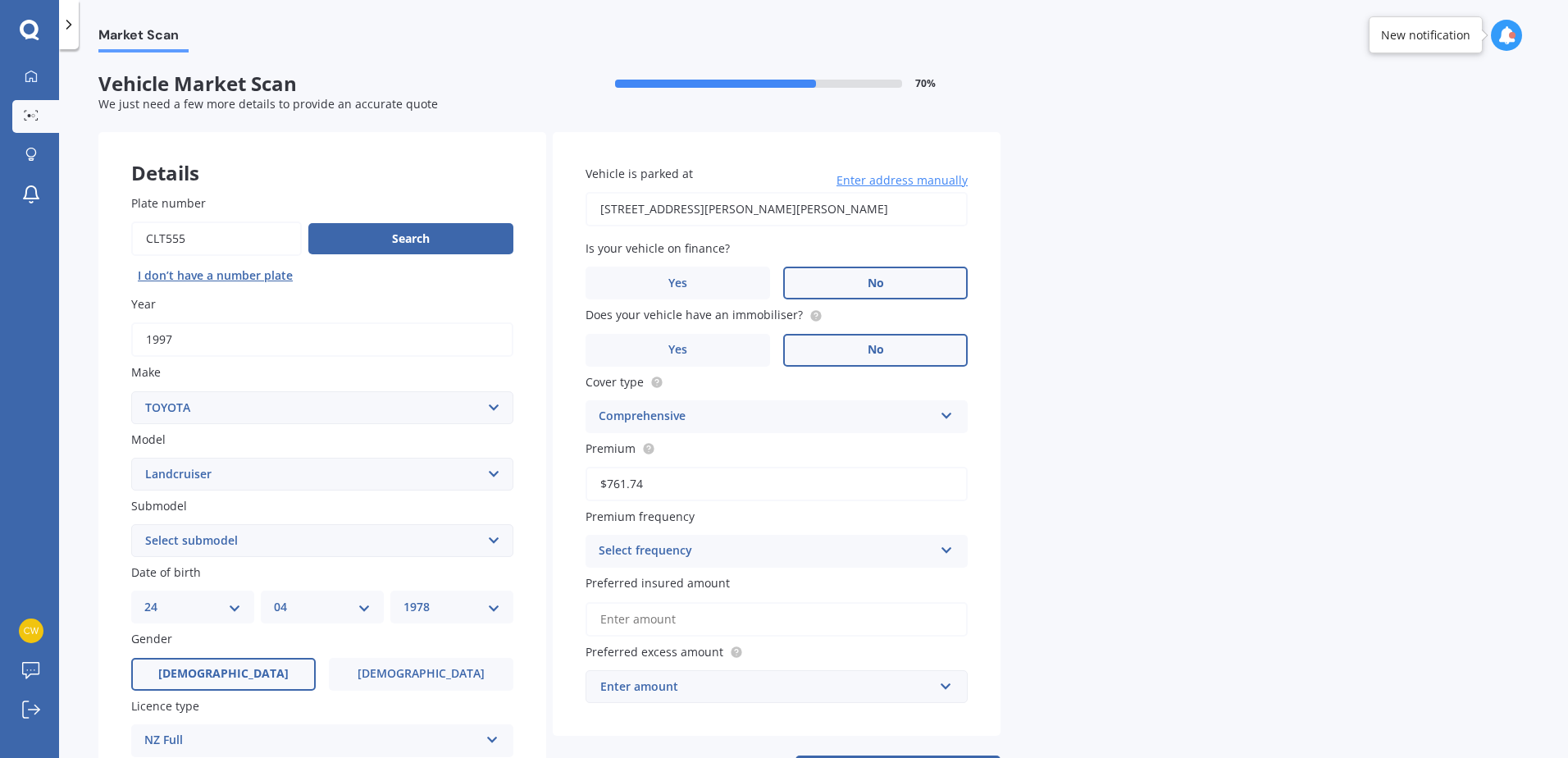
type input "$761.74"
click at [1002, 464] on div "Market Scan Vehicle Market Scan 70 % We just need a few more details to provide…" at bounding box center [814, 407] width 1509 height 709
click at [737, 546] on div "Select frequency" at bounding box center [766, 551] width 335 height 19
click at [658, 582] on div "Yearly" at bounding box center [777, 583] width 381 height 29
click at [663, 621] on input "Preferred insured amount" at bounding box center [777, 619] width 383 height 34
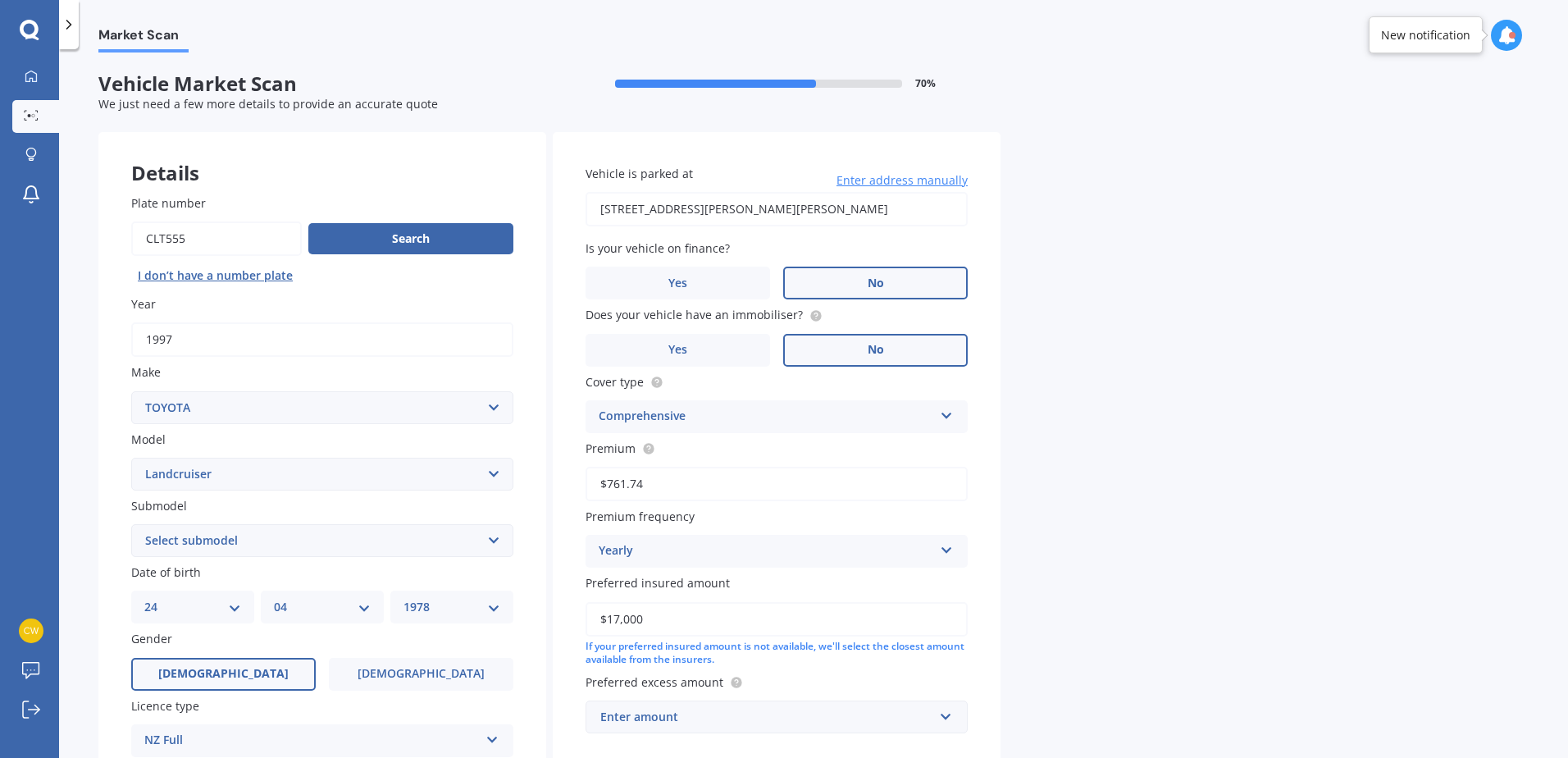
type input "$17,000"
click at [989, 589] on div "Vehicle is parked at 95 David Street, Hinds 7773 Enter address manually Is your…" at bounding box center [777, 450] width 448 height 635
click at [686, 719] on div "Enter amount" at bounding box center [767, 717] width 333 height 18
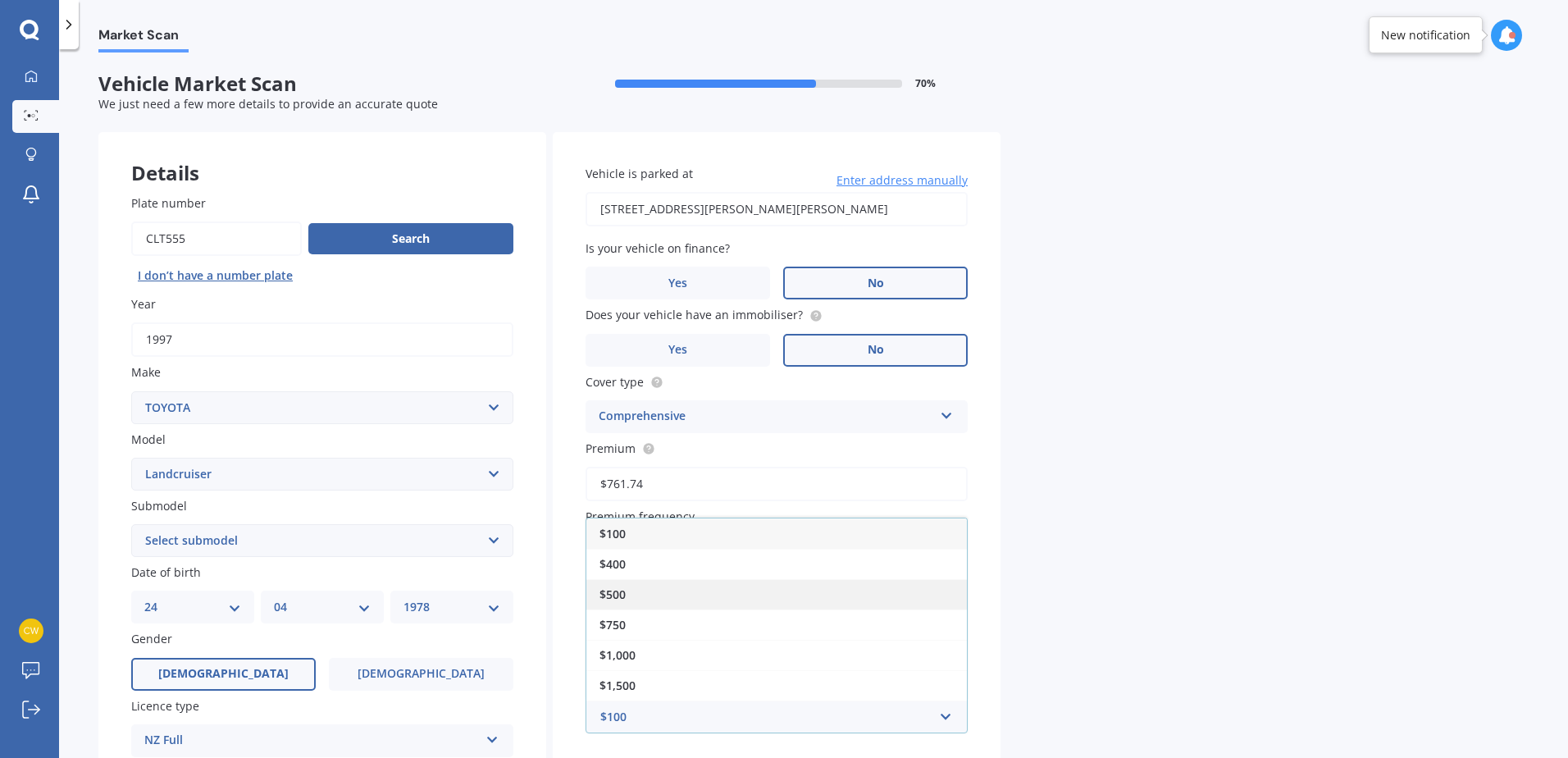
click at [639, 594] on div "$500" at bounding box center [777, 594] width 381 height 30
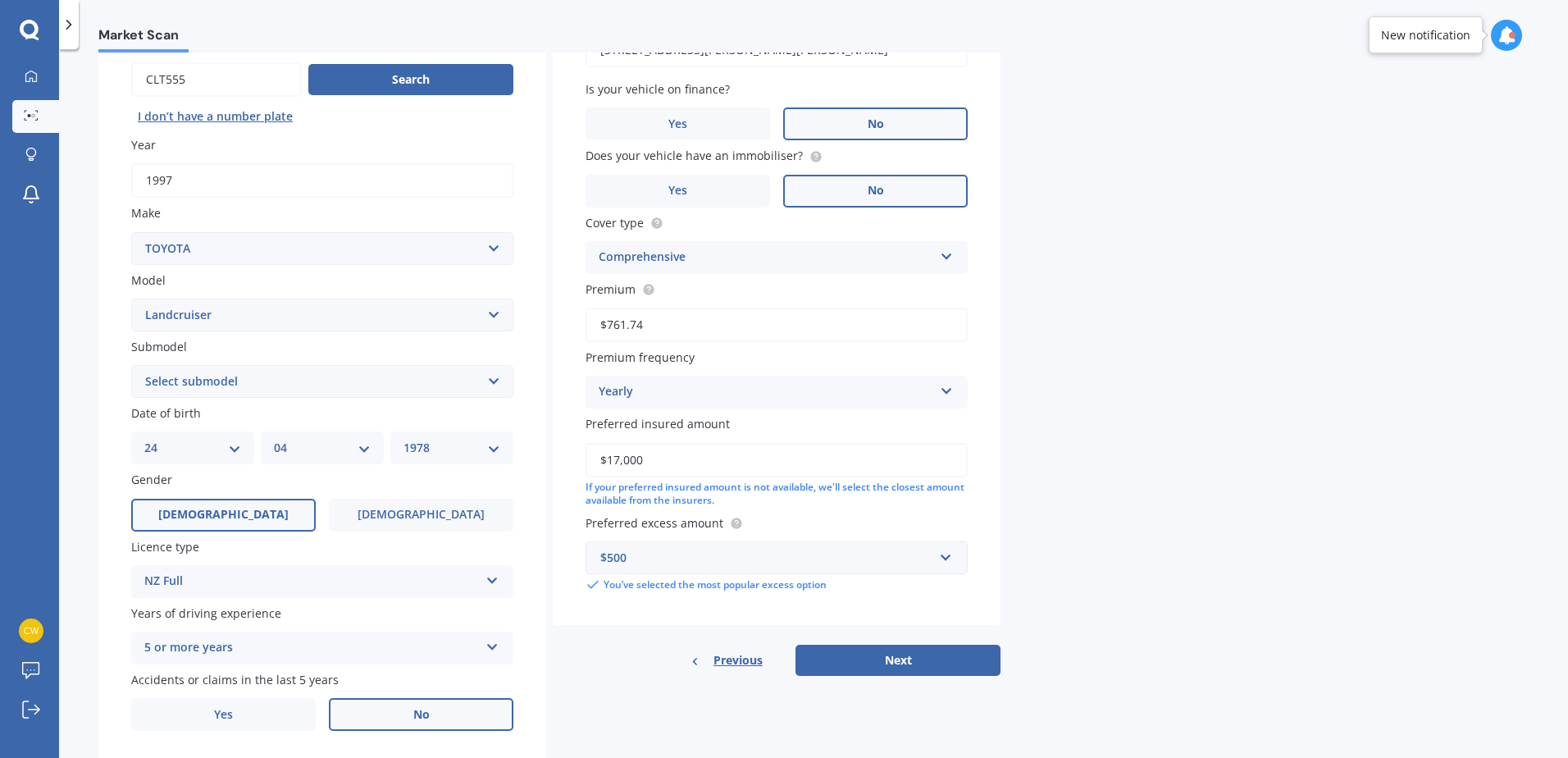
scroll to position [164, 0]
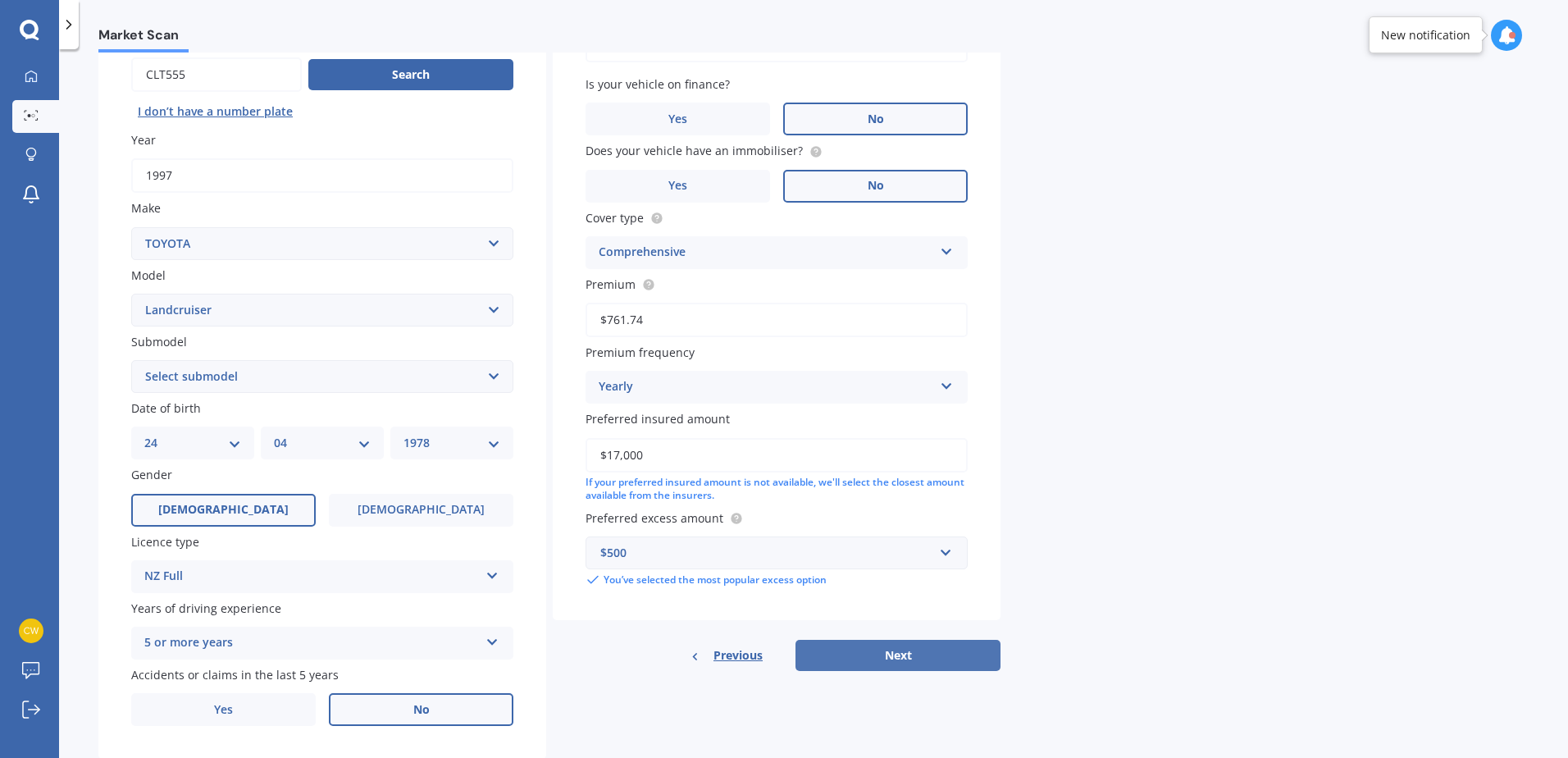
click at [946, 652] on button "Next" at bounding box center [898, 655] width 205 height 31
select select "24"
select select "04"
select select "1978"
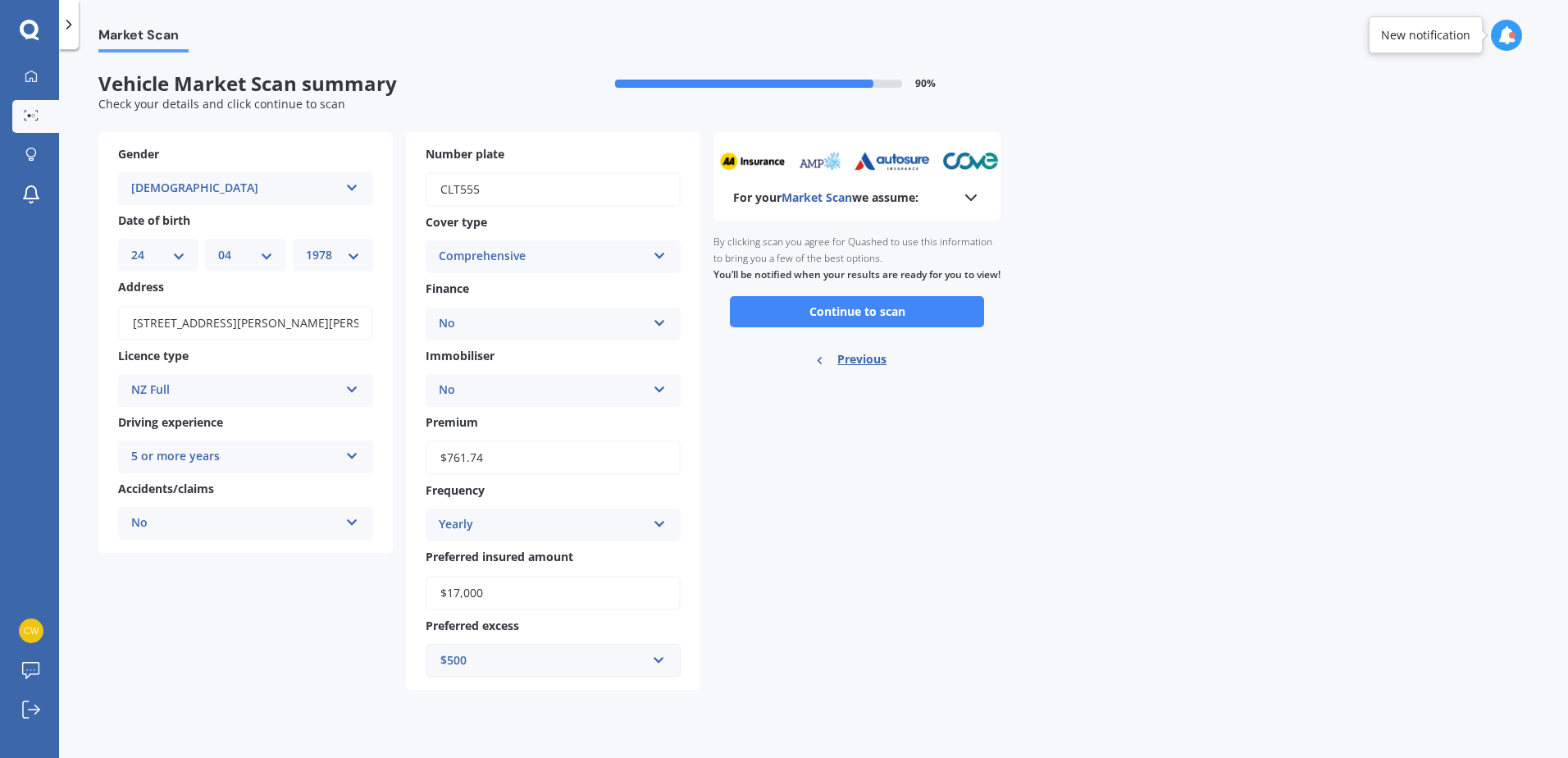
scroll to position [0, 0]
click at [912, 322] on button "Continue to scan" at bounding box center [857, 311] width 254 height 31
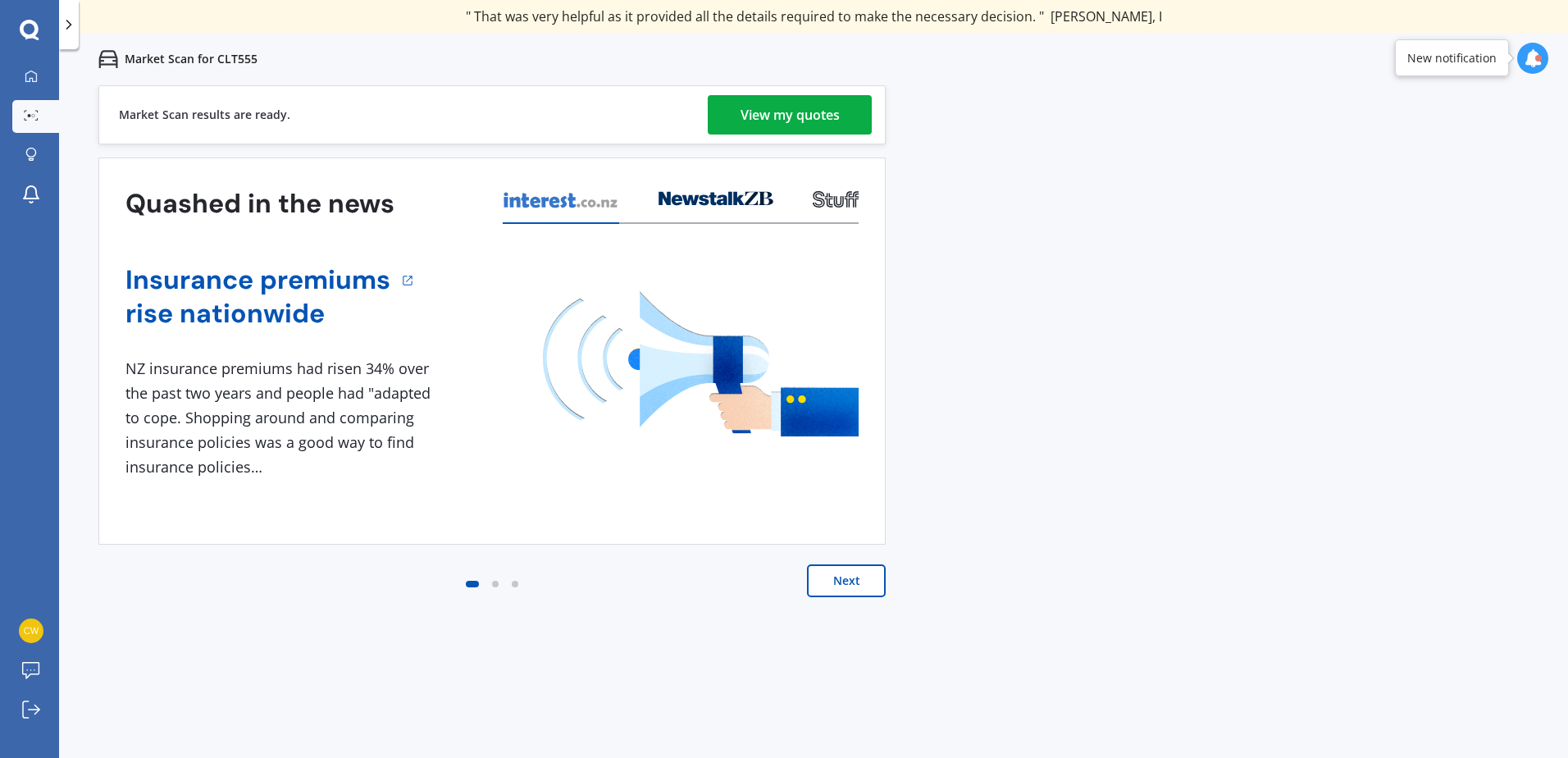
click at [804, 113] on div "View my quotes" at bounding box center [790, 115] width 100 height 40
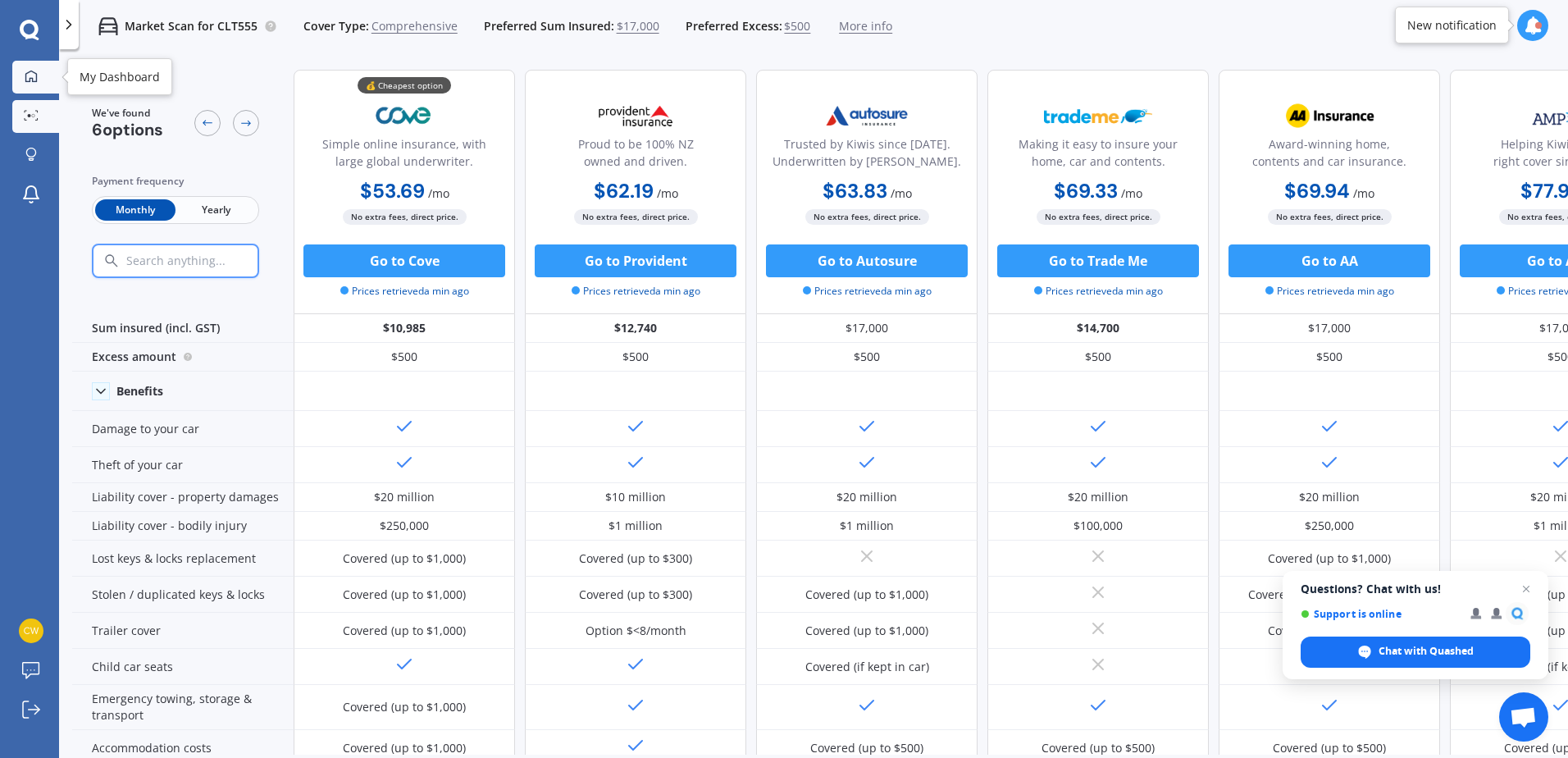
click at [25, 68] on link "My Dashboard" at bounding box center [35, 77] width 47 height 33
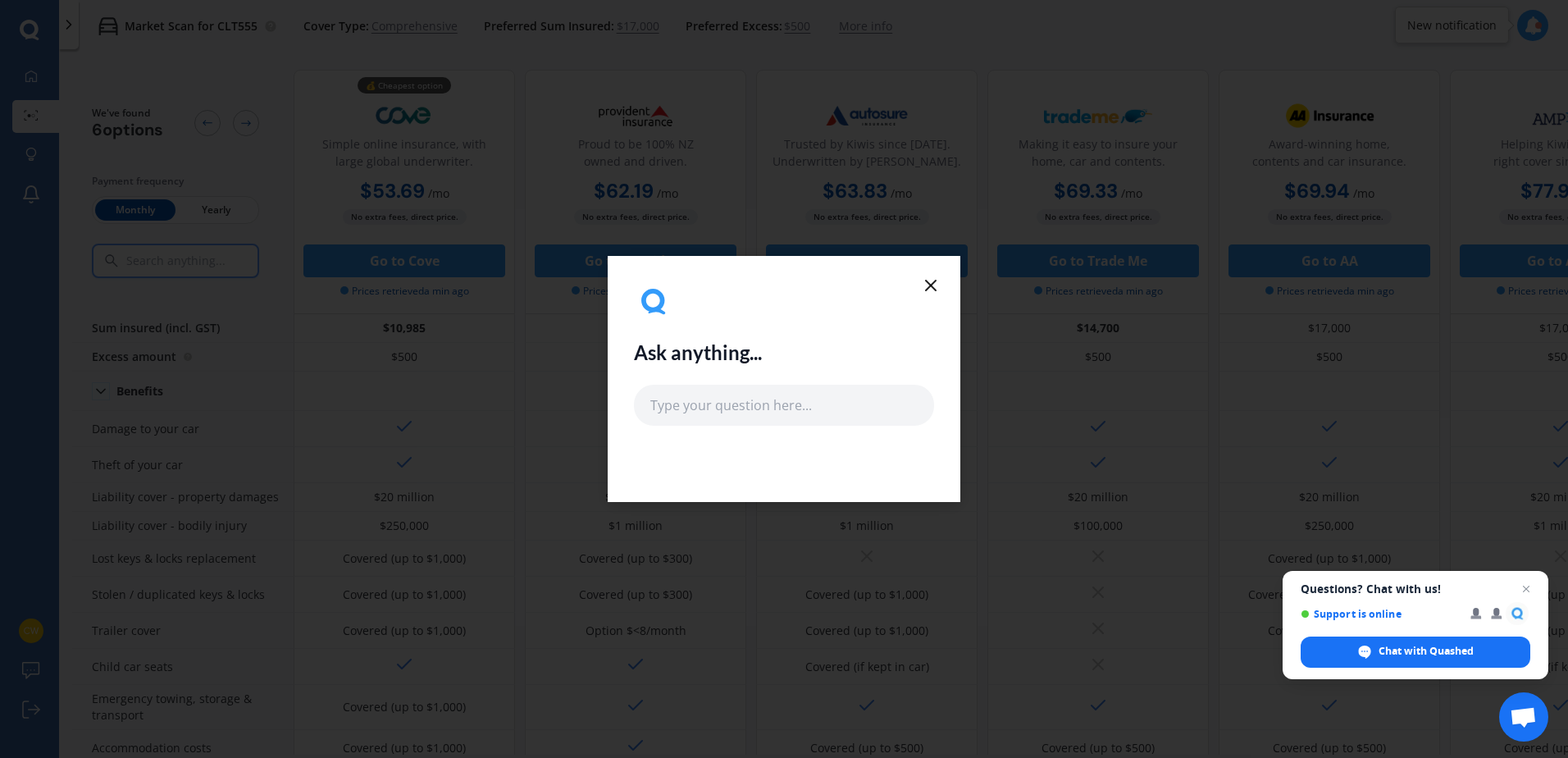
click at [921, 285] on icon at bounding box center [931, 286] width 19 height 19
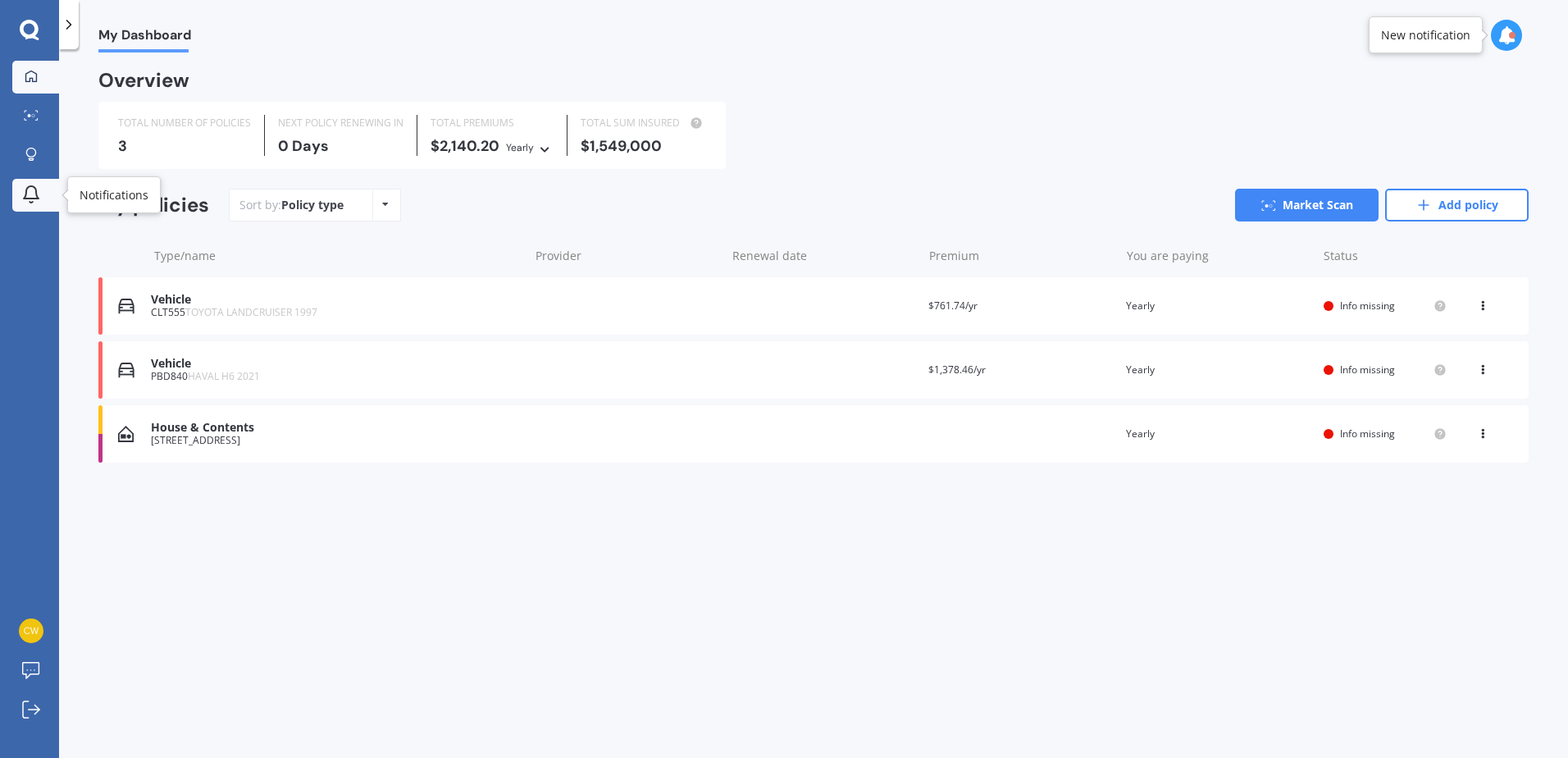
click at [31, 189] on icon at bounding box center [31, 194] width 19 height 19
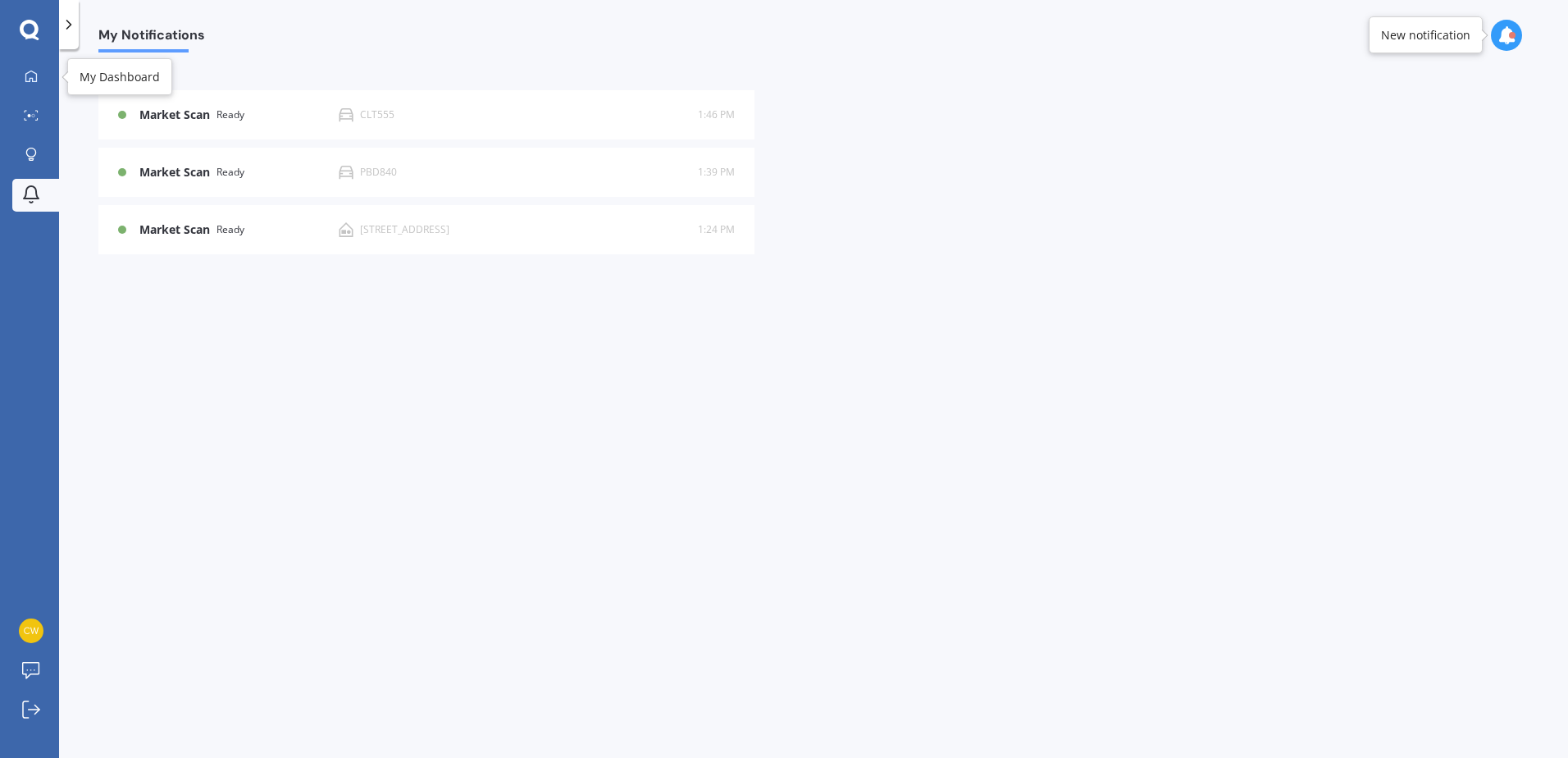
click at [37, 52] on div "My Dashboard Market Scan Explore insurance Notifications Celicia Wessels Submit…" at bounding box center [29, 379] width 59 height 758
click at [28, 71] on icon at bounding box center [31, 76] width 13 height 13
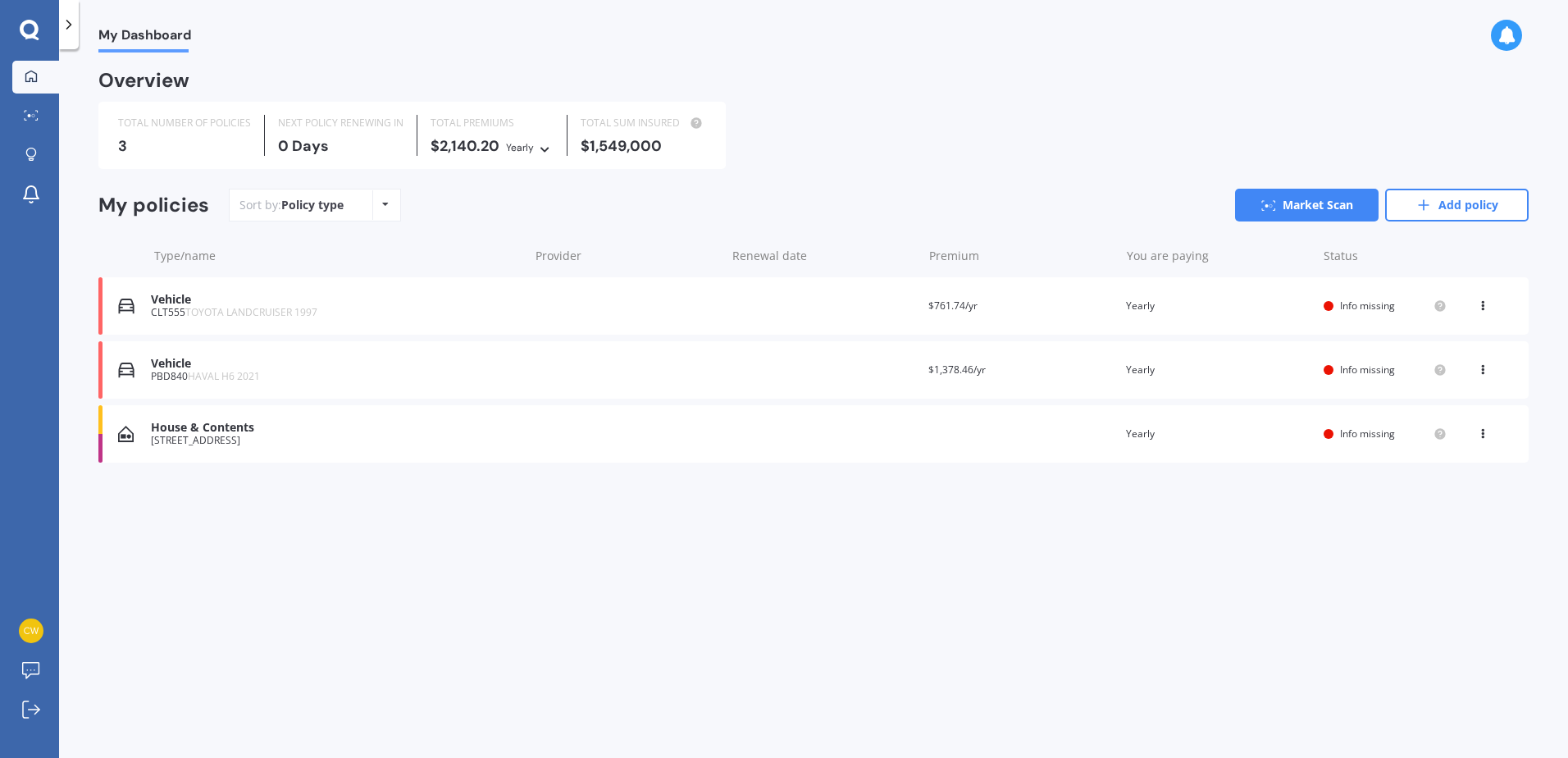
click at [473, 145] on div "$2,140.20 Yearly Yearly Six-Monthly Quarterly Monthly Fortnightly Weekly" at bounding box center [493, 146] width 123 height 18
click at [173, 357] on div "Vehicle" at bounding box center [335, 364] width 369 height 14
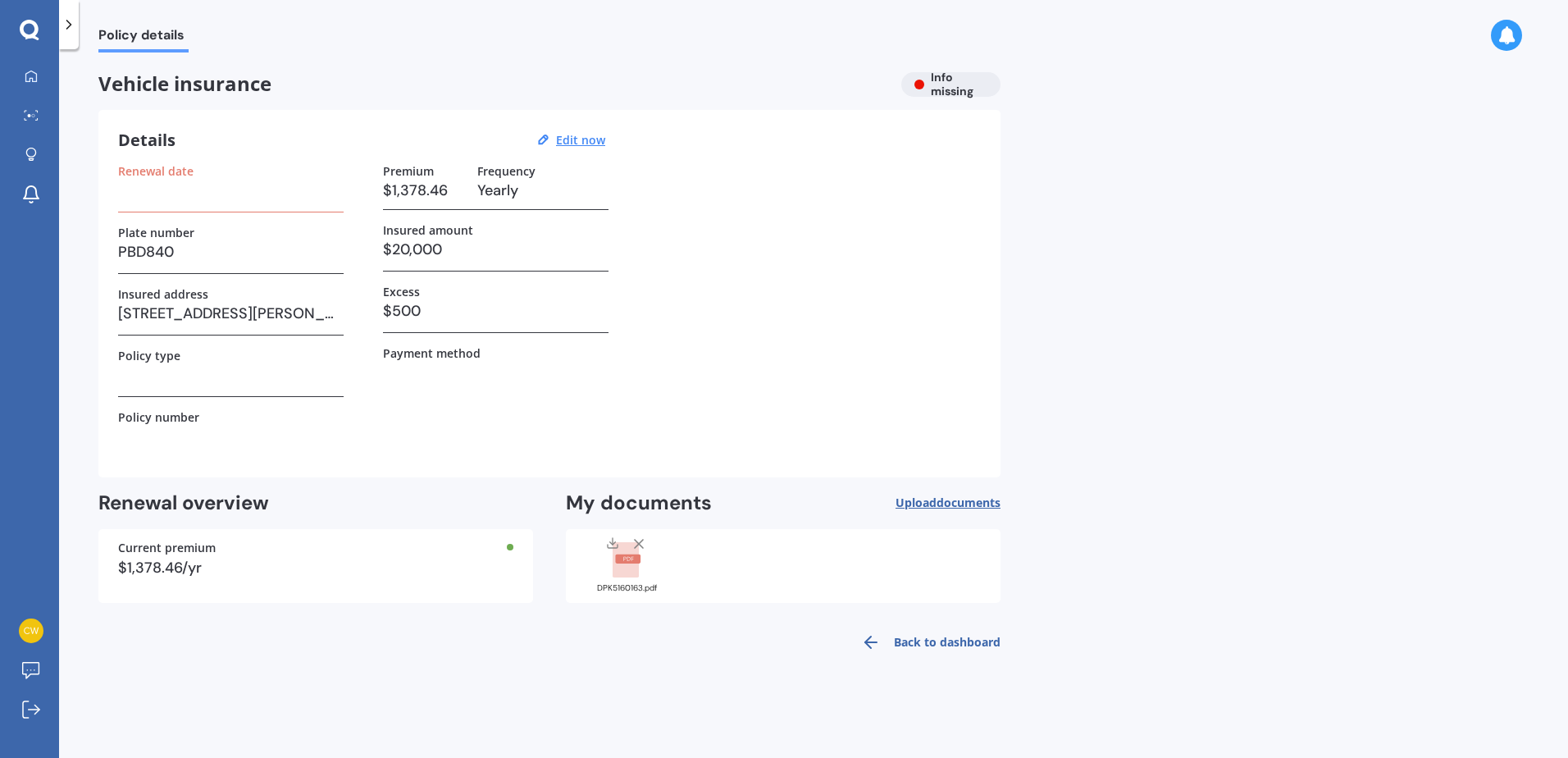
click at [937, 637] on link "Back to dashboard" at bounding box center [925, 642] width 149 height 40
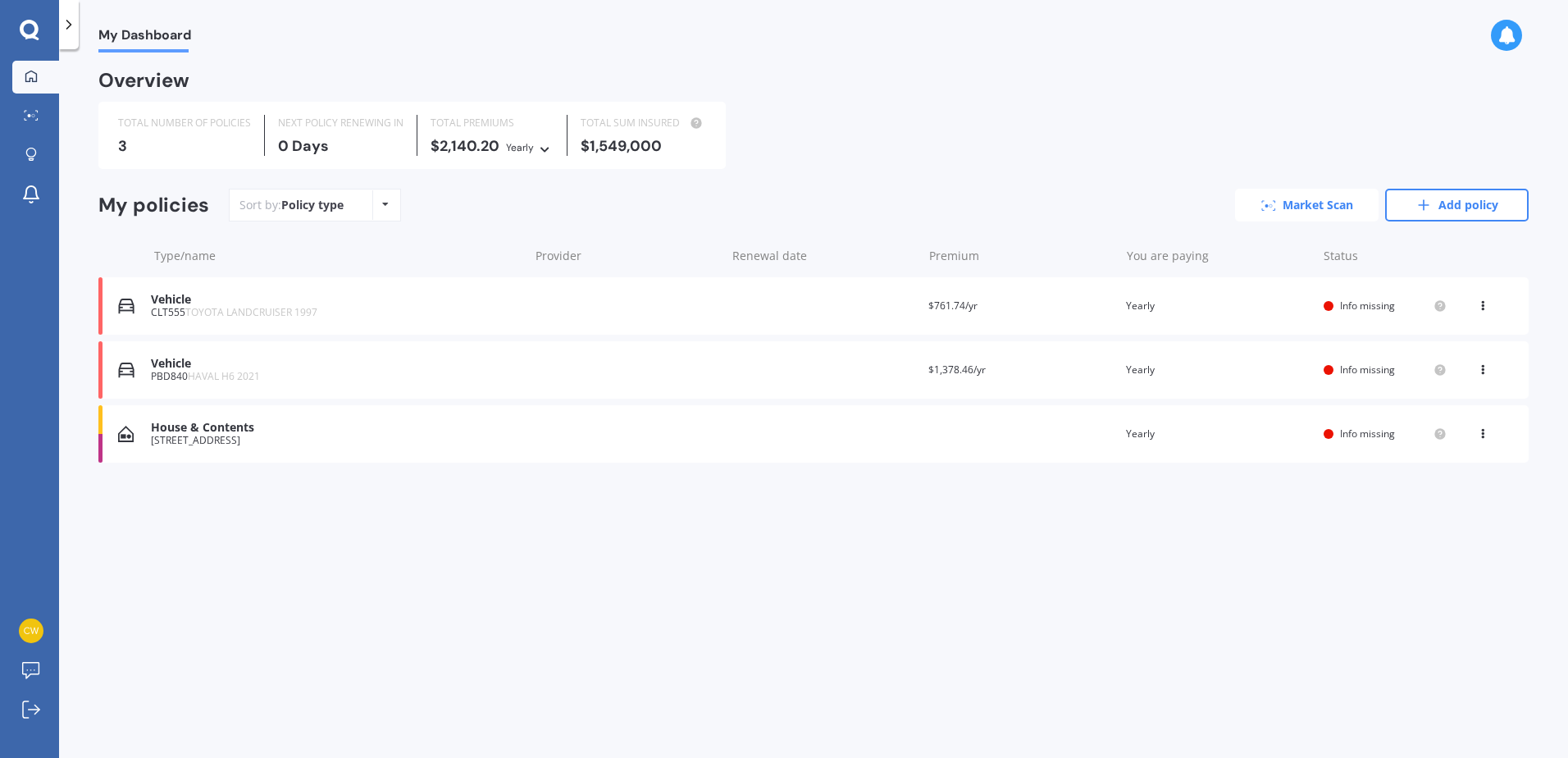
click at [1320, 207] on link "Market Scan" at bounding box center [1306, 204] width 144 height 33
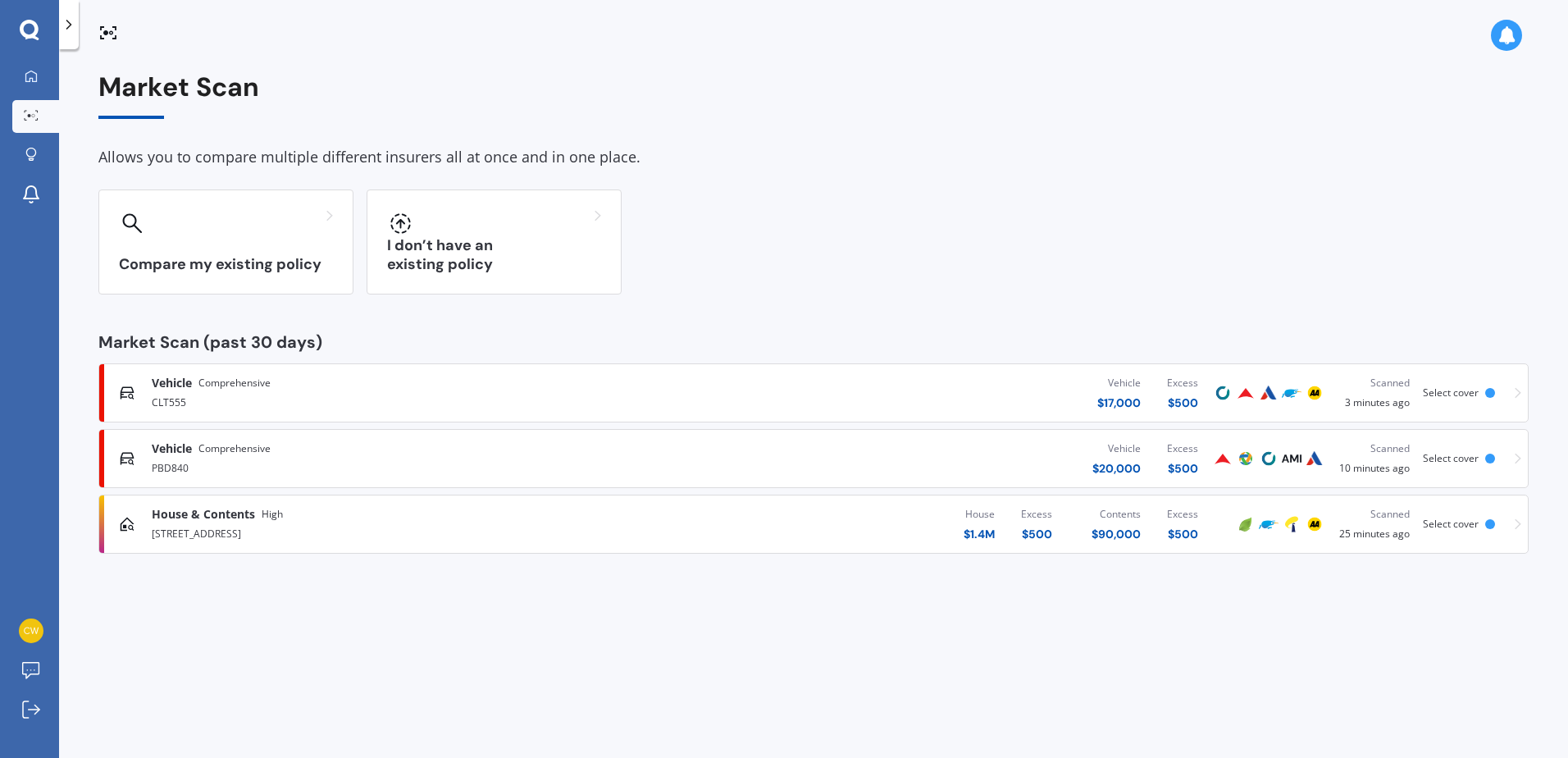
click at [717, 387] on div "Vehicle $ 17,000 Excess $ 500" at bounding box center [939, 393] width 546 height 49
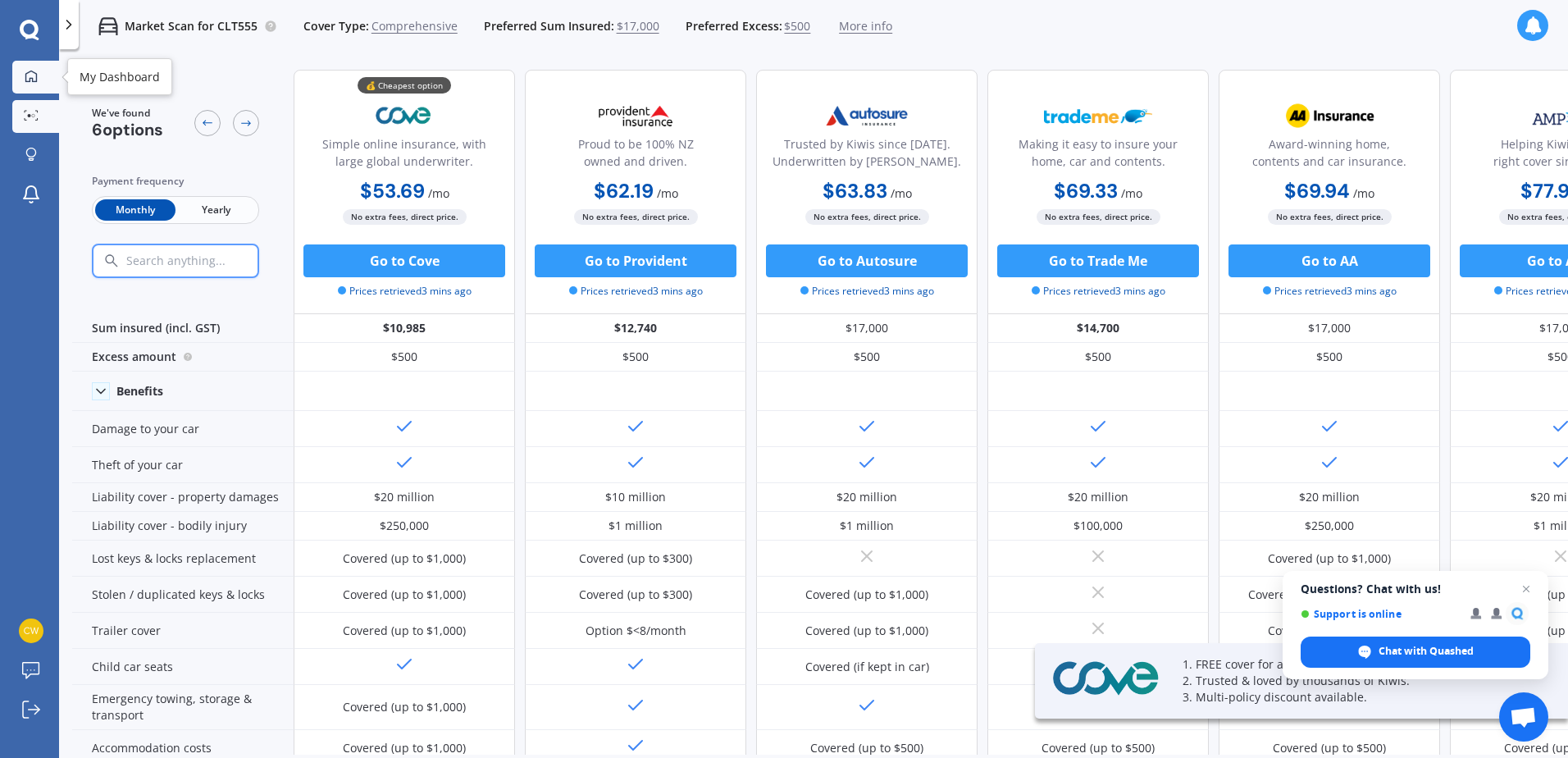
click at [36, 73] on icon at bounding box center [31, 75] width 11 height 11
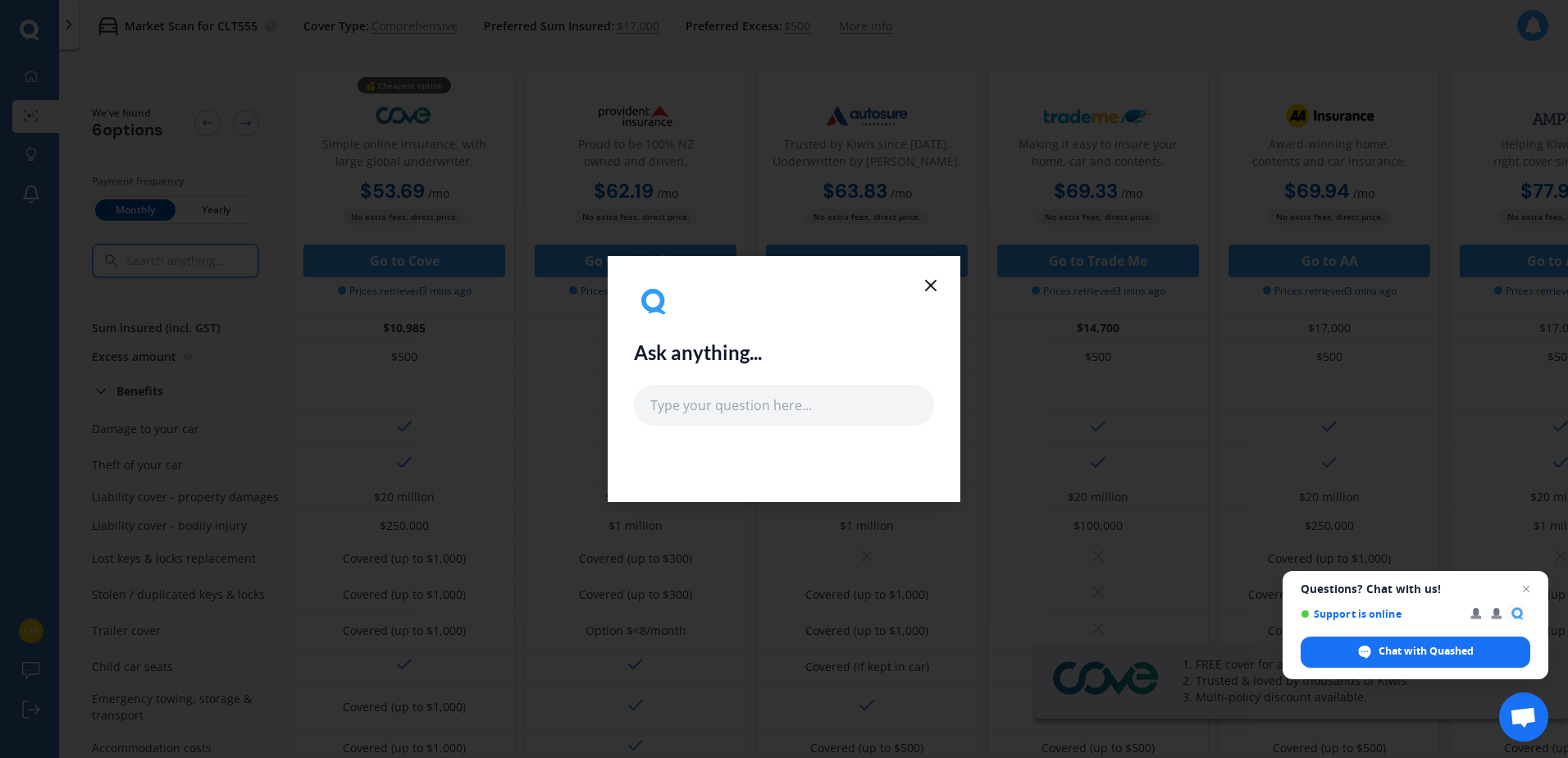
click at [922, 282] on icon at bounding box center [931, 286] width 19 height 19
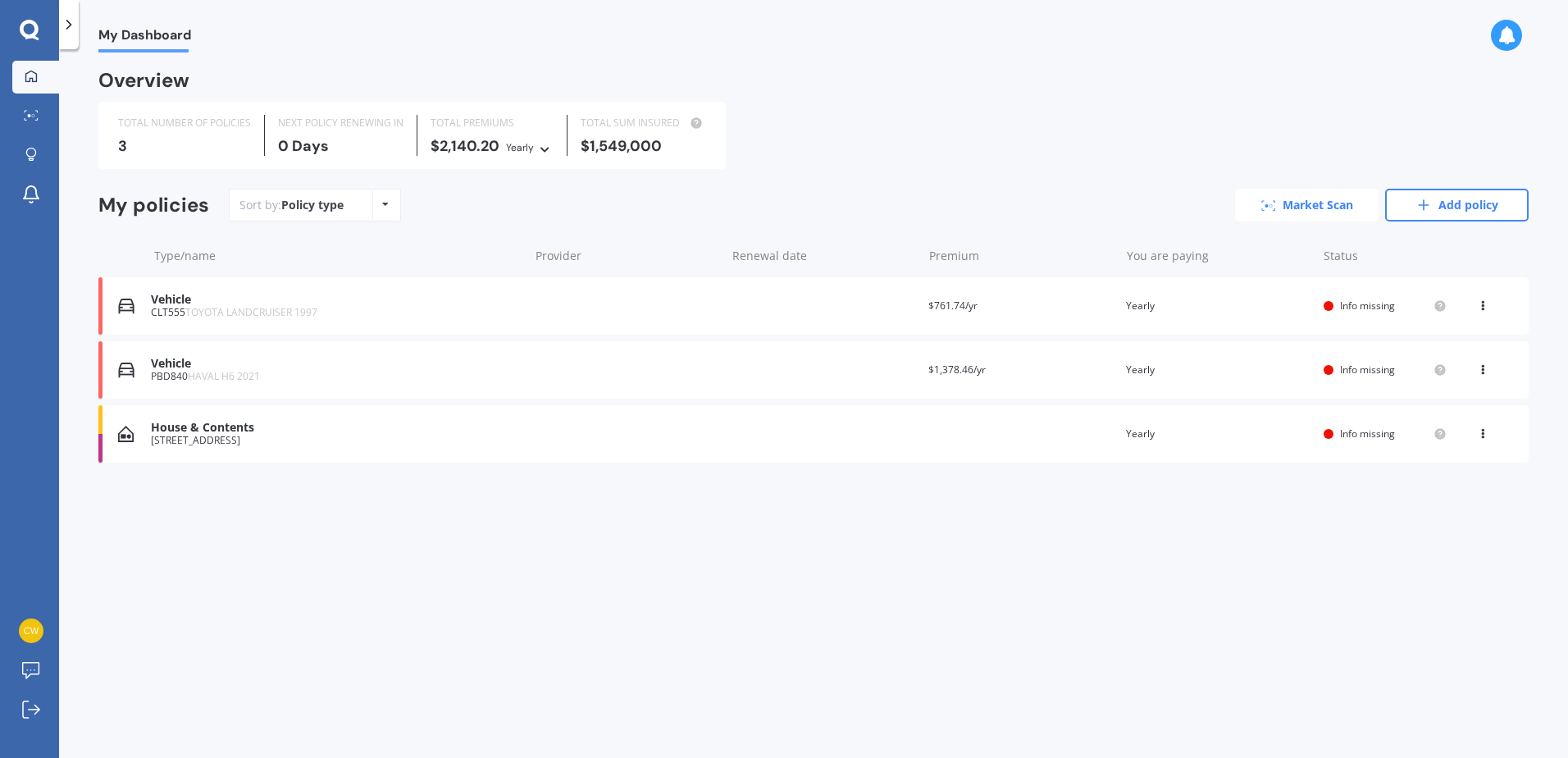
click at [1297, 194] on link "Market Scan" at bounding box center [1306, 204] width 144 height 33
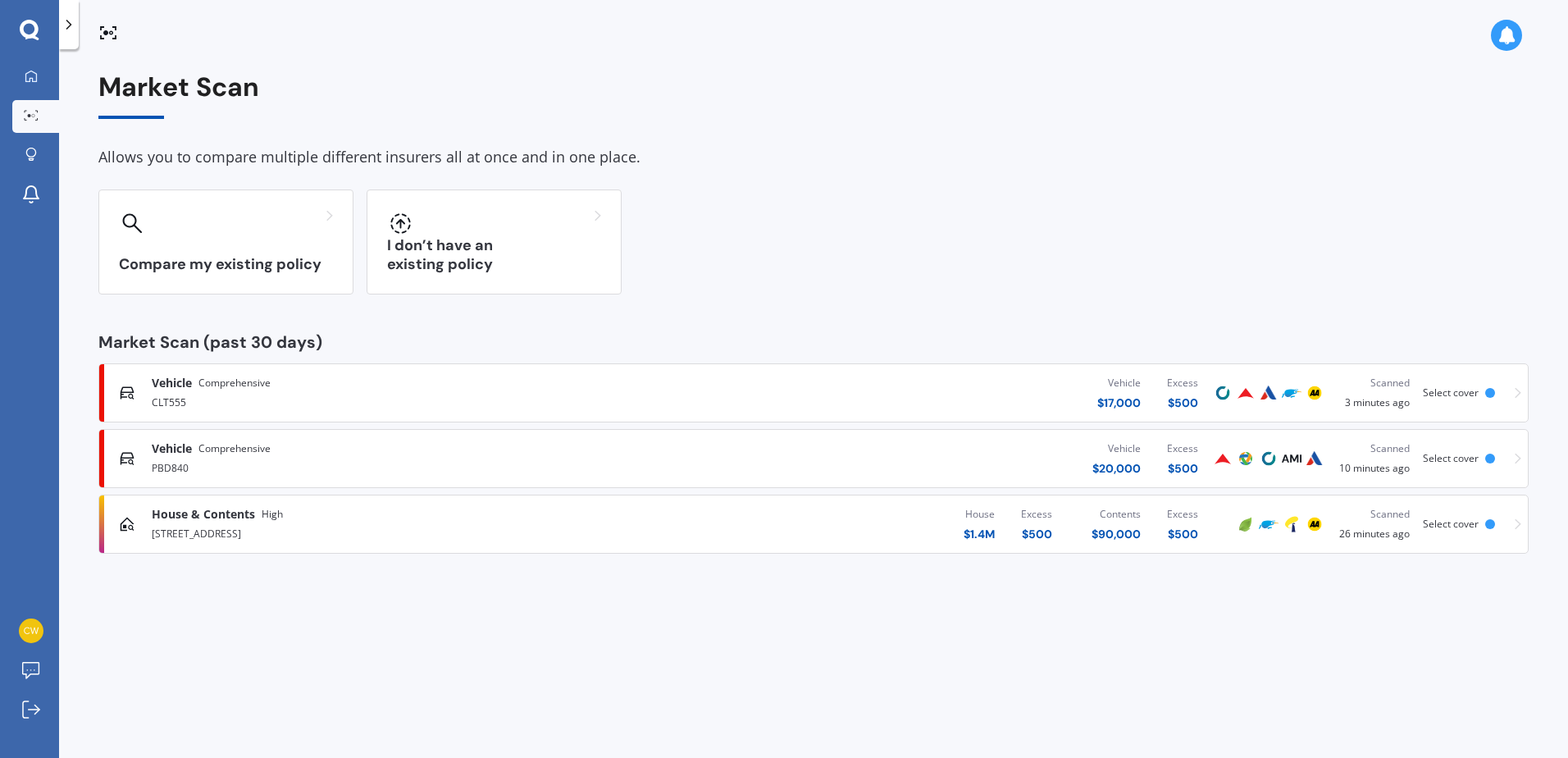
click at [197, 454] on div "Vehicle Comprehensive" at bounding box center [211, 449] width 119 height 17
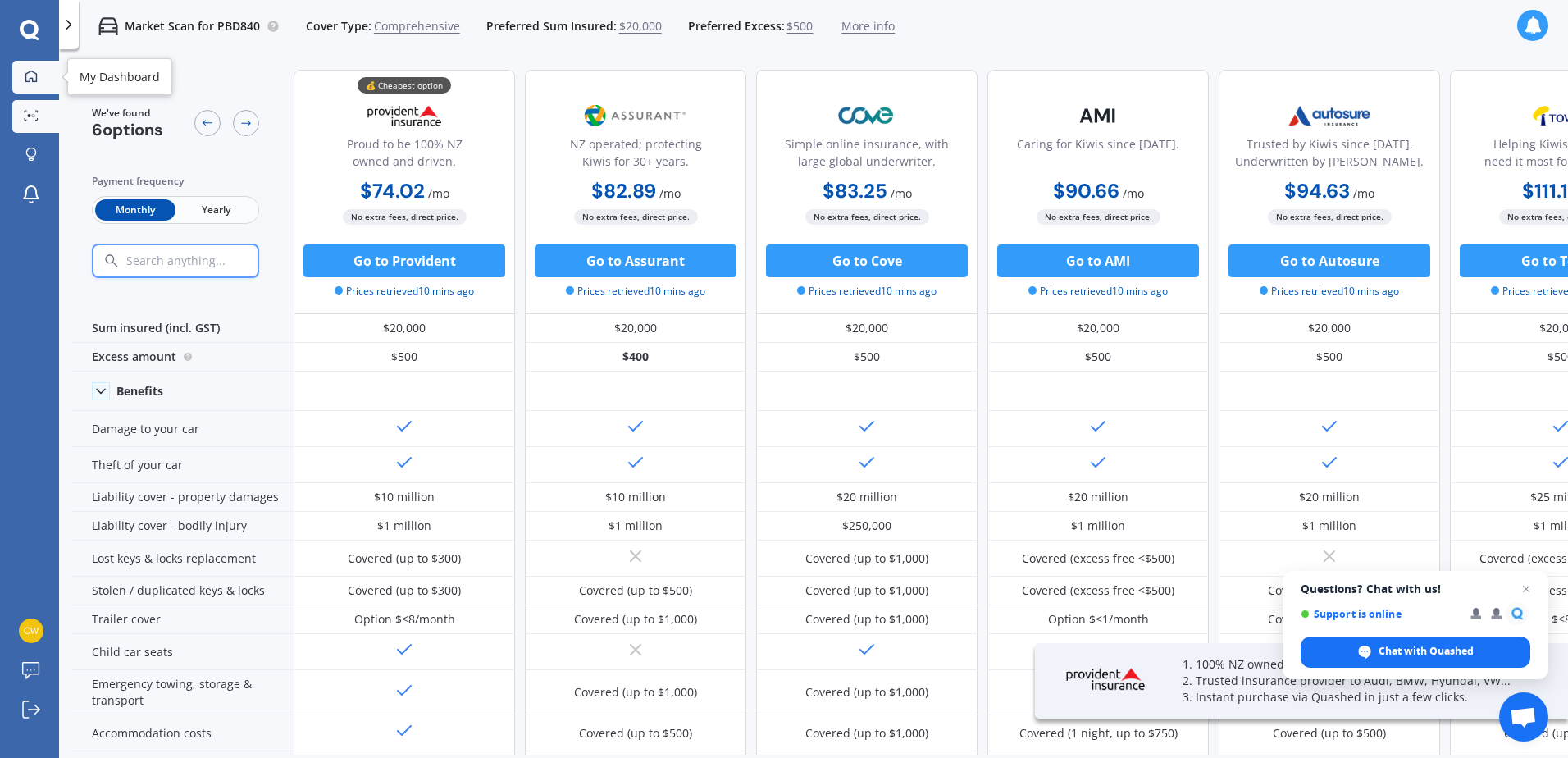
click at [32, 77] on icon at bounding box center [31, 76] width 13 height 13
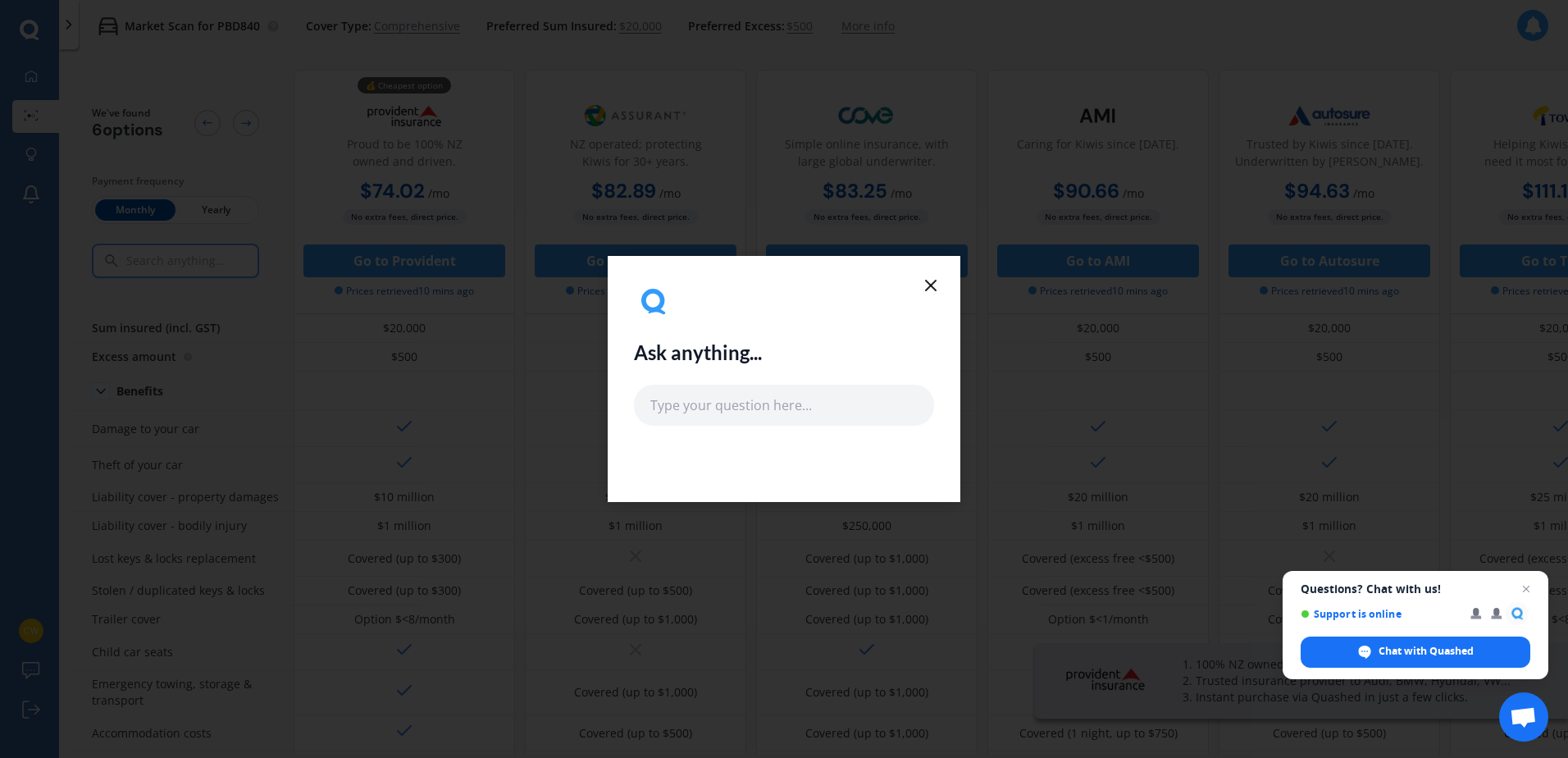
click at [930, 284] on line at bounding box center [931, 285] width 10 height 10
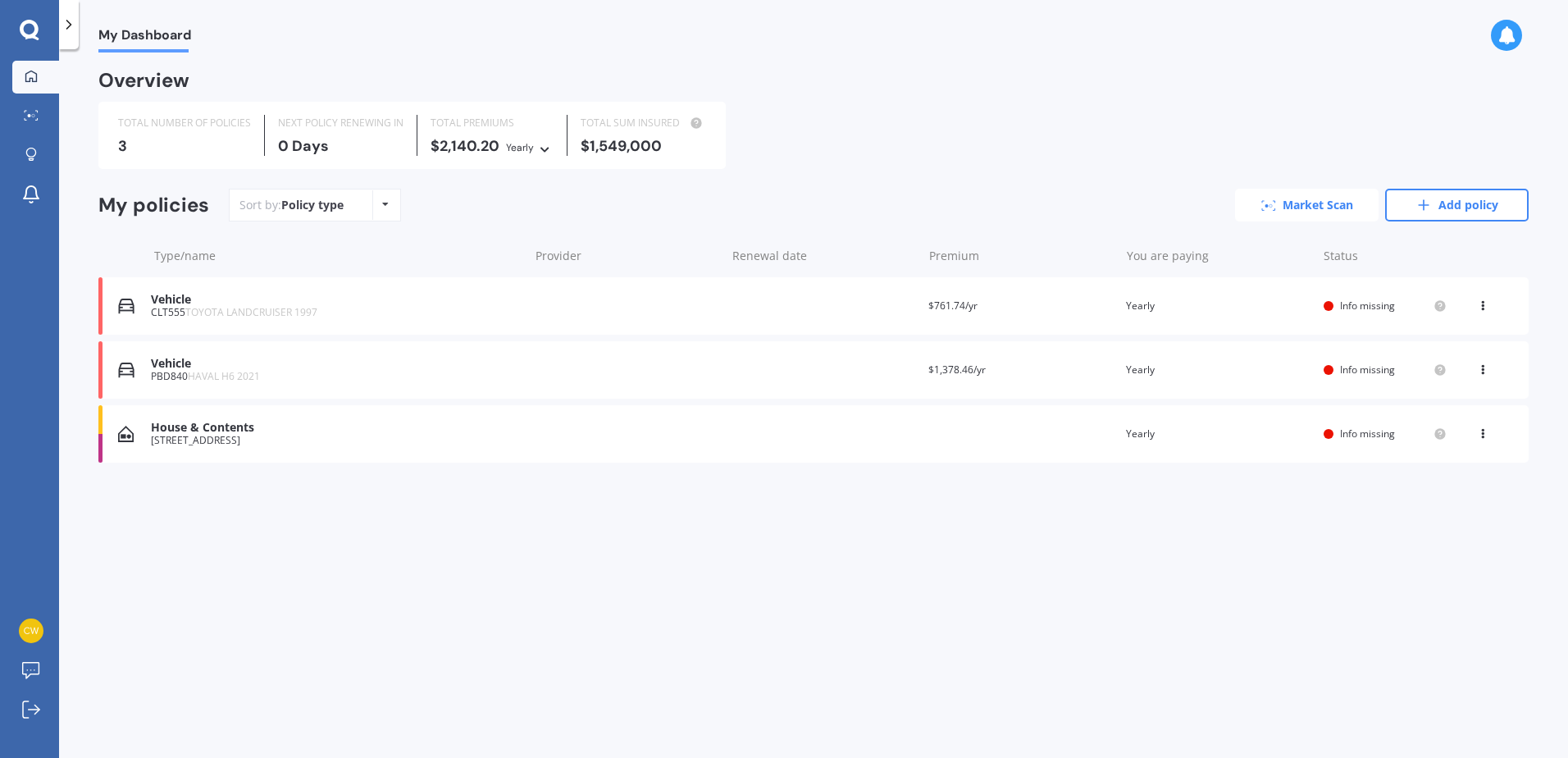
click at [1327, 205] on link "Market Scan" at bounding box center [1306, 204] width 144 height 33
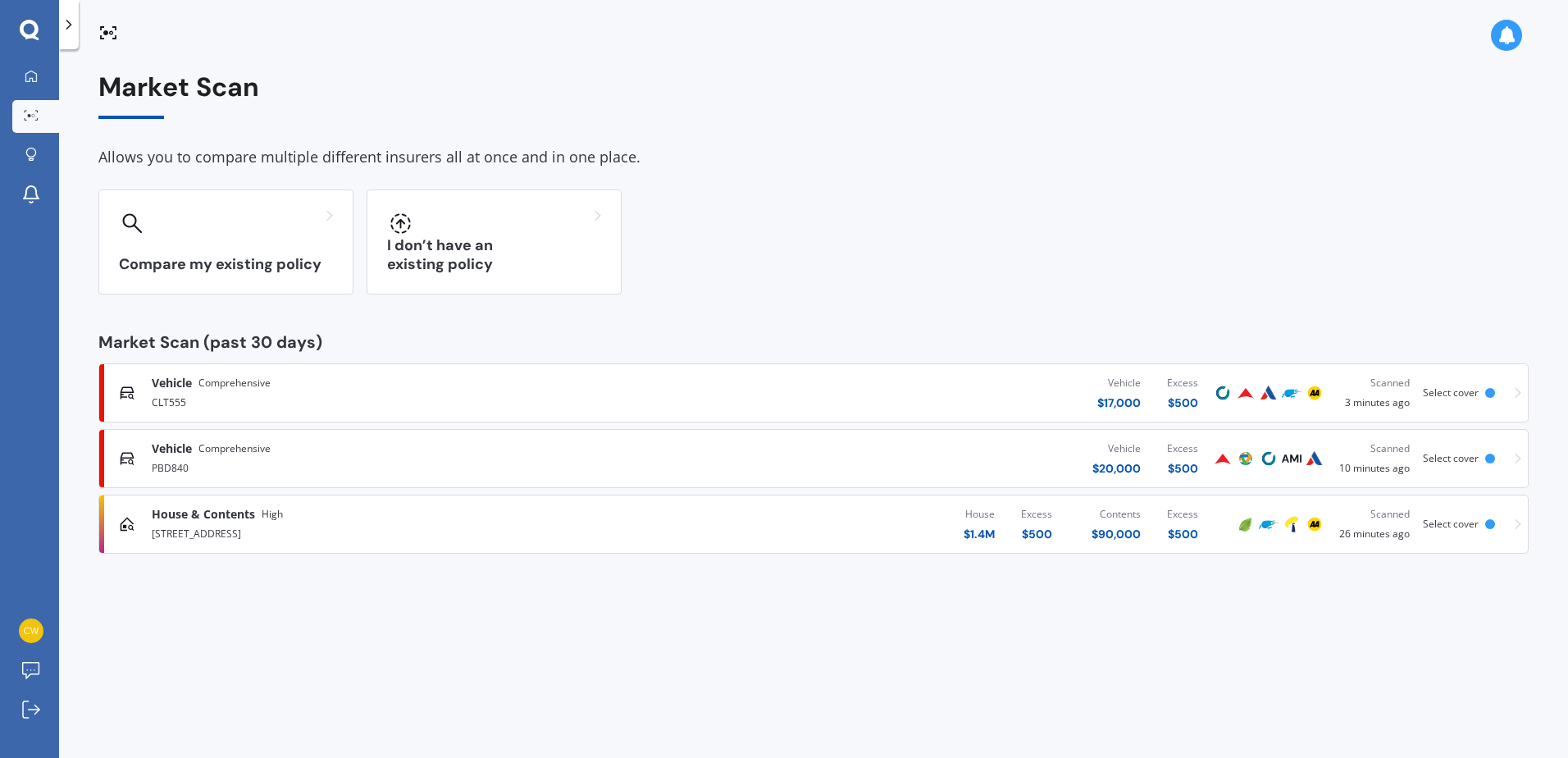
click at [233, 523] on div "185 Rolleston Drive, Rolleston 7614" at bounding box center [408, 532] width 513 height 19
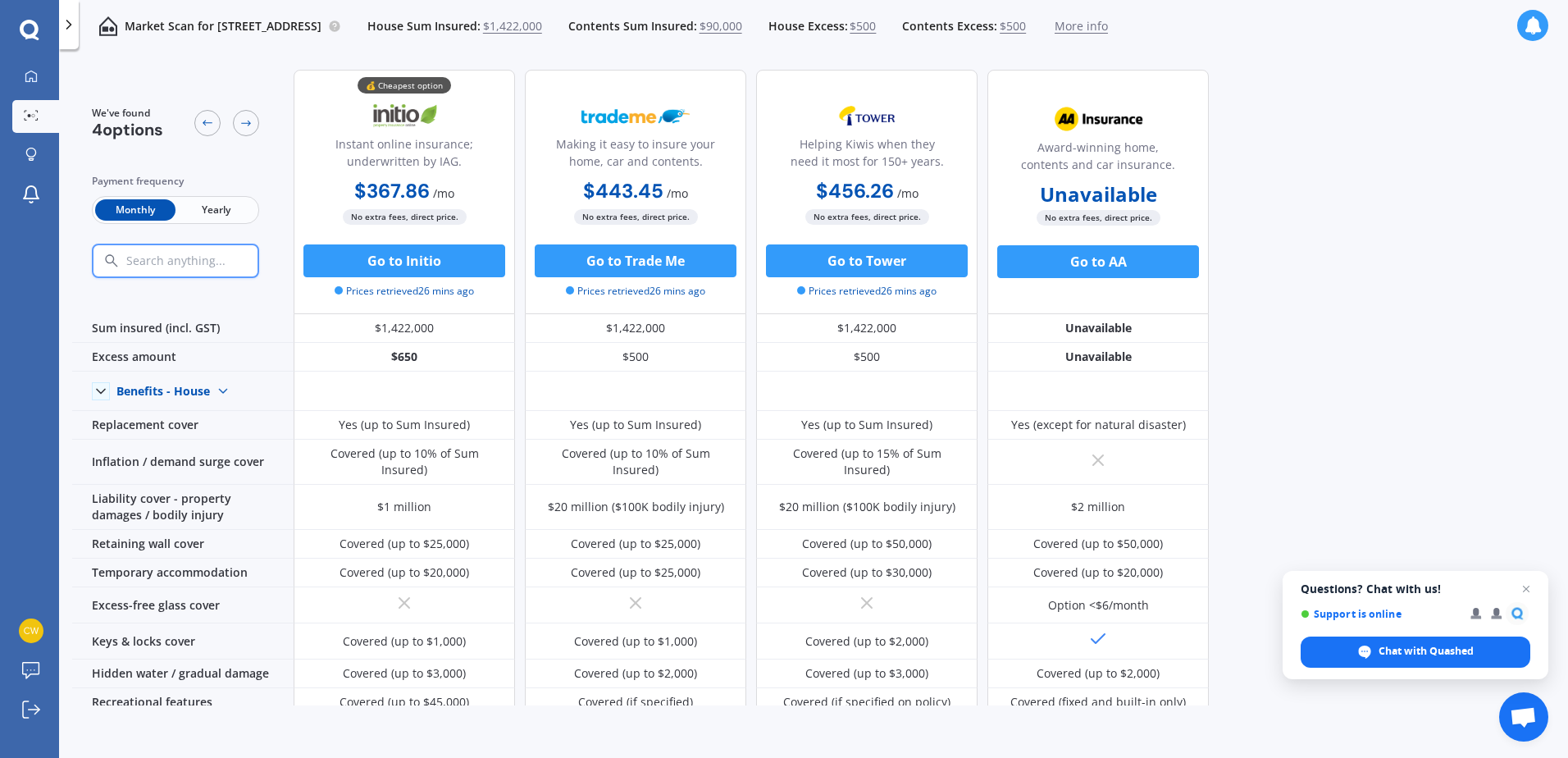
click at [68, 19] on icon at bounding box center [69, 25] width 17 height 17
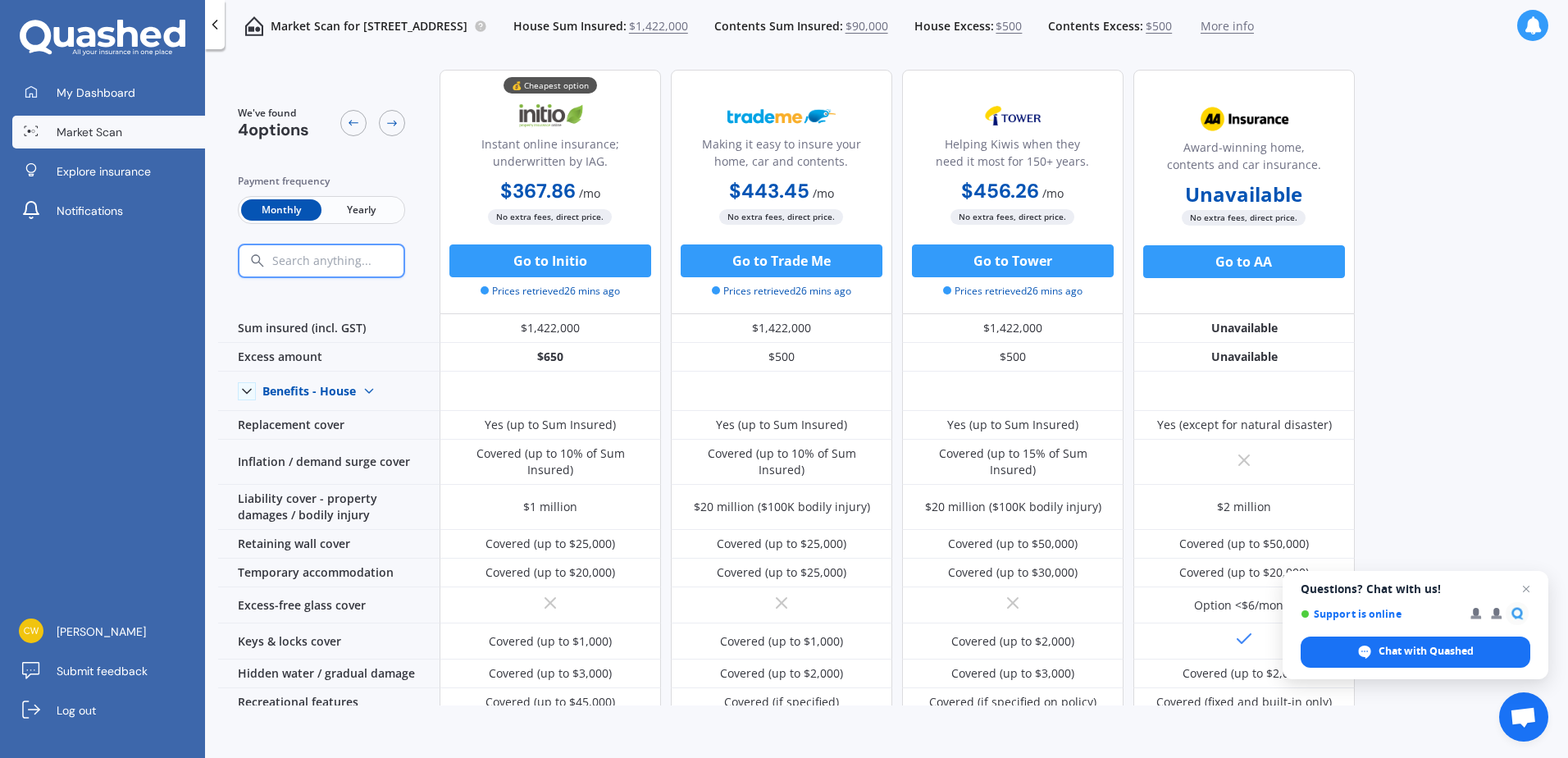
click at [101, 129] on span "Market Scan" at bounding box center [89, 132] width 65 height 17
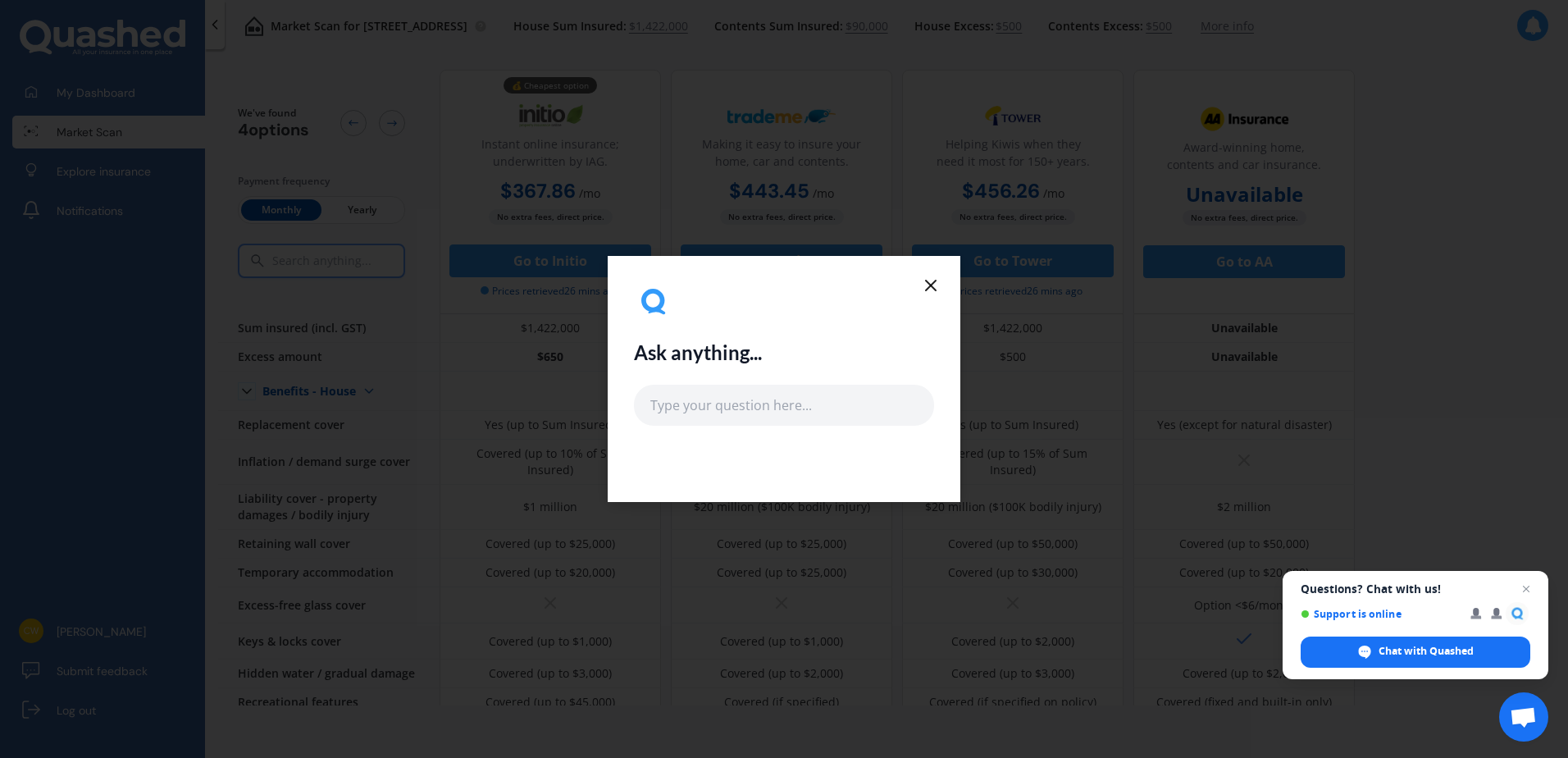
click at [933, 281] on icon at bounding box center [931, 286] width 19 height 19
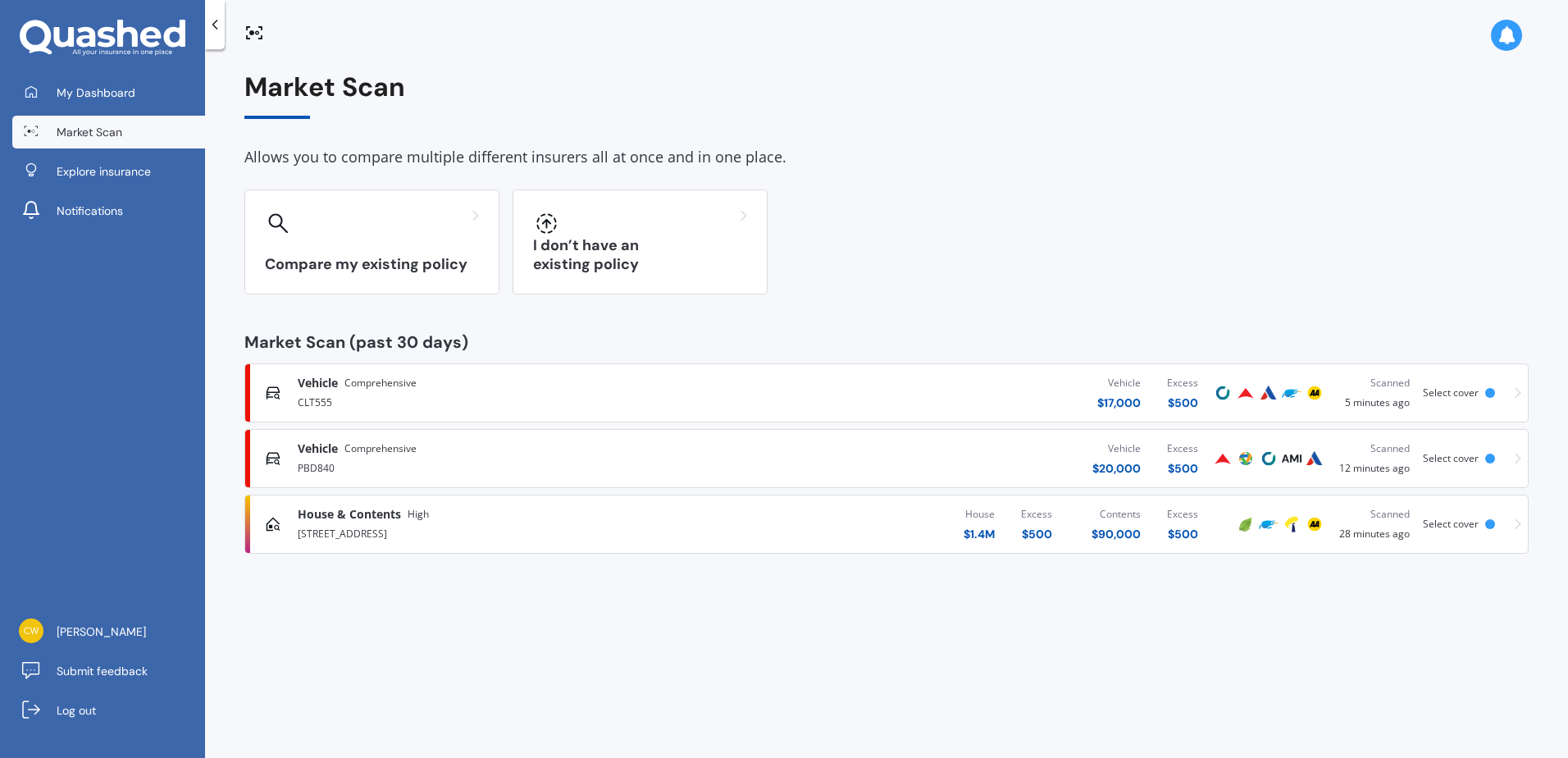
click at [364, 386] on span "Comprehensive" at bounding box center [381, 383] width 72 height 17
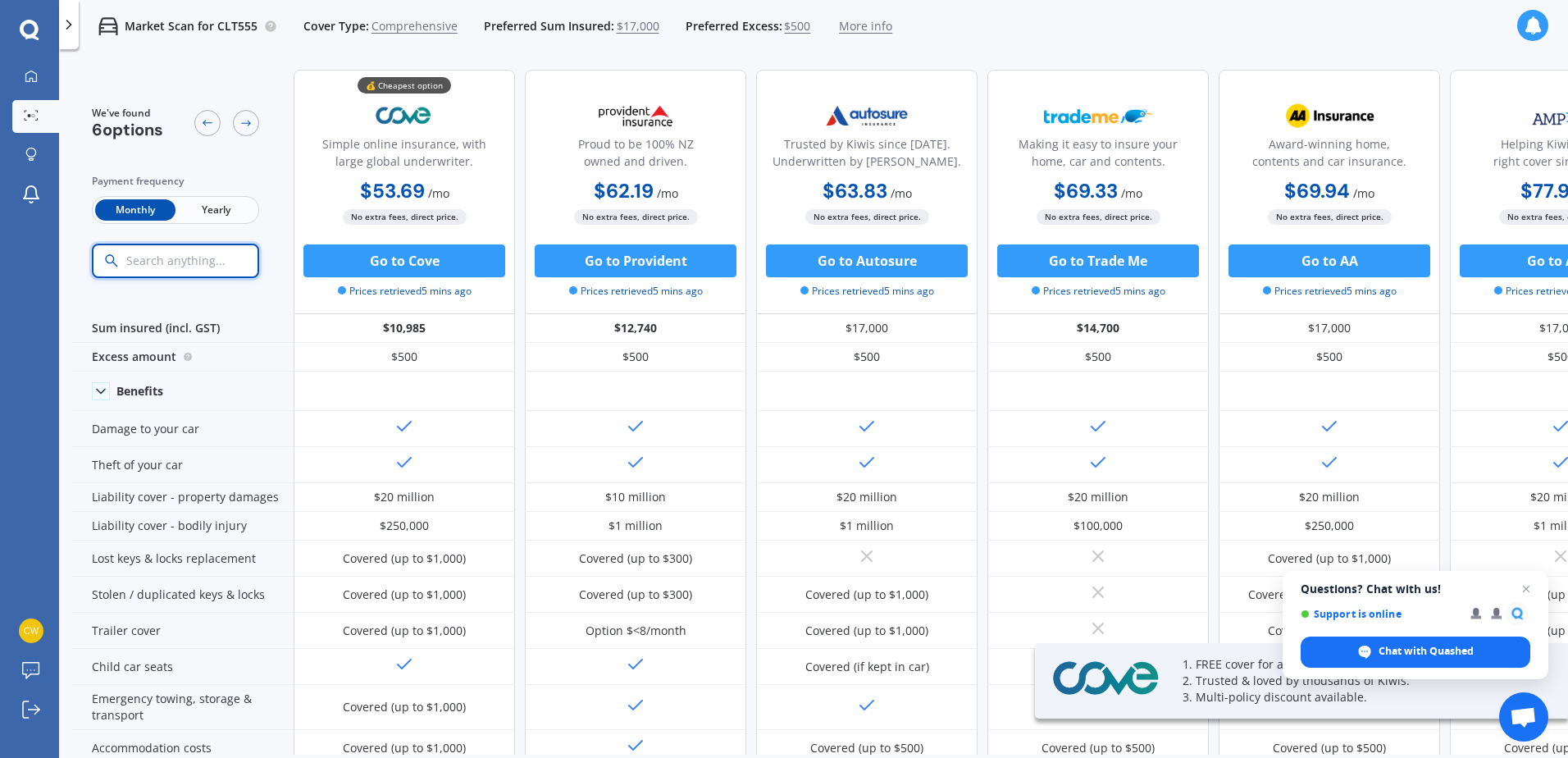
click at [169, 256] on input "text" at bounding box center [208, 261] width 168 height 15
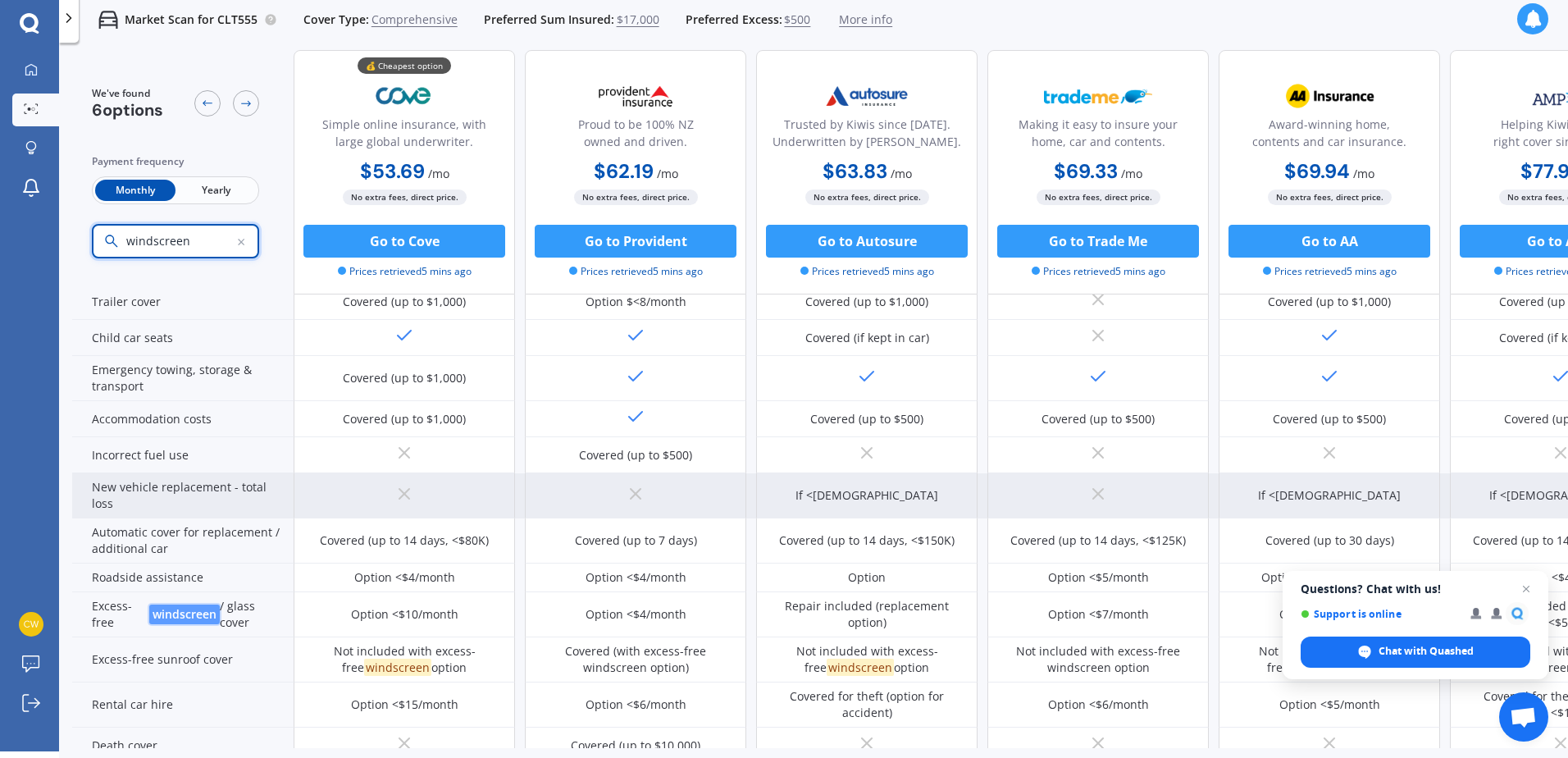
scroll to position [405, 0]
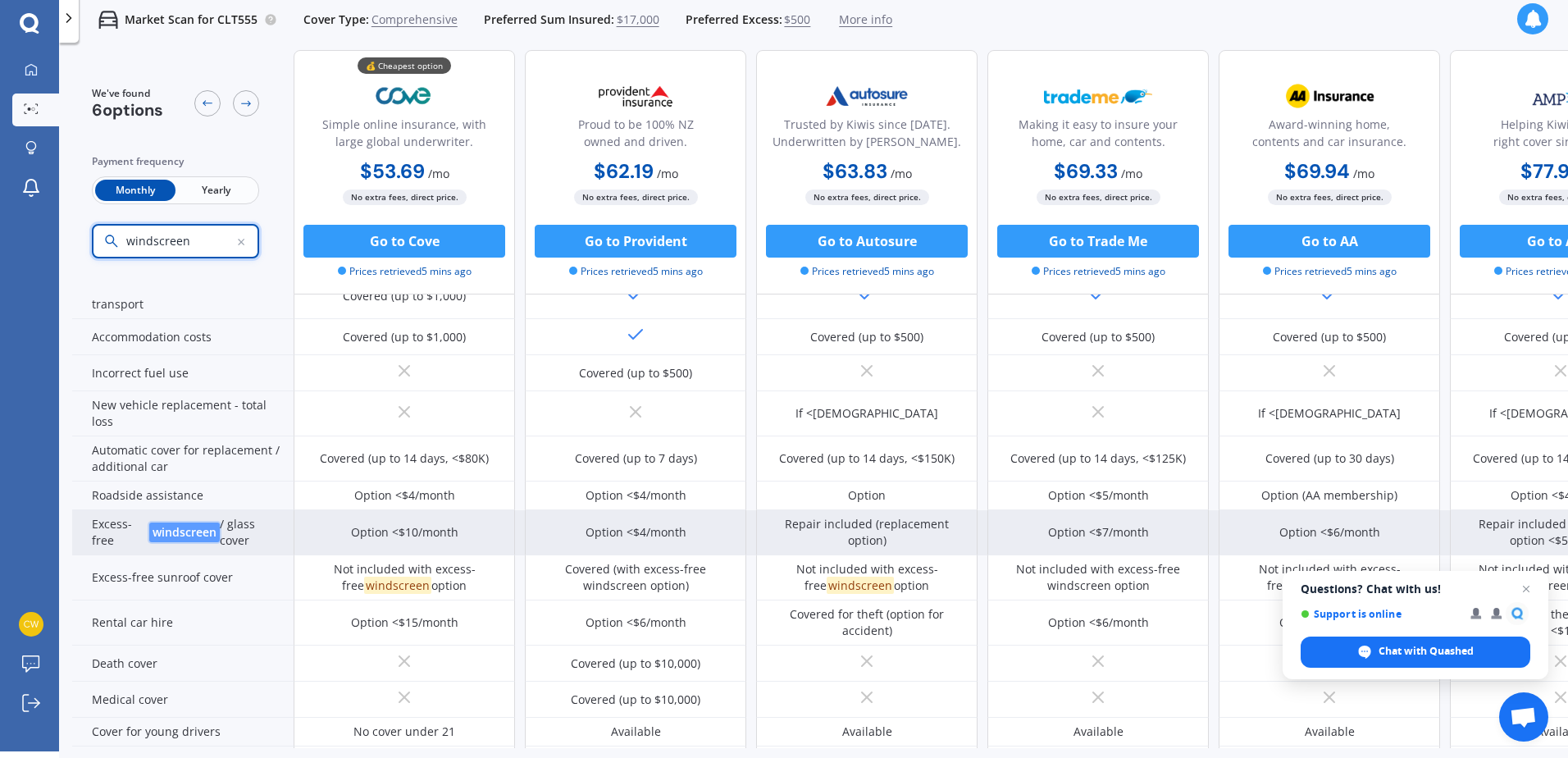
type input "windscreen"
click at [438, 535] on div "Option <$10/month" at bounding box center [405, 532] width 108 height 17
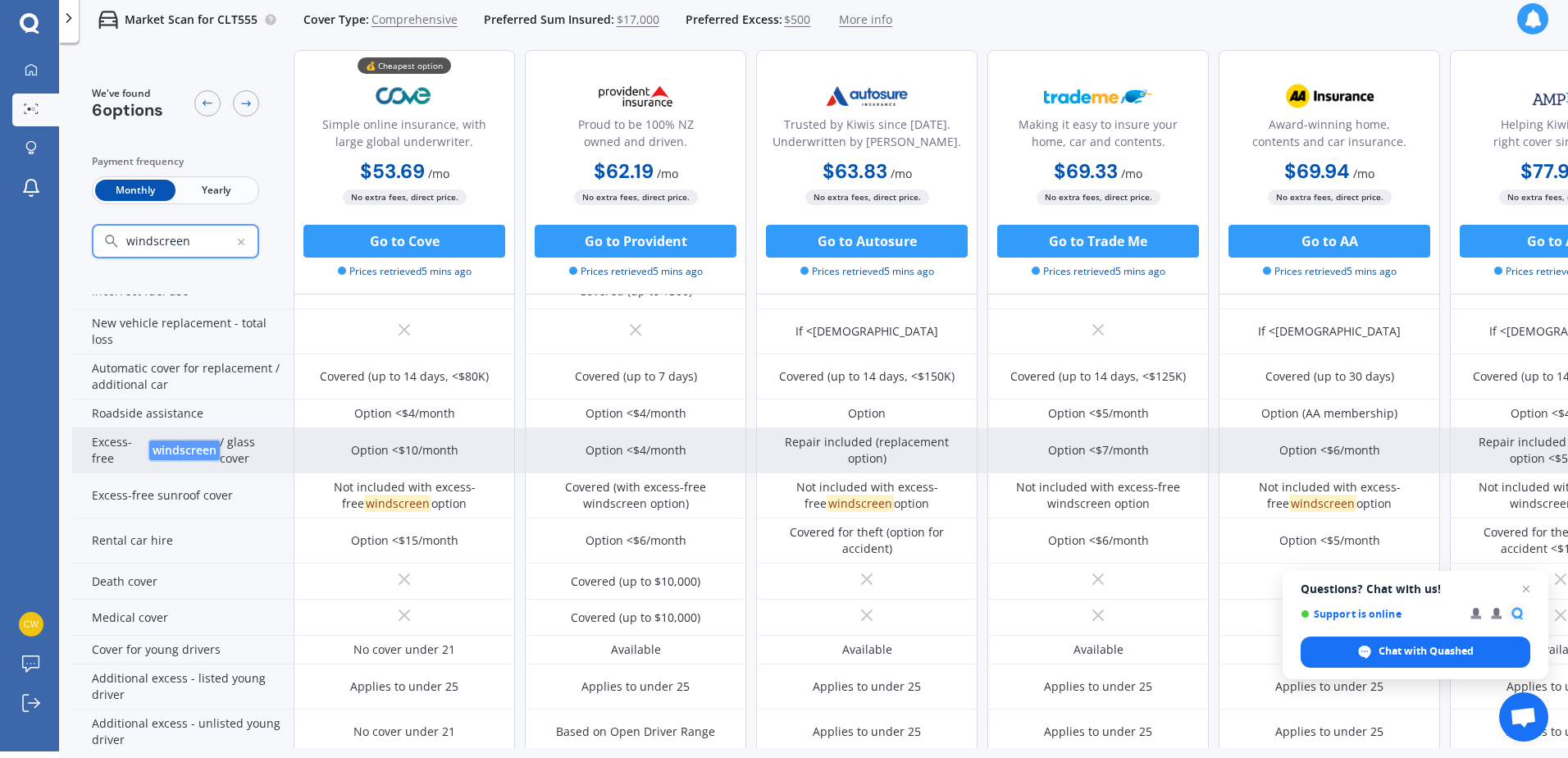
click at [472, 449] on div "Option <$10/month" at bounding box center [404, 450] width 221 height 45
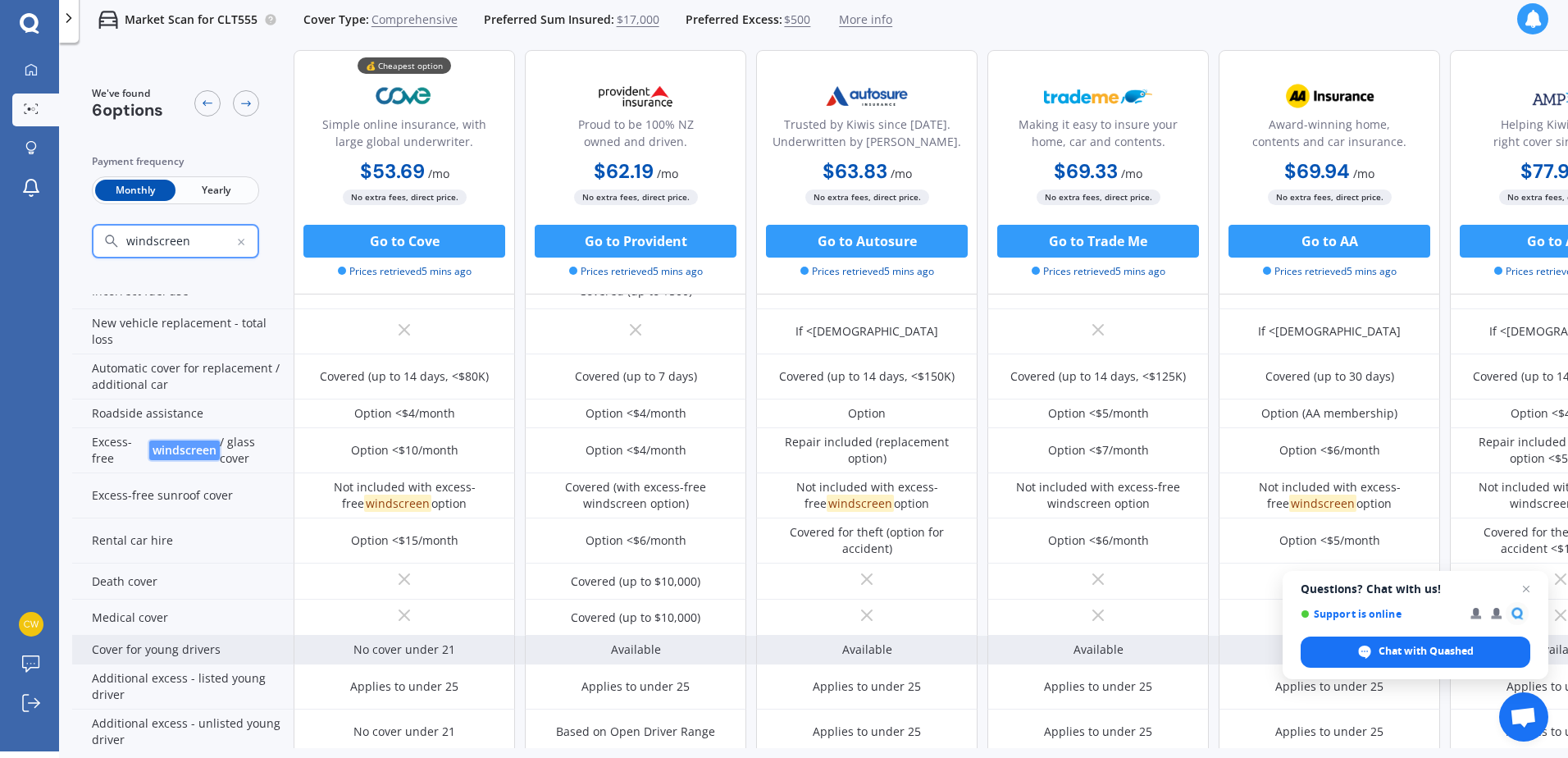
click at [641, 651] on div "Available" at bounding box center [635, 650] width 50 height 17
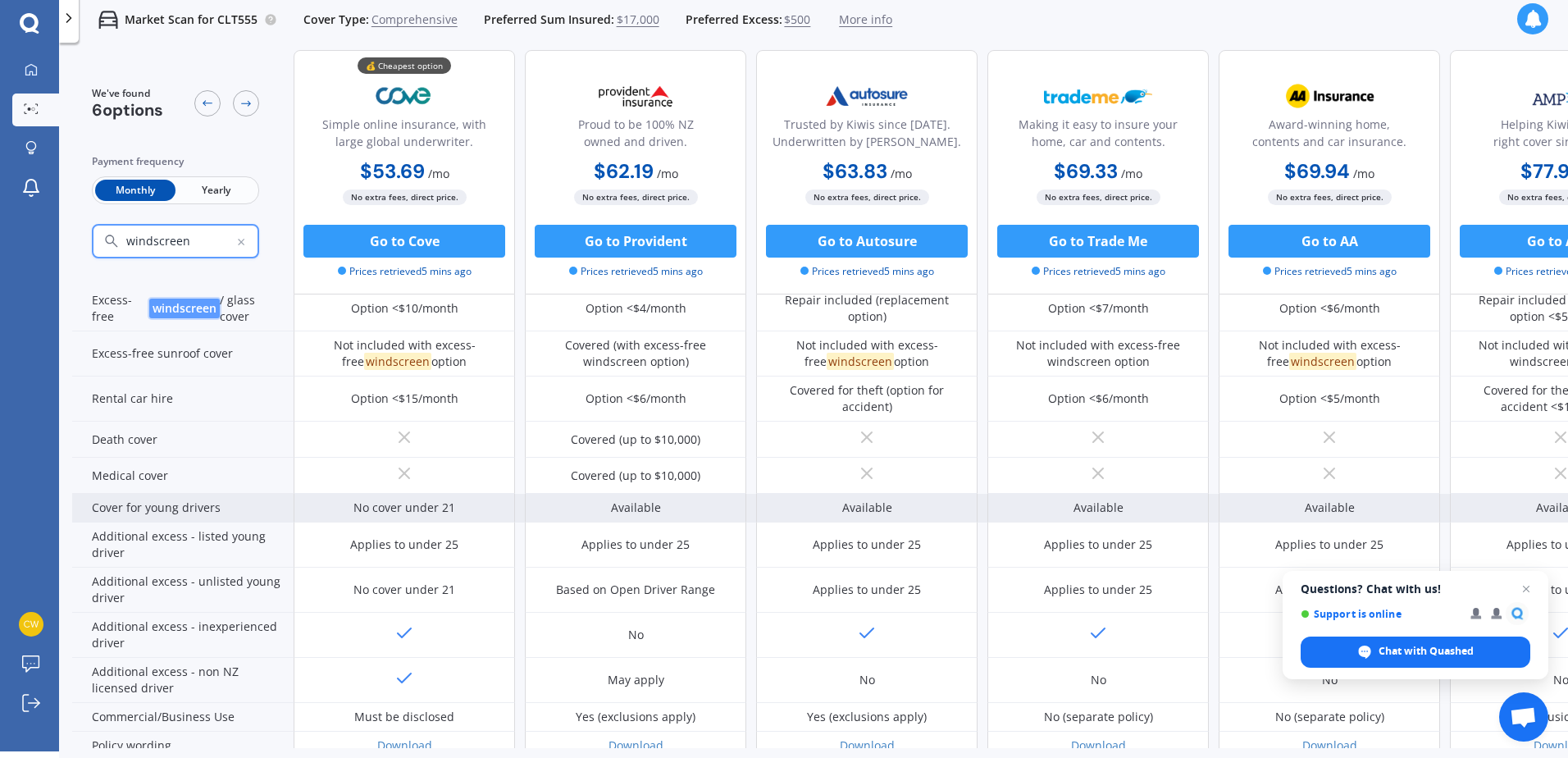
scroll to position [650, 0]
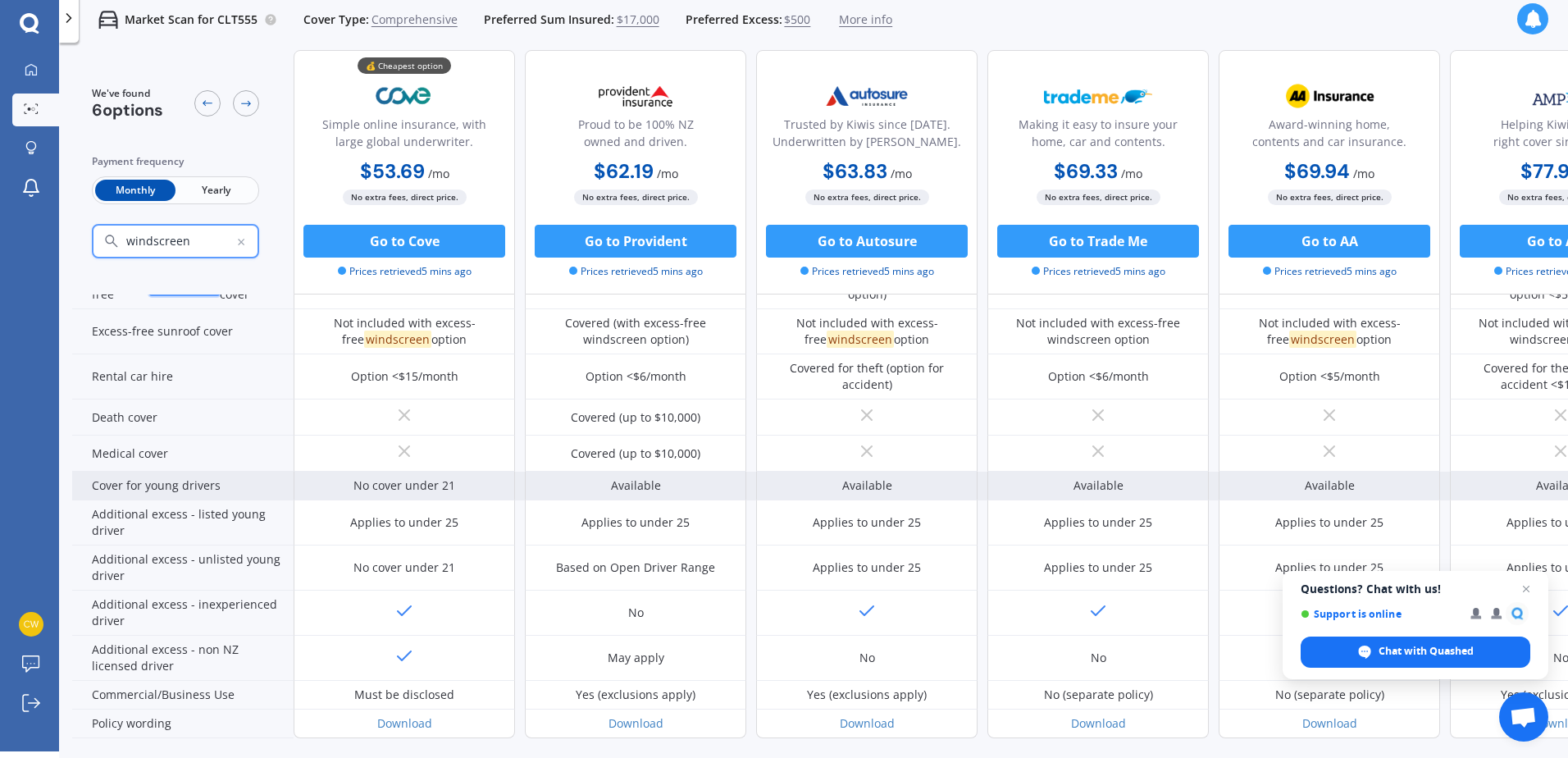
click at [658, 486] on div "Available" at bounding box center [635, 486] width 50 height 17
click at [670, 487] on div "Available" at bounding box center [635, 486] width 221 height 29
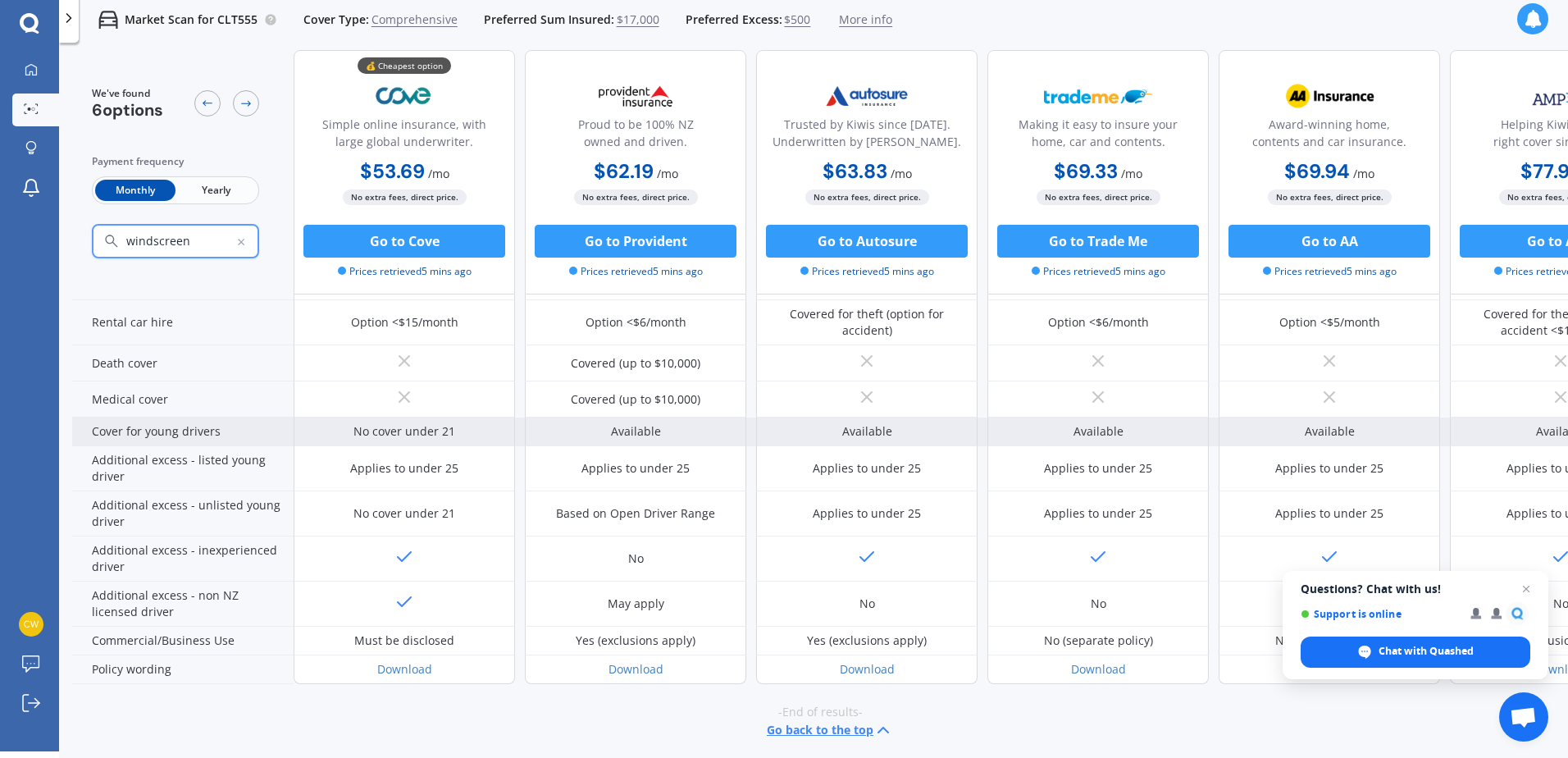
scroll to position [726, 0]
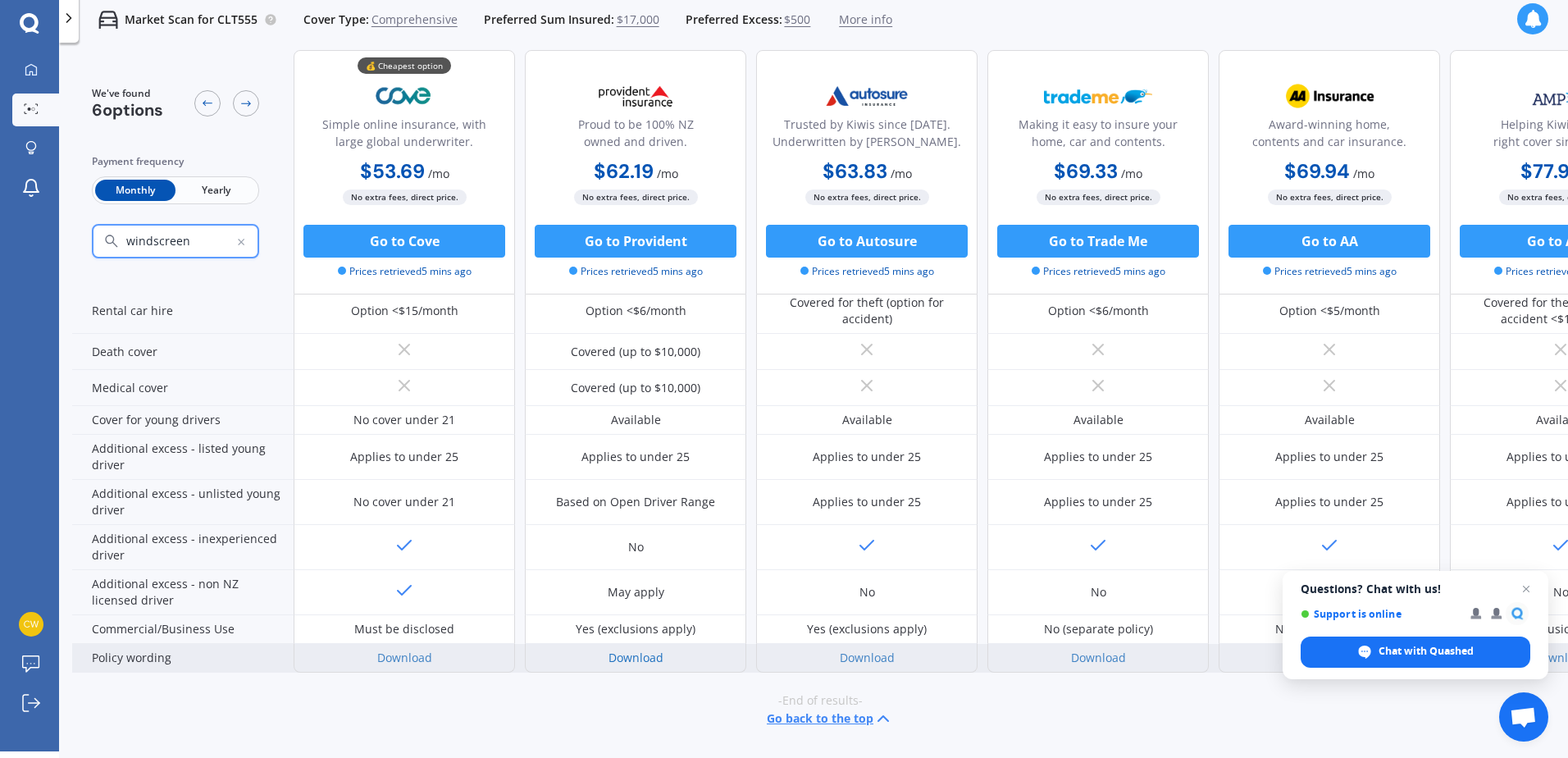
click at [635, 650] on link "Download" at bounding box center [635, 658] width 55 height 16
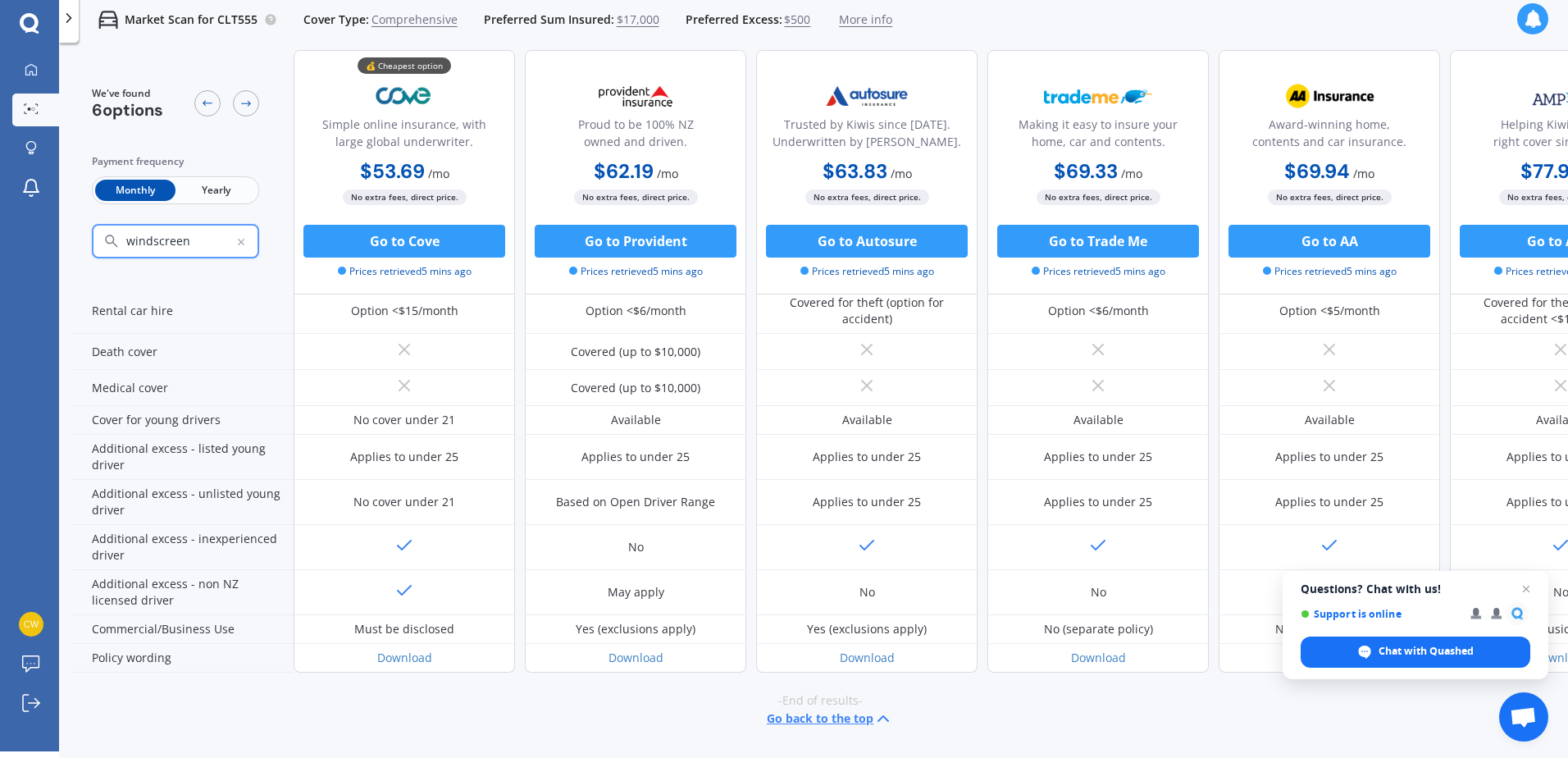
drag, startPoint x: 70, startPoint y: 19, endPoint x: 71, endPoint y: 29, distance: 10.0
click at [70, 19] on polyline at bounding box center [69, 18] width 4 height 8
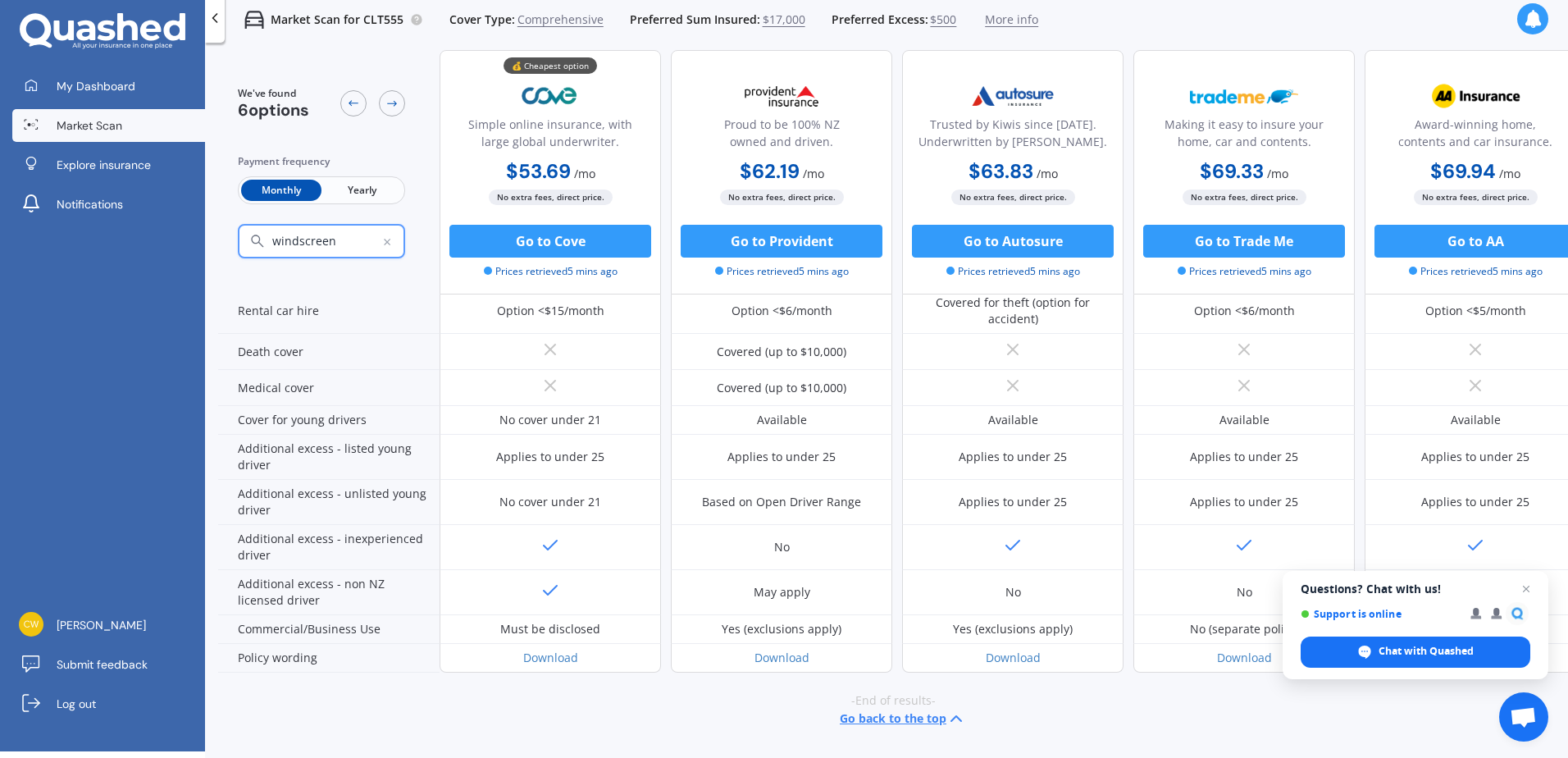
click at [78, 123] on span "Market Scan" at bounding box center [89, 125] width 65 height 17
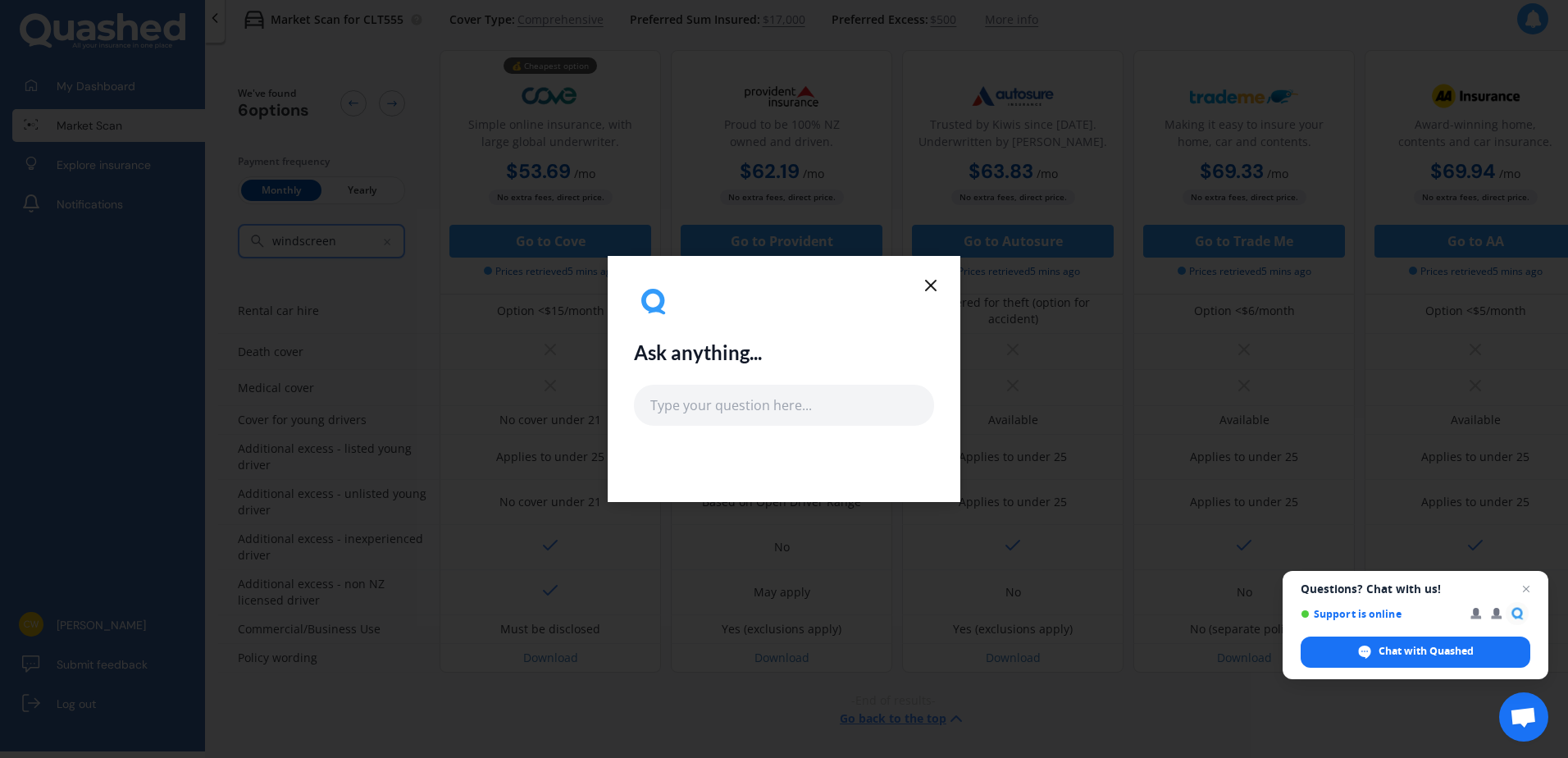
click at [931, 279] on icon at bounding box center [931, 286] width 19 height 19
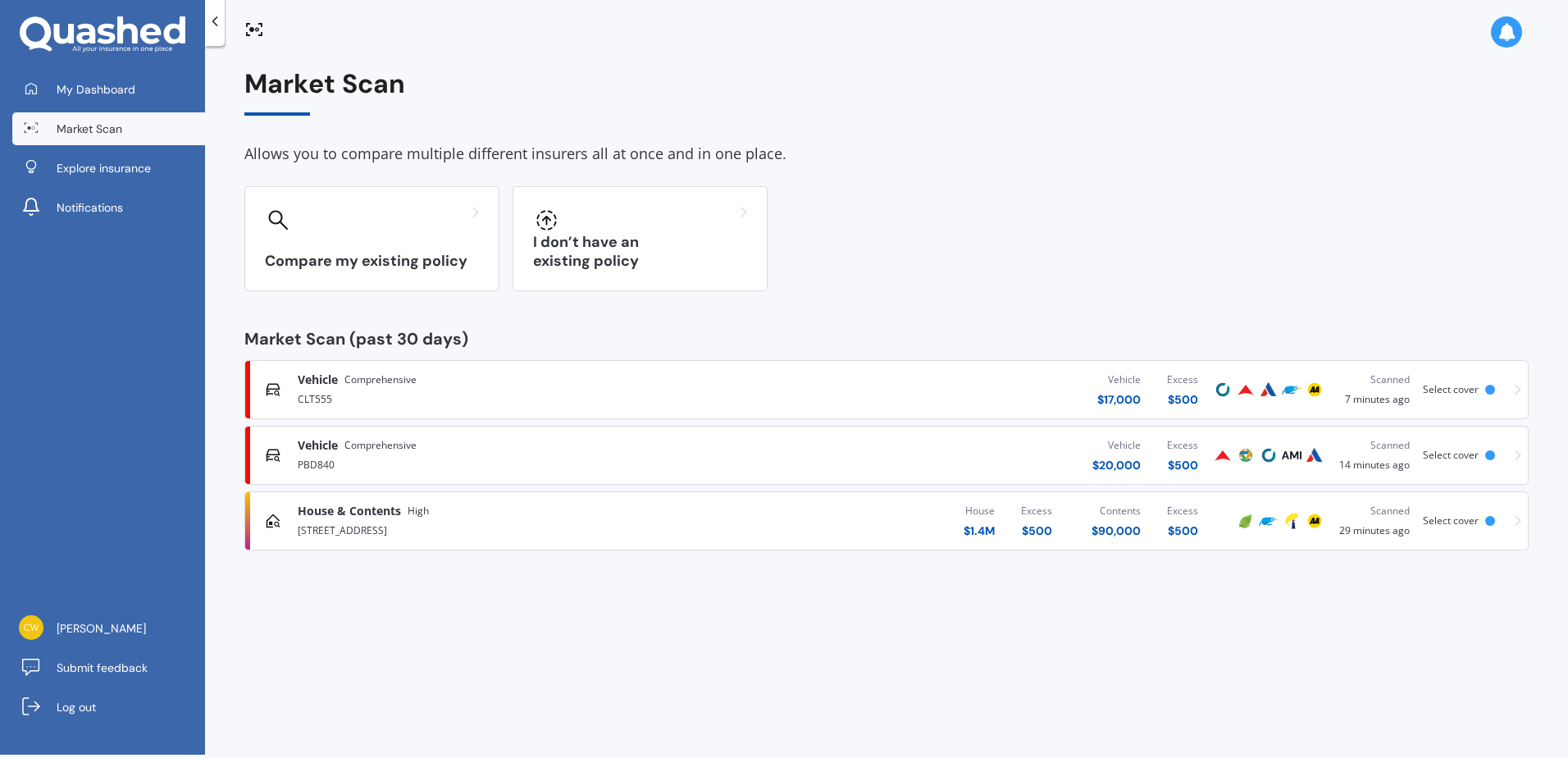
scroll to position [4, 0]
click at [323, 451] on span "Vehicle" at bounding box center [318, 445] width 41 height 17
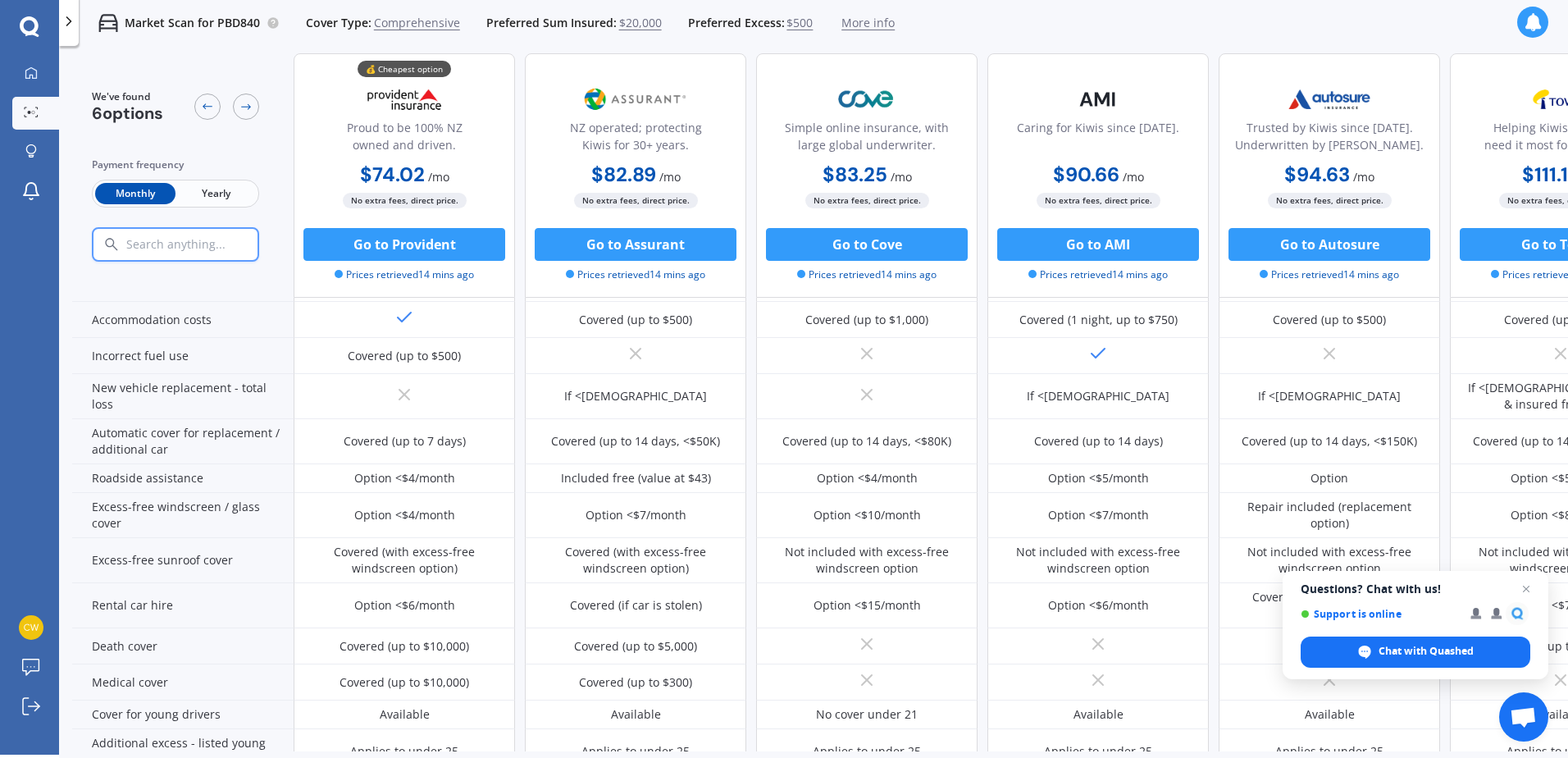
scroll to position [712, 0]
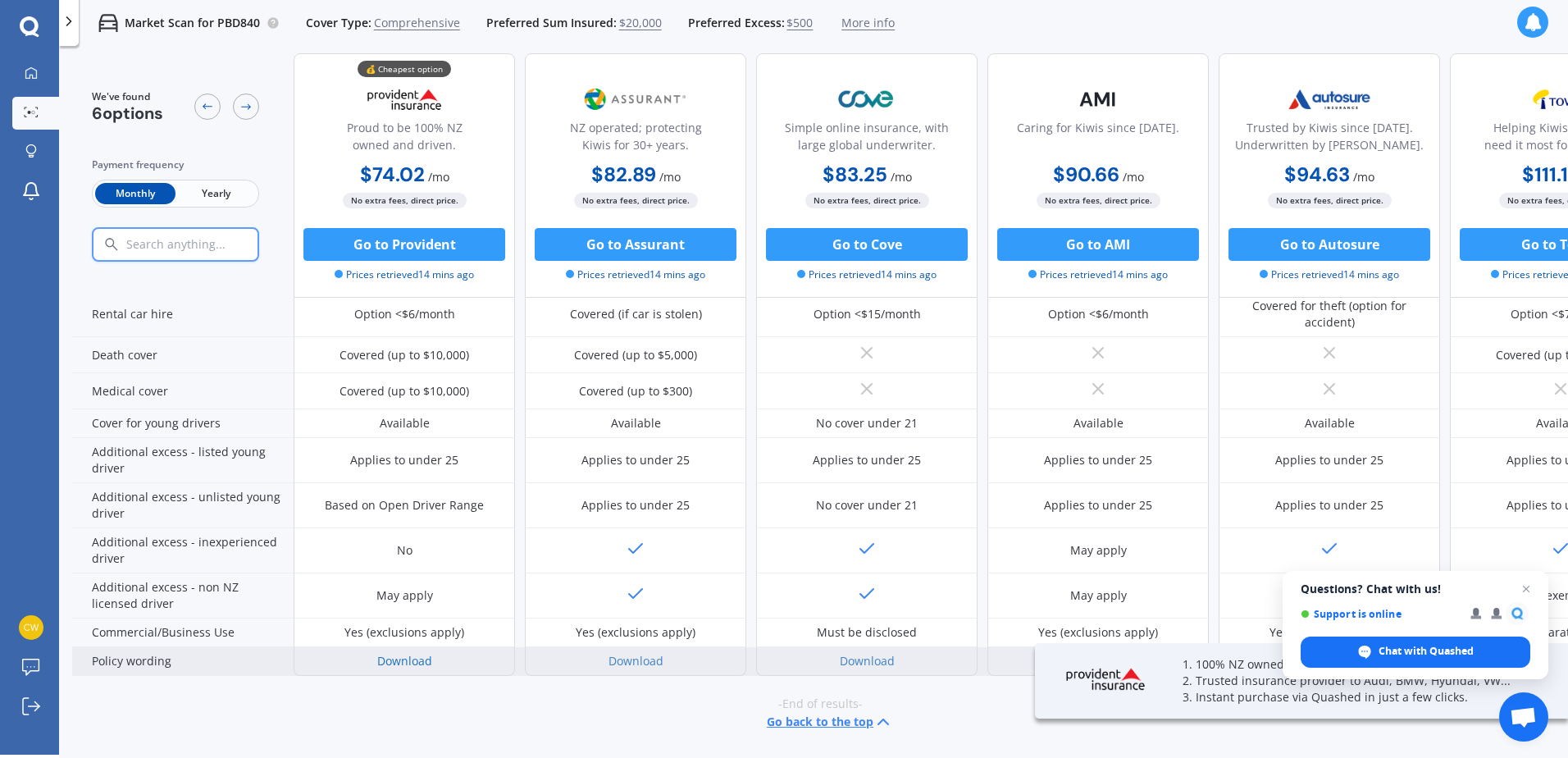
click at [411, 655] on link "Download" at bounding box center [405, 661] width 55 height 16
